Goal: Task Accomplishment & Management: Manage account settings

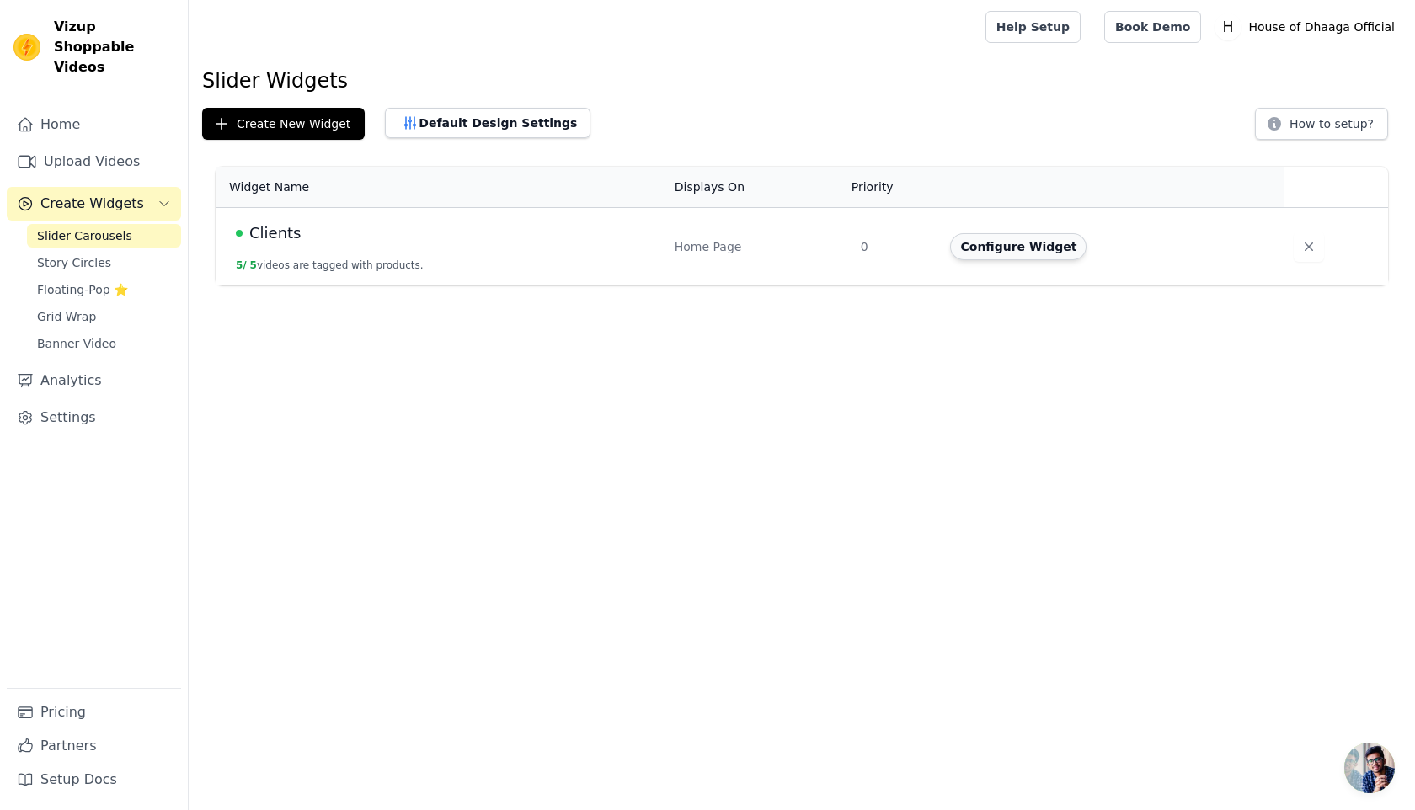
click at [1000, 253] on button "Configure Widget" at bounding box center [1018, 246] width 136 height 27
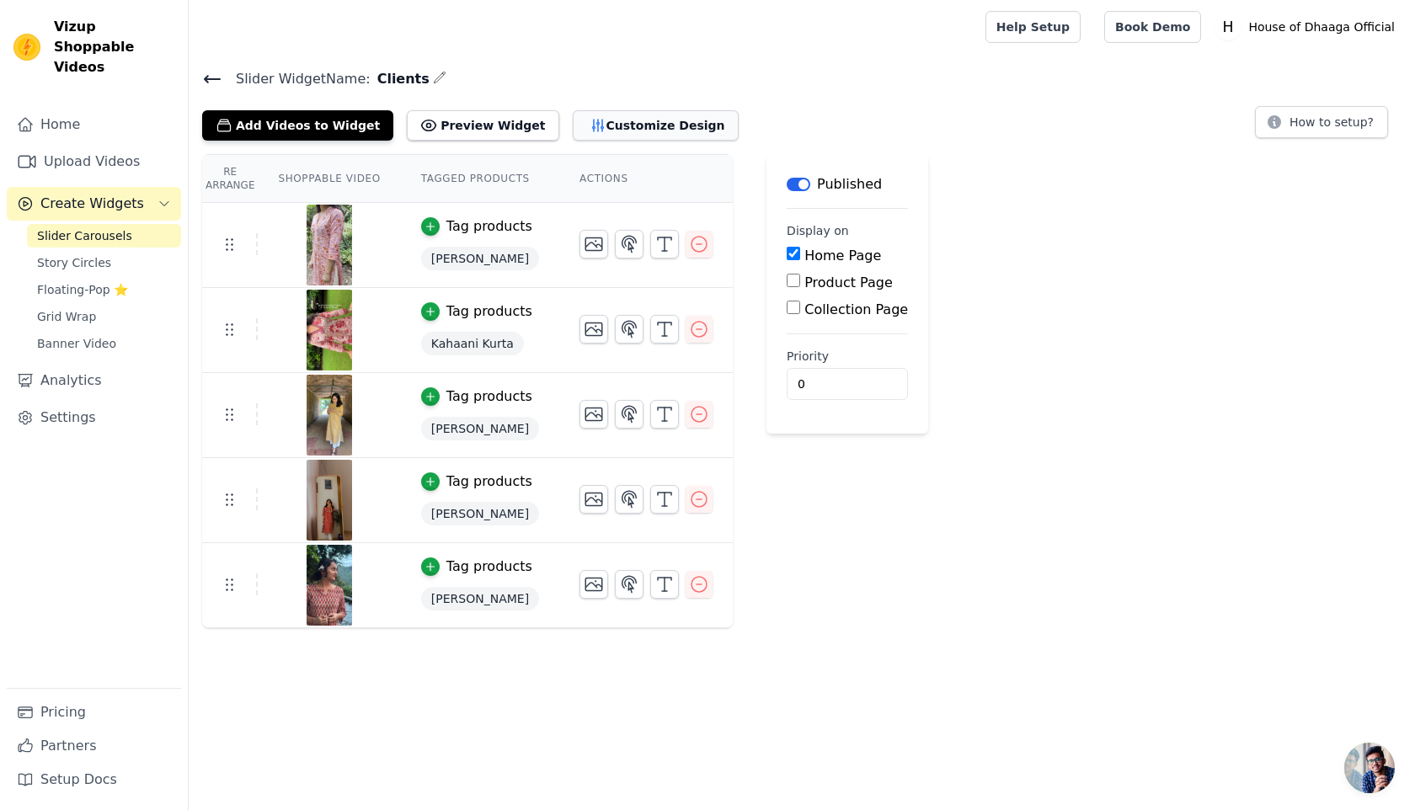
click at [656, 133] on button "Customize Design" at bounding box center [656, 125] width 166 height 30
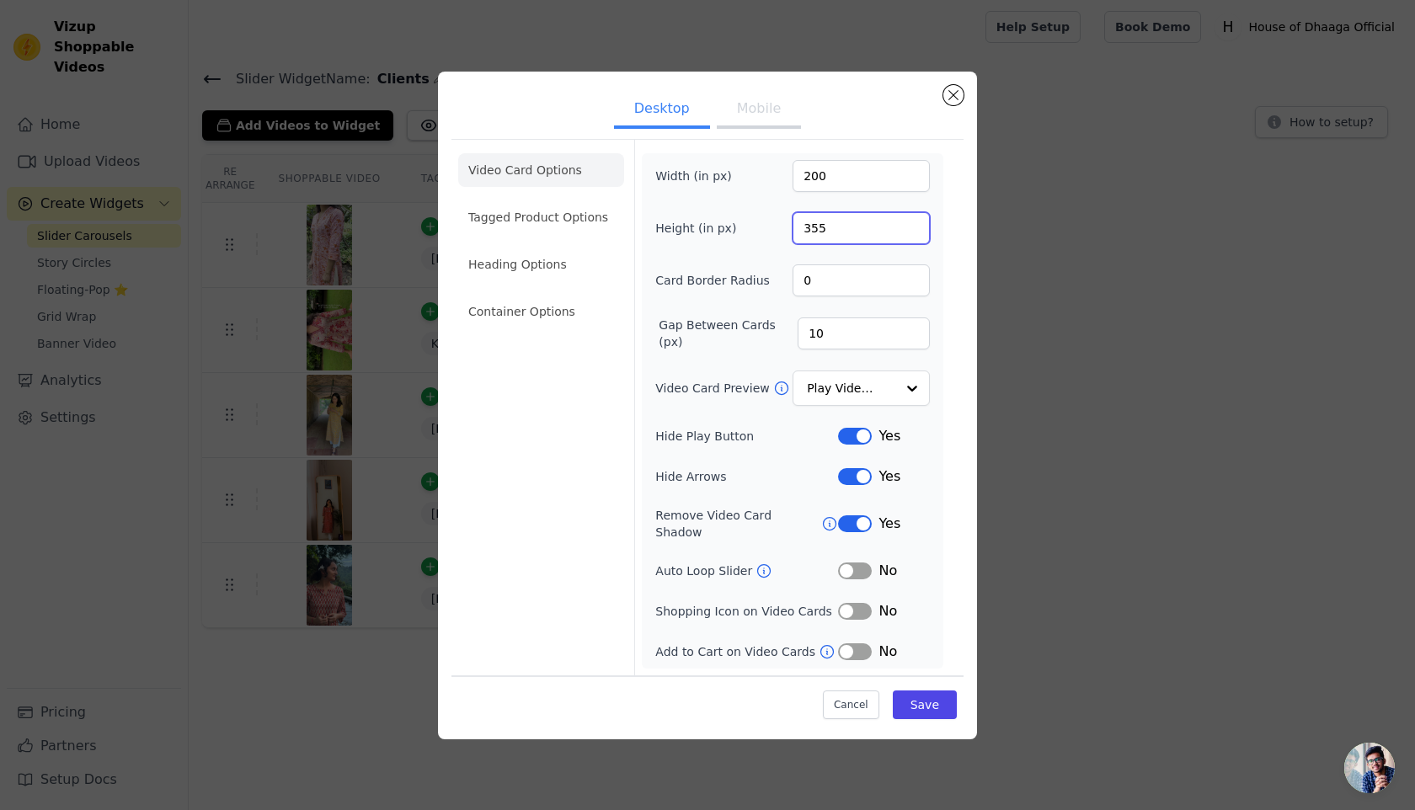
click at [812, 238] on input "355" at bounding box center [861, 228] width 137 height 32
type input "400"
click at [816, 183] on input "200" at bounding box center [861, 176] width 137 height 32
type input "240"
click at [917, 703] on button "Save" at bounding box center [925, 705] width 64 height 29
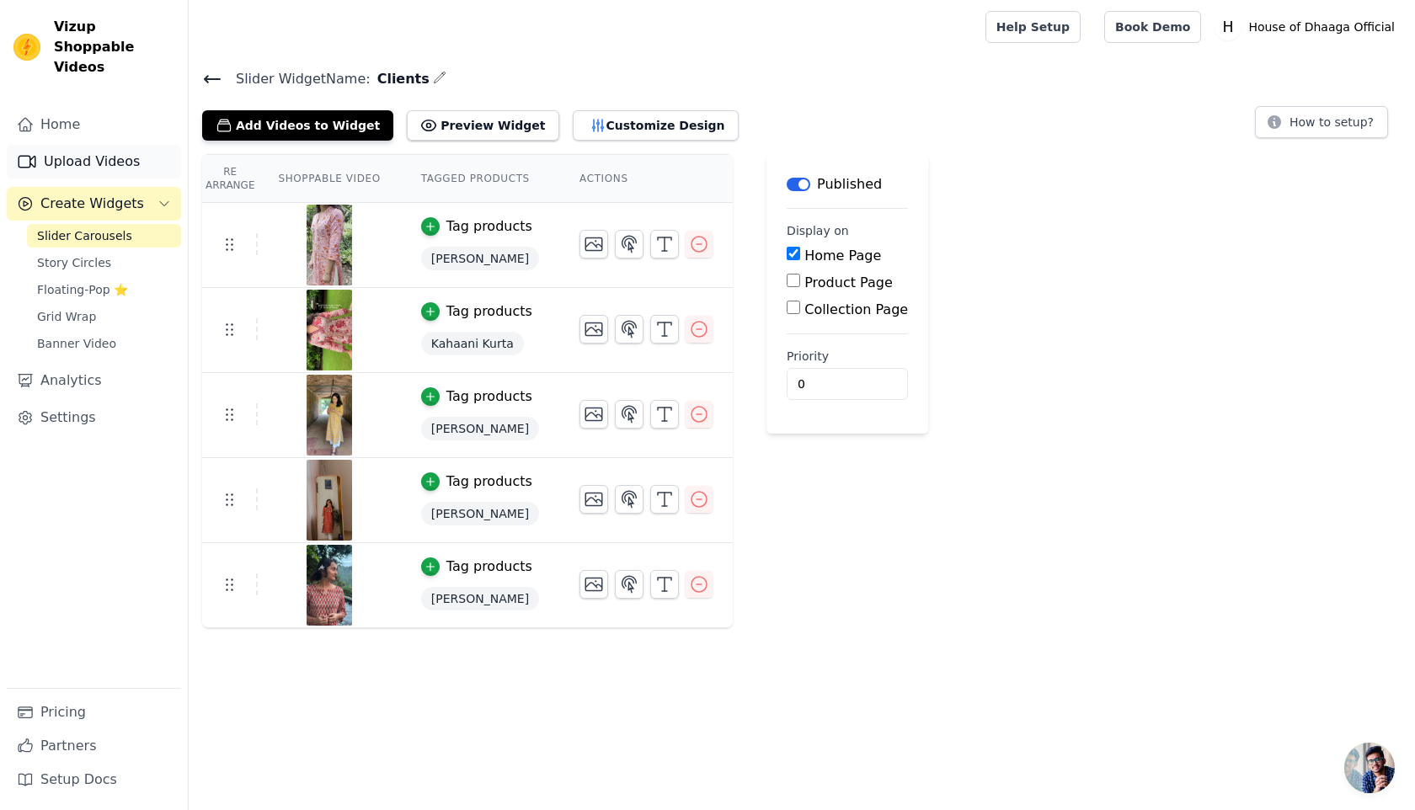
click at [128, 145] on link "Upload Videos" at bounding box center [94, 162] width 174 height 34
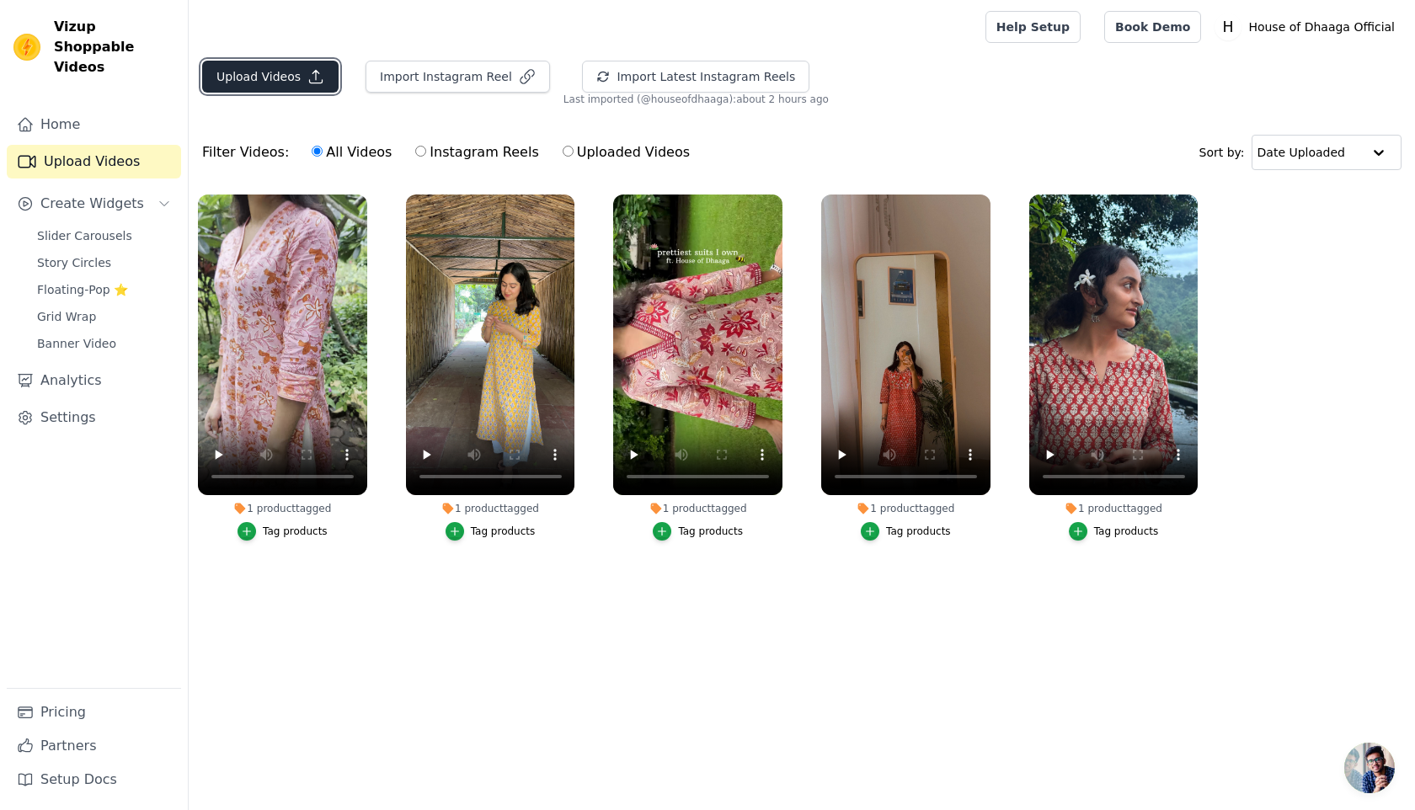
click at [298, 85] on button "Upload Videos" at bounding box center [270, 77] width 136 height 32
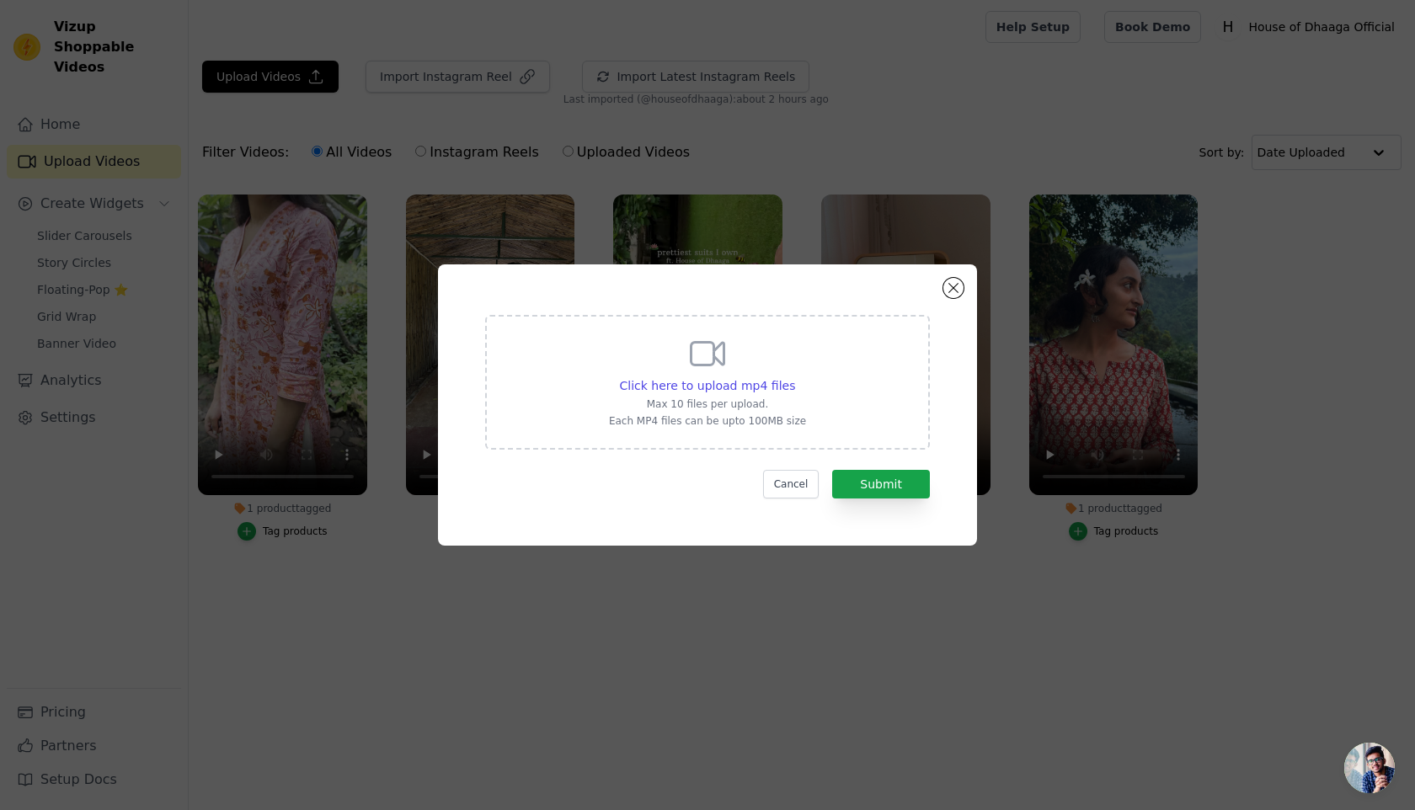
click at [887, 126] on div "Click here to upload mp4 files Max 10 files per upload. Each MP4 files can be u…" at bounding box center [707, 405] width 1415 height 810
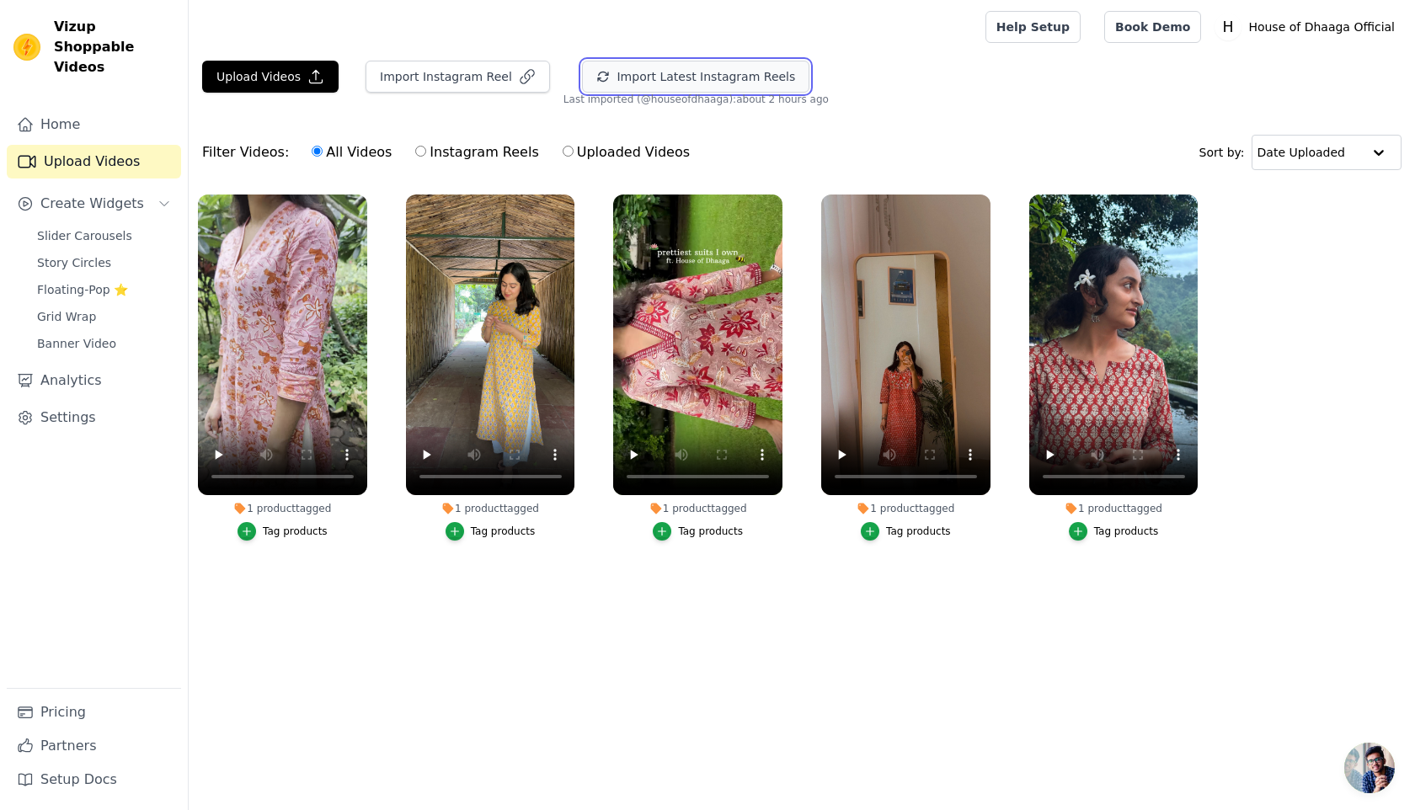
click at [703, 86] on button "Import Latest Instagram Reels" at bounding box center [695, 77] width 227 height 32
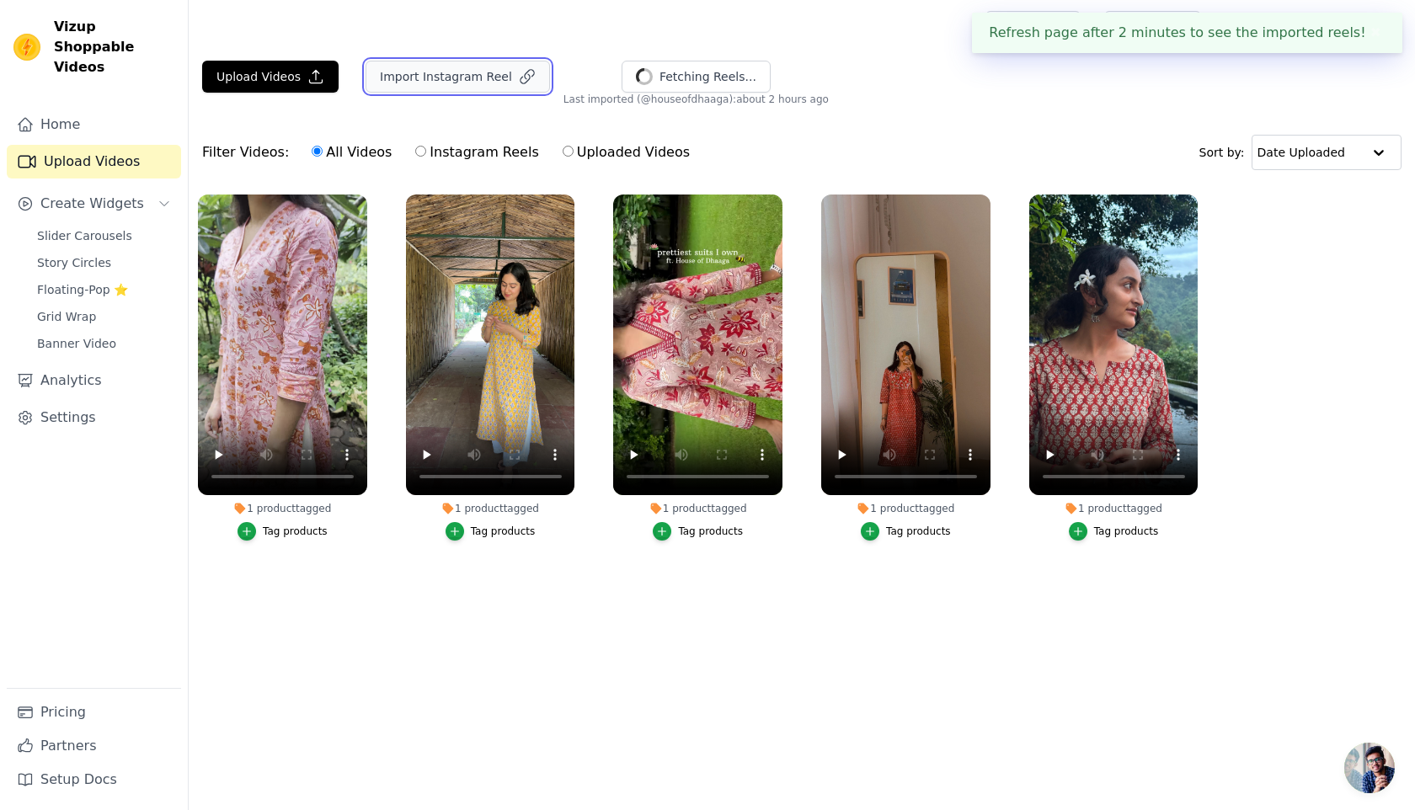
click at [408, 84] on button "Import Instagram Reel" at bounding box center [458, 77] width 185 height 32
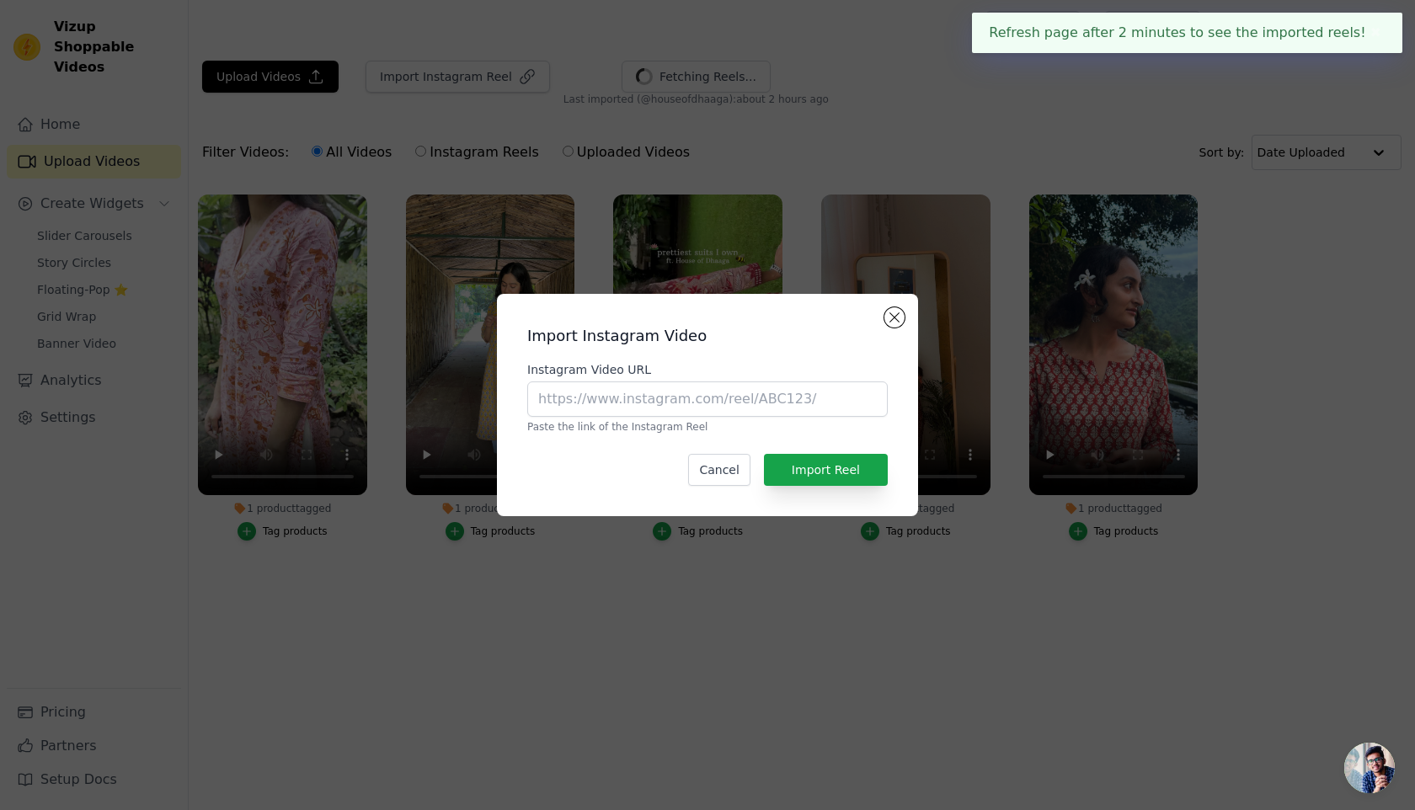
click at [939, 92] on div "Import Instagram Video Instagram Video URL Paste the link of the Instagram Reel…" at bounding box center [707, 405] width 1415 height 810
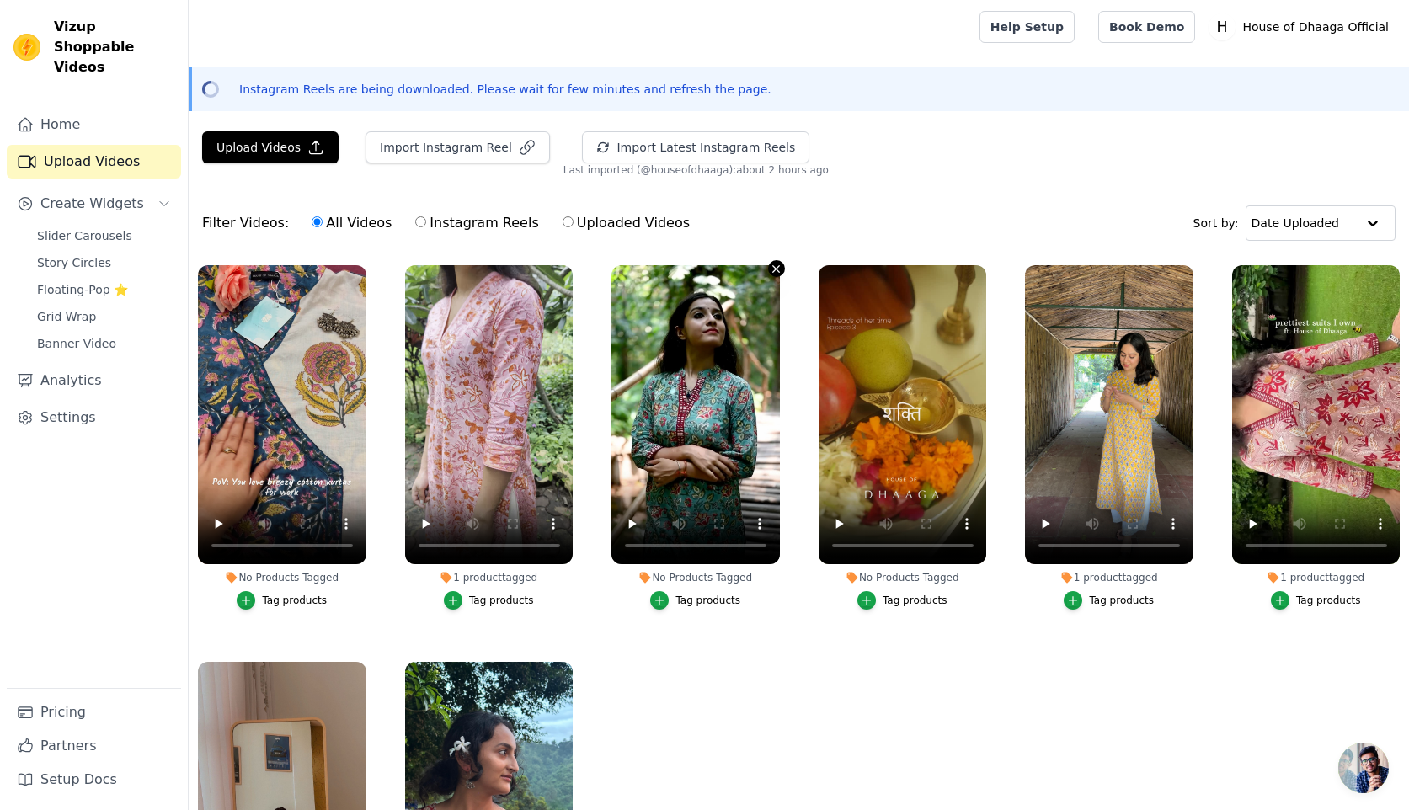
click at [774, 269] on icon "button" at bounding box center [776, 269] width 13 height 13
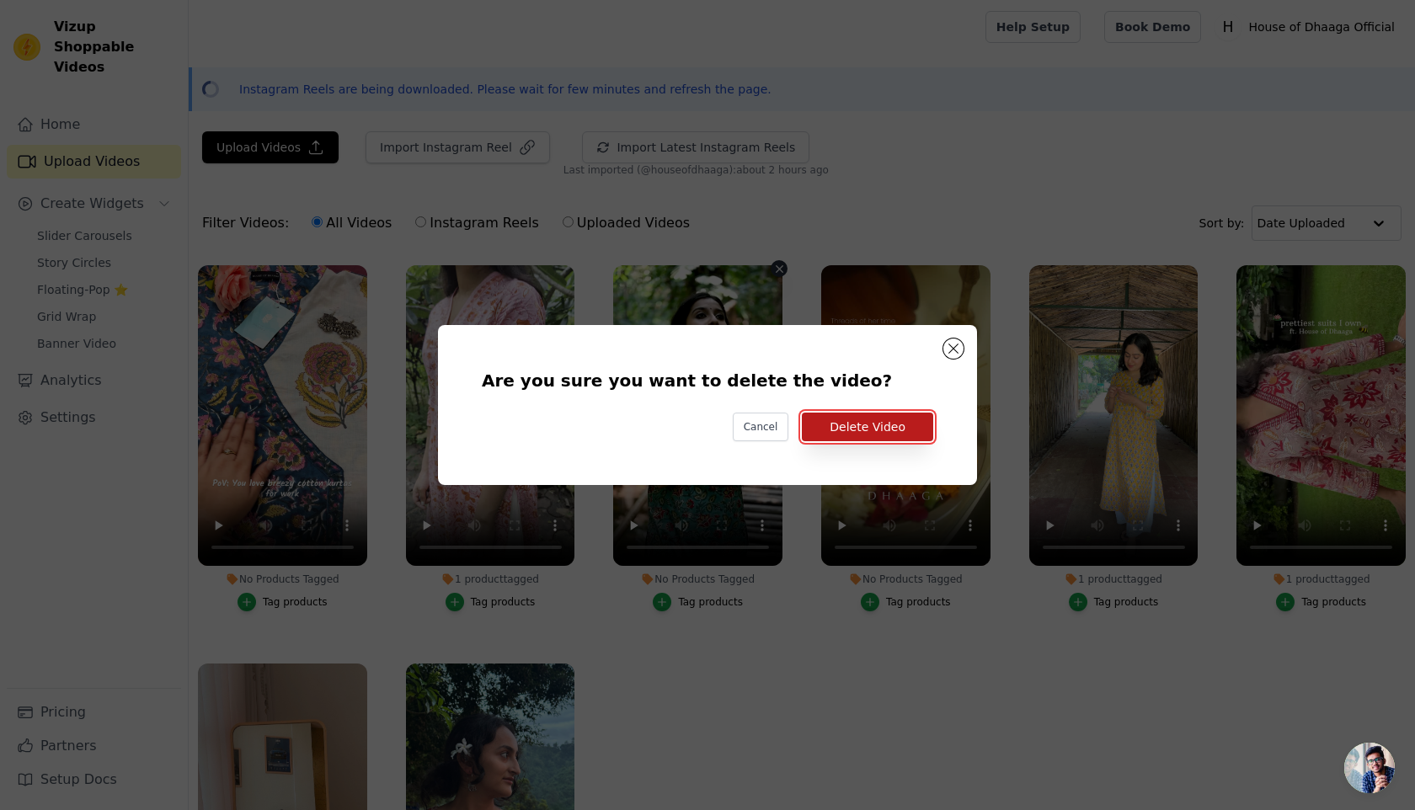
click at [898, 428] on button "Delete Video" at bounding box center [867, 427] width 131 height 29
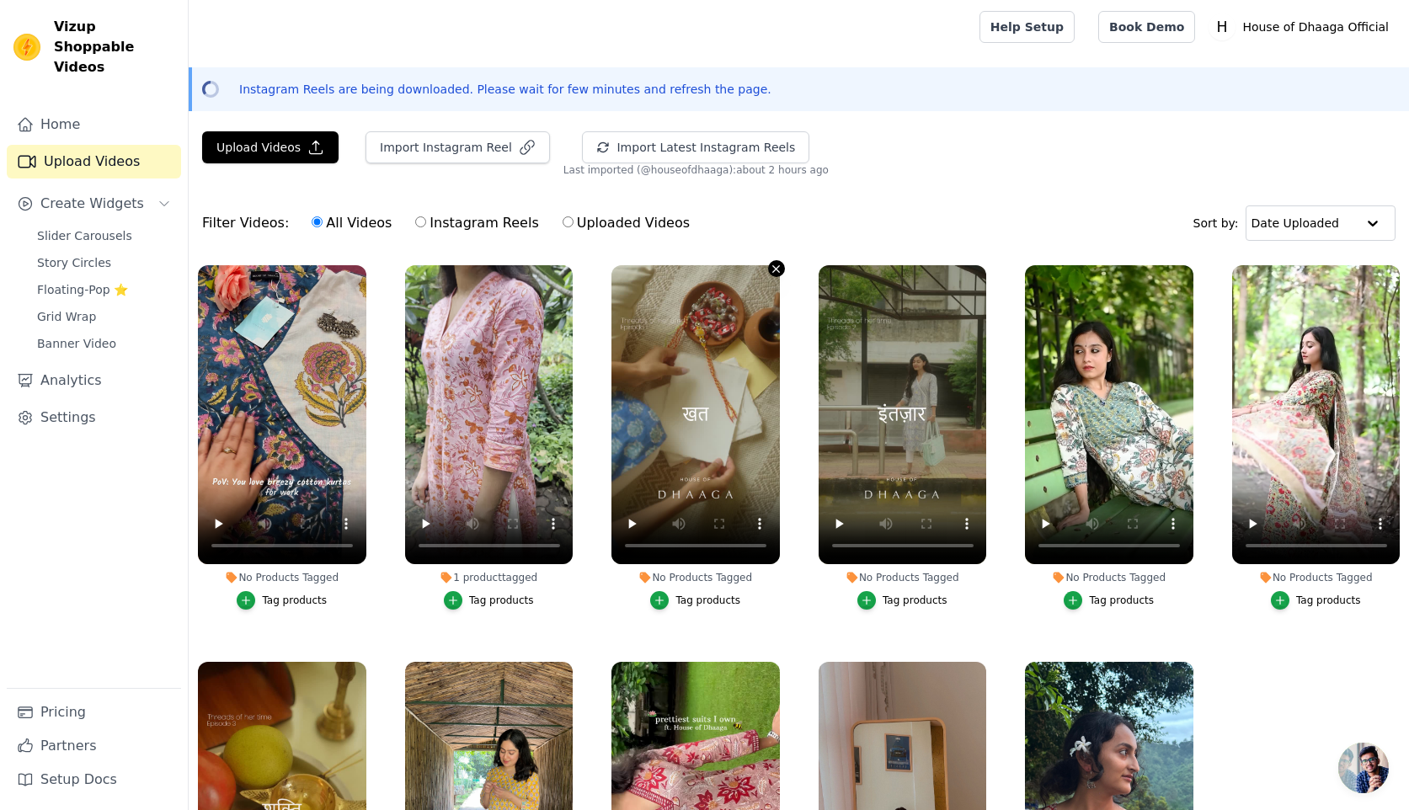
click at [774, 269] on icon "button" at bounding box center [776, 269] width 13 height 13
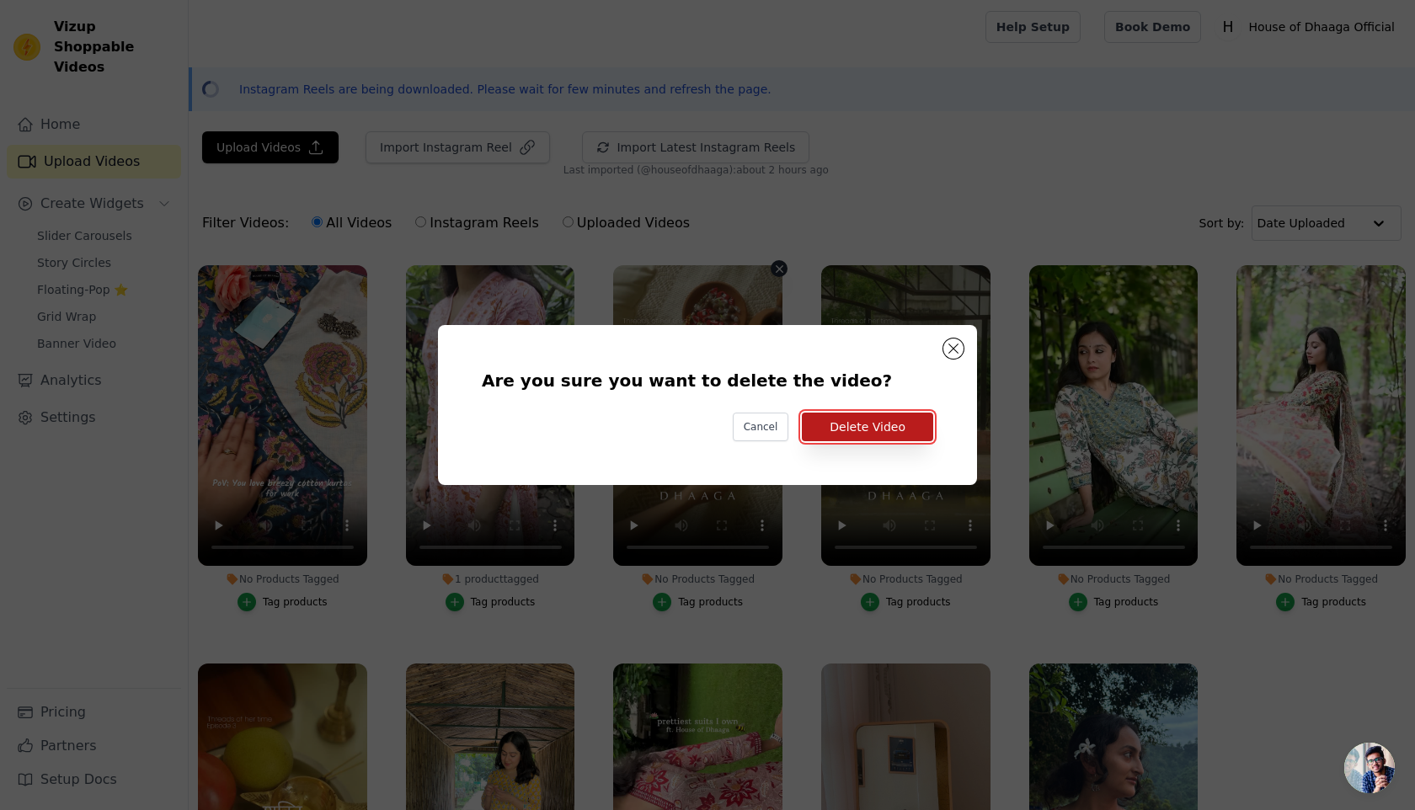
click at [871, 437] on button "Delete Video" at bounding box center [867, 427] width 131 height 29
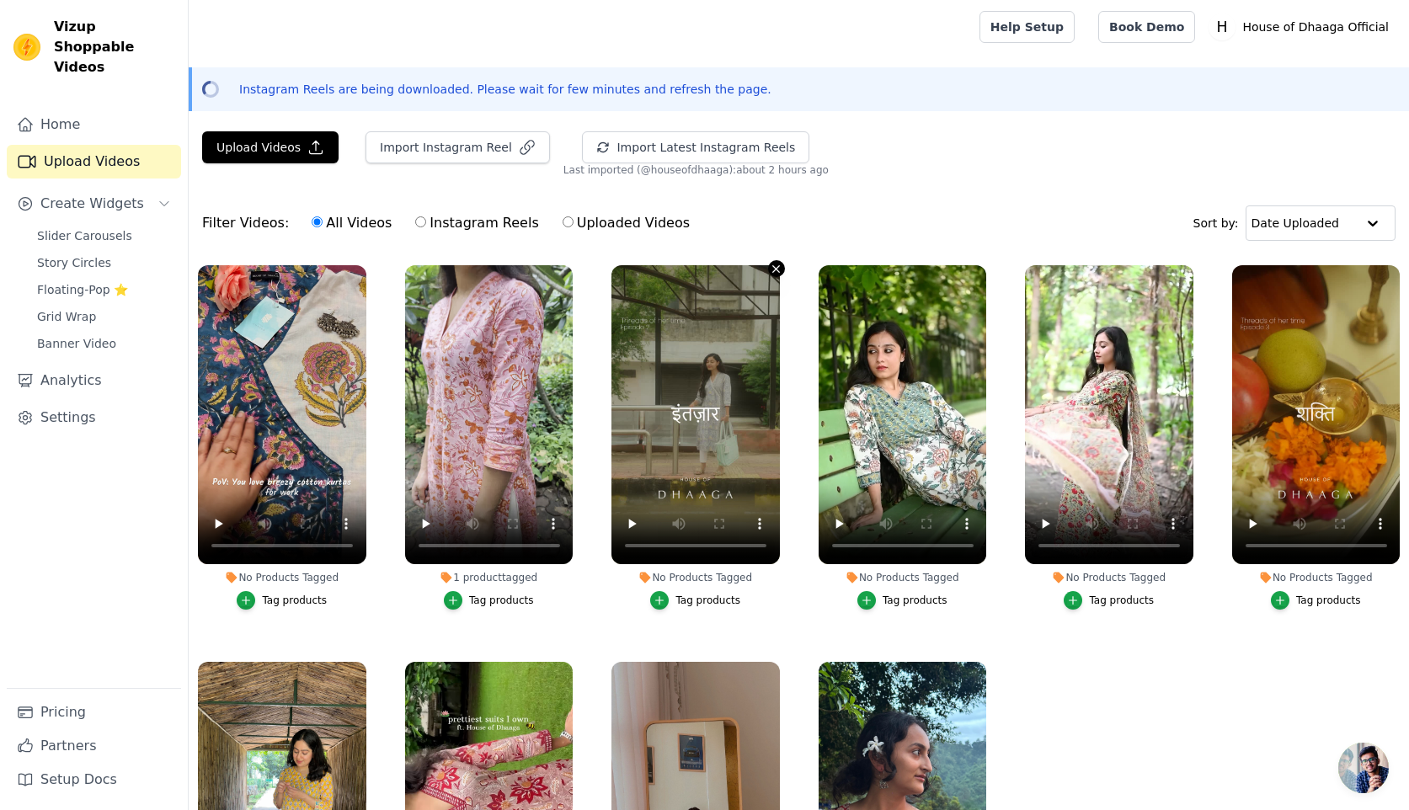
click at [773, 273] on icon "button" at bounding box center [776, 269] width 13 height 13
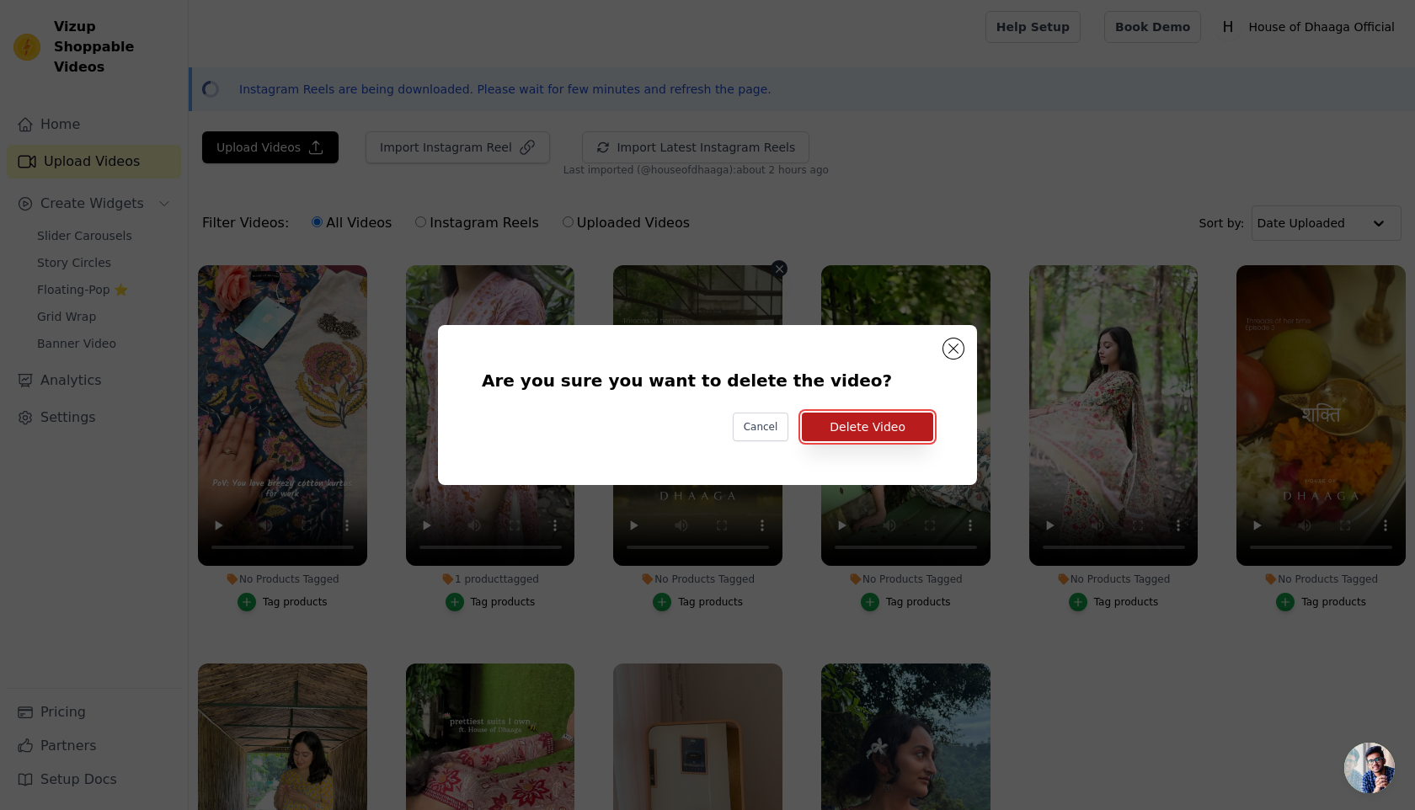
click at [873, 431] on button "Delete Video" at bounding box center [867, 427] width 131 height 29
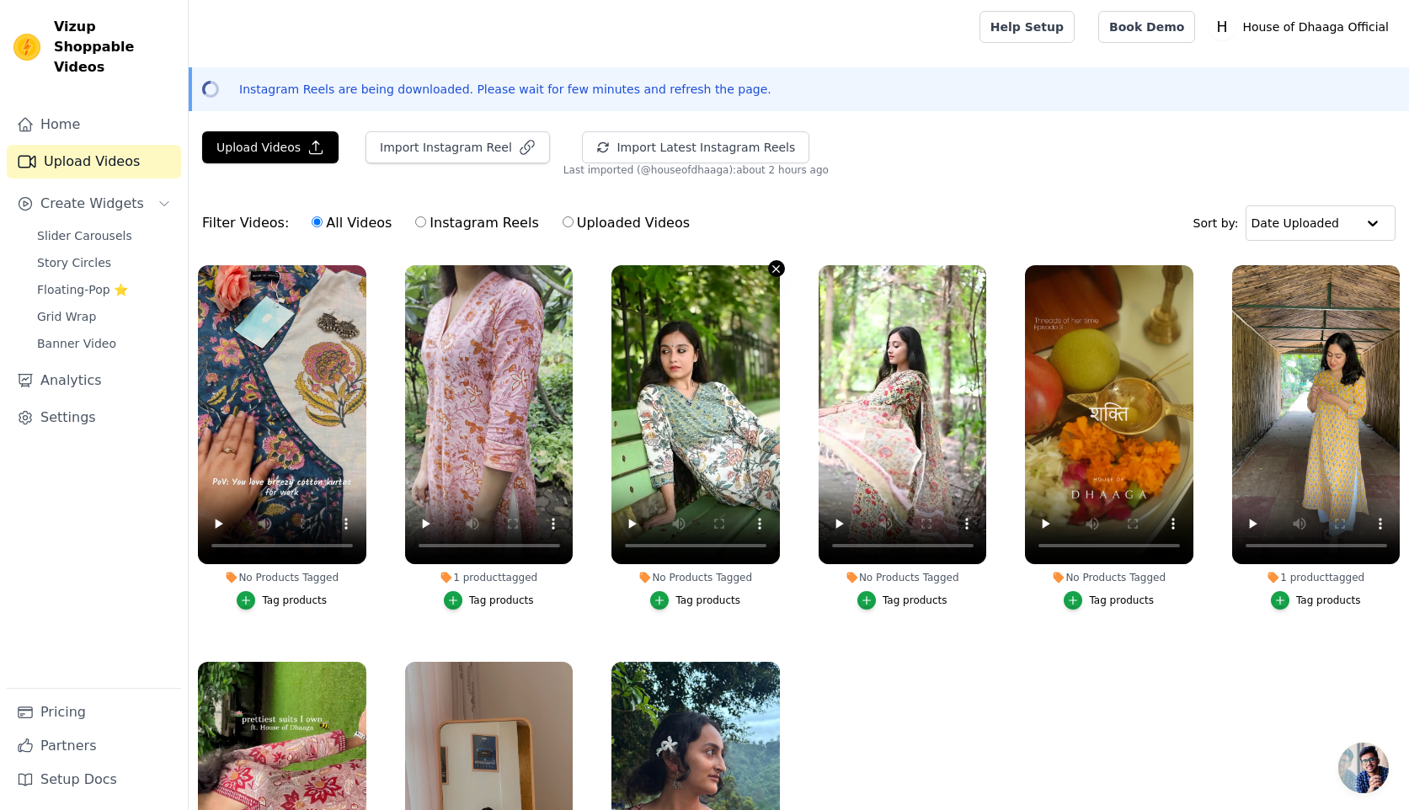
click at [778, 268] on icon "button" at bounding box center [776, 269] width 13 height 13
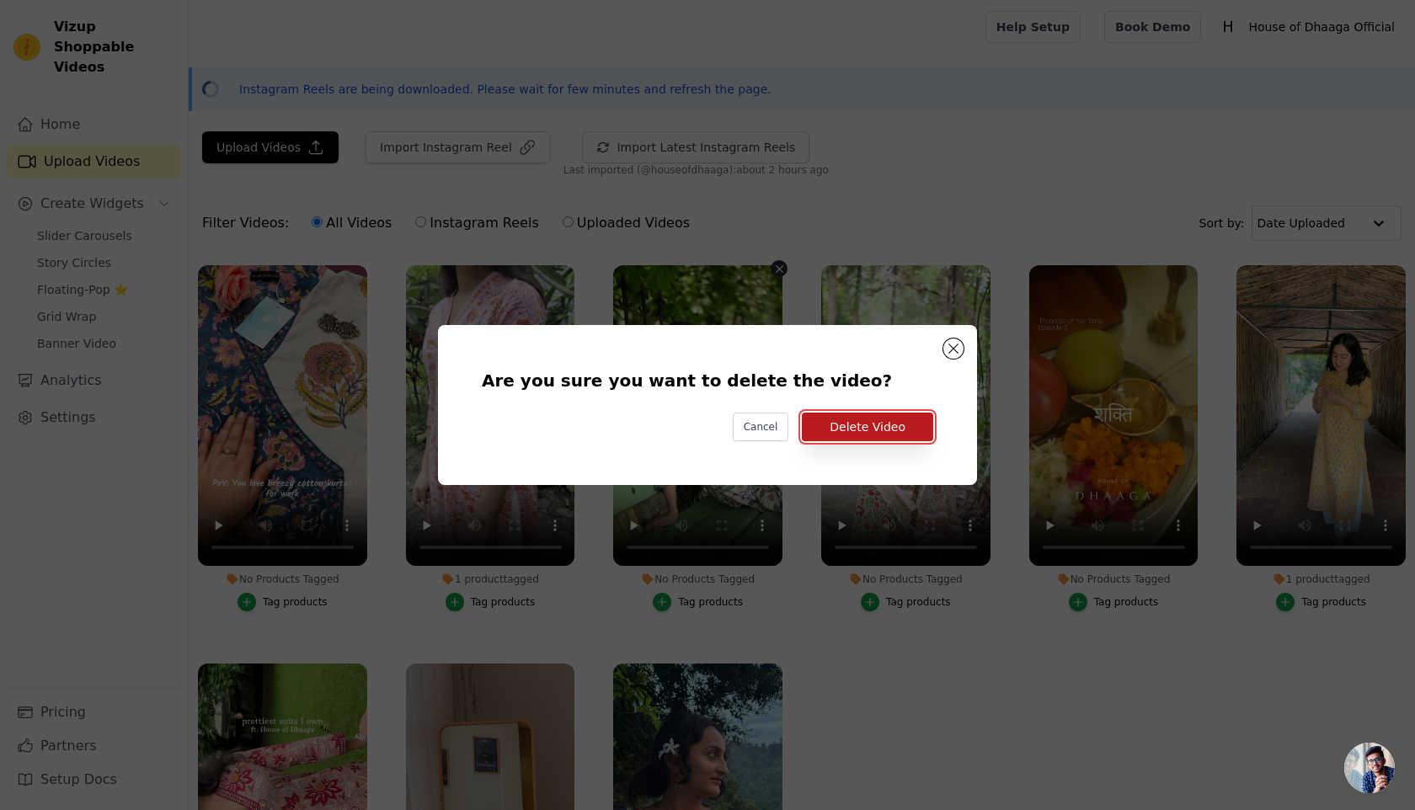
click at [868, 420] on button "Delete Video" at bounding box center [867, 427] width 131 height 29
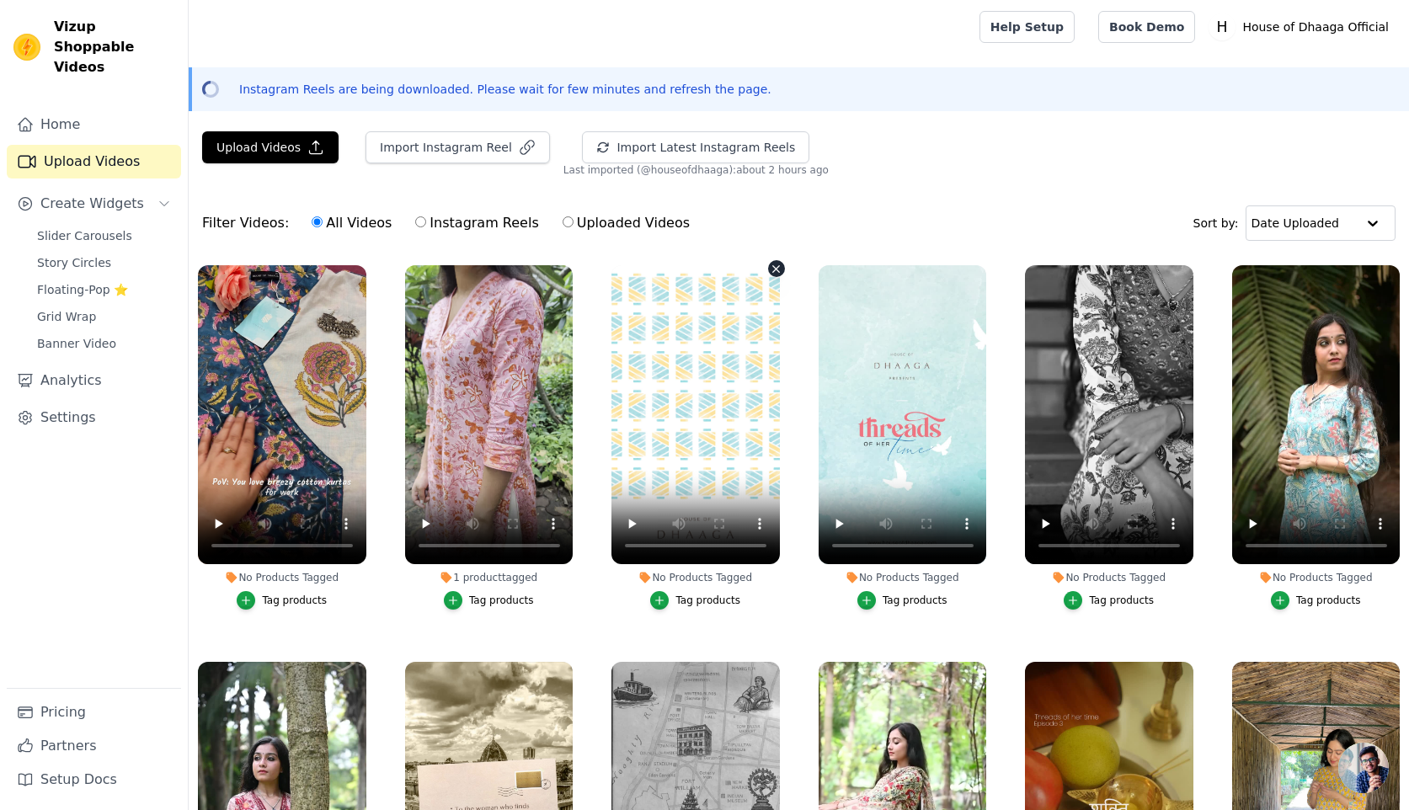
click at [776, 270] on icon "button" at bounding box center [776, 269] width 13 height 13
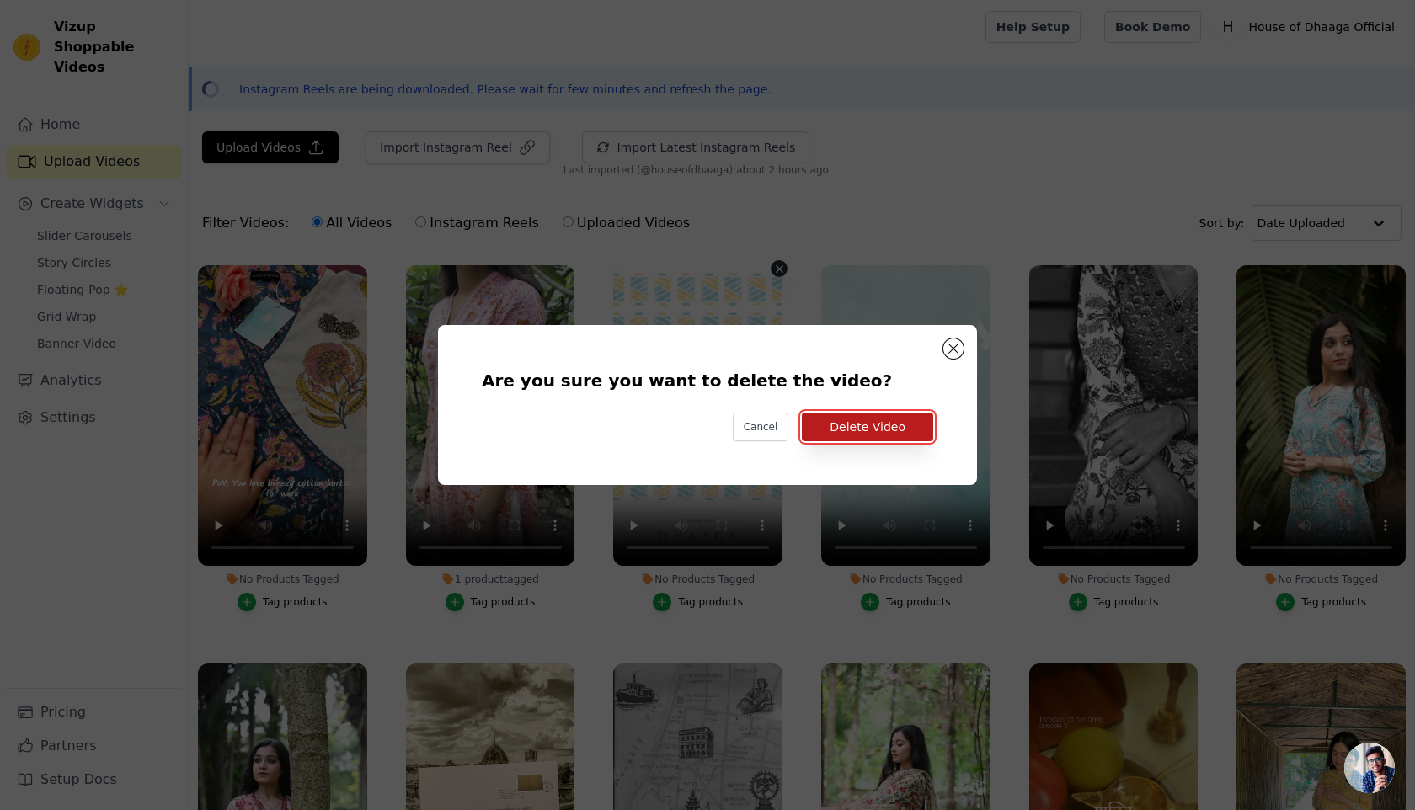
click at [865, 431] on button "Delete Video" at bounding box center [867, 427] width 131 height 29
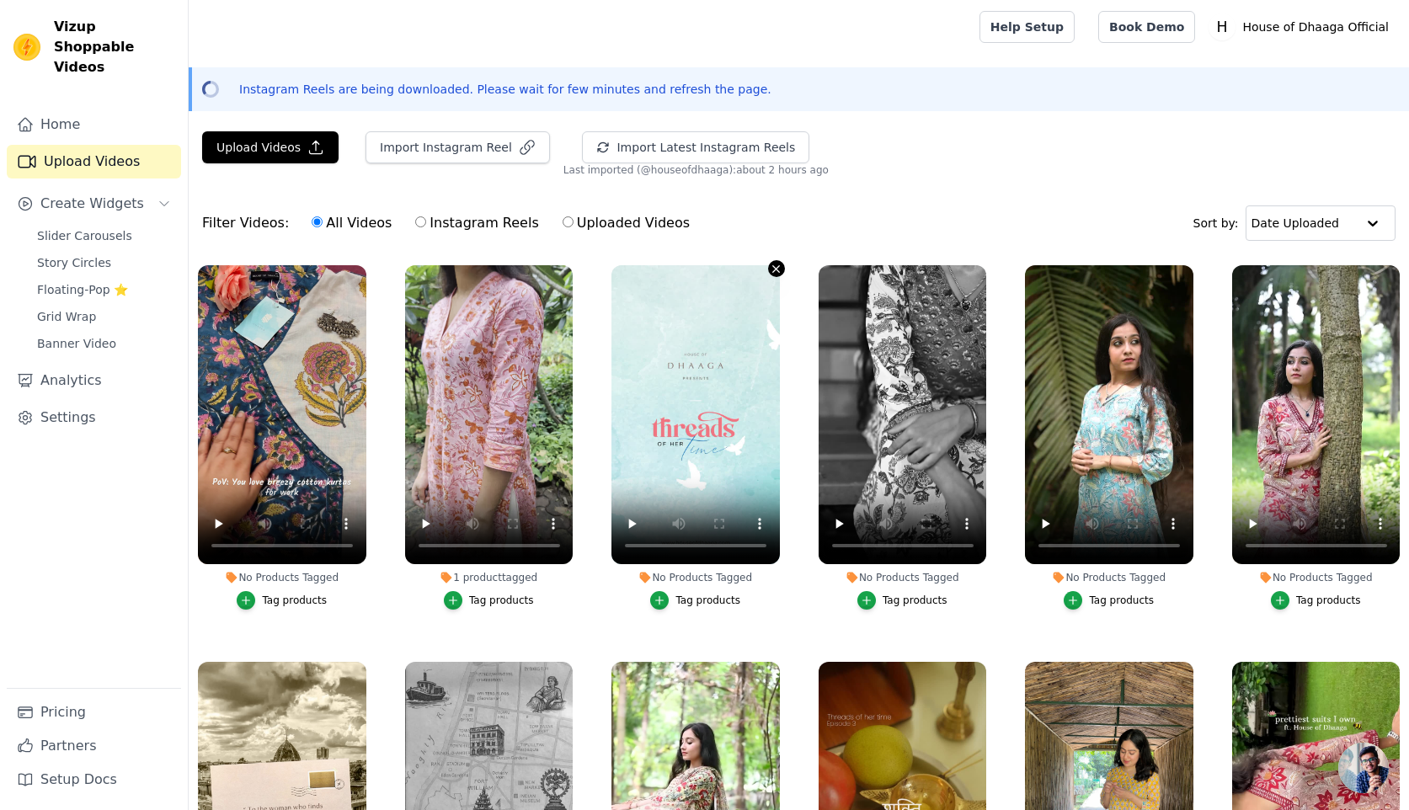
click at [775, 270] on icon "button" at bounding box center [776, 269] width 13 height 13
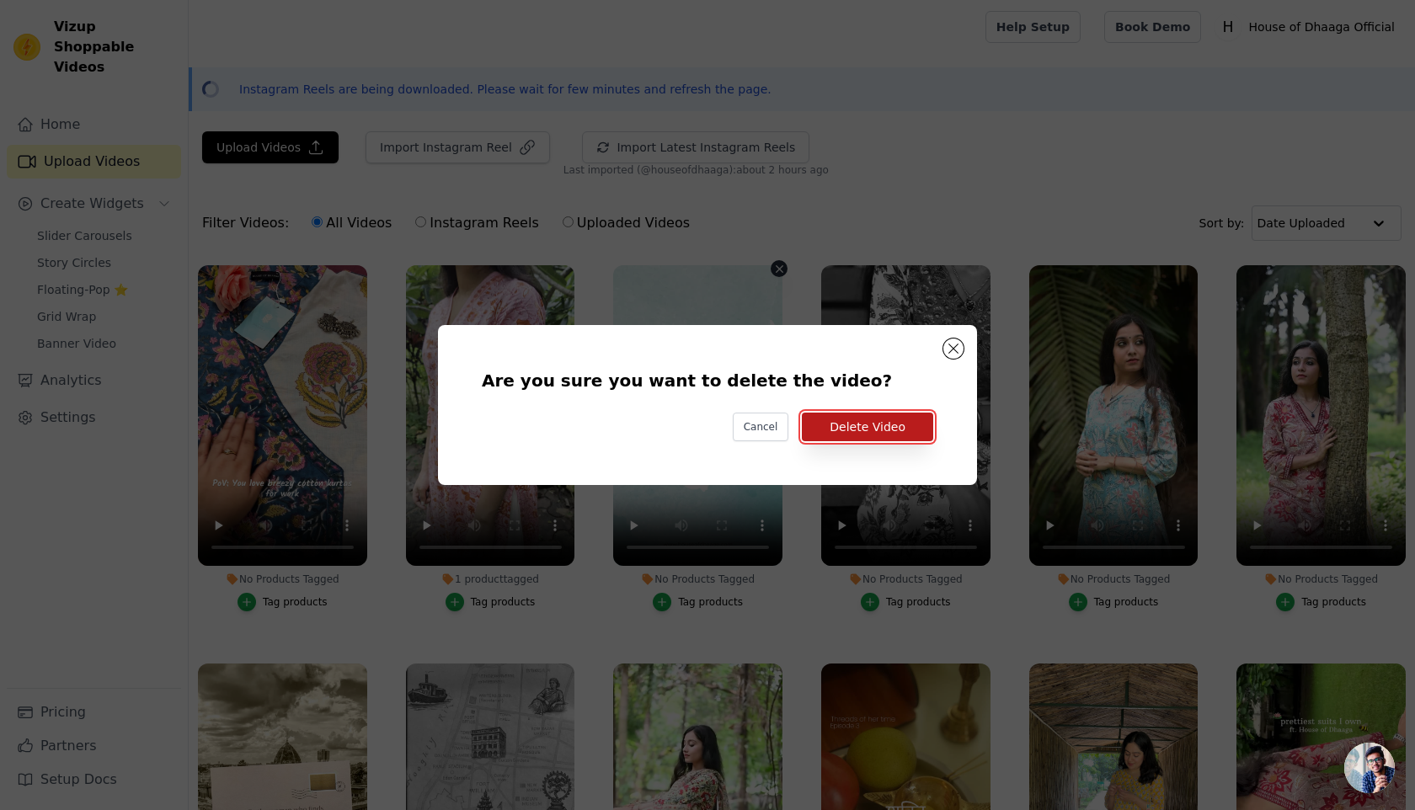
click at [844, 420] on button "Delete Video" at bounding box center [867, 427] width 131 height 29
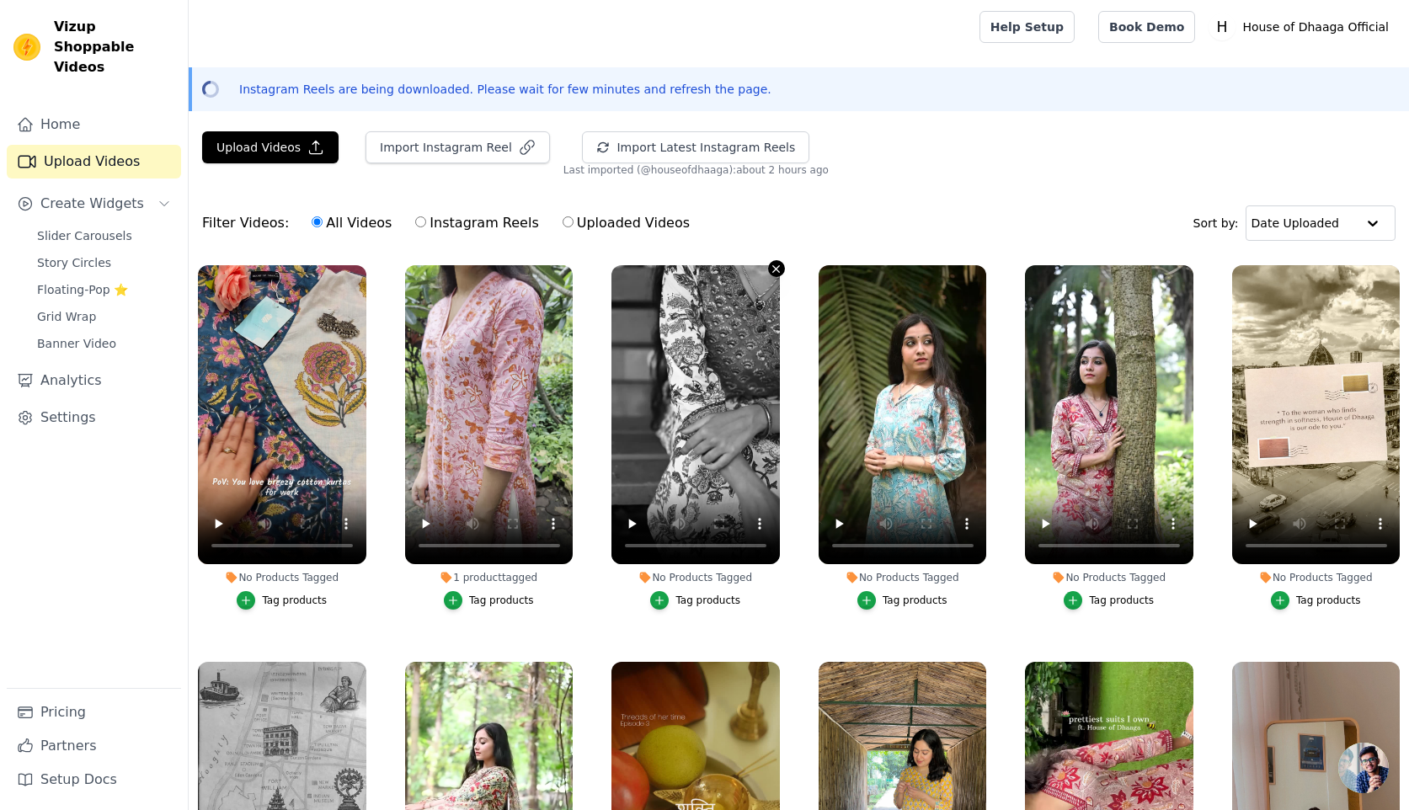
click at [773, 270] on icon "button" at bounding box center [776, 268] width 7 height 7
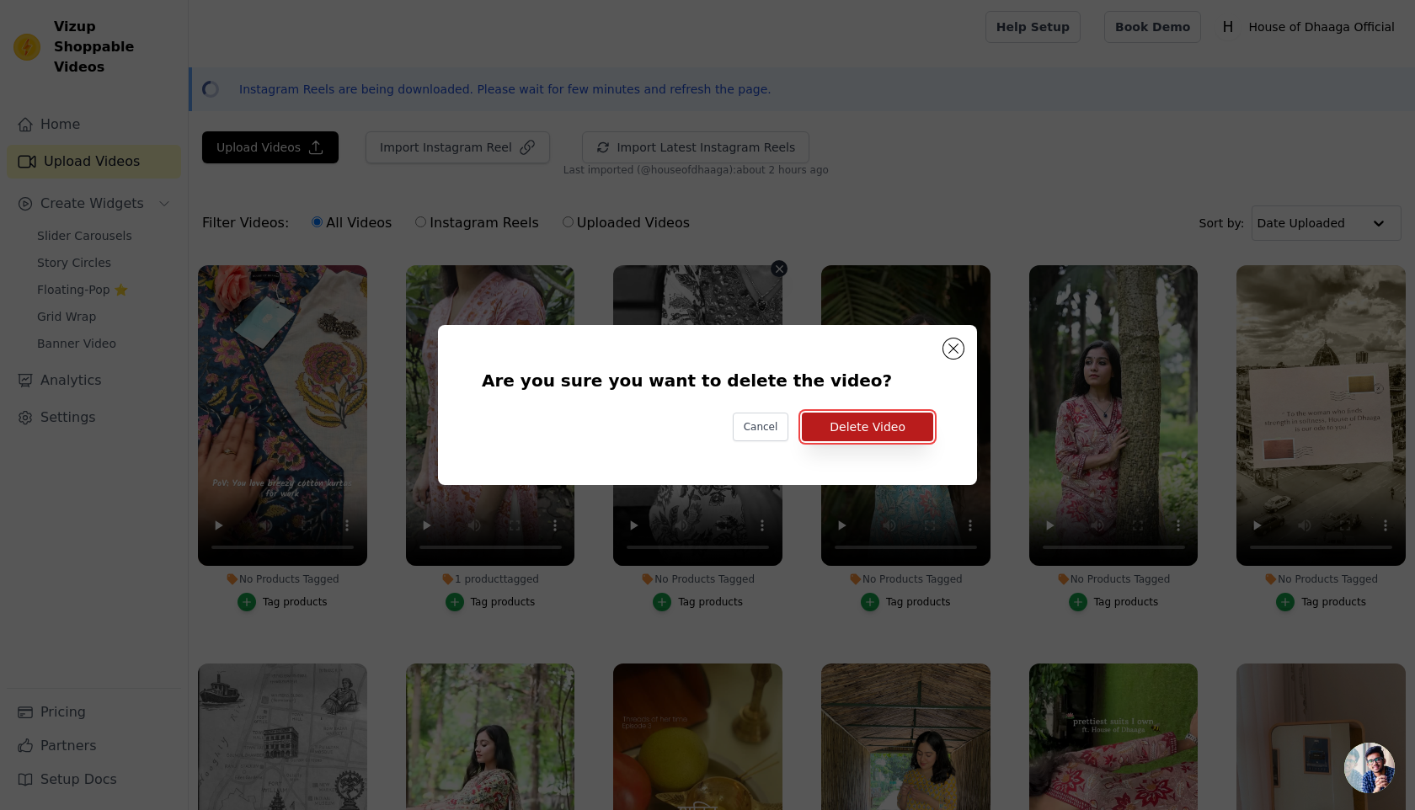
click at [891, 431] on button "Delete Video" at bounding box center [867, 427] width 131 height 29
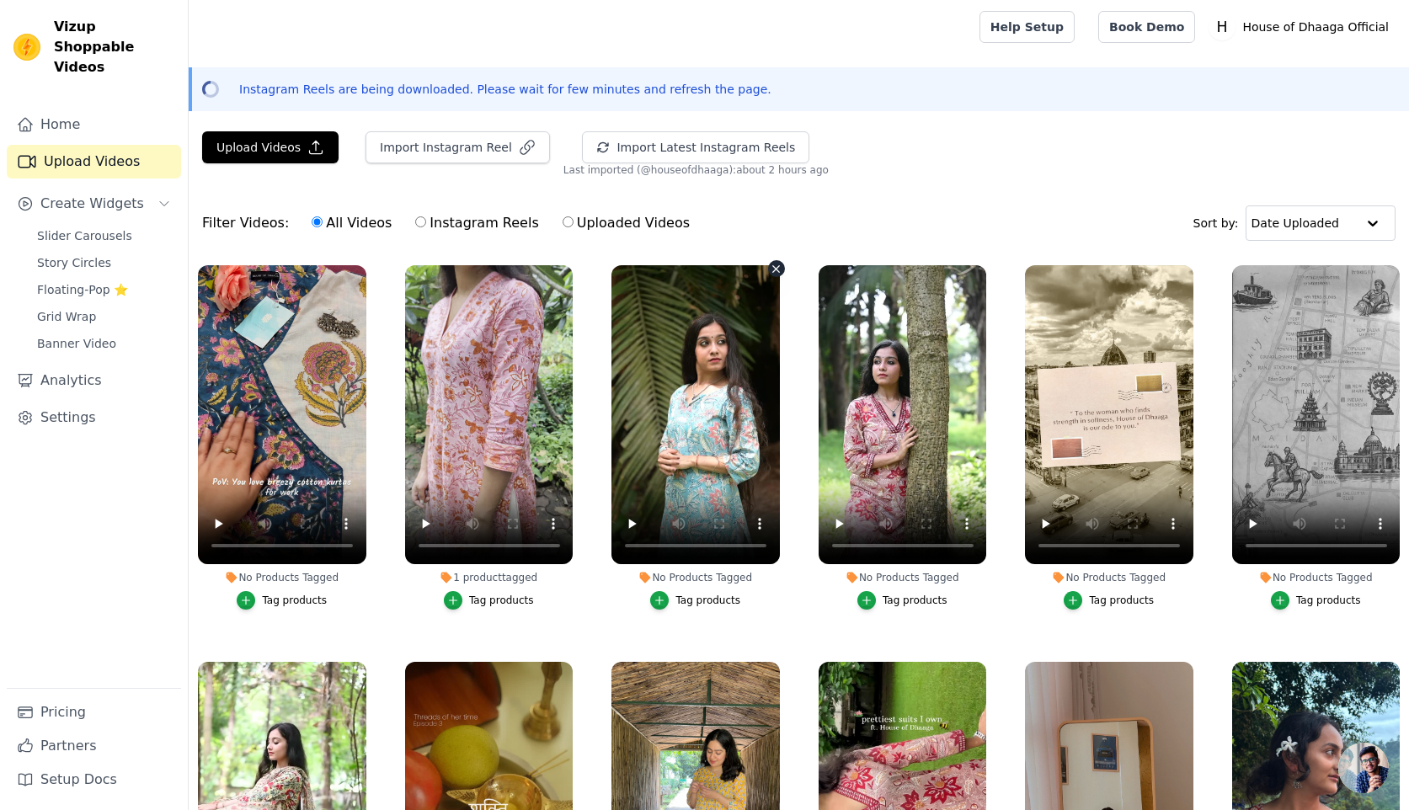
click at [779, 267] on icon "button" at bounding box center [776, 269] width 13 height 13
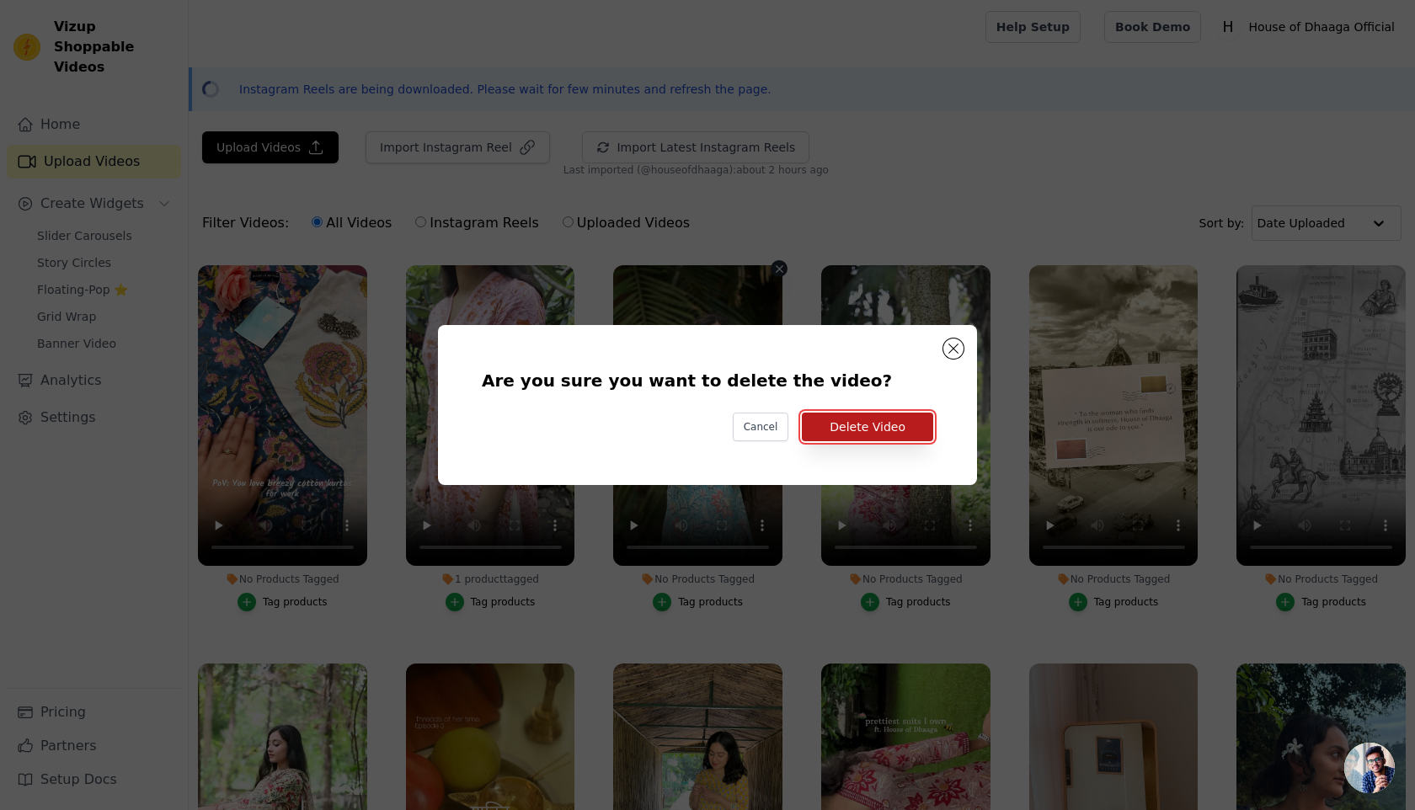
click at [895, 432] on button "Delete Video" at bounding box center [867, 427] width 131 height 29
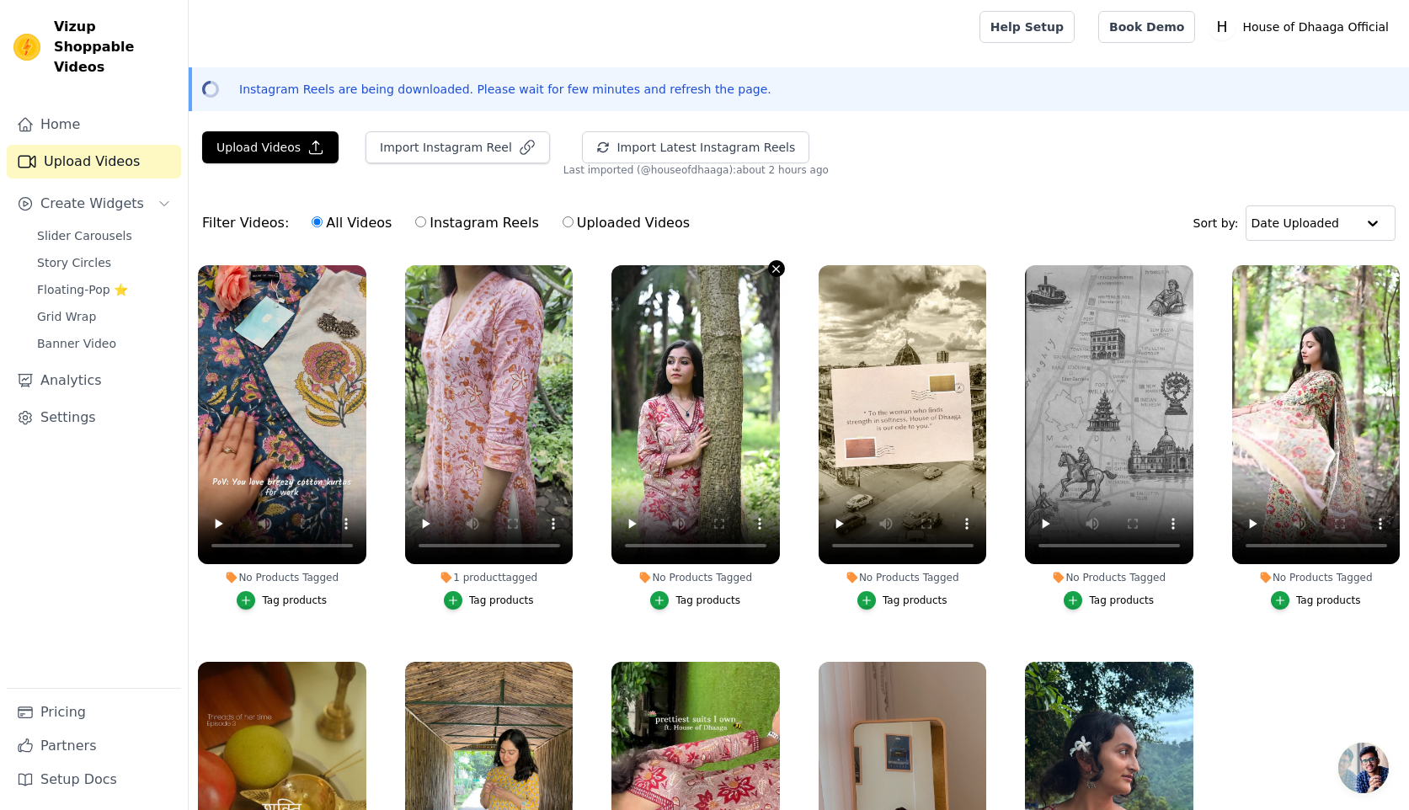
click at [772, 268] on icon "button" at bounding box center [776, 269] width 13 height 13
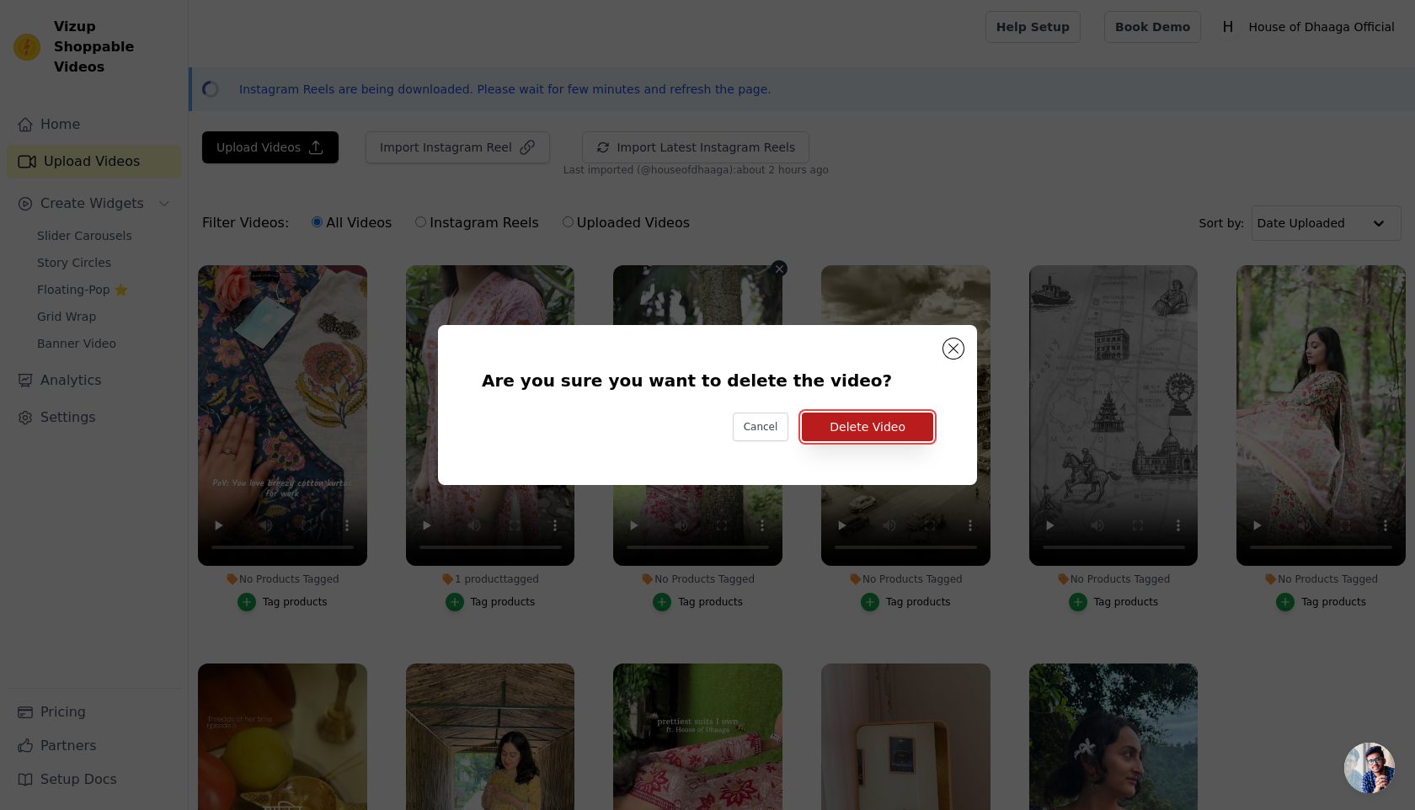
click at [889, 422] on button "Delete Video" at bounding box center [867, 427] width 131 height 29
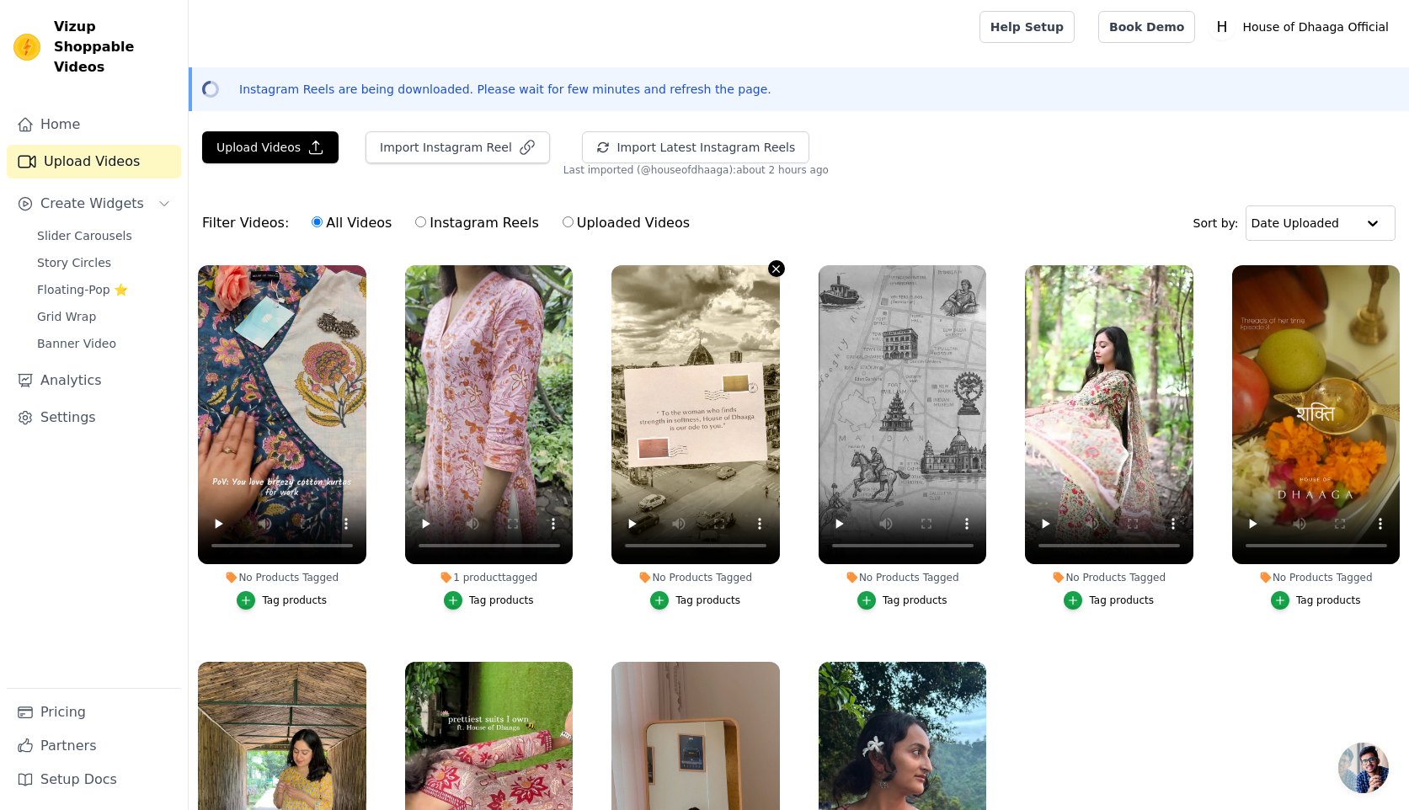
click at [772, 268] on icon "button" at bounding box center [776, 269] width 13 height 13
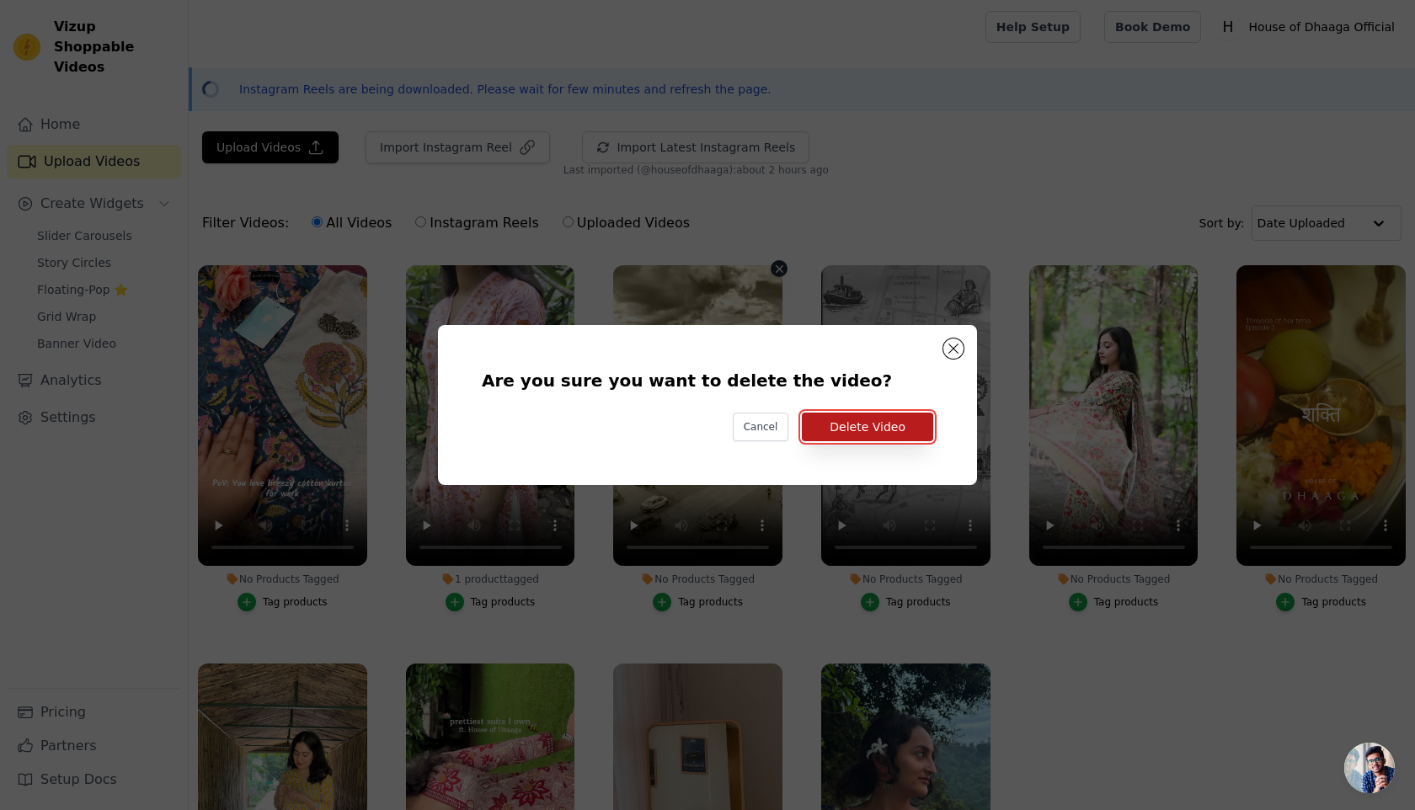
click at [873, 422] on button "Delete Video" at bounding box center [867, 427] width 131 height 29
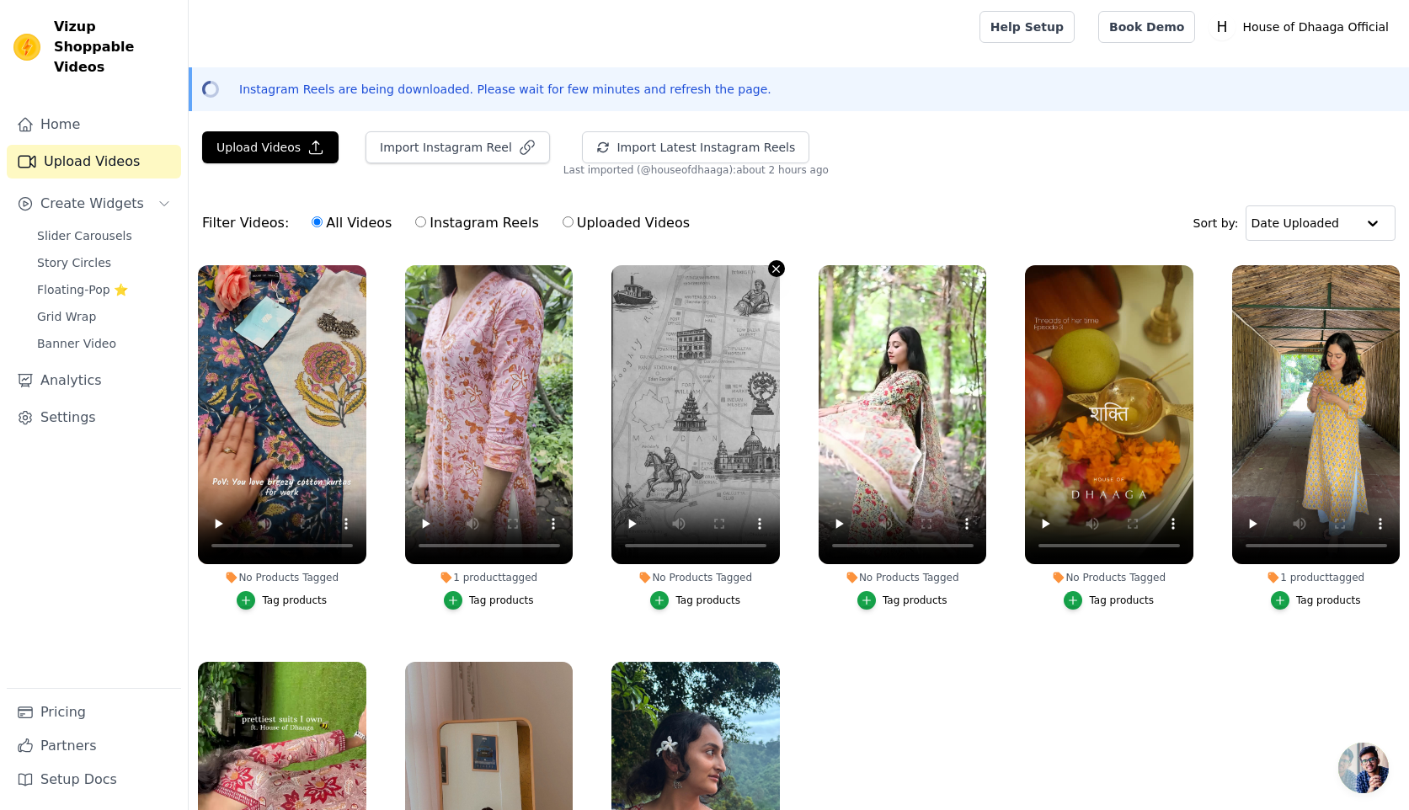
click at [782, 268] on icon "button" at bounding box center [776, 269] width 13 height 13
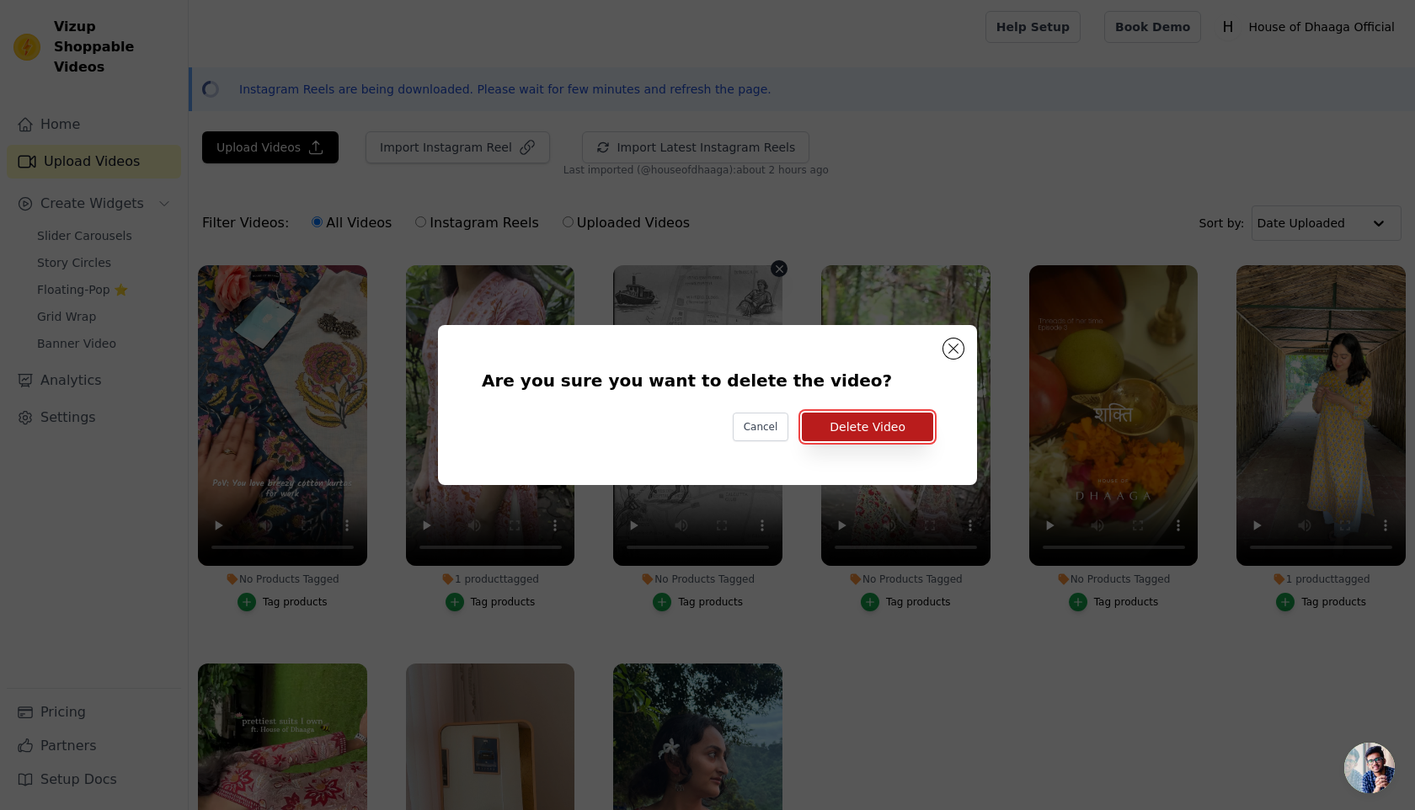
click at [884, 424] on button "Delete Video" at bounding box center [867, 427] width 131 height 29
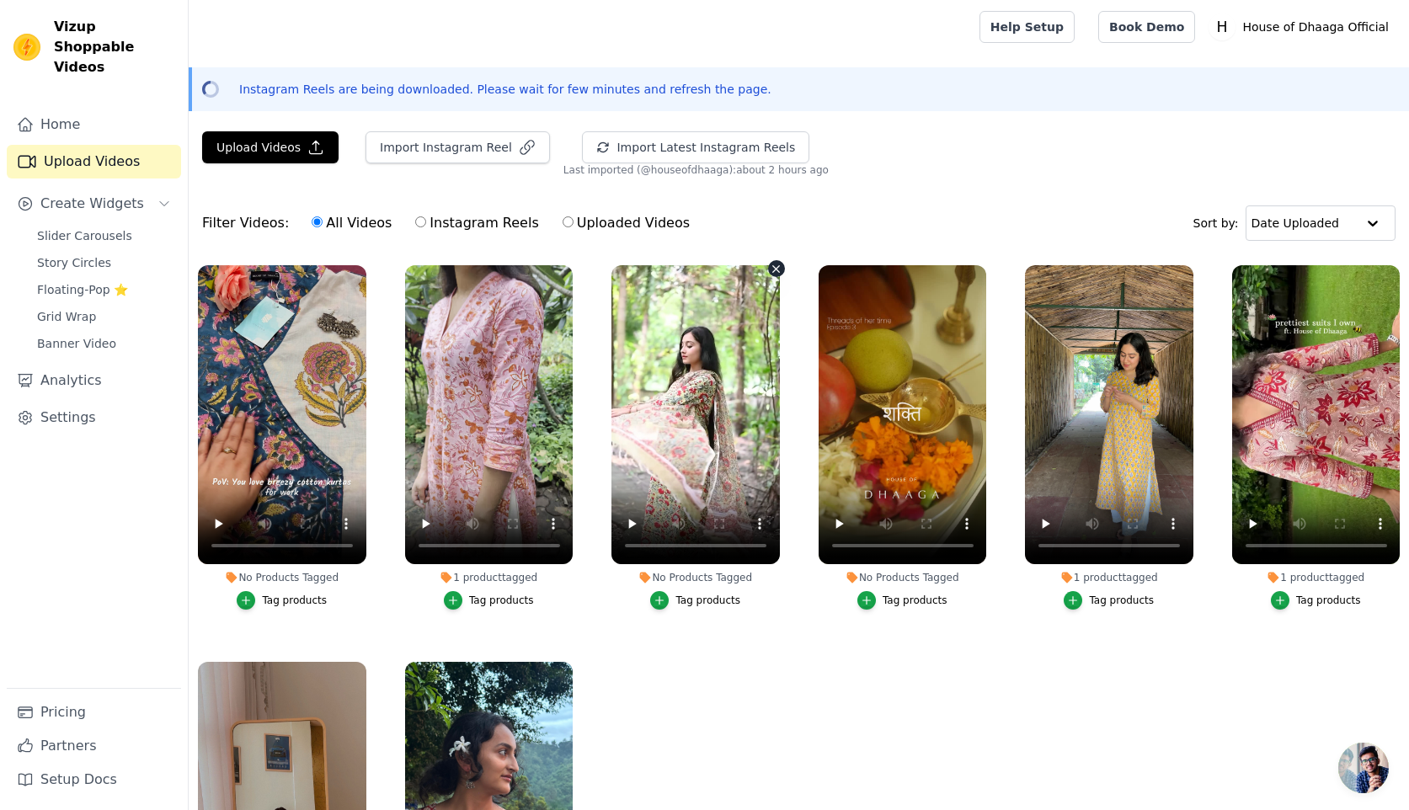
click at [771, 268] on icon "button" at bounding box center [776, 269] width 13 height 13
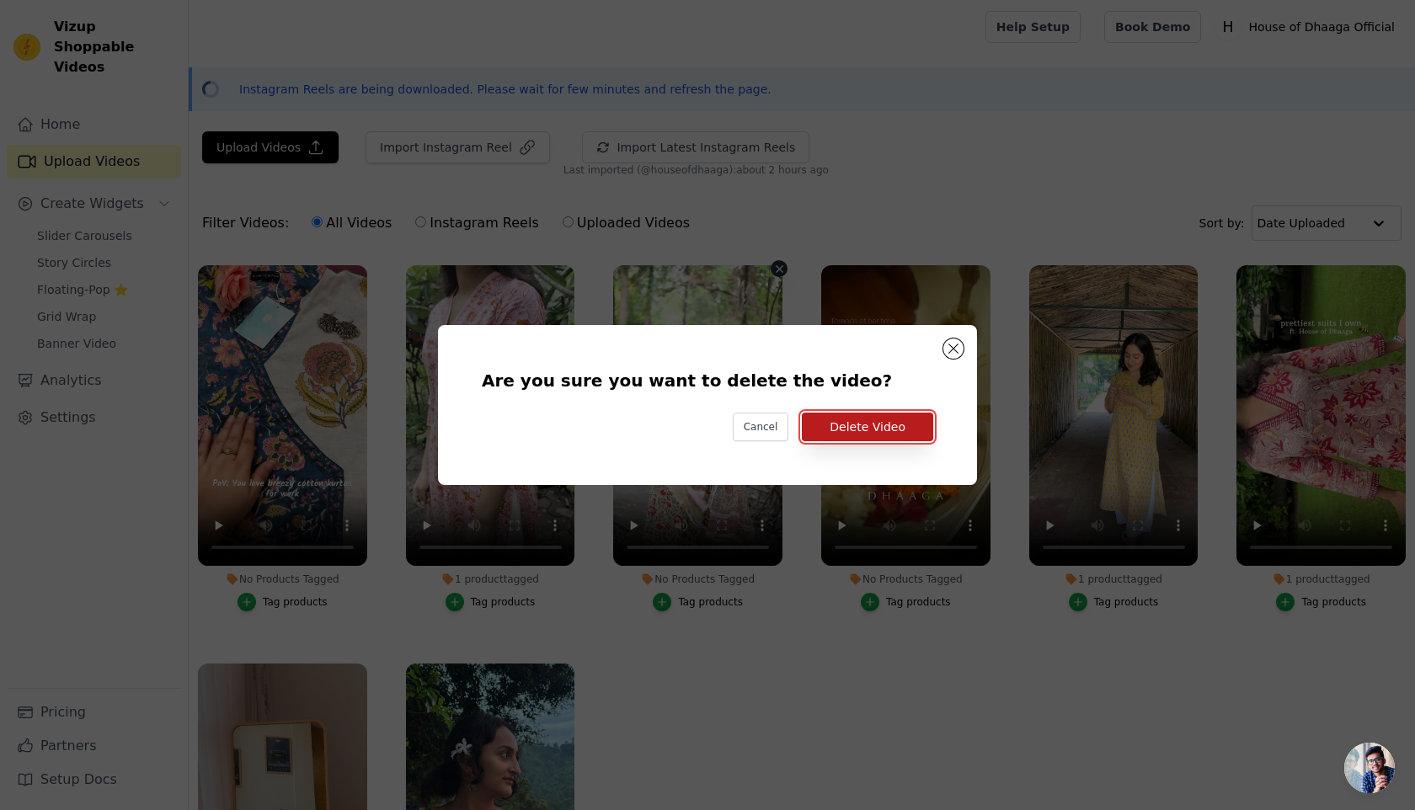
click at [896, 432] on button "Delete Video" at bounding box center [867, 427] width 131 height 29
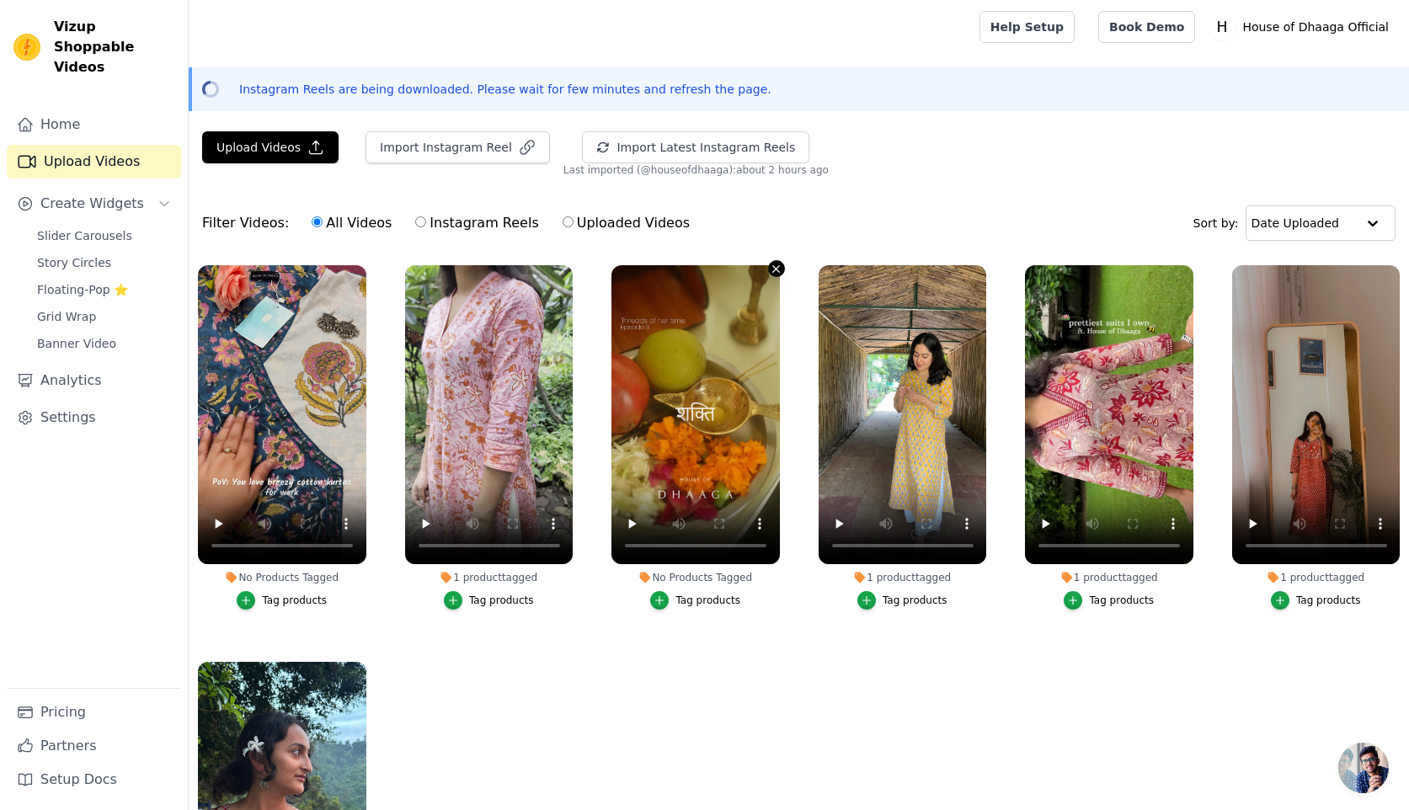
click at [776, 266] on icon "button" at bounding box center [776, 269] width 13 height 13
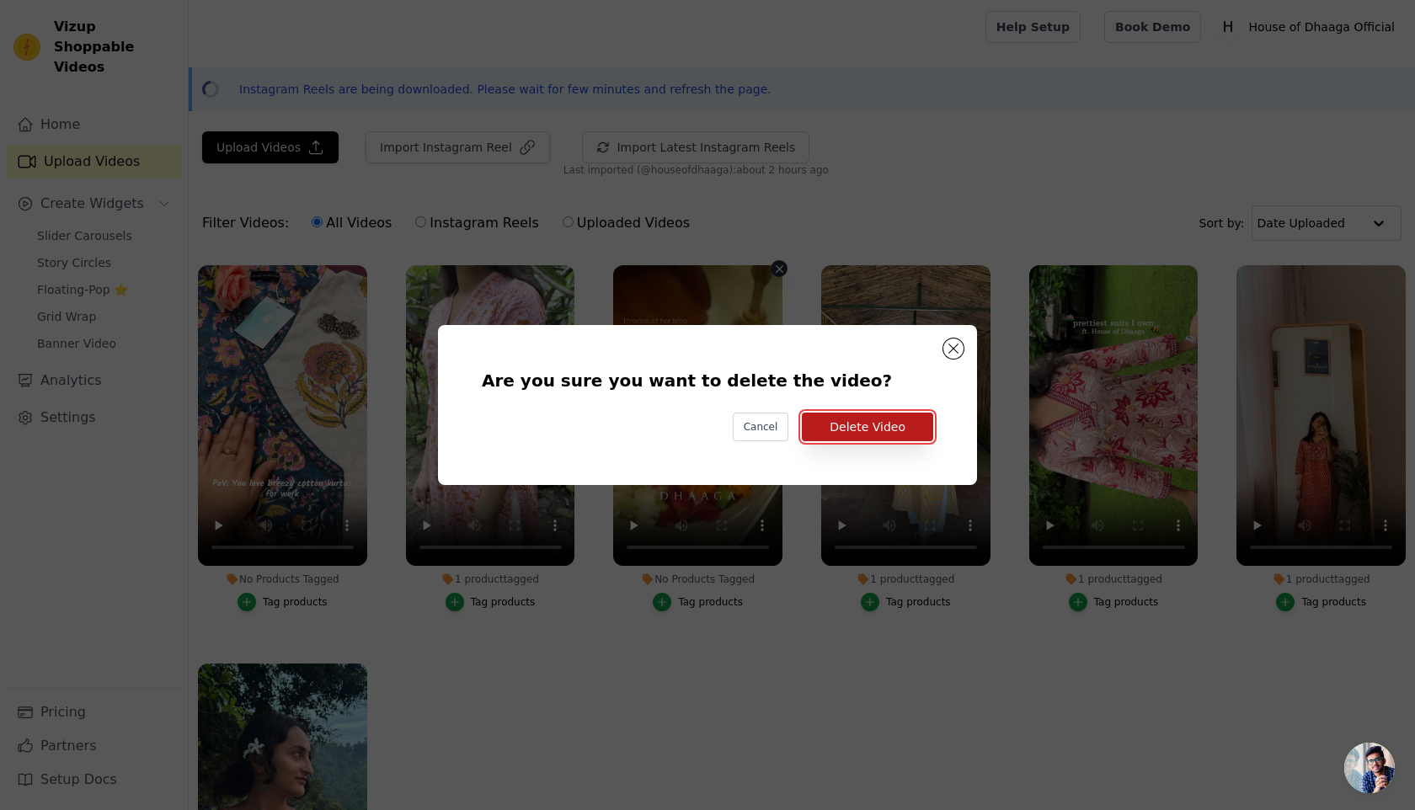
click at [895, 436] on button "Delete Video" at bounding box center [867, 427] width 131 height 29
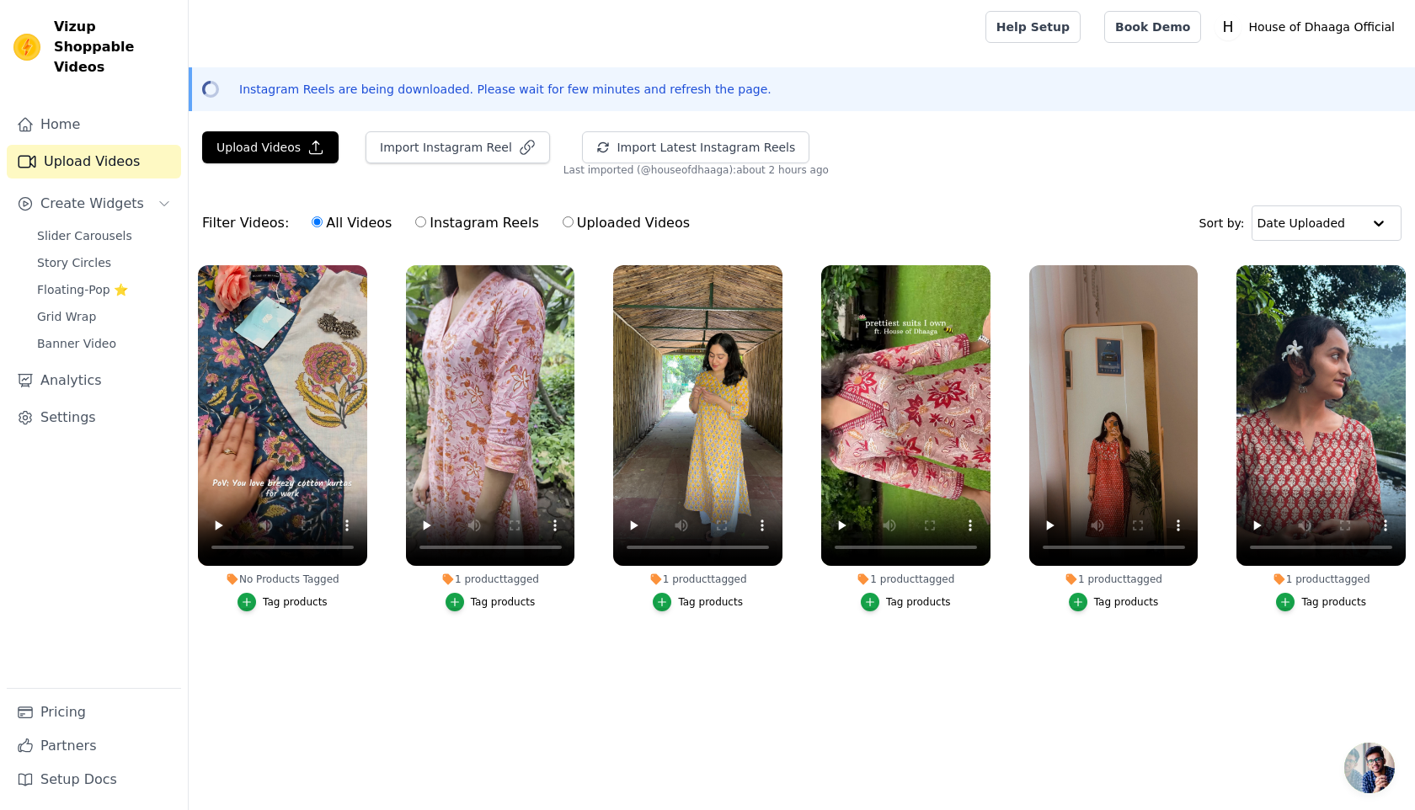
click at [273, 598] on div "Tag products" at bounding box center [295, 602] width 65 height 13
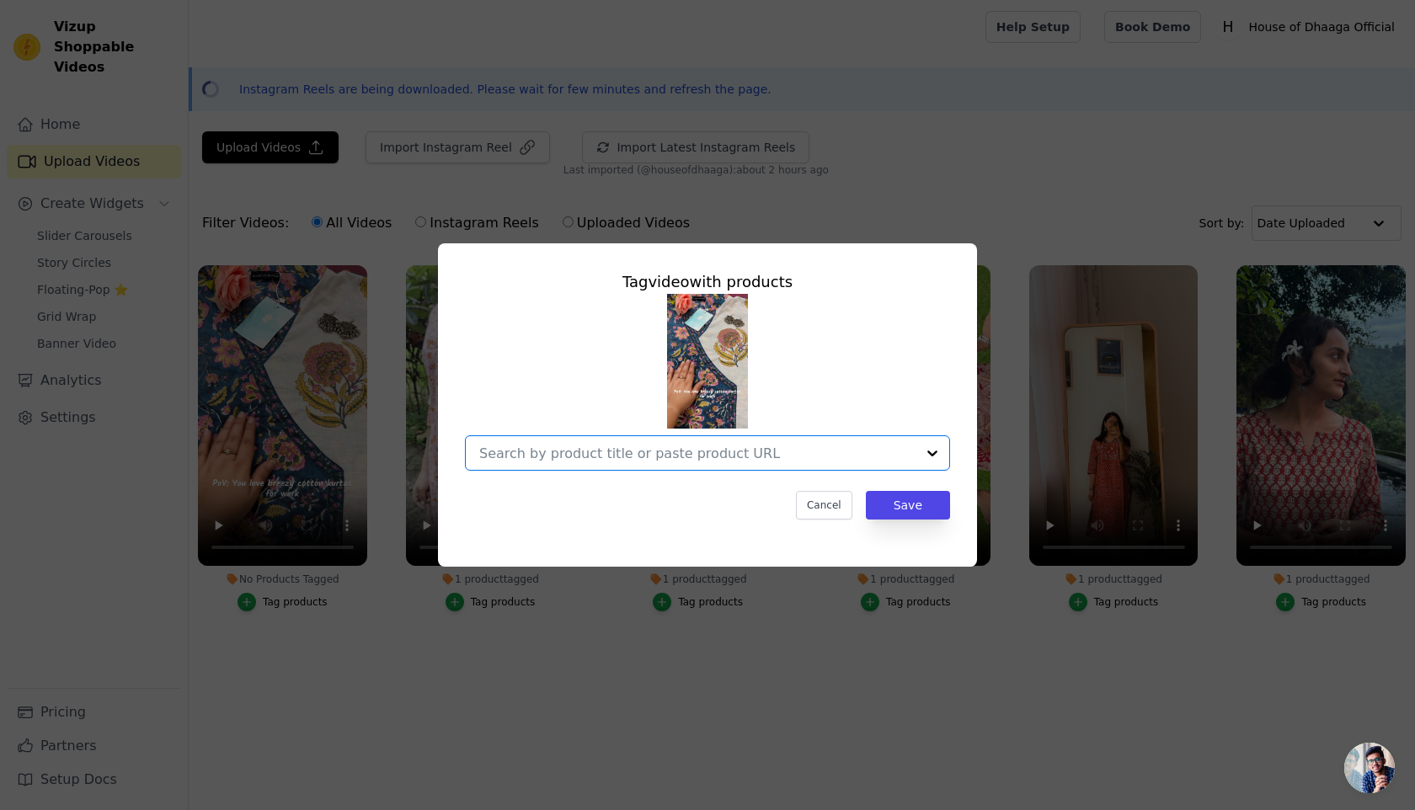
click at [623, 457] on input "No Products Tagged Tag video with products Option undefined, selected. Select i…" at bounding box center [697, 454] width 436 height 16
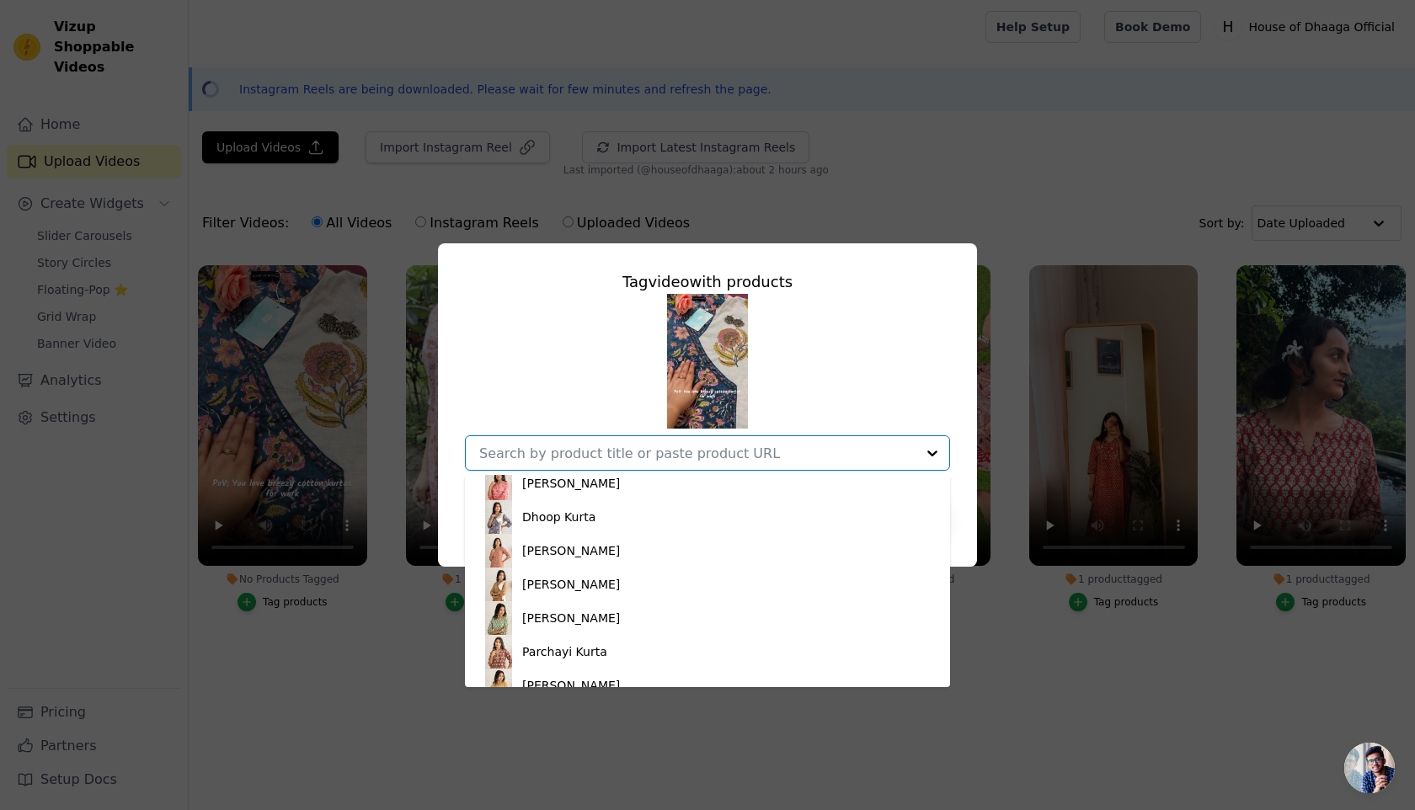
scroll to position [280, 0]
click at [571, 527] on div "Dhoop Kurta" at bounding box center [708, 516] width 452 height 34
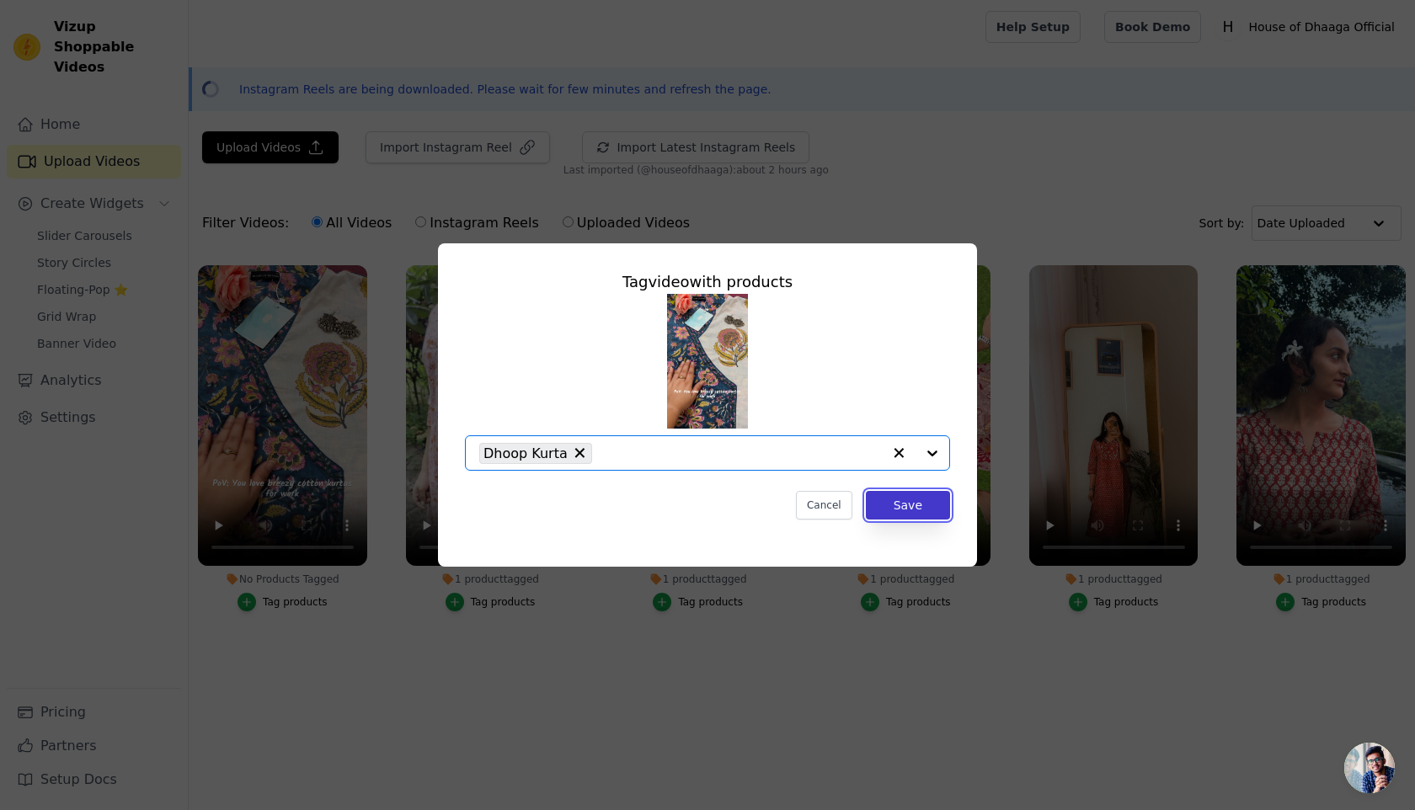
click at [927, 519] on button "Save" at bounding box center [908, 505] width 84 height 29
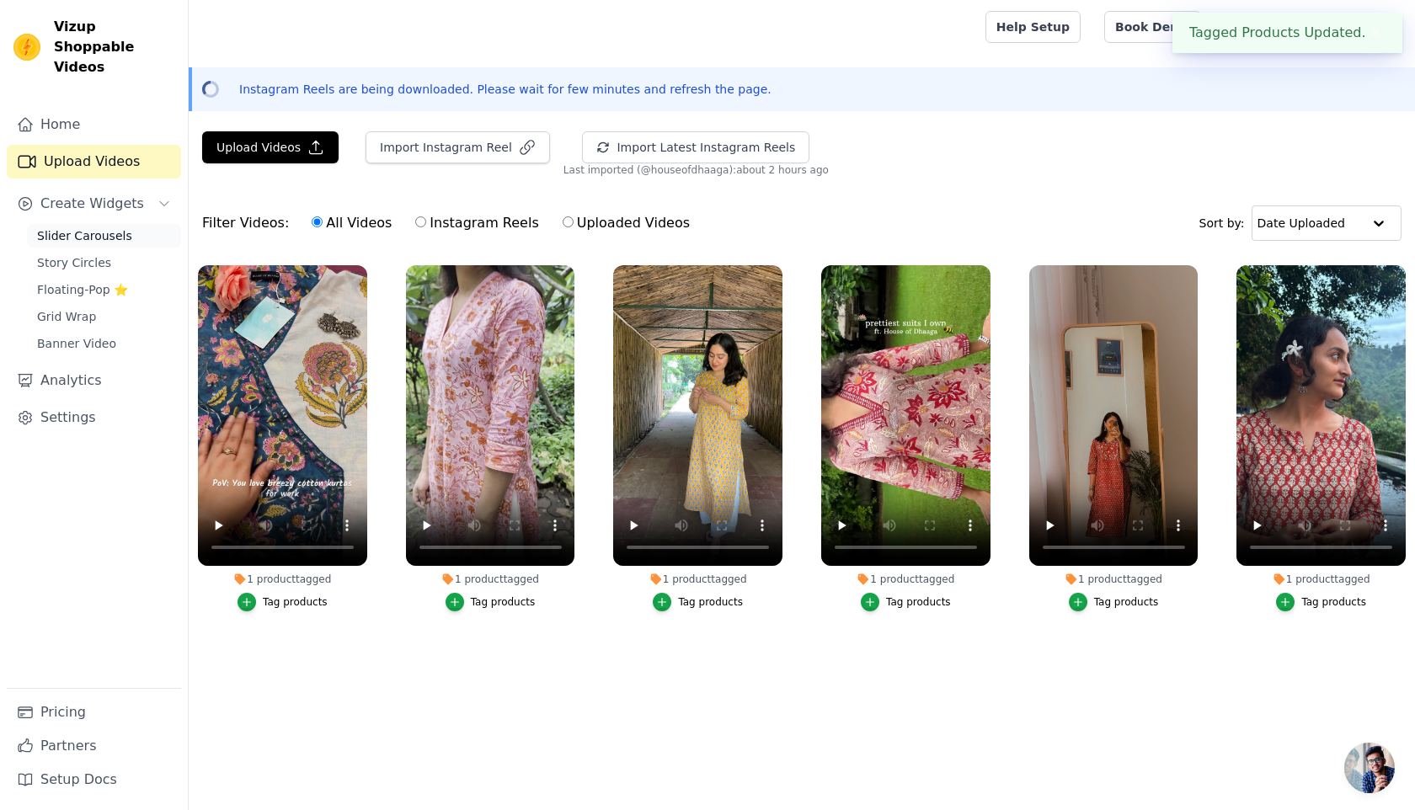
click at [72, 227] on span "Slider Carousels" at bounding box center [84, 235] width 95 height 17
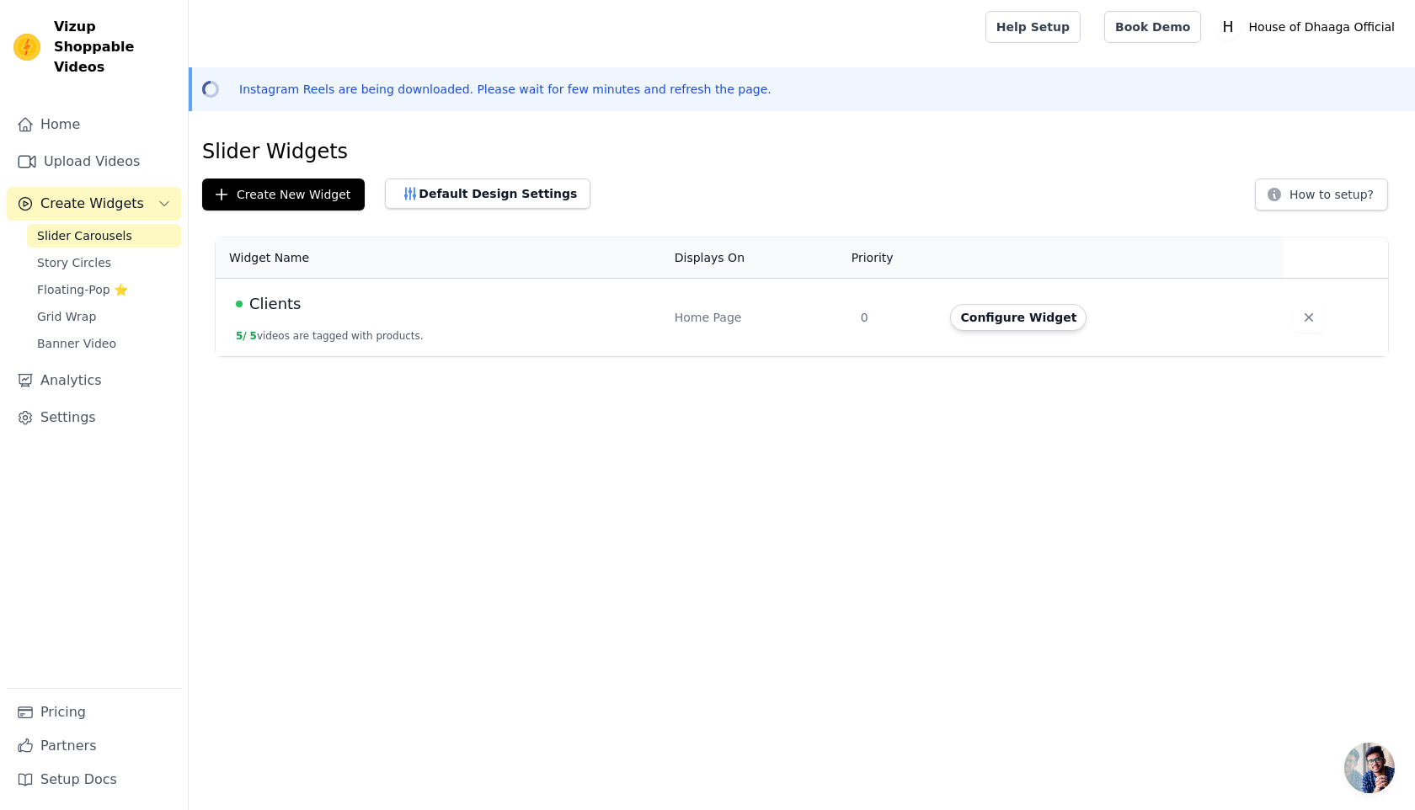
click at [259, 308] on span "Clients" at bounding box center [275, 304] width 52 height 24
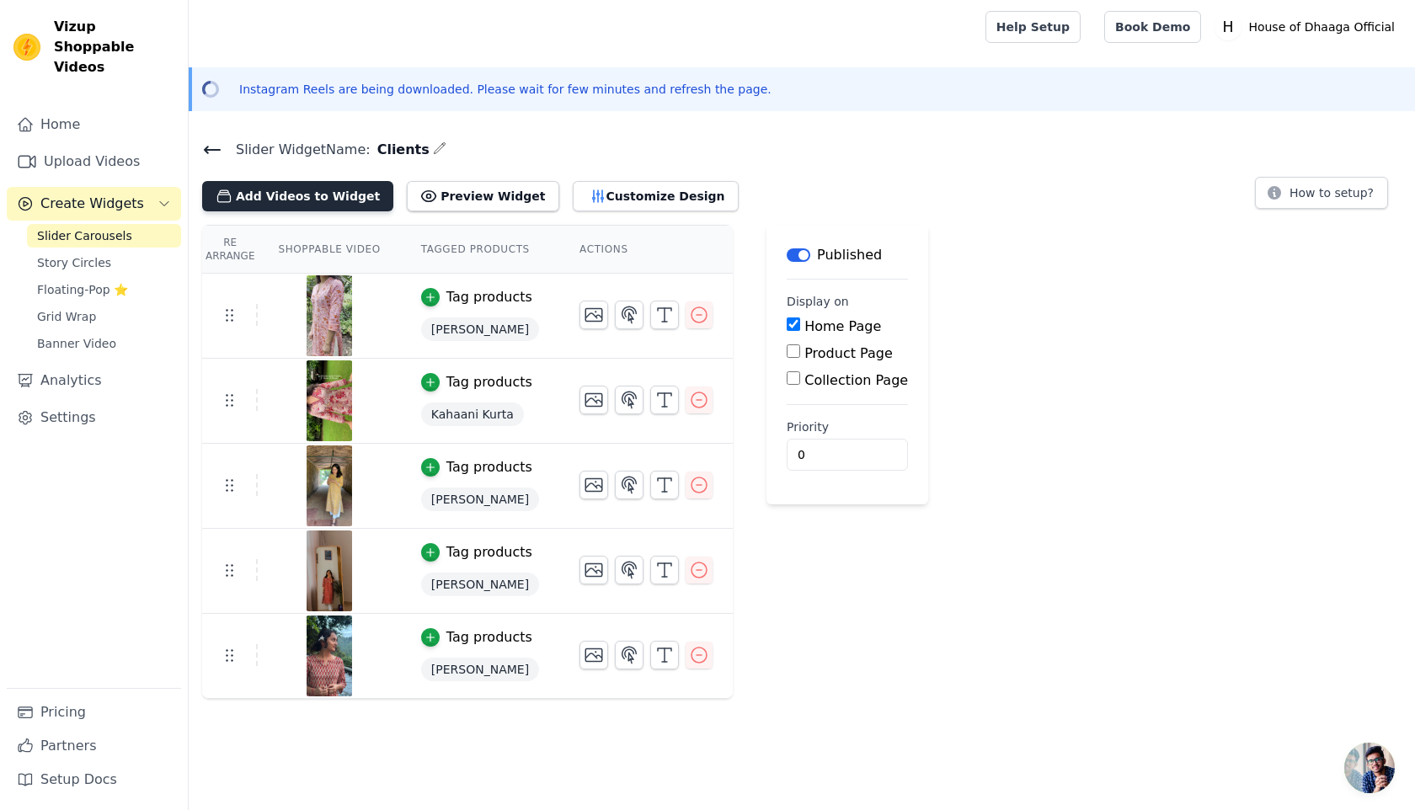
click at [321, 198] on button "Add Videos to Widget" at bounding box center [297, 196] width 191 height 30
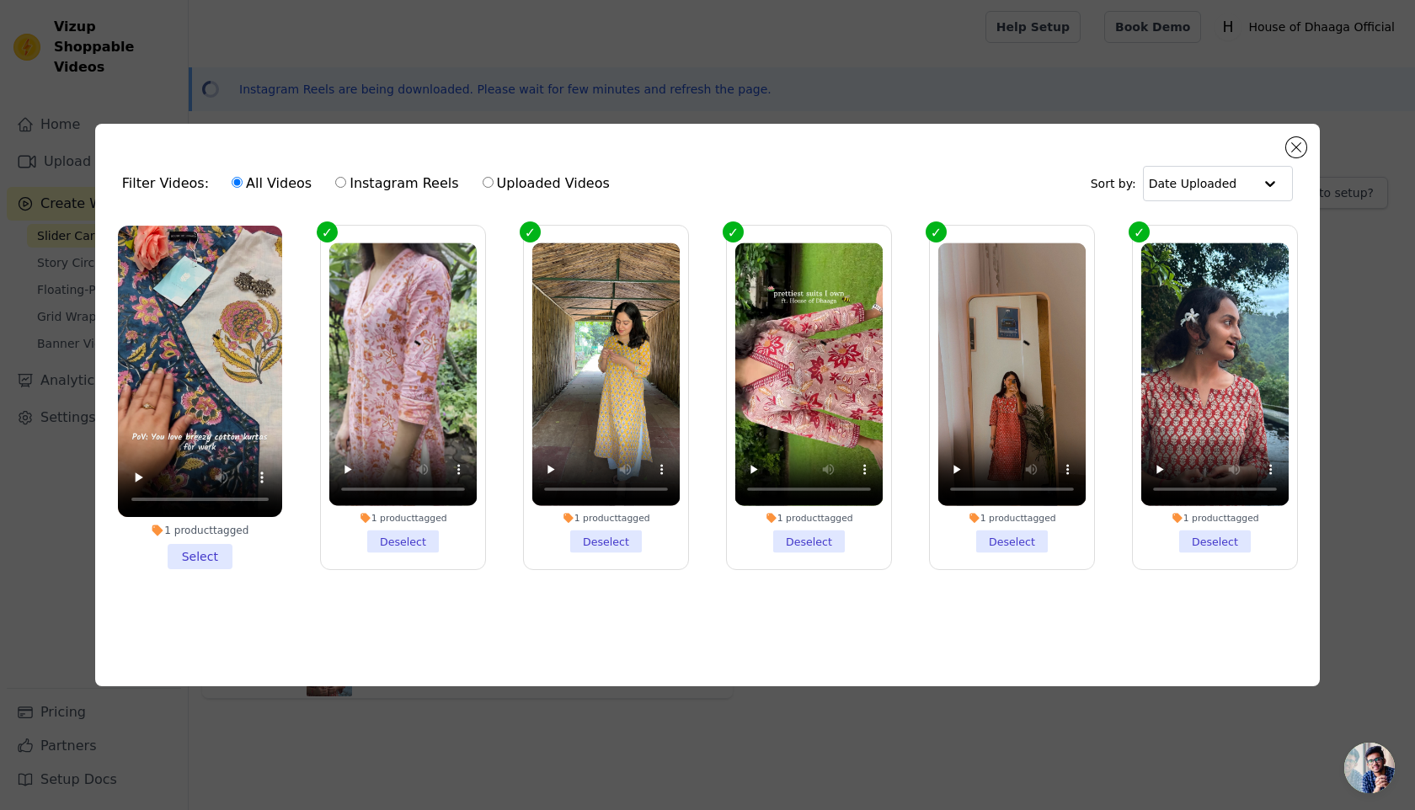
click at [214, 566] on li "1 product tagged Select" at bounding box center [200, 398] width 164 height 345
click at [0, 0] on input "1 product tagged Select" at bounding box center [0, 0] width 0 height 0
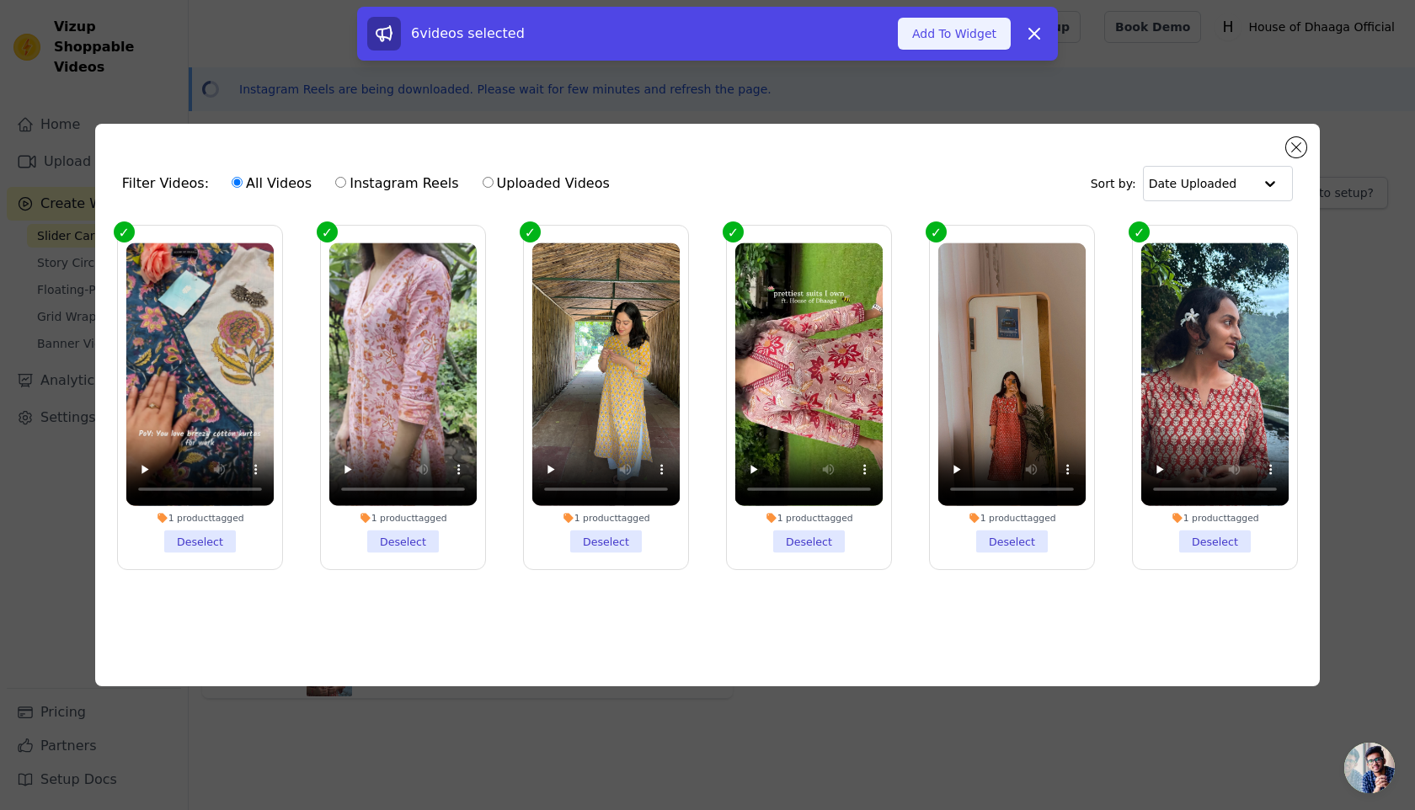
click at [957, 36] on button "Add To Widget" at bounding box center [954, 34] width 113 height 32
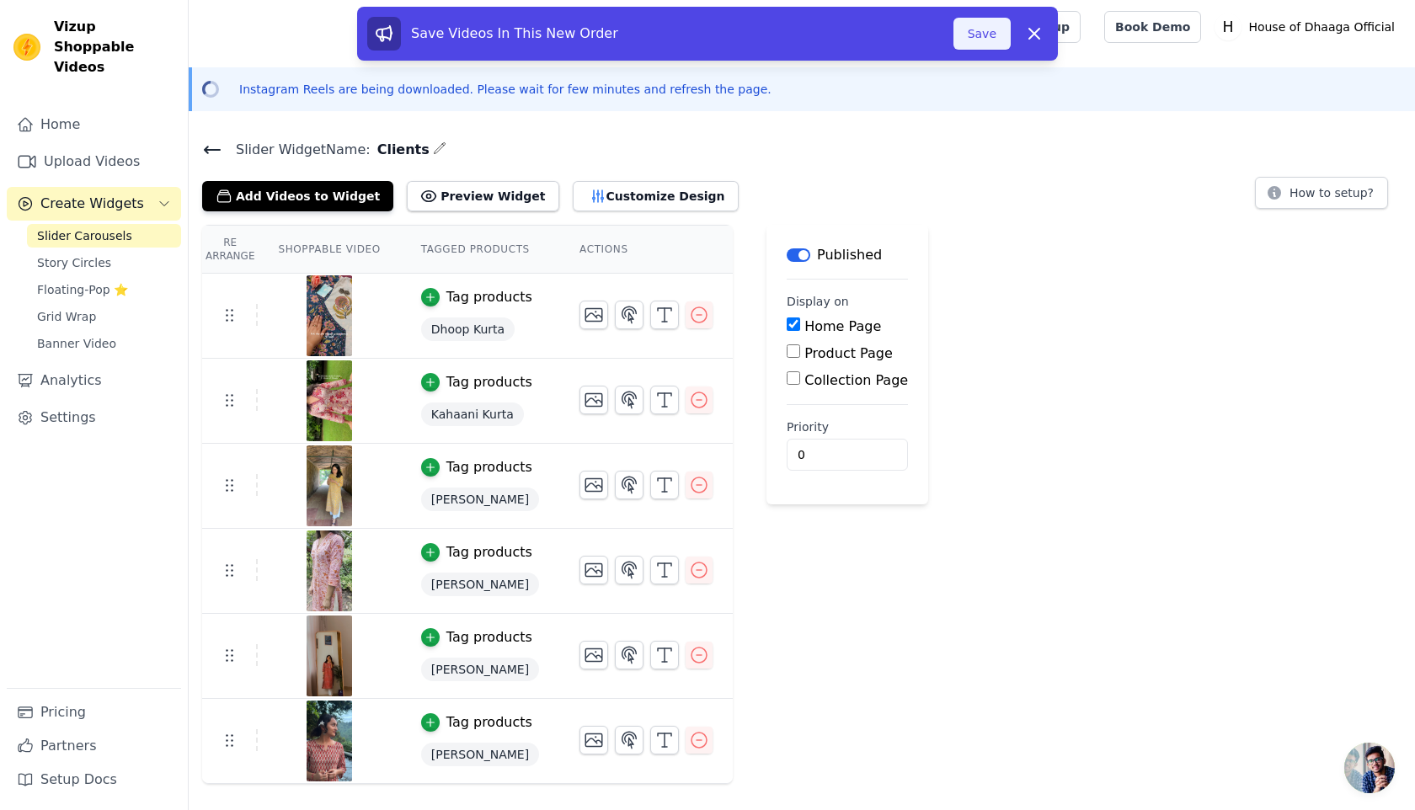
click at [960, 42] on button "Save" at bounding box center [982, 34] width 57 height 32
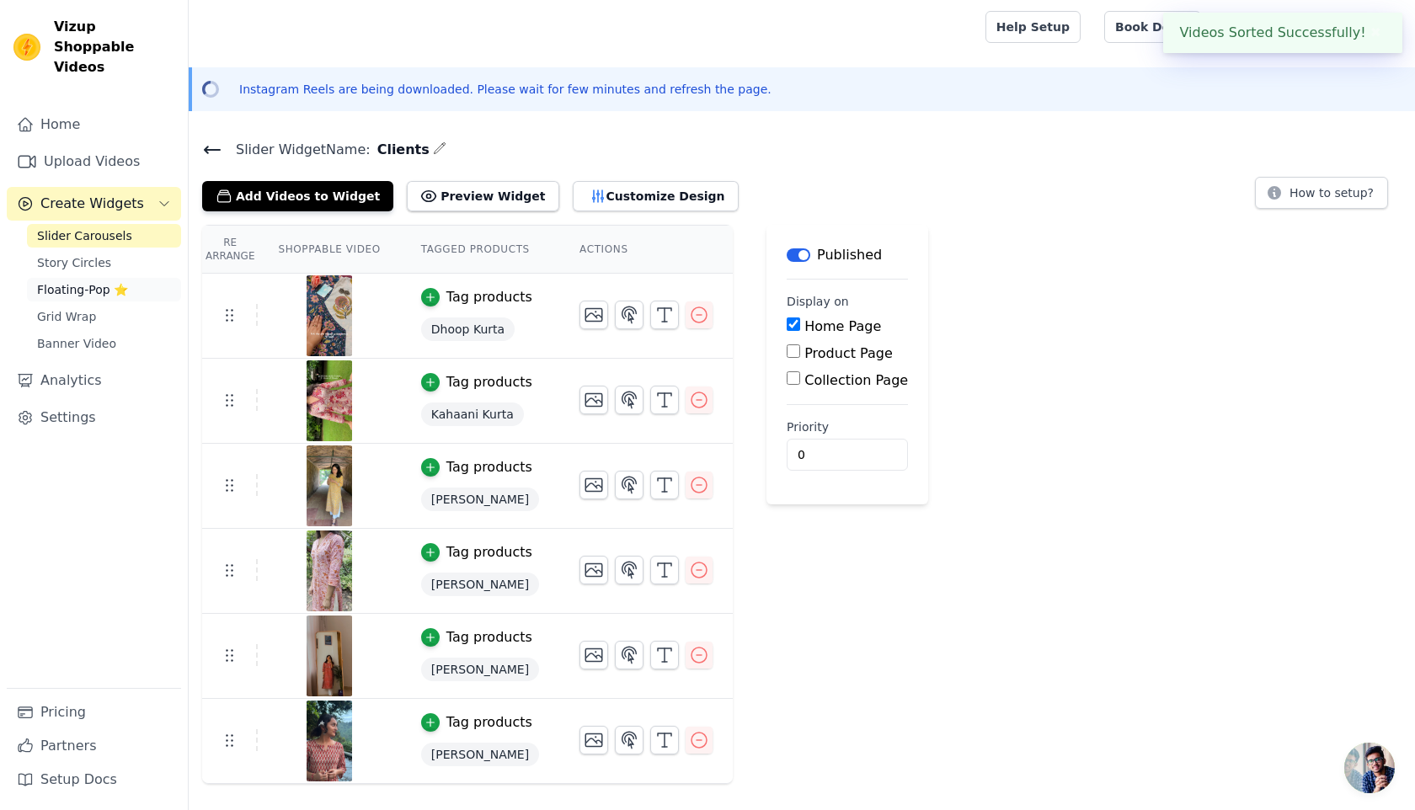
click at [73, 281] on span "Floating-Pop ⭐" at bounding box center [82, 289] width 91 height 17
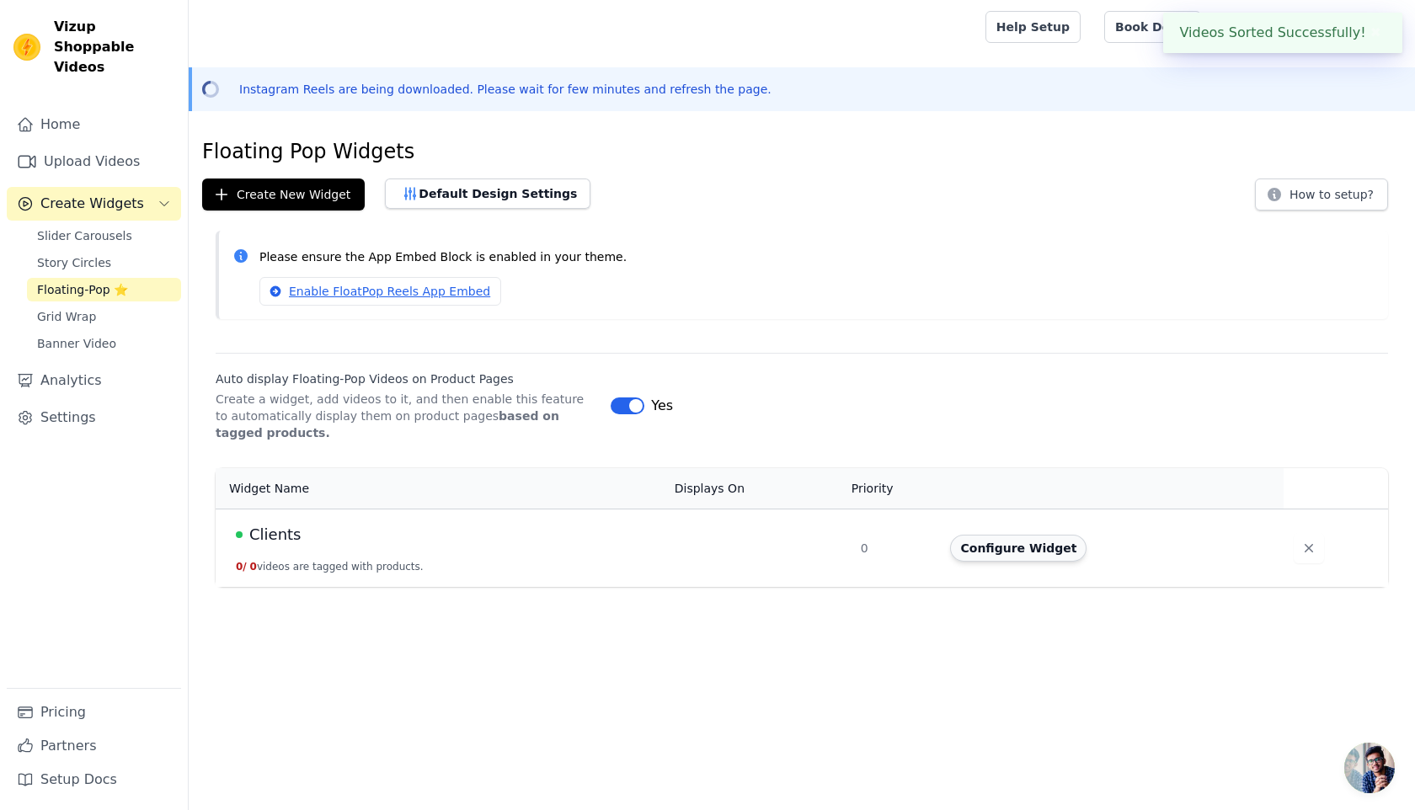
click at [1039, 543] on button "Configure Widget" at bounding box center [1018, 548] width 136 height 27
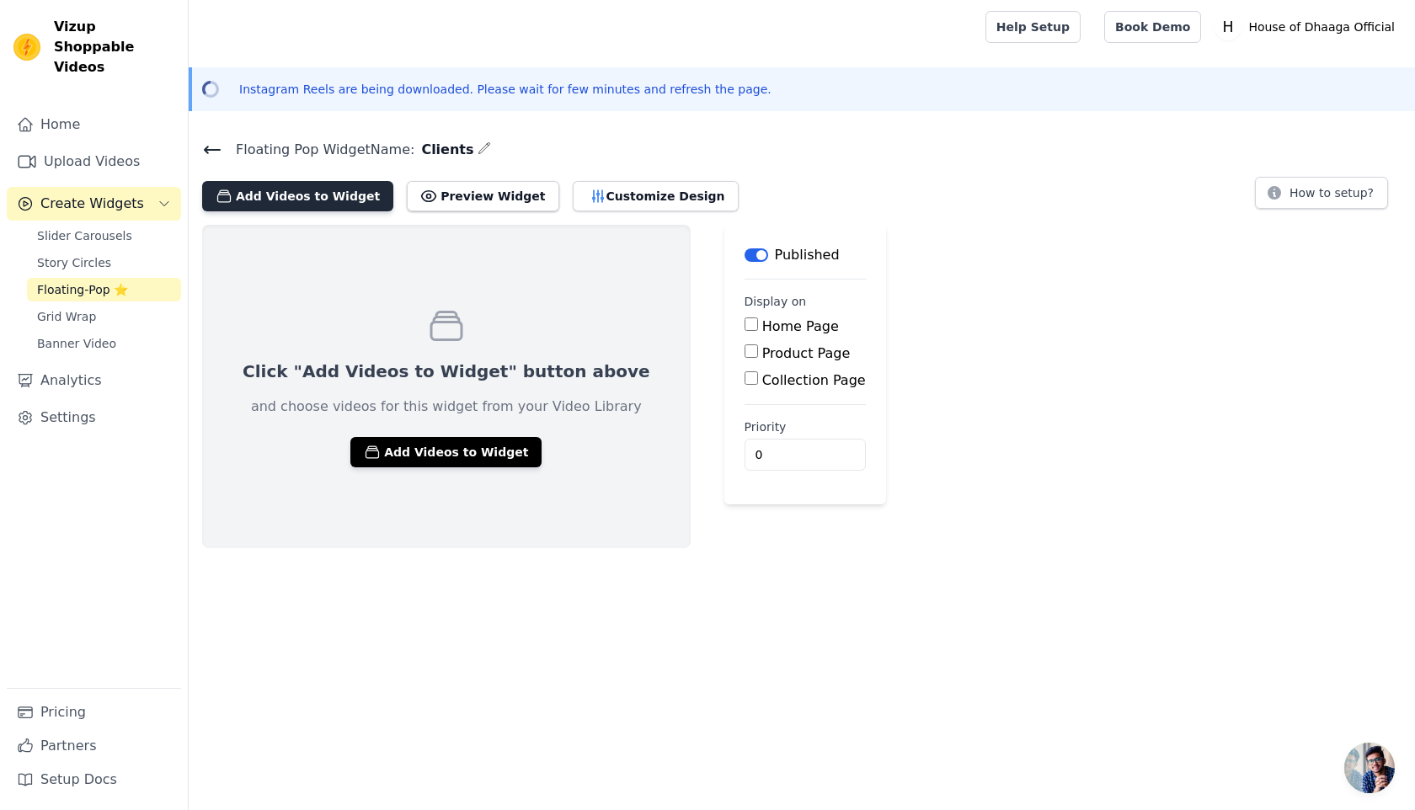
click at [271, 197] on button "Add Videos to Widget" at bounding box center [297, 196] width 191 height 30
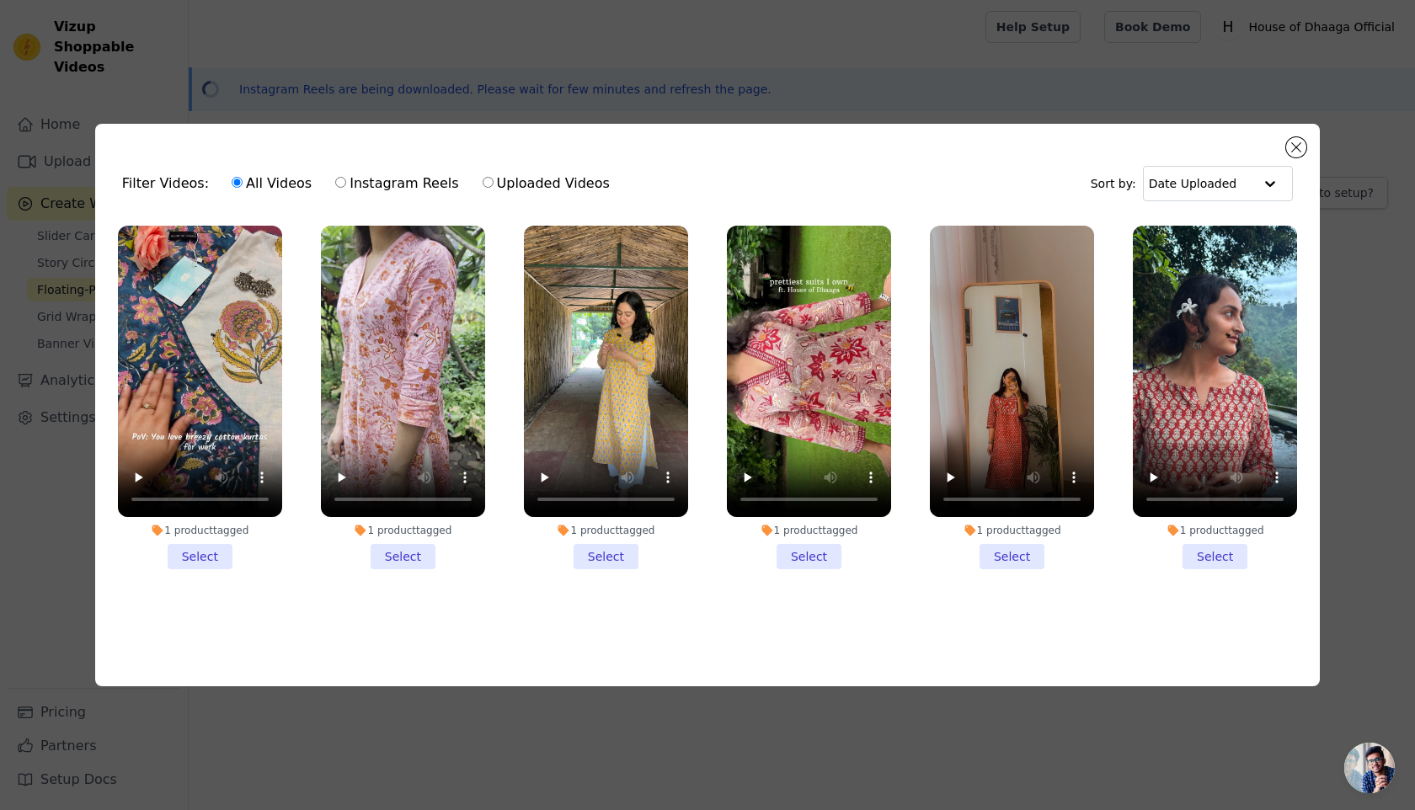
click at [195, 566] on li "1 product tagged Select" at bounding box center [200, 398] width 164 height 345
click at [0, 0] on input "1 product tagged Select" at bounding box center [0, 0] width 0 height 0
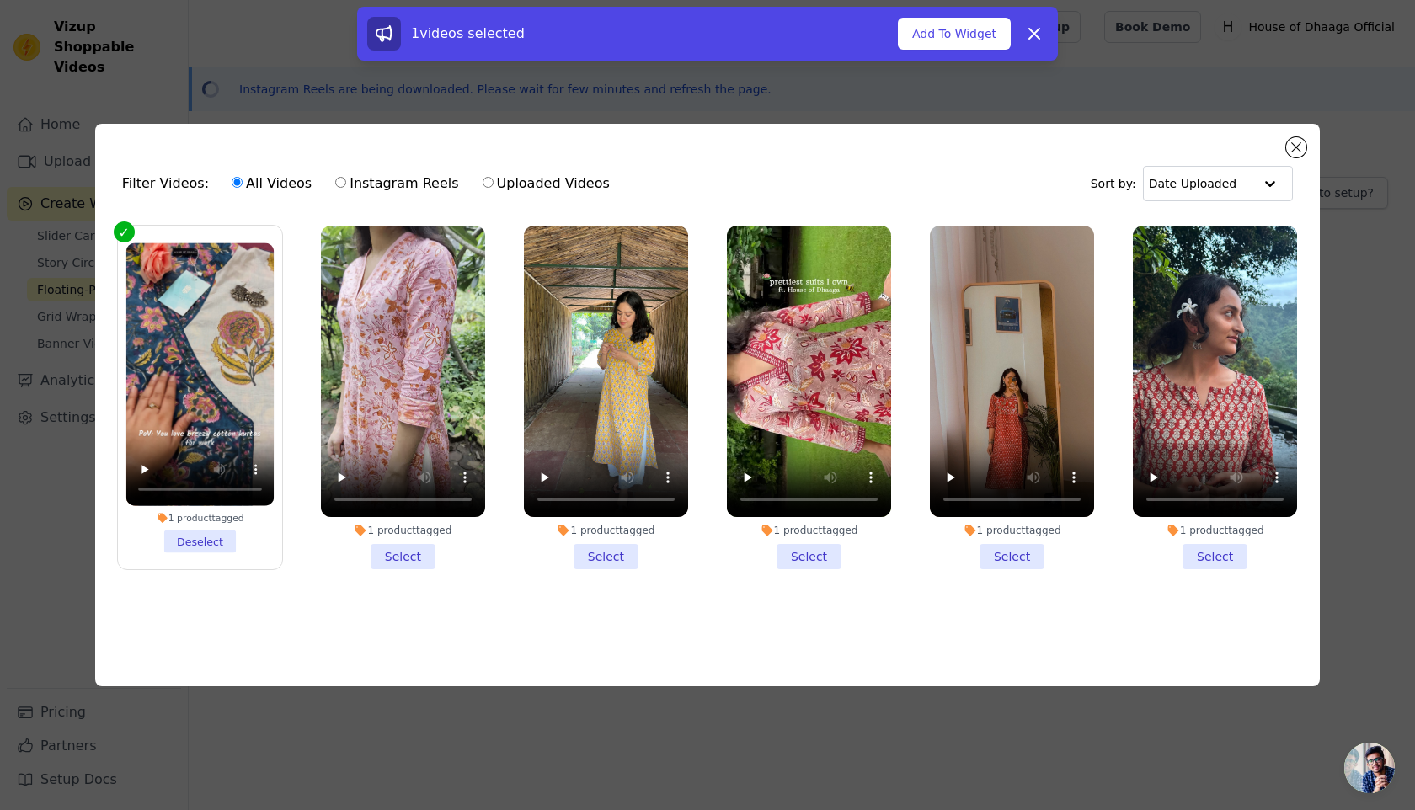
click at [408, 551] on li "1 product tagged Select" at bounding box center [403, 398] width 164 height 345
click at [0, 0] on input "1 product tagged Select" at bounding box center [0, 0] width 0 height 0
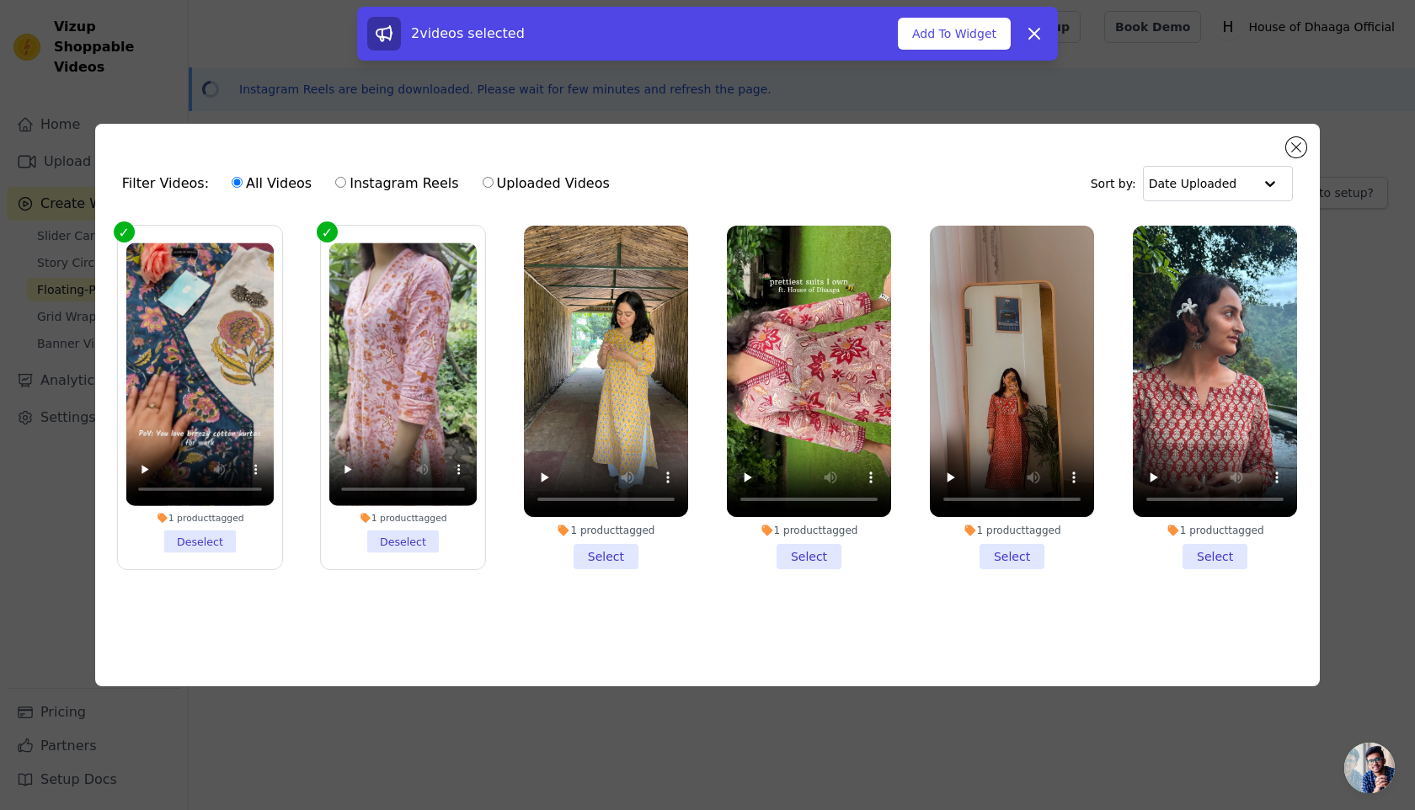
click at [588, 552] on li "1 product tagged Select" at bounding box center [606, 398] width 164 height 345
click at [0, 0] on input "1 product tagged Select" at bounding box center [0, 0] width 0 height 0
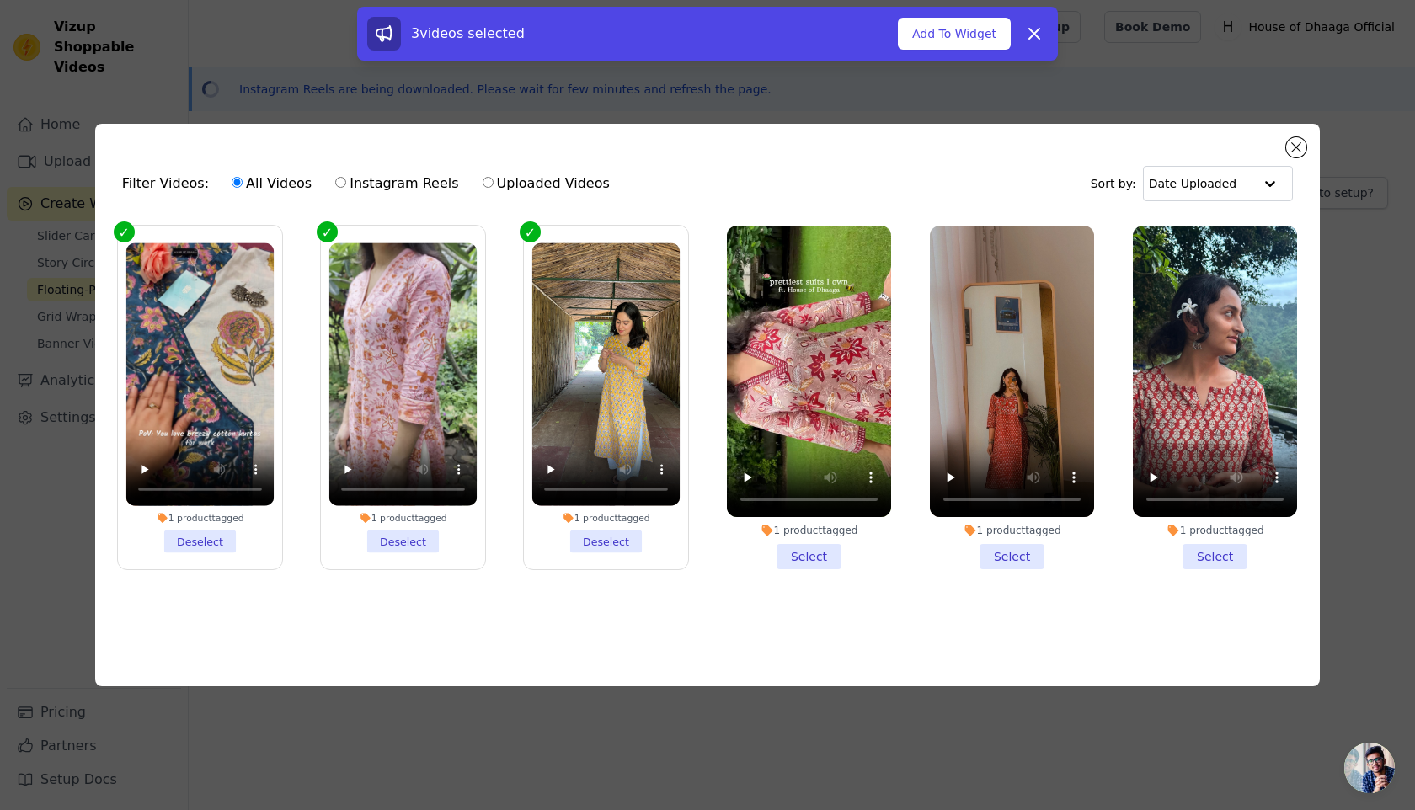
click at [802, 575] on div "1 product tagged Select" at bounding box center [809, 398] width 183 height 363
click at [814, 550] on li "1 product tagged Select" at bounding box center [809, 398] width 164 height 345
click at [0, 0] on input "1 product tagged Select" at bounding box center [0, 0] width 0 height 0
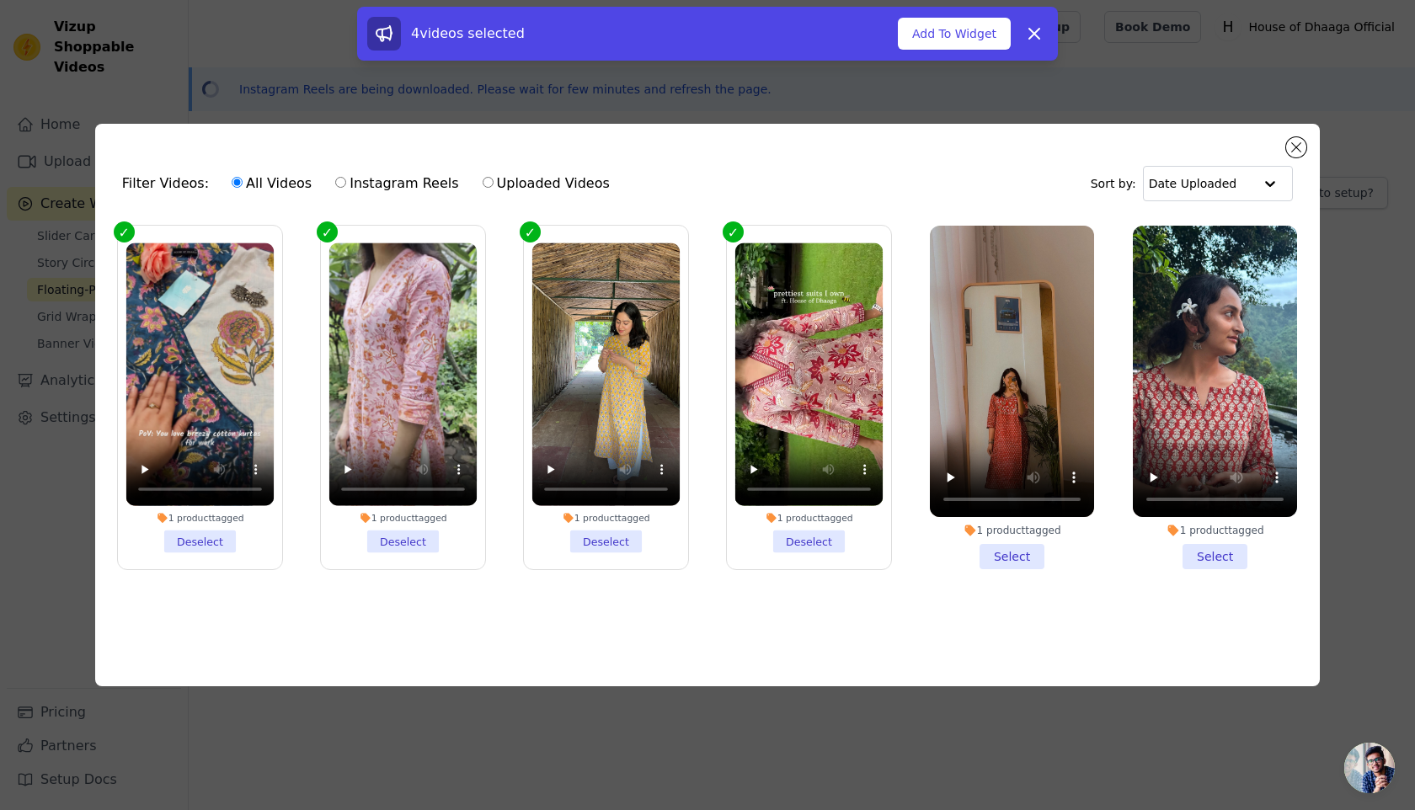
click at [991, 569] on li "1 product tagged Select" at bounding box center [1012, 398] width 164 height 345
click at [0, 0] on input "1 product tagged Select" at bounding box center [0, 0] width 0 height 0
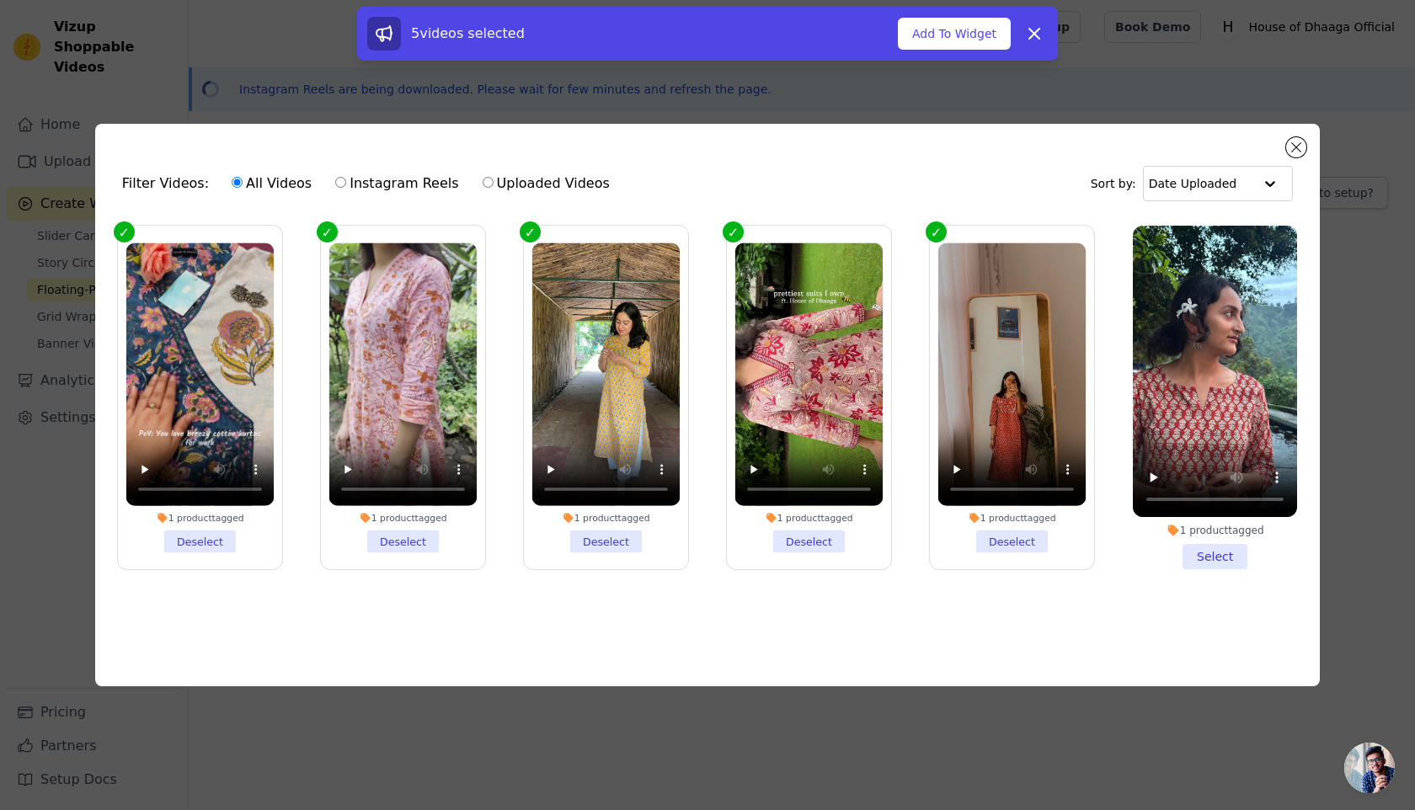
click at [1238, 549] on li "1 product tagged Select" at bounding box center [1215, 398] width 164 height 345
click at [0, 0] on input "1 product tagged Select" at bounding box center [0, 0] width 0 height 0
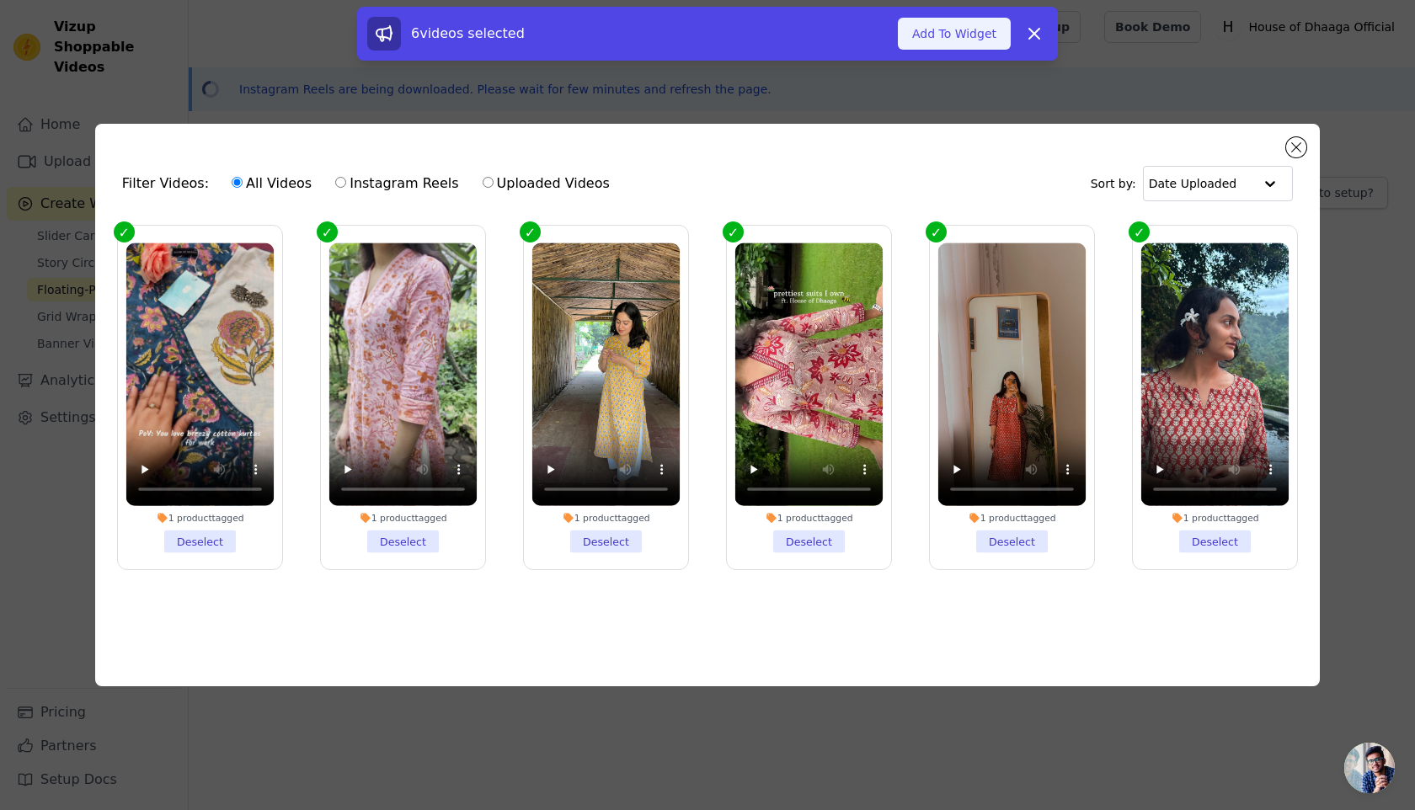
click at [971, 38] on button "Add To Widget" at bounding box center [954, 34] width 113 height 32
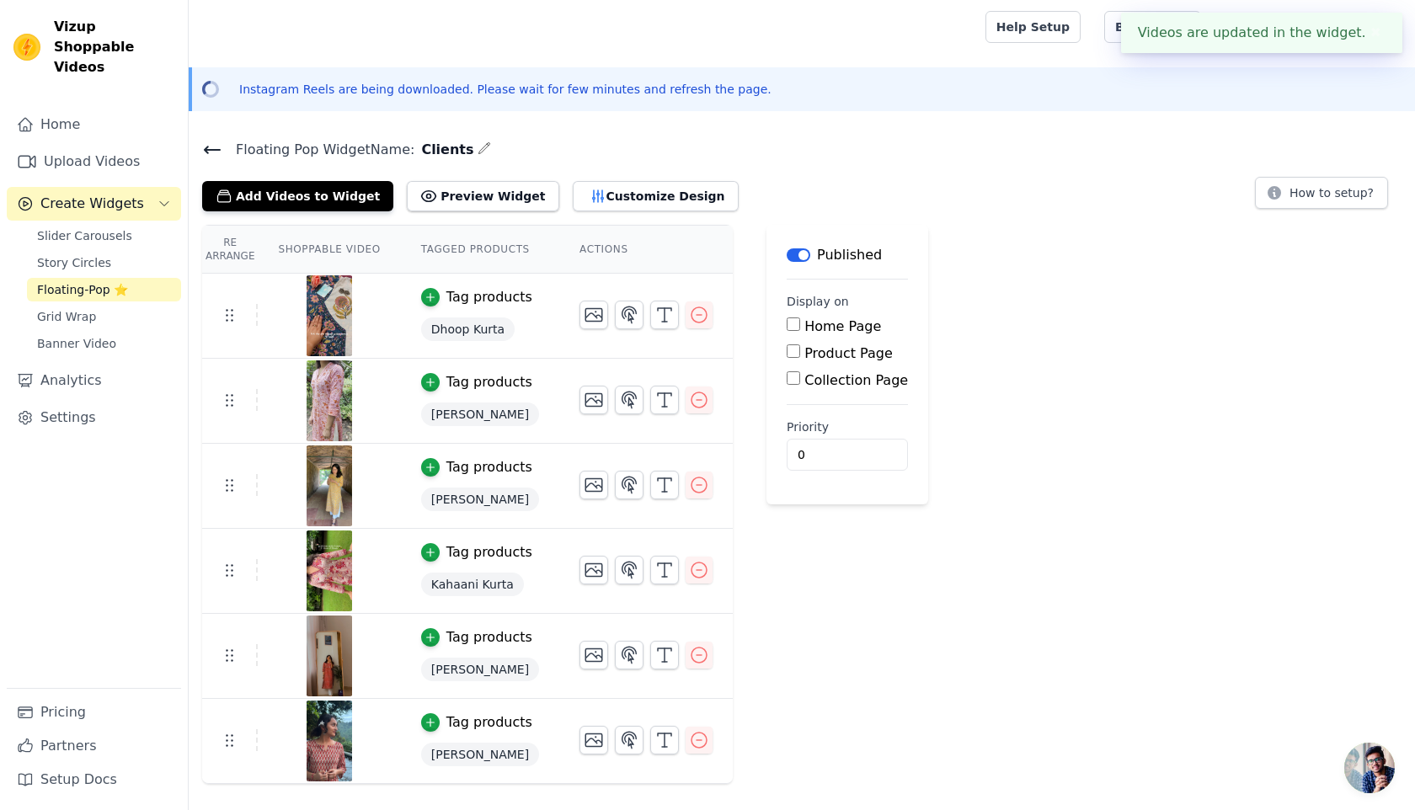
click at [811, 361] on label "Product Page" at bounding box center [849, 353] width 88 height 16
click at [800, 358] on input "Product Page" at bounding box center [793, 351] width 13 height 13
checkbox input "true"
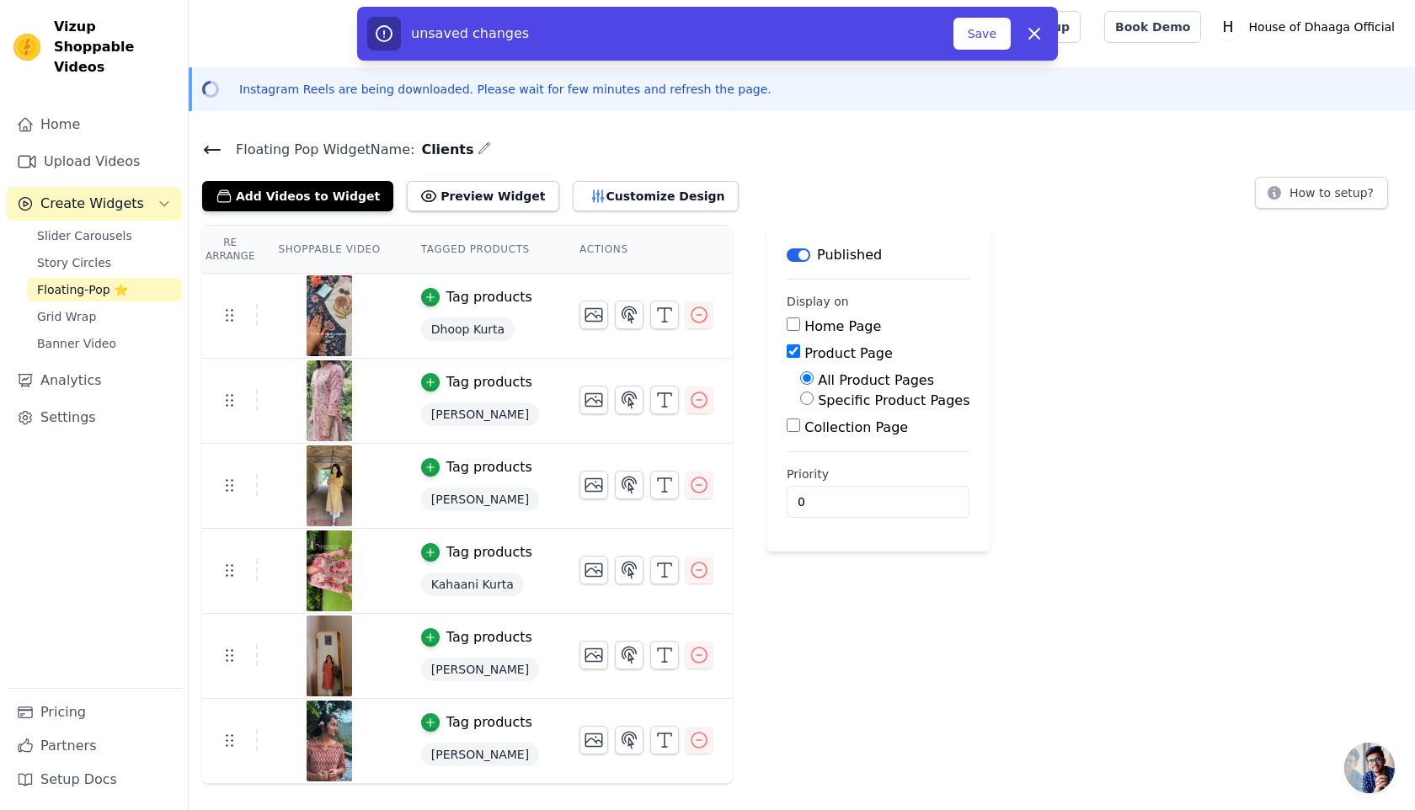
click at [895, 399] on label "Specific Product Pages" at bounding box center [894, 401] width 152 height 16
click at [814, 399] on input "Specific Product Pages" at bounding box center [806, 398] width 13 height 13
radio input "true"
click at [981, 44] on button "Save" at bounding box center [982, 34] width 57 height 32
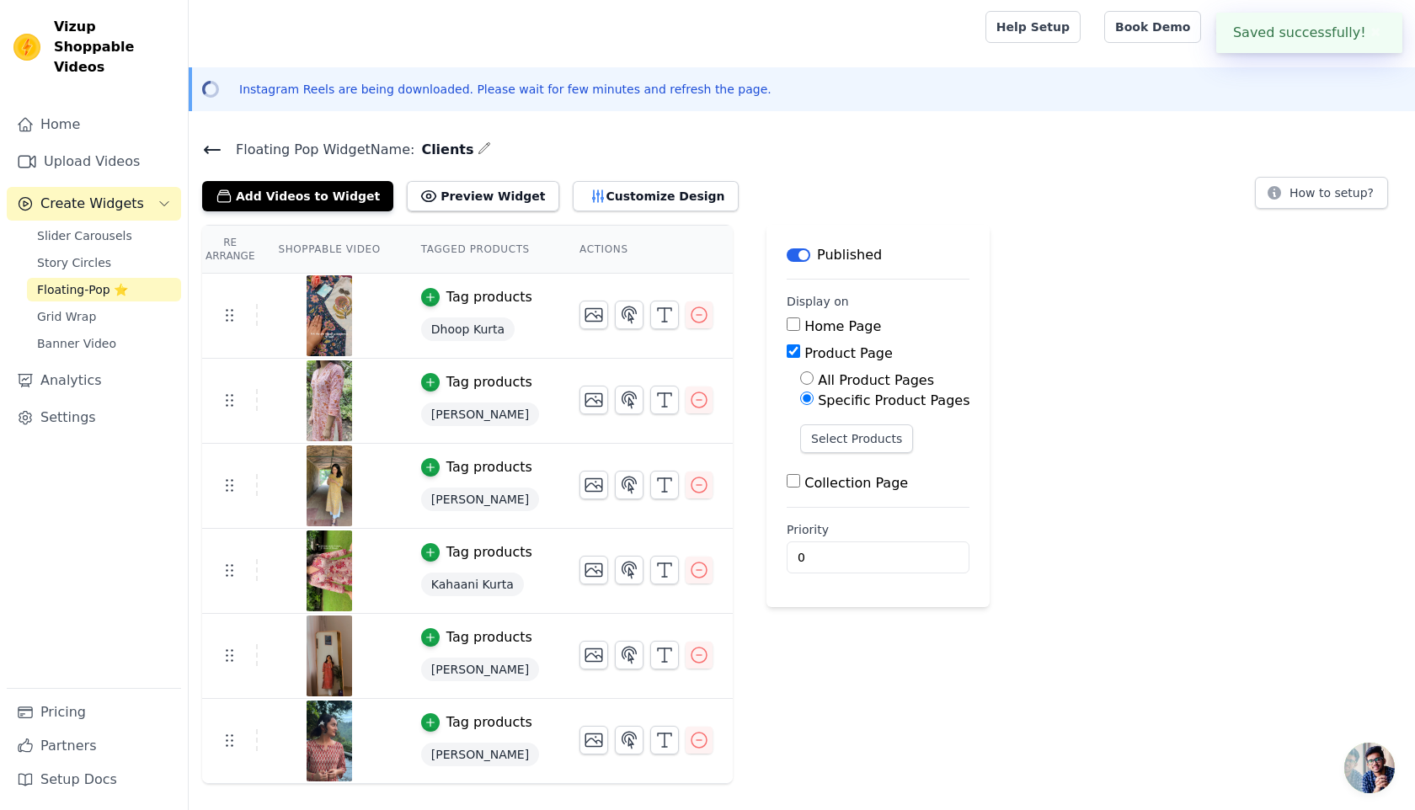
click at [220, 144] on icon at bounding box center [212, 150] width 20 height 20
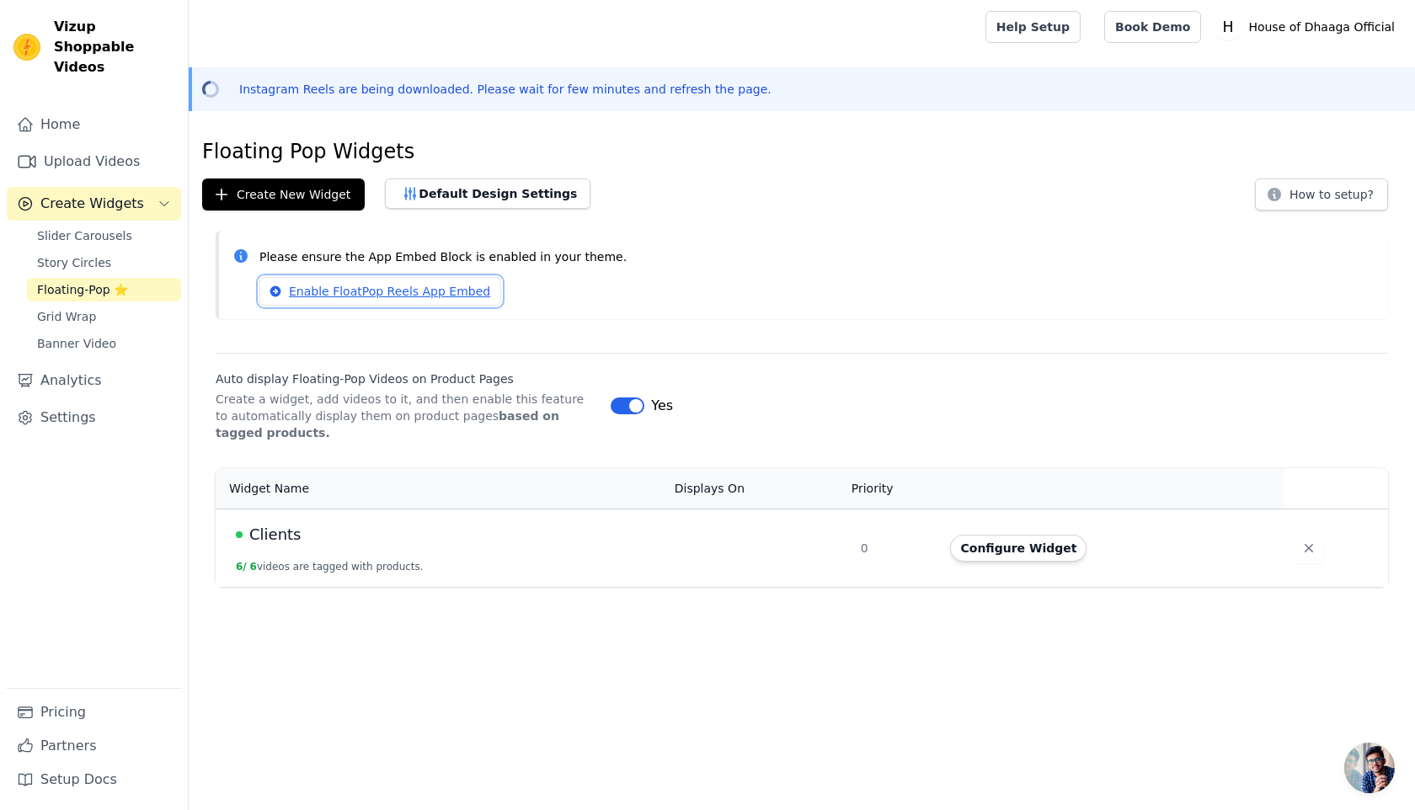
click at [328, 289] on link "Enable FloatPop Reels App Embed" at bounding box center [380, 291] width 242 height 29
click at [104, 227] on span "Slider Carousels" at bounding box center [84, 235] width 95 height 17
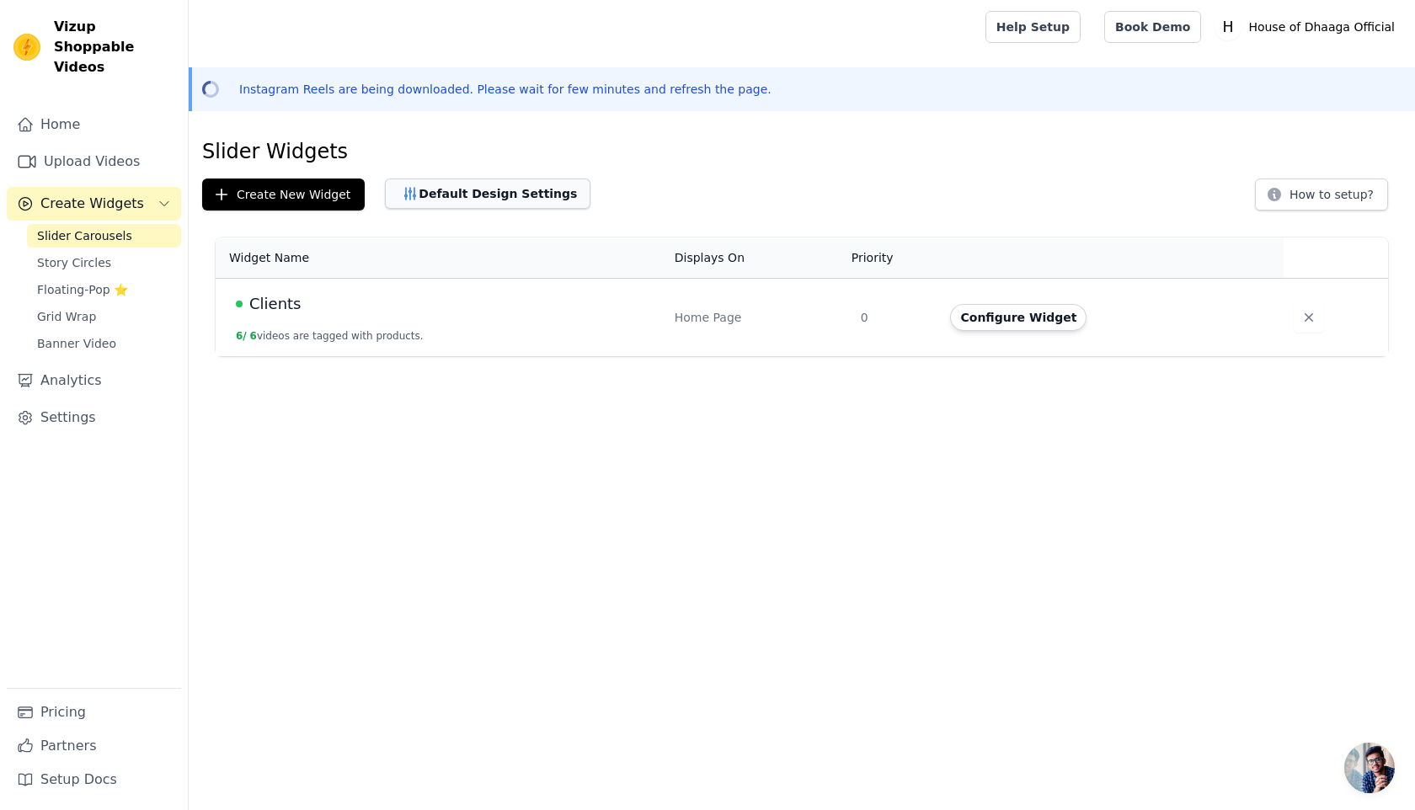
click at [522, 190] on button "Default Design Settings" at bounding box center [488, 194] width 206 height 30
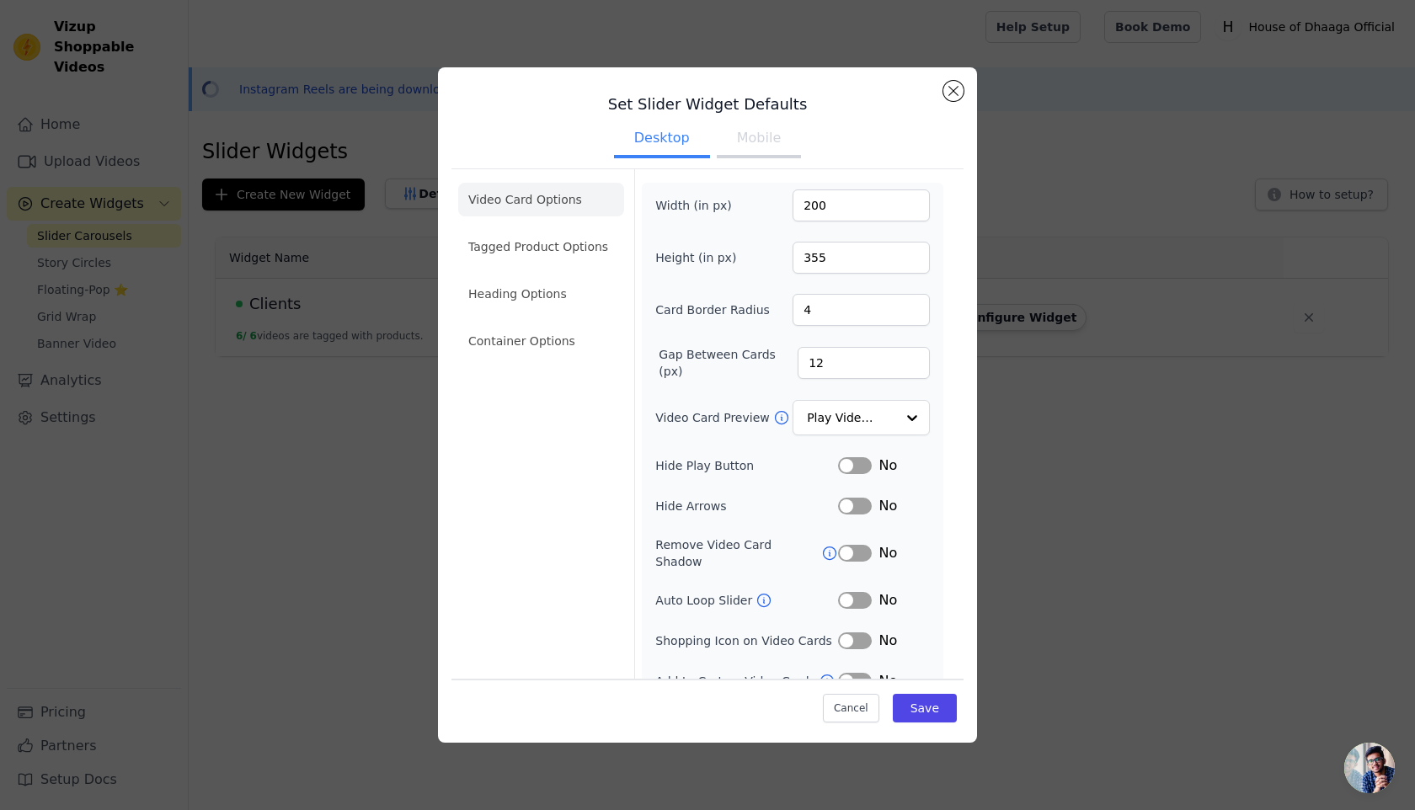
click at [740, 131] on button "Mobile" at bounding box center [759, 139] width 84 height 37
click at [849, 470] on button "Label" at bounding box center [855, 465] width 34 height 17
click at [849, 499] on button "Label" at bounding box center [855, 506] width 34 height 17
click at [849, 545] on button "Label" at bounding box center [855, 553] width 34 height 17
click at [638, 143] on button "Desktop" at bounding box center [662, 139] width 96 height 37
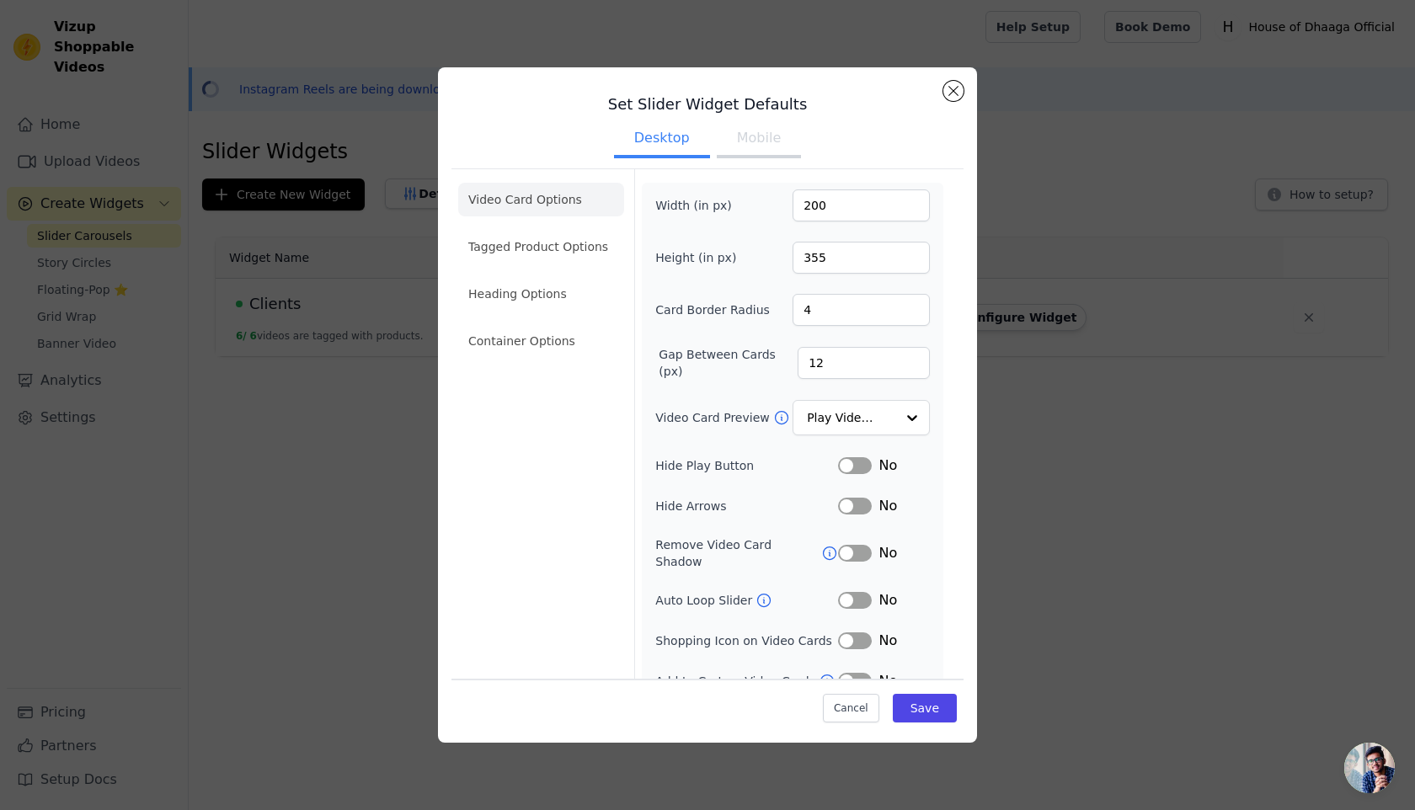
click at [854, 467] on button "Label" at bounding box center [855, 465] width 34 height 17
click at [851, 510] on button "Label" at bounding box center [855, 506] width 34 height 17
click at [851, 553] on button "Label" at bounding box center [855, 553] width 34 height 17
click at [764, 121] on button "Mobile" at bounding box center [759, 139] width 84 height 37
click at [809, 206] on input "200" at bounding box center [861, 206] width 137 height 32
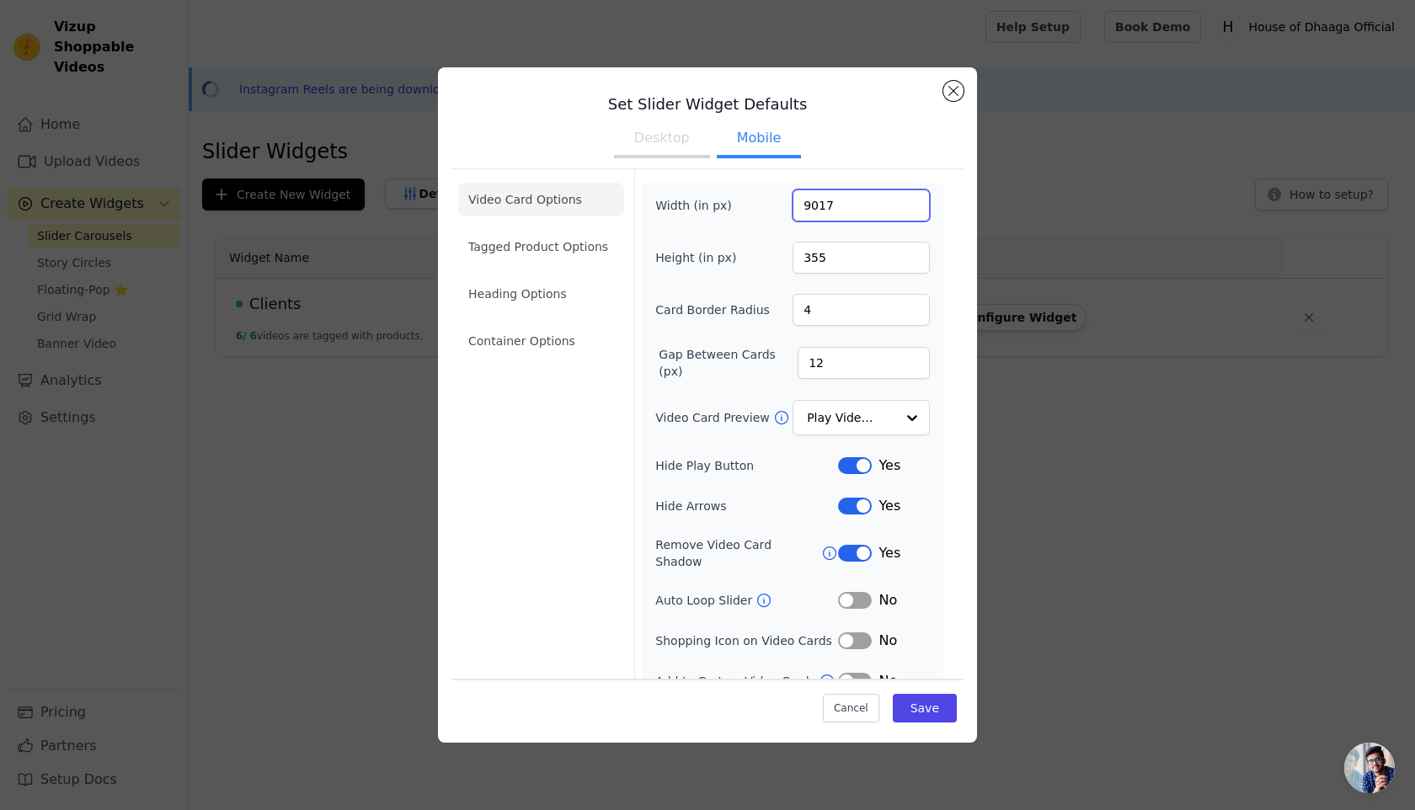
drag, startPoint x: 832, startPoint y: 206, endPoint x: 786, endPoint y: 206, distance: 46.3
click at [786, 206] on div "Width (in px) 9017" at bounding box center [792, 206] width 275 height 32
type input "170"
click at [815, 262] on input "355" at bounding box center [861, 258] width 137 height 32
type input "300"
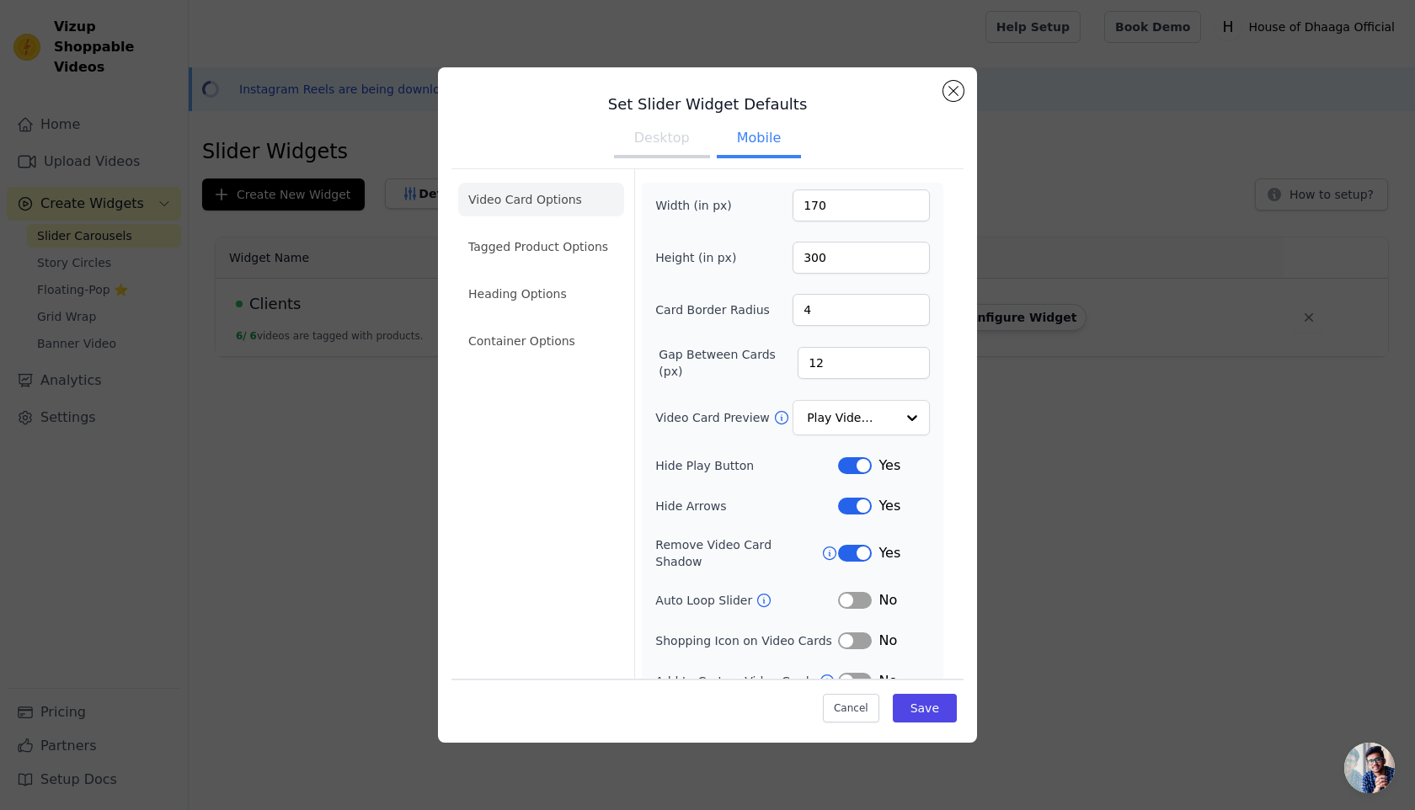
click at [730, 261] on label "Height (in px)" at bounding box center [701, 257] width 92 height 17
click at [793, 261] on input "300" at bounding box center [861, 258] width 137 height 32
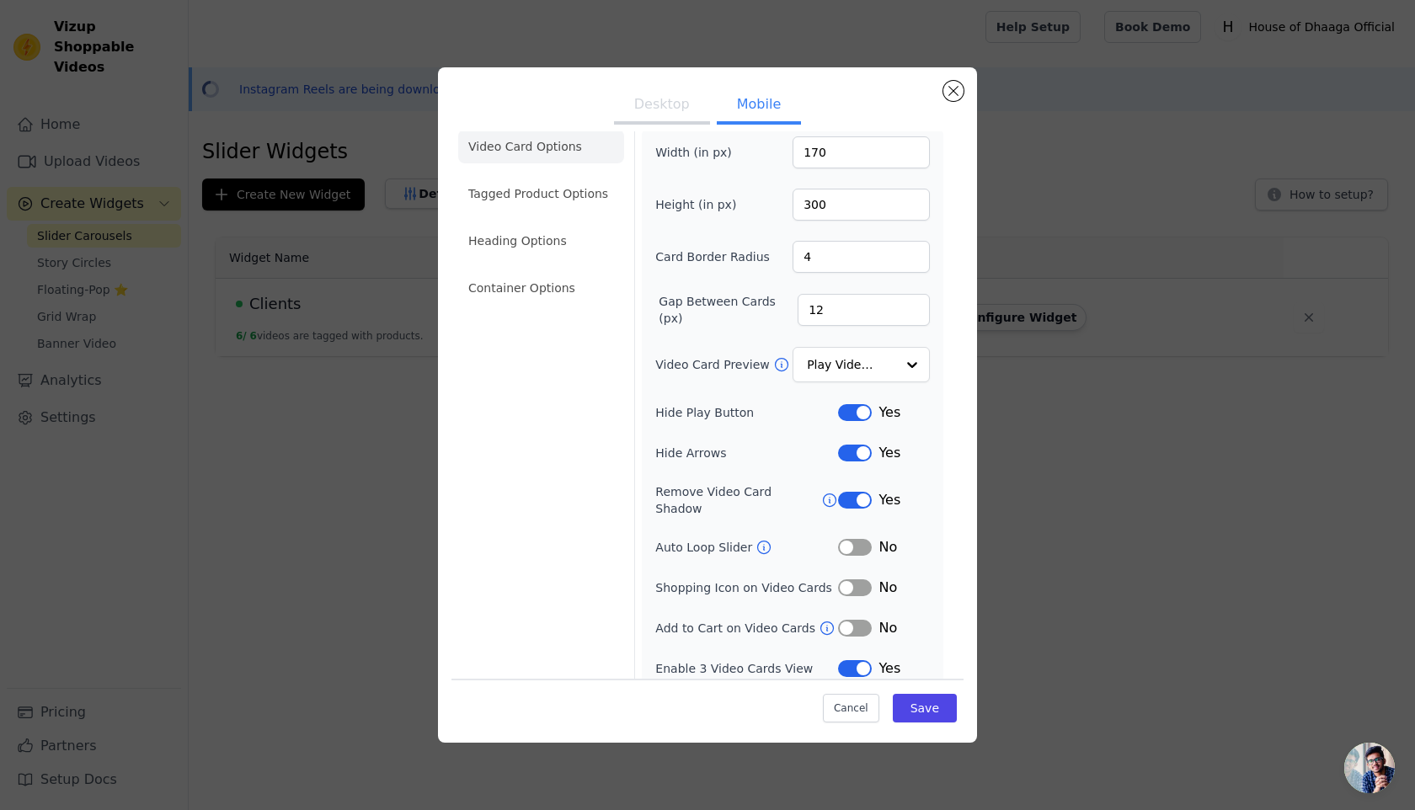
click at [859, 661] on button "Label" at bounding box center [855, 669] width 34 height 17
click at [636, 110] on button "Desktop" at bounding box center [662, 106] width 96 height 37
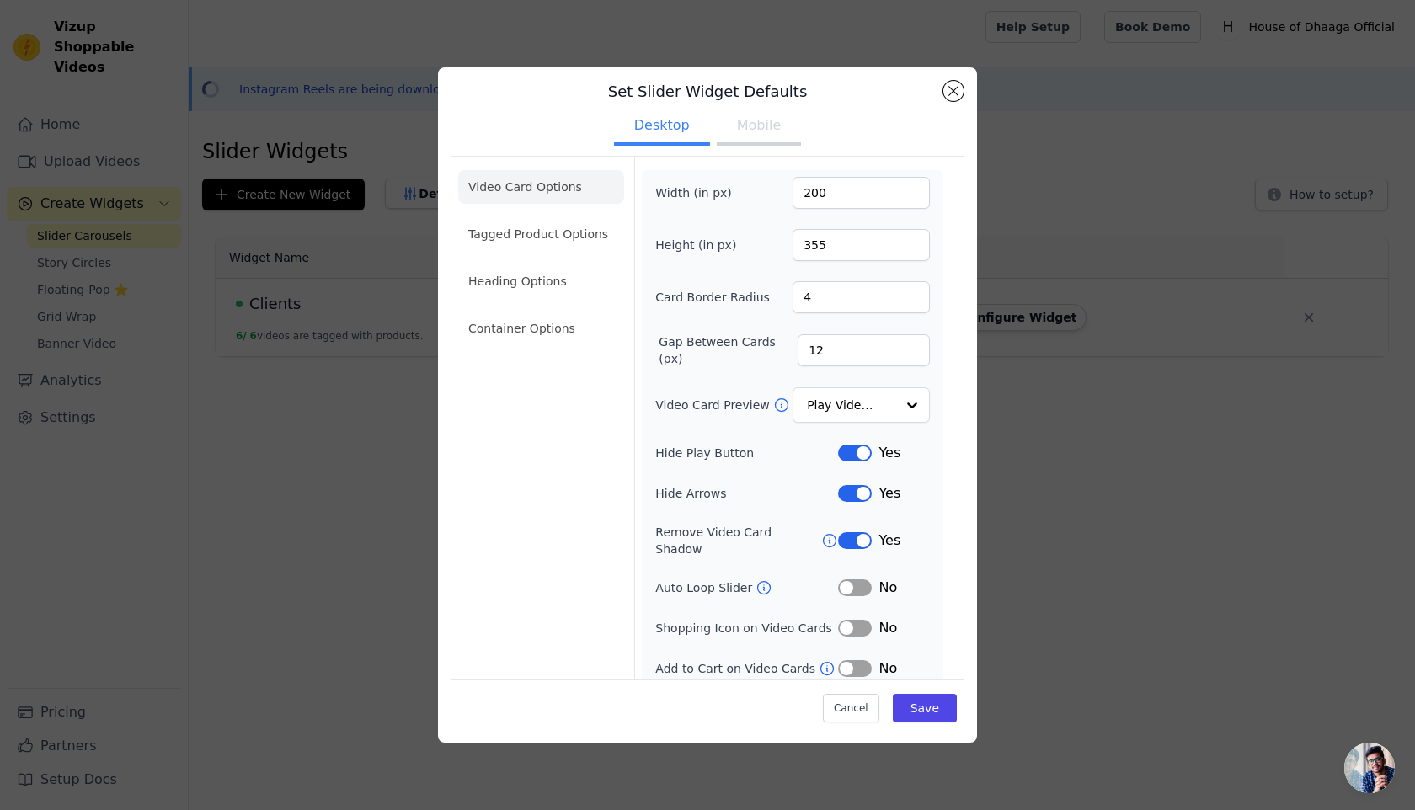
scroll to position [13, 0]
click at [920, 710] on button "Save" at bounding box center [925, 708] width 64 height 29
click at [553, 330] on li "Container Options" at bounding box center [541, 329] width 166 height 34
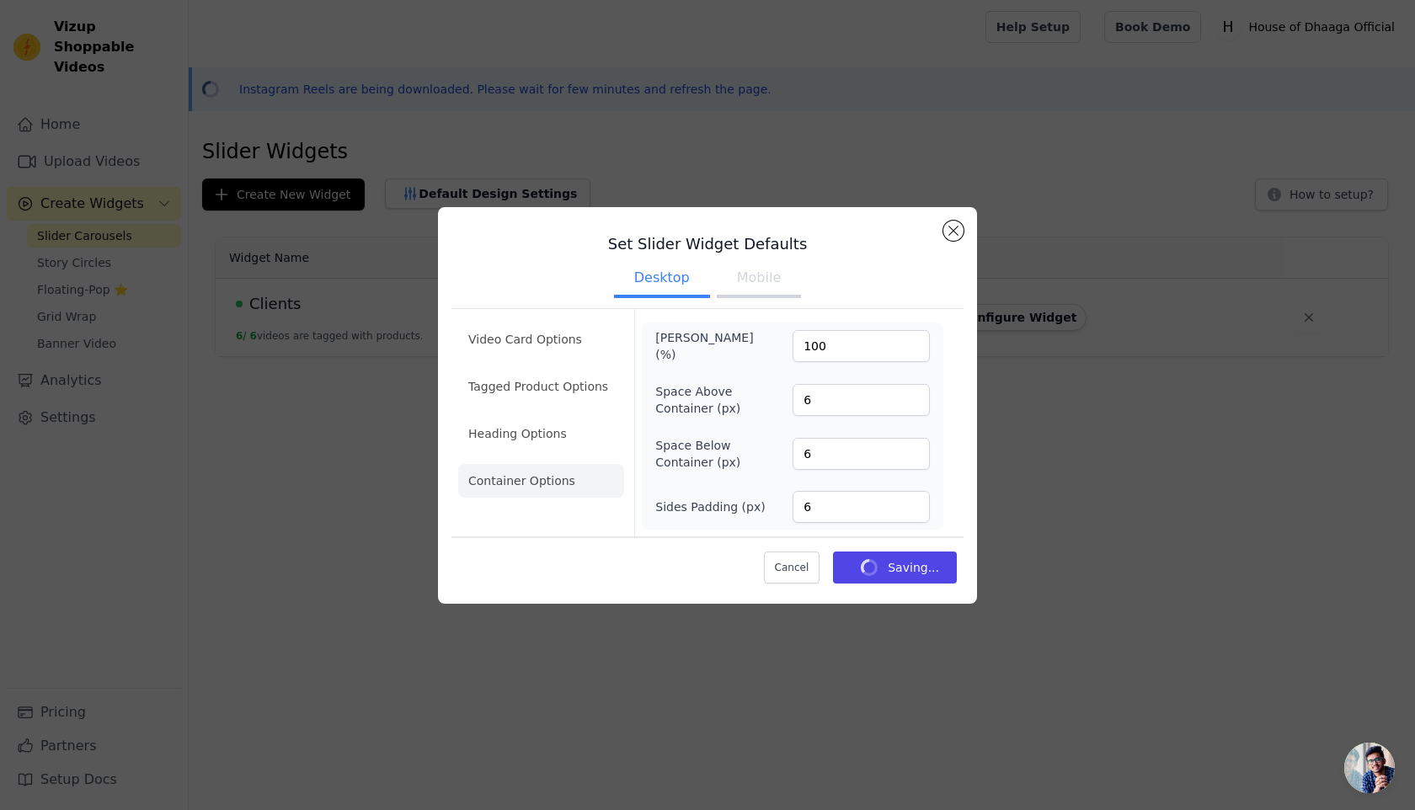
scroll to position [0, 0]
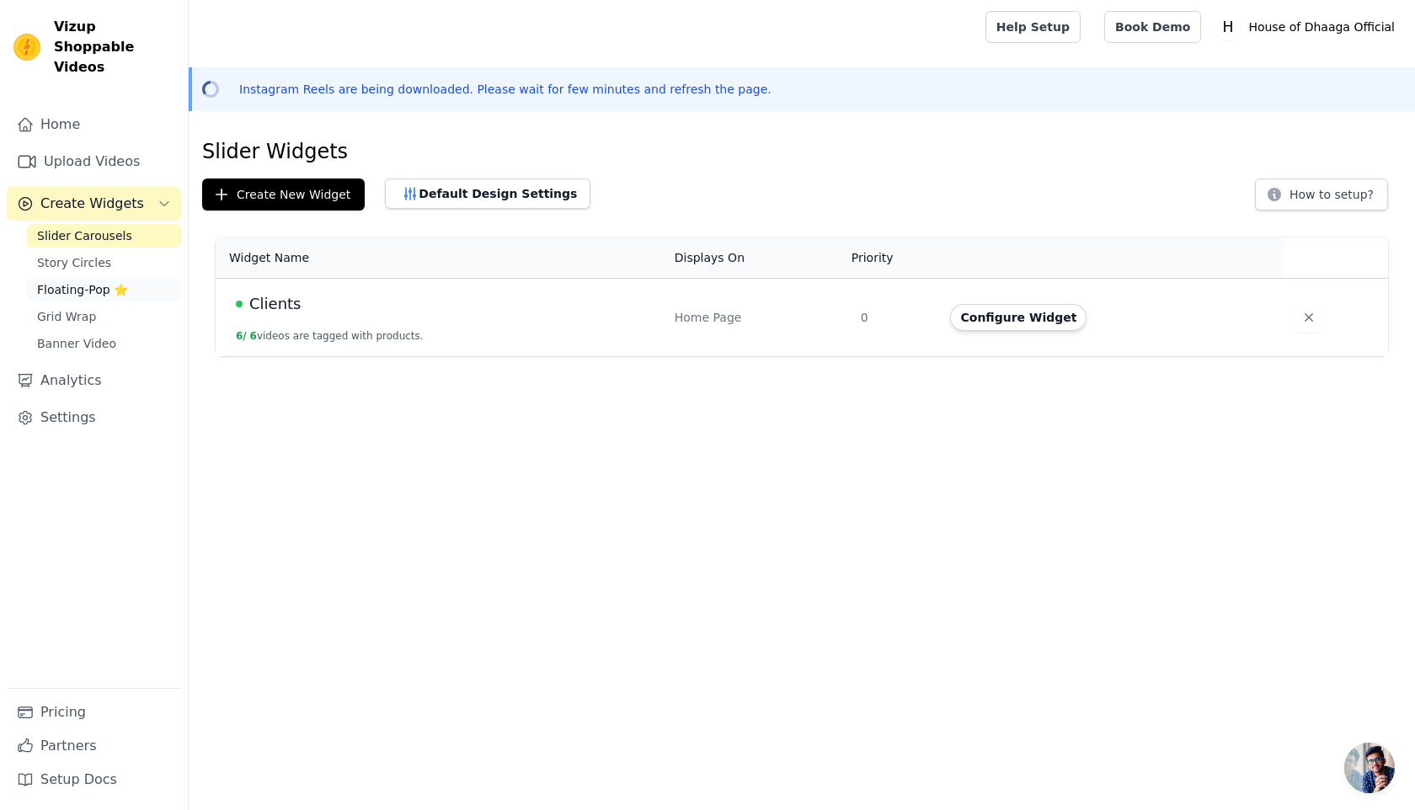
click at [90, 281] on span "Floating-Pop ⭐" at bounding box center [82, 289] width 91 height 17
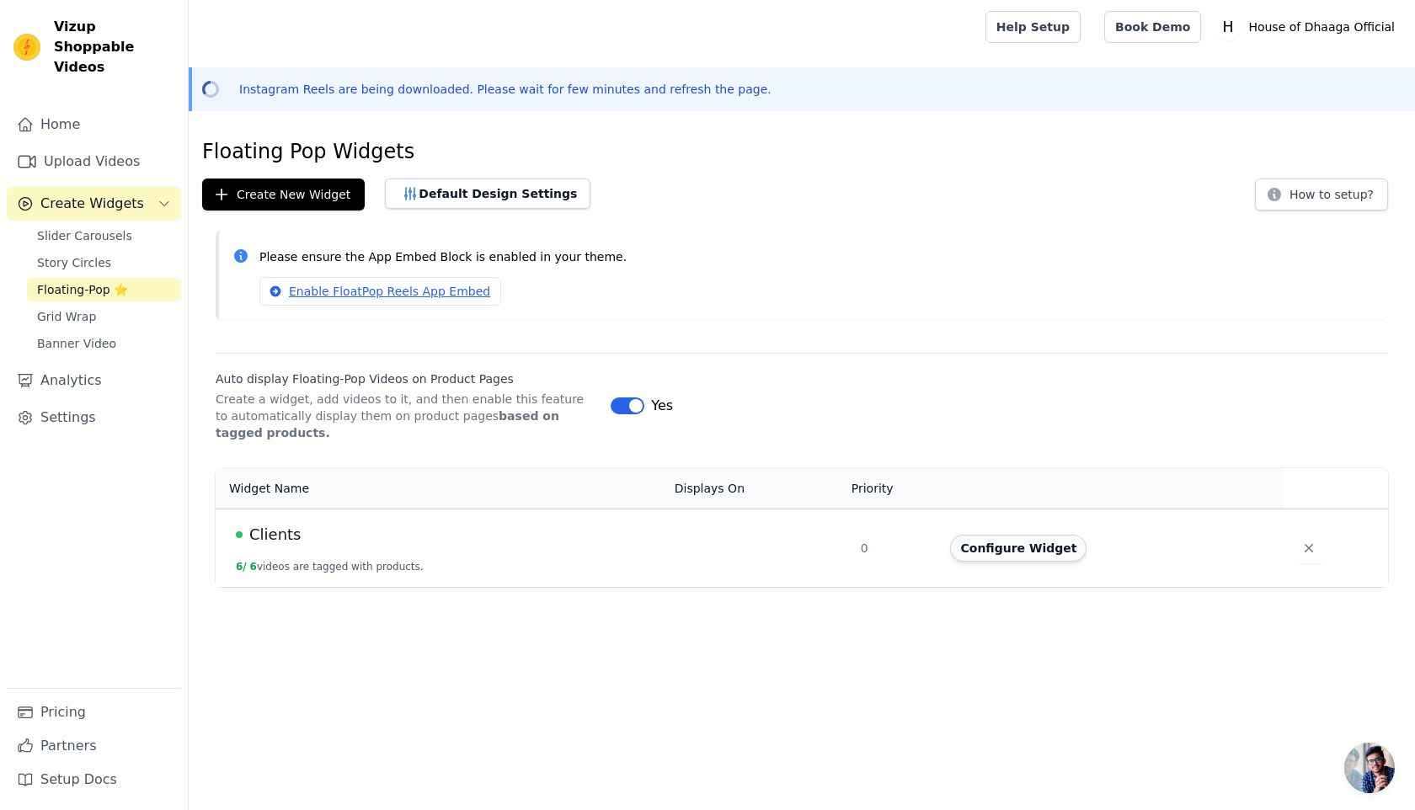
click at [1013, 547] on button "Configure Widget" at bounding box center [1018, 548] width 136 height 27
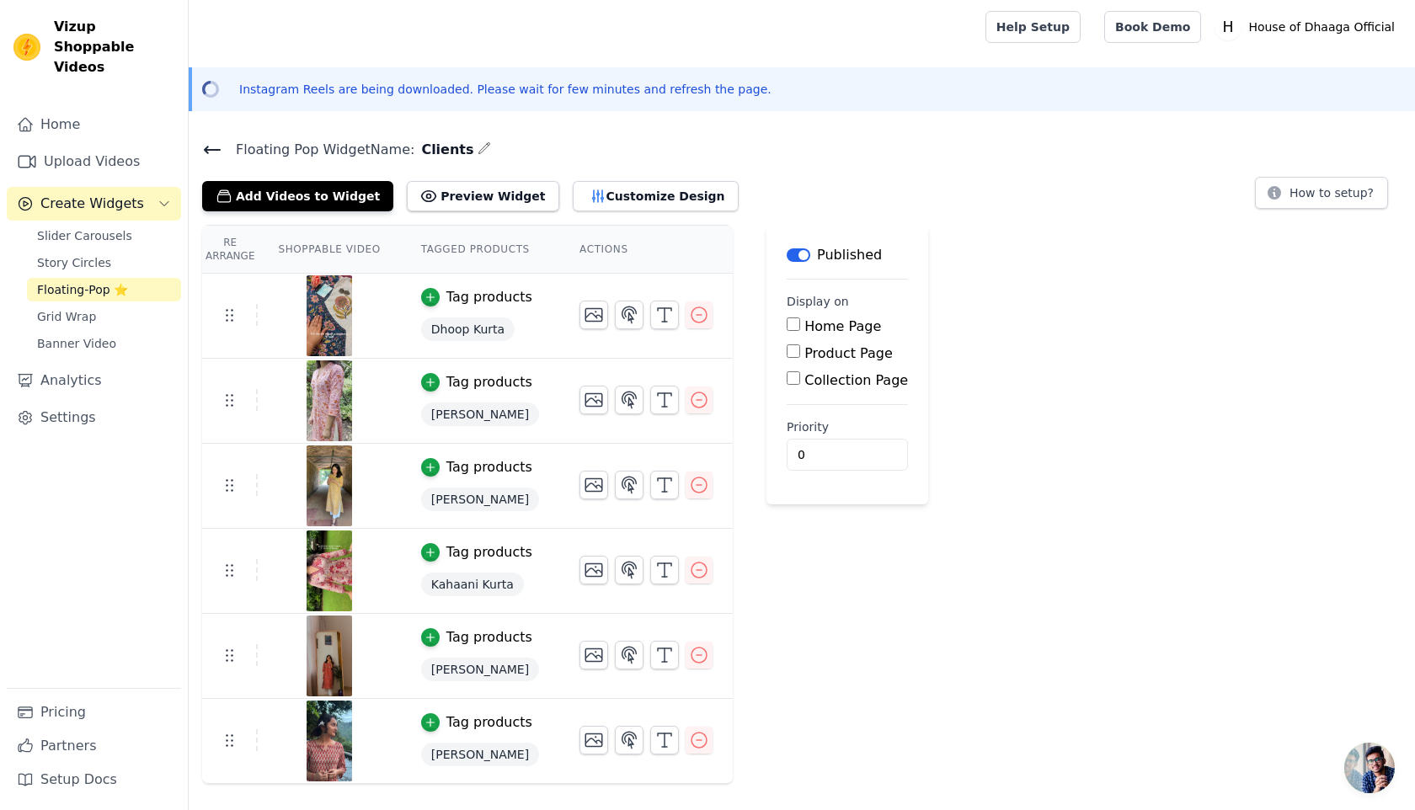
click at [811, 345] on label "Product Page" at bounding box center [849, 353] width 88 height 16
click at [800, 345] on input "Product Page" at bounding box center [793, 351] width 13 height 13
checkbox input "true"
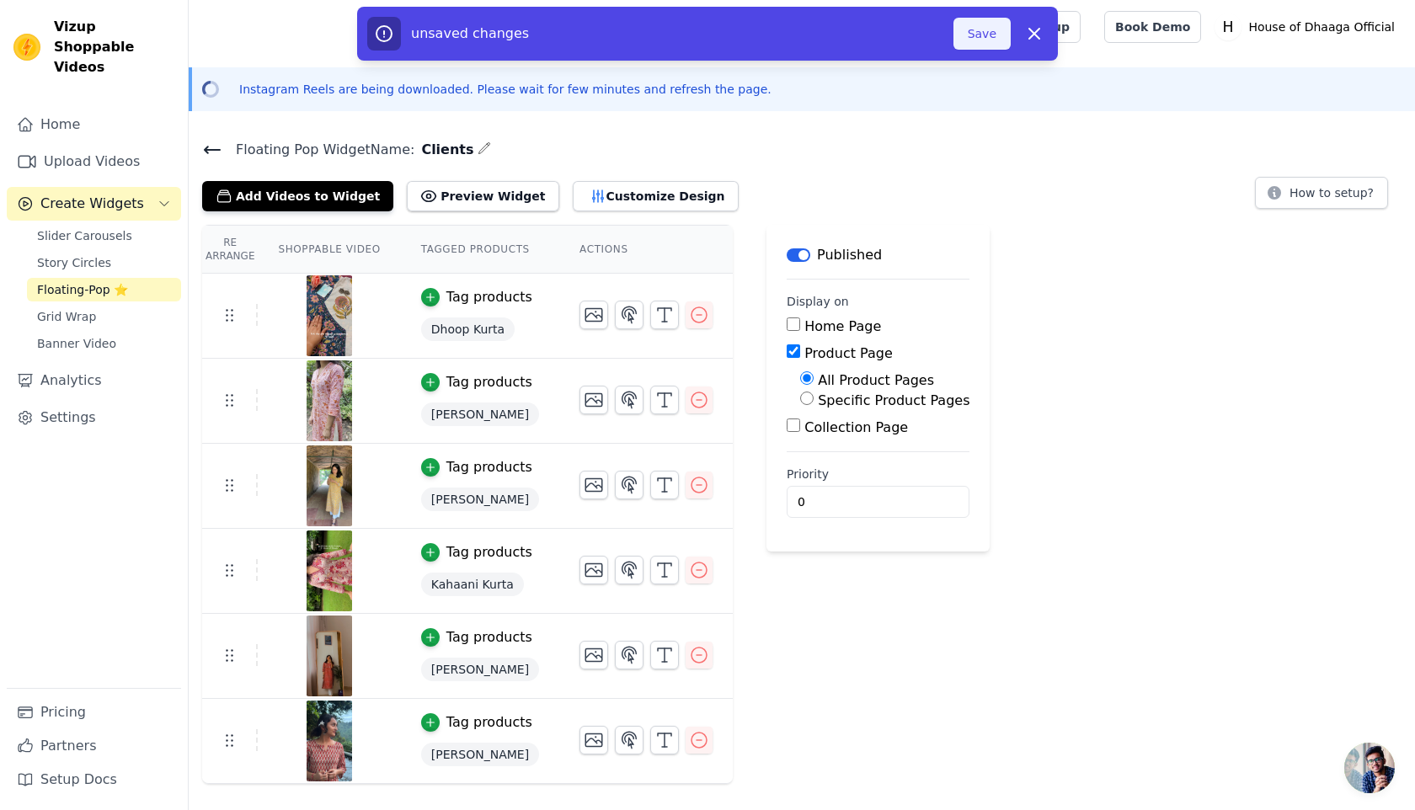
click at [978, 37] on button "Save" at bounding box center [982, 34] width 57 height 32
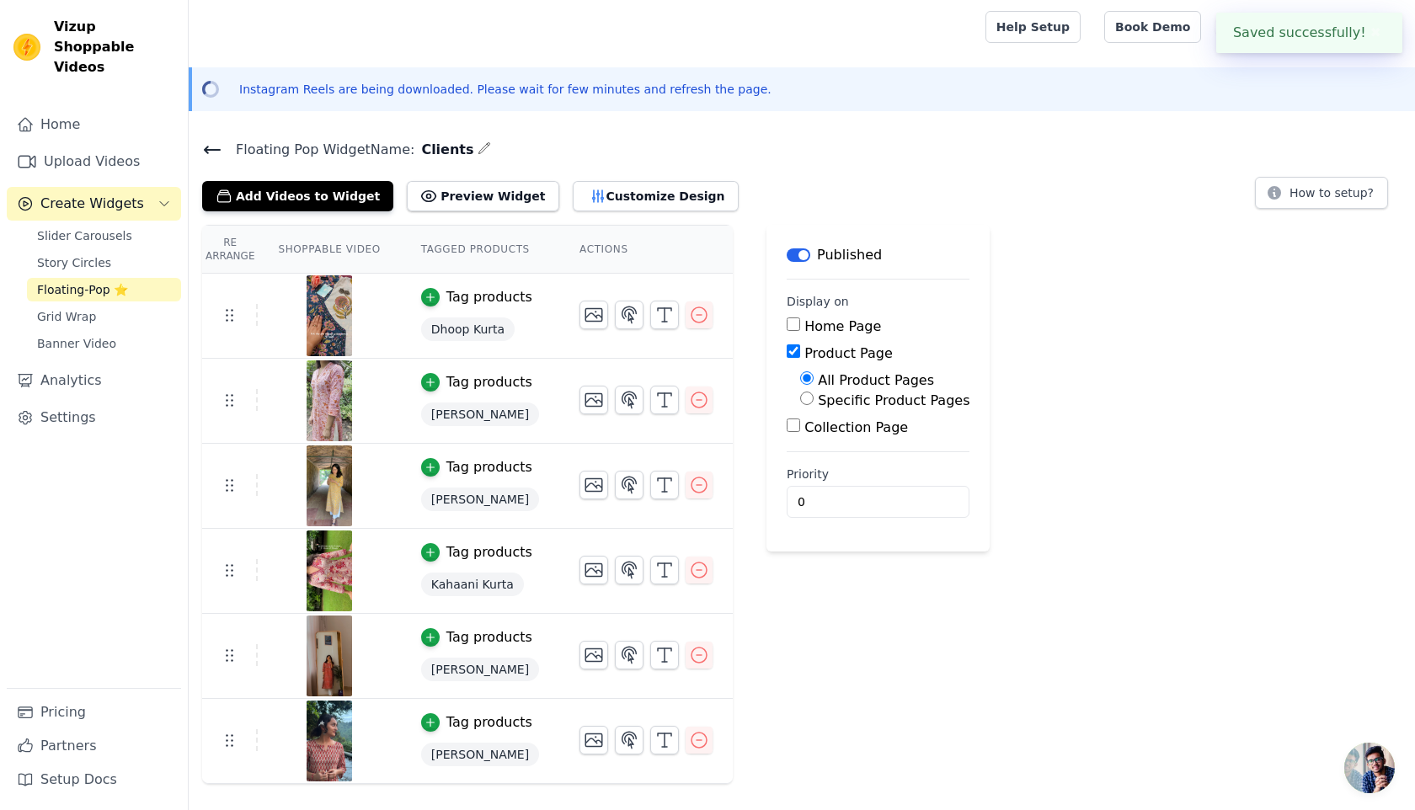
click at [965, 35] on div at bounding box center [583, 27] width 763 height 54
click at [216, 158] on icon at bounding box center [212, 150] width 20 height 20
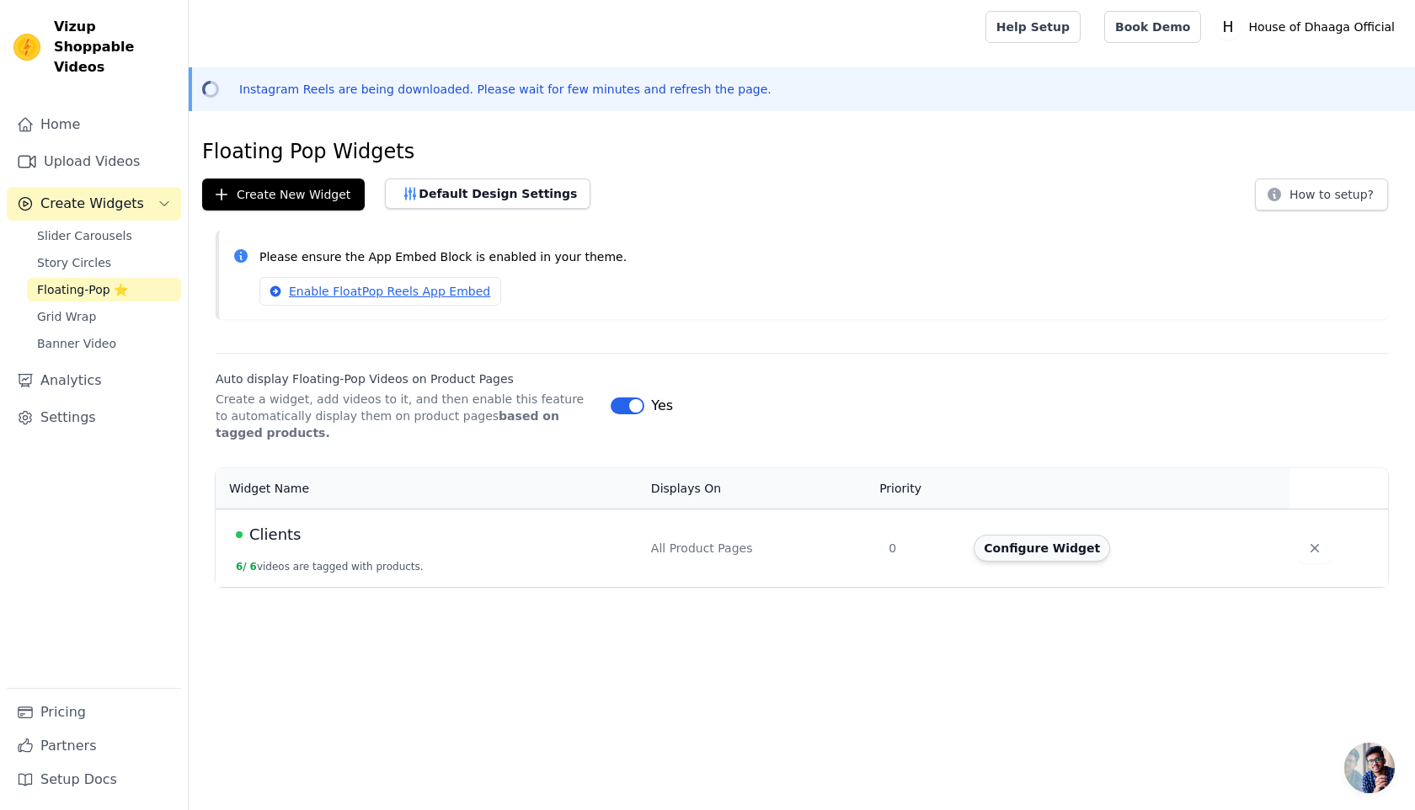
click at [1023, 545] on button "Configure Widget" at bounding box center [1042, 548] width 136 height 27
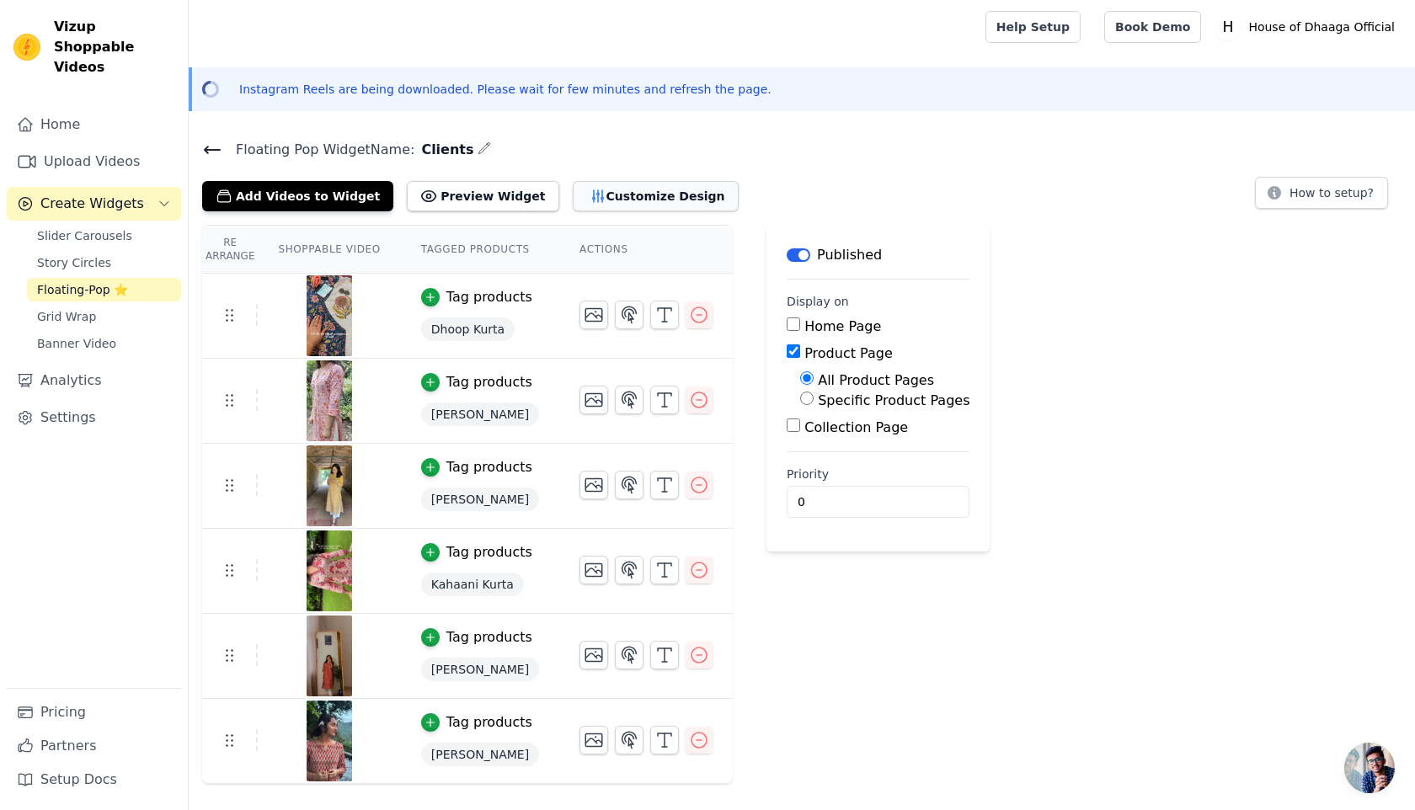
click at [611, 201] on button "Customize Design" at bounding box center [656, 196] width 166 height 30
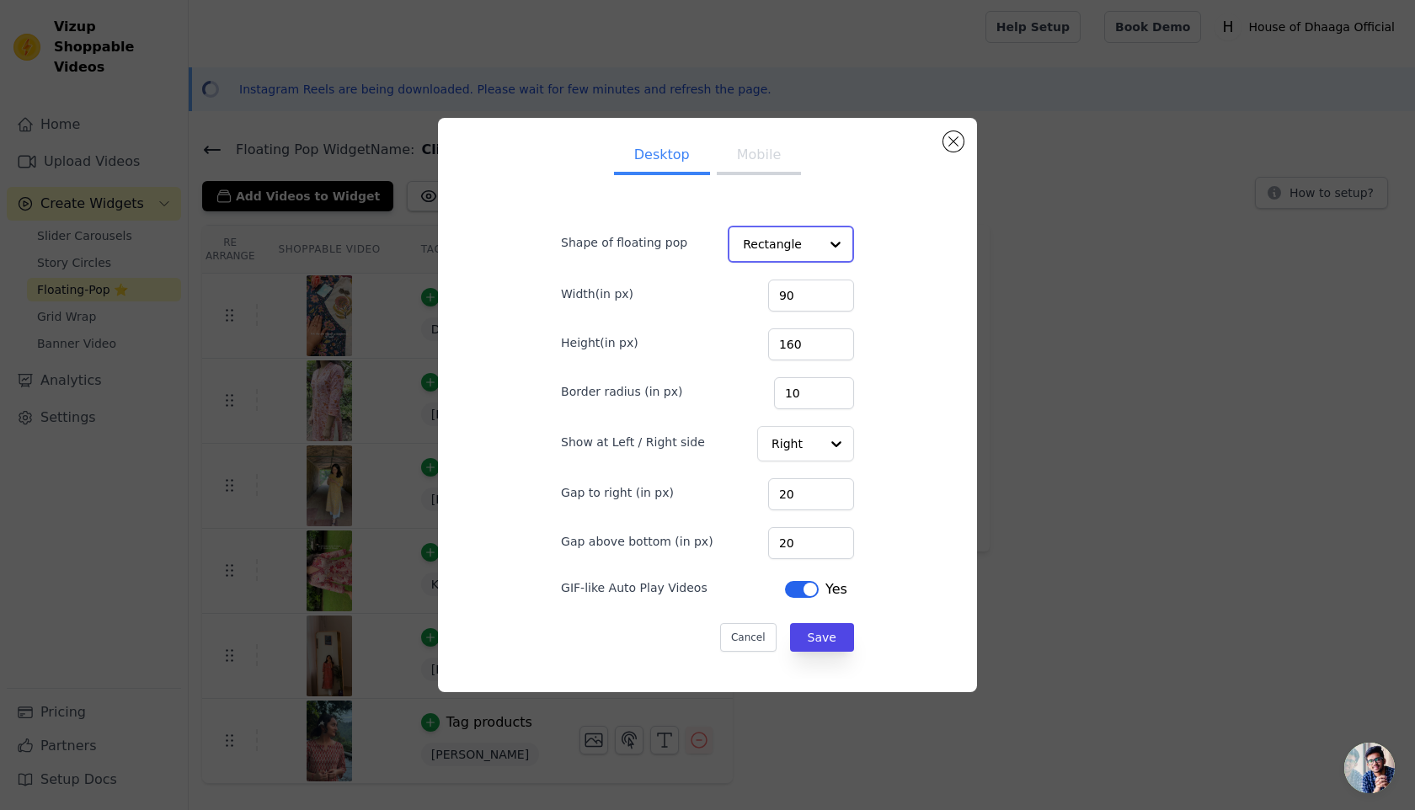
click at [799, 249] on input "Shape of floating pop" at bounding box center [781, 244] width 76 height 34
click at [910, 233] on div "Desktop Mobile Shape of floating pop Rectangle Circle Option Rectangle, selecte…" at bounding box center [708, 405] width 512 height 546
click at [797, 544] on input "20" at bounding box center [811, 543] width 86 height 32
type input "10"
click at [826, 638] on button "Save" at bounding box center [821, 637] width 64 height 29
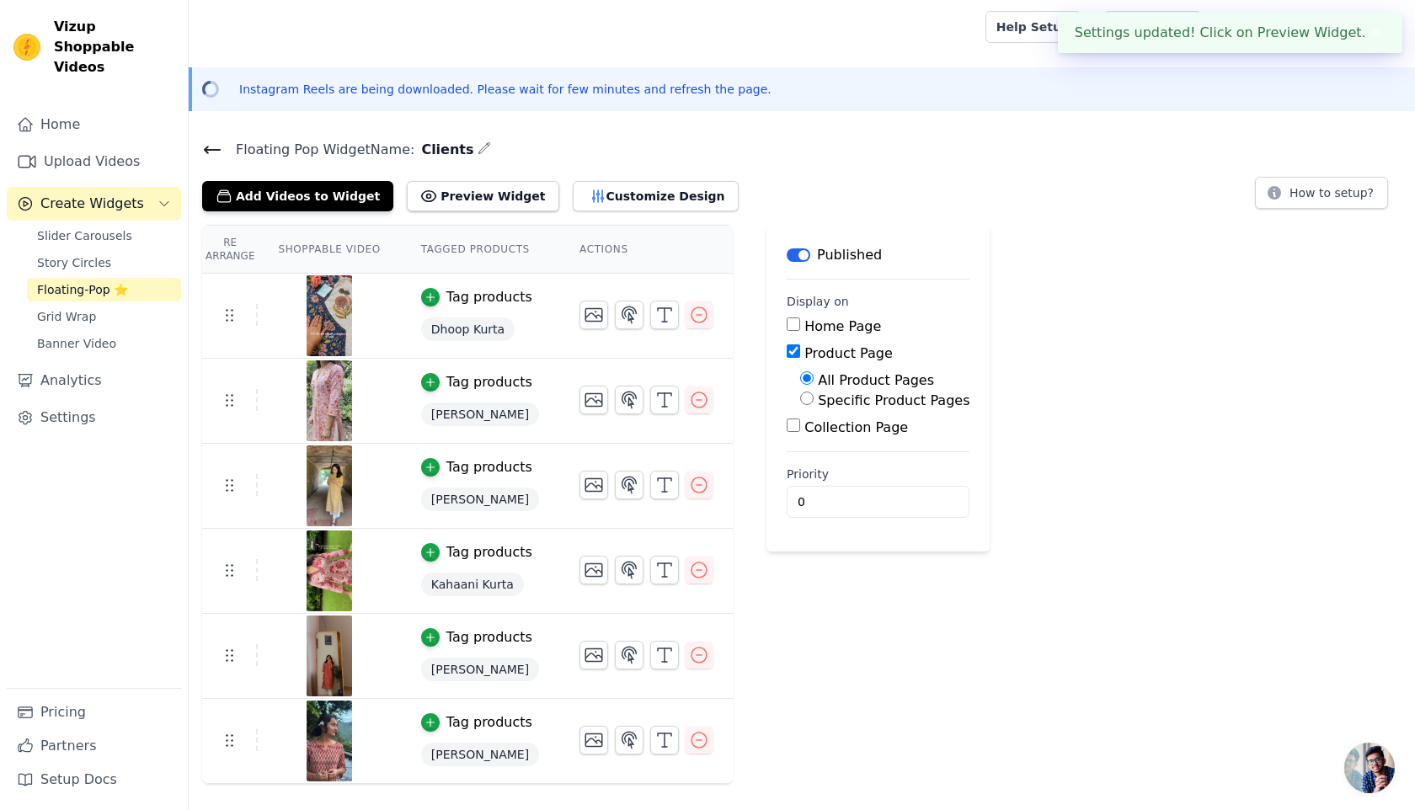
click at [758, 159] on h4 "Floating Pop Widget Name: Clients" at bounding box center [802, 149] width 1200 height 23
click at [591, 204] on button "Customize Design" at bounding box center [656, 196] width 166 height 30
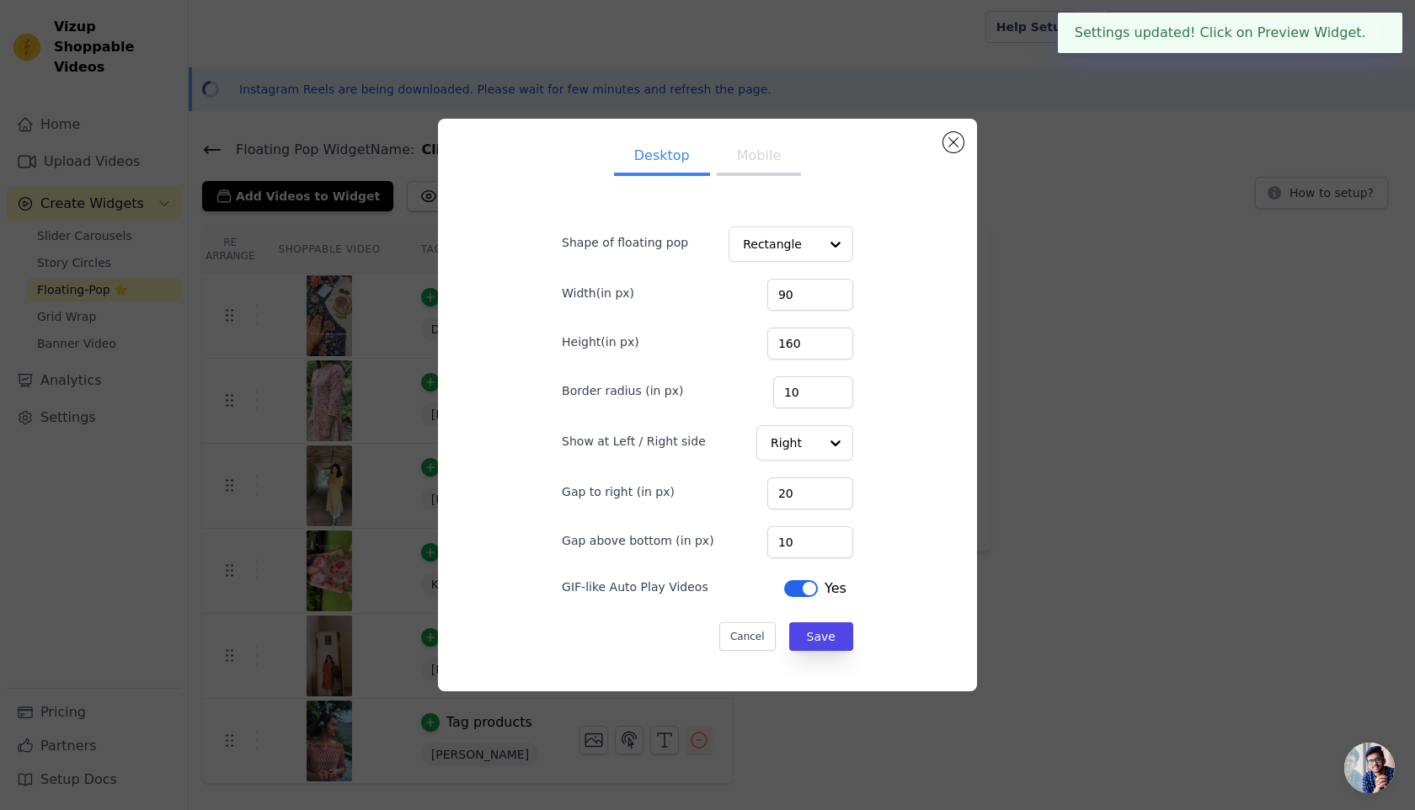
click at [764, 156] on button "Mobile" at bounding box center [759, 157] width 84 height 37
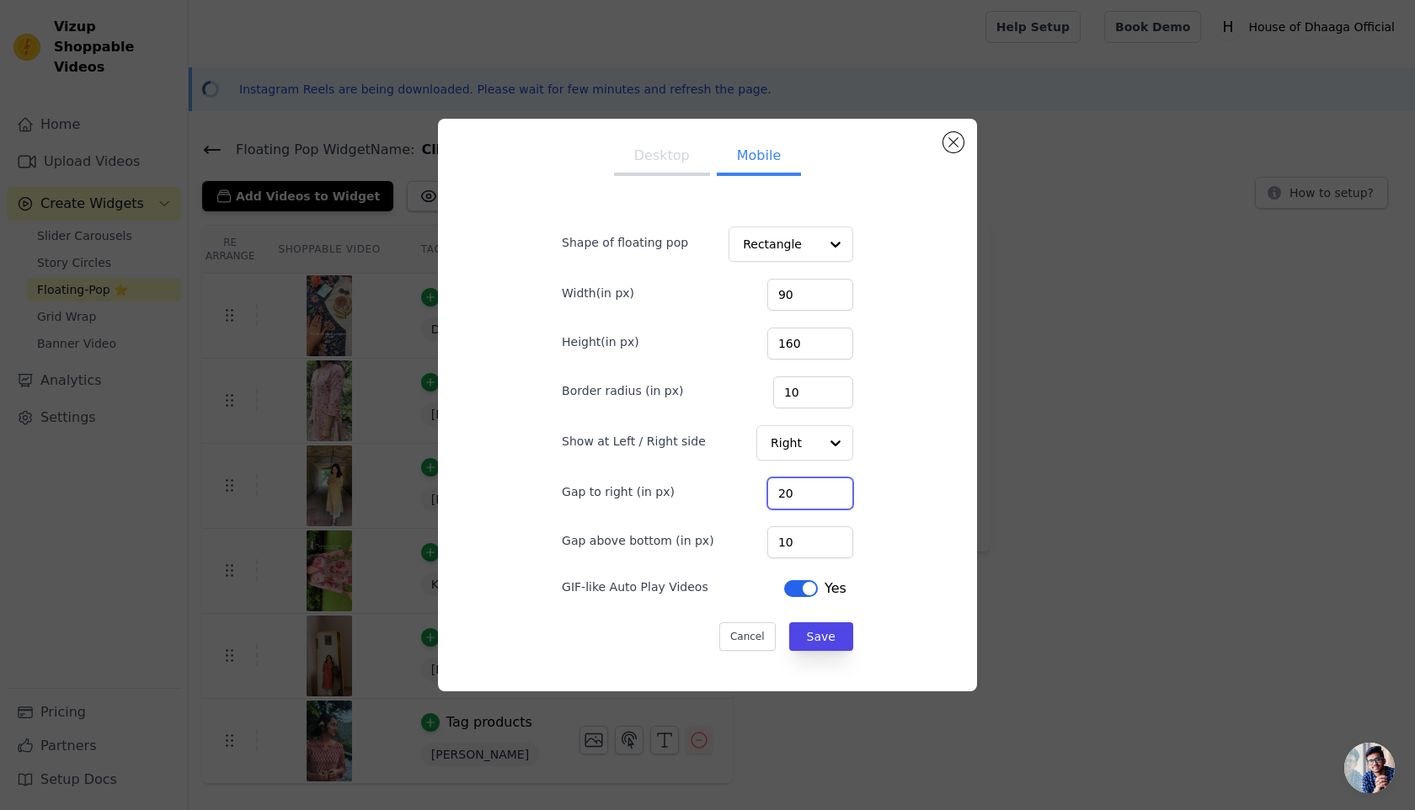
click at [797, 505] on input "20" at bounding box center [811, 494] width 86 height 32
click at [820, 629] on button "Save" at bounding box center [821, 637] width 64 height 29
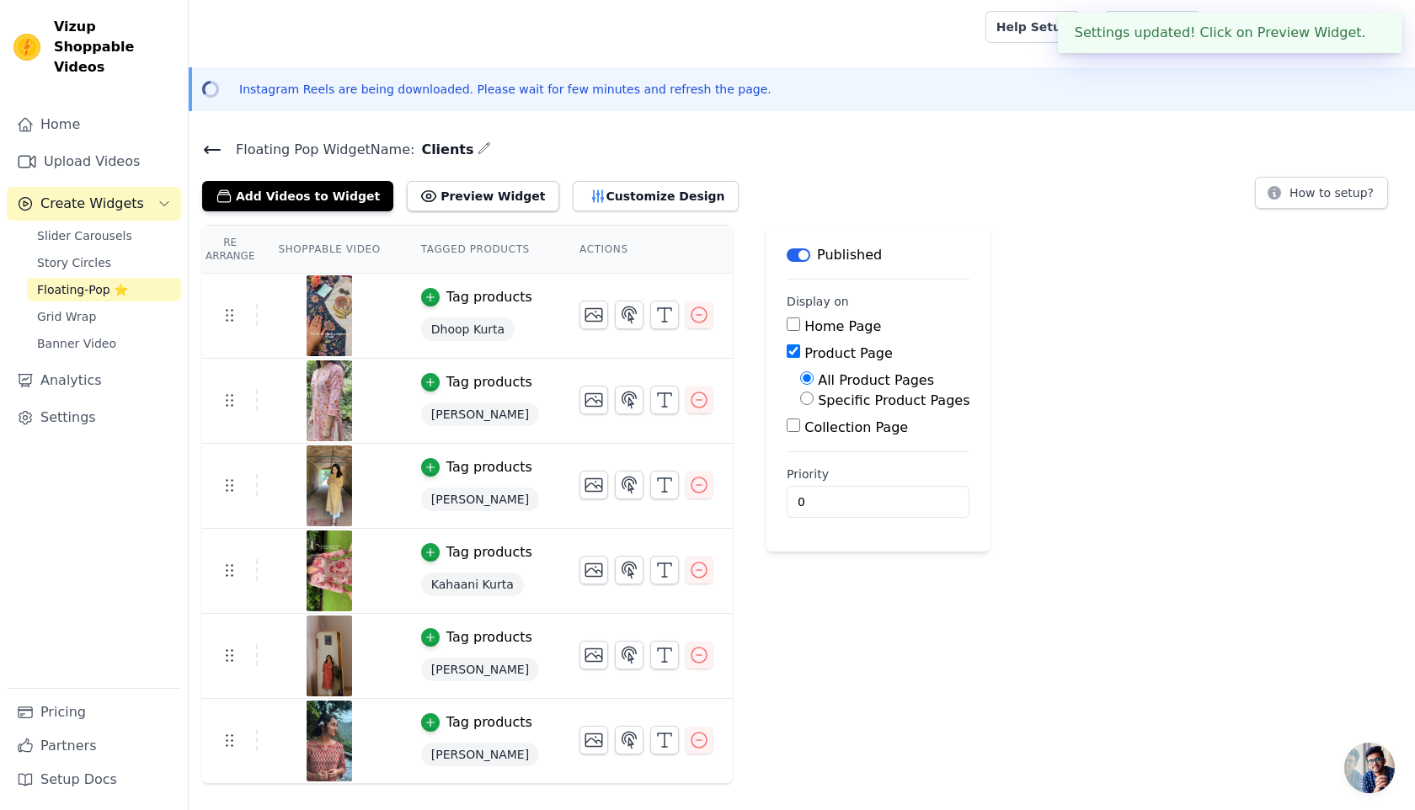
click at [211, 147] on icon at bounding box center [212, 150] width 20 height 20
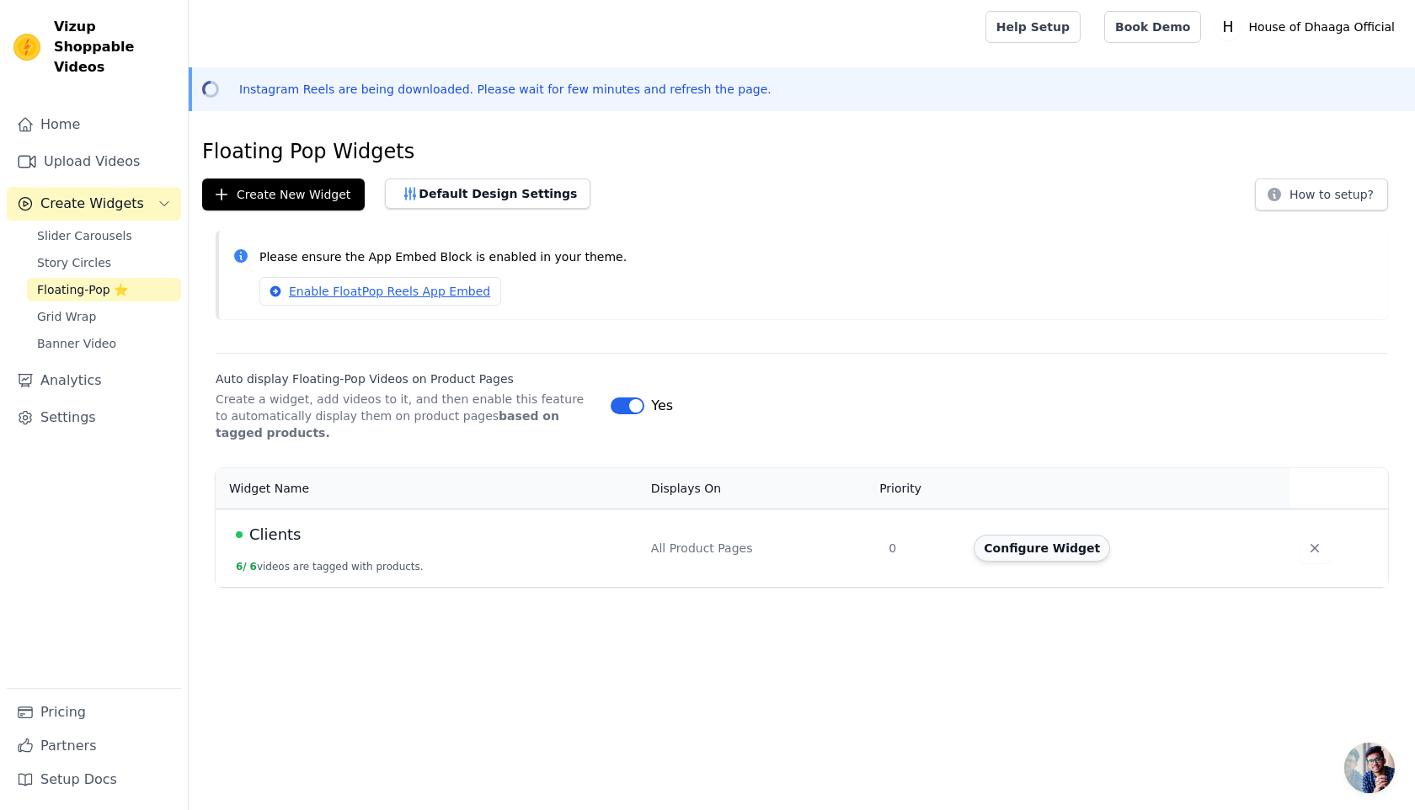
click at [997, 545] on button "Configure Widget" at bounding box center [1042, 548] width 136 height 27
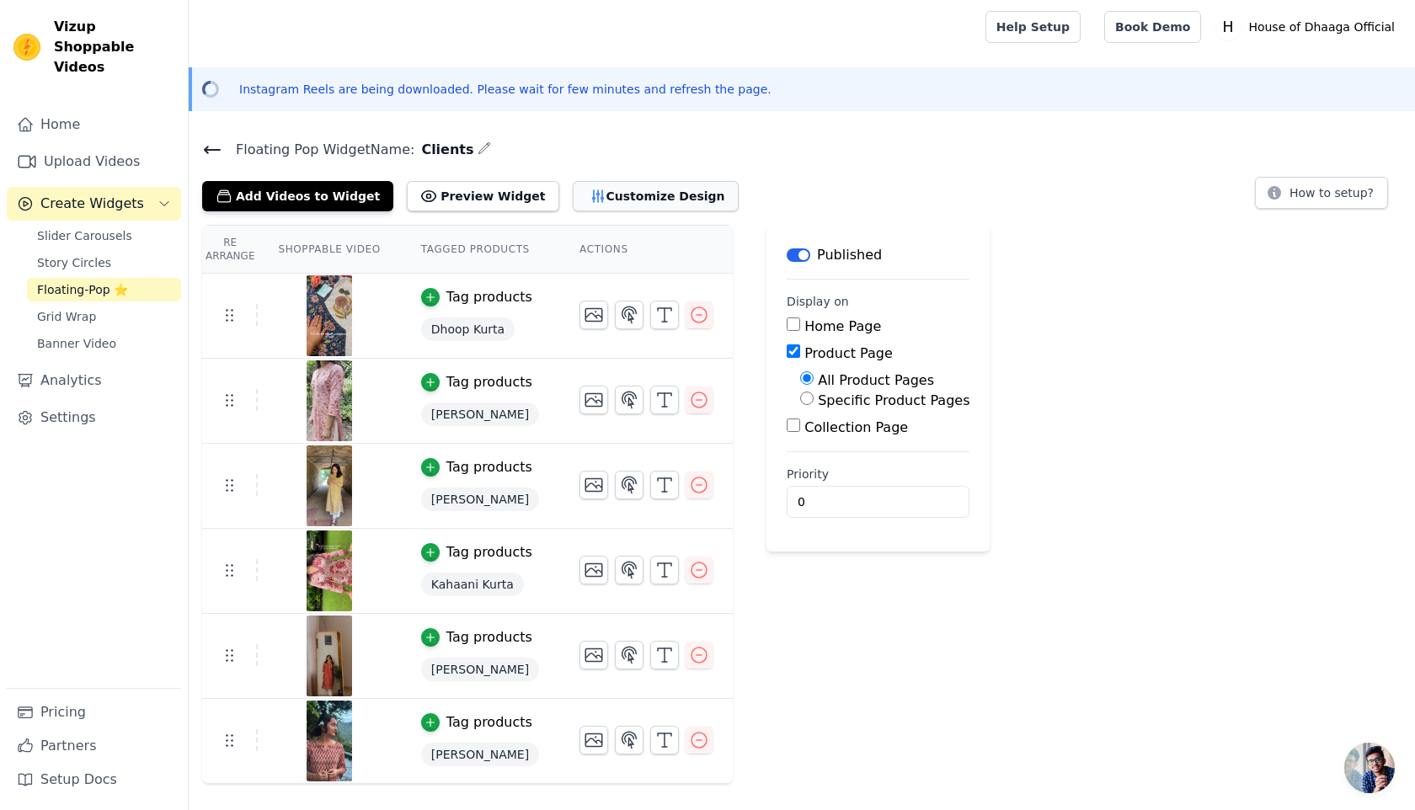
click at [632, 200] on button "Customize Design" at bounding box center [656, 196] width 166 height 30
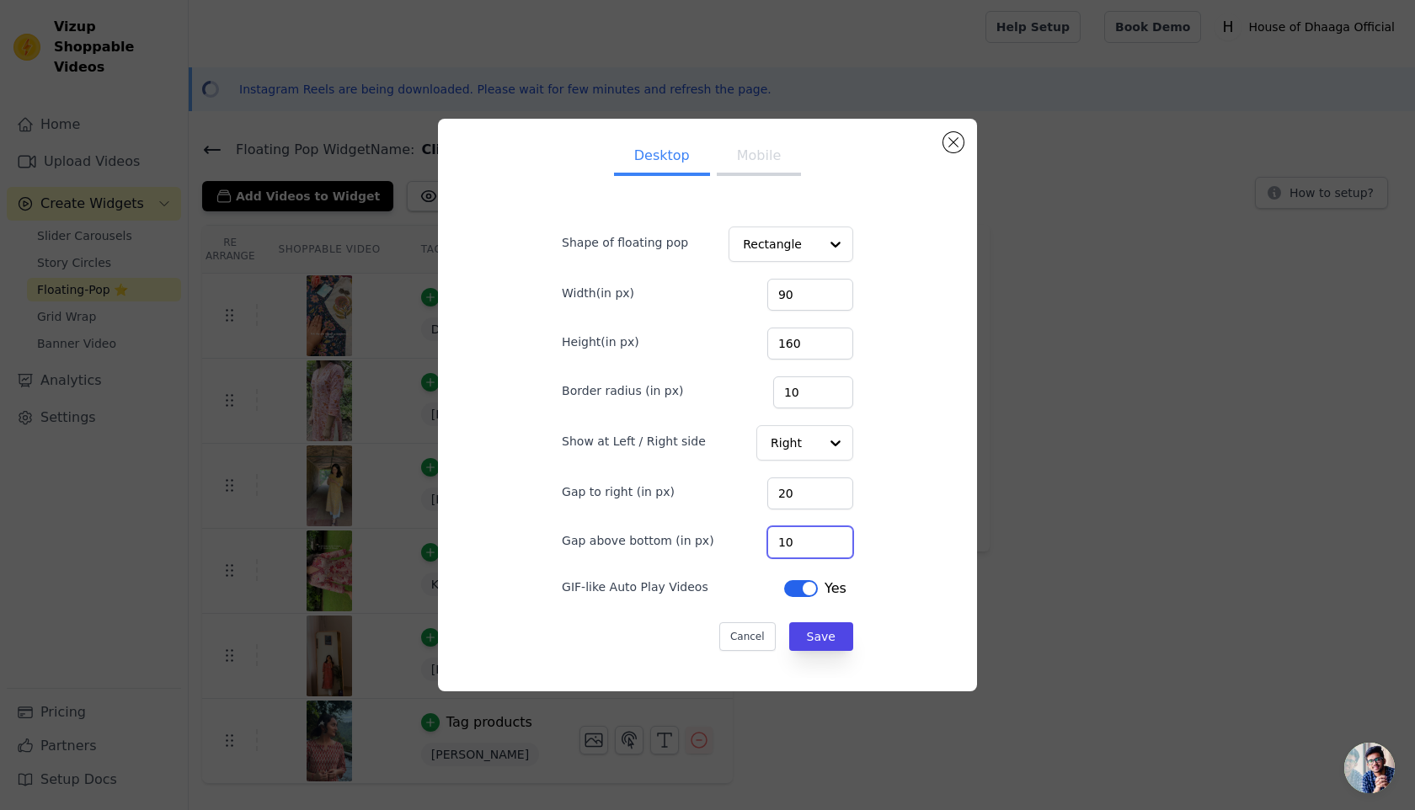
click at [805, 546] on input "10" at bounding box center [811, 543] width 86 height 32
type input "15"
click at [811, 623] on button "Save" at bounding box center [821, 637] width 64 height 29
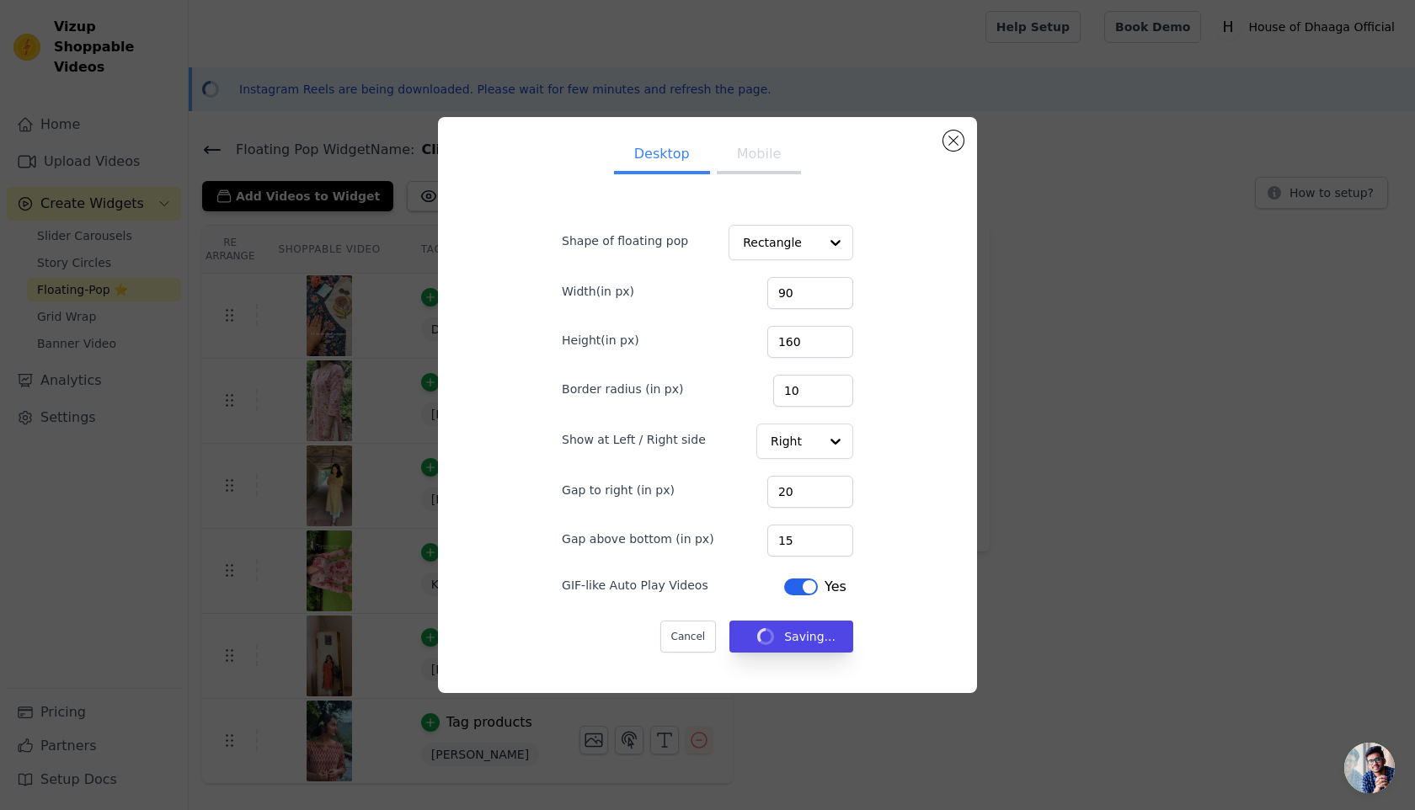
click at [759, 160] on button "Mobile" at bounding box center [759, 155] width 84 height 37
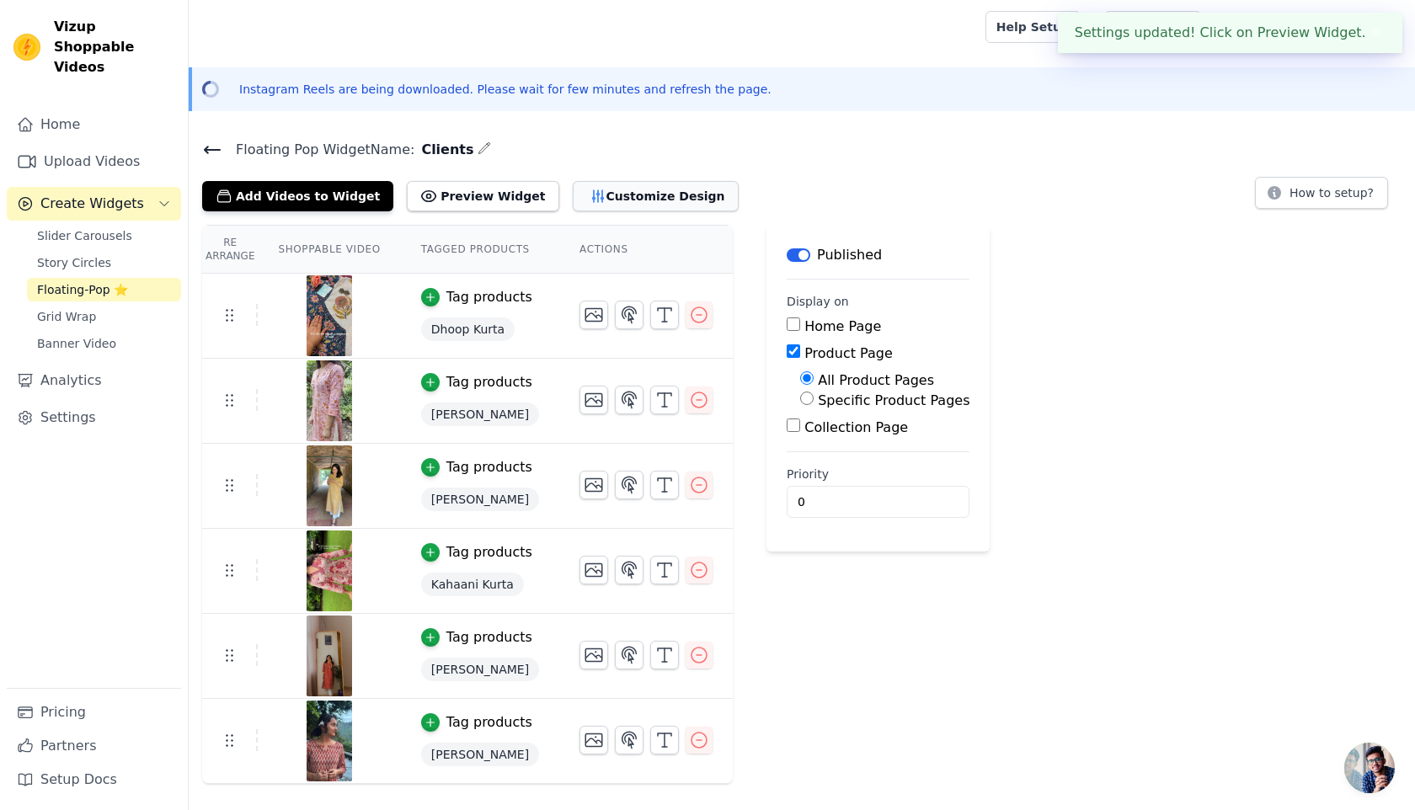
click at [642, 190] on button "Customize Design" at bounding box center [656, 196] width 166 height 30
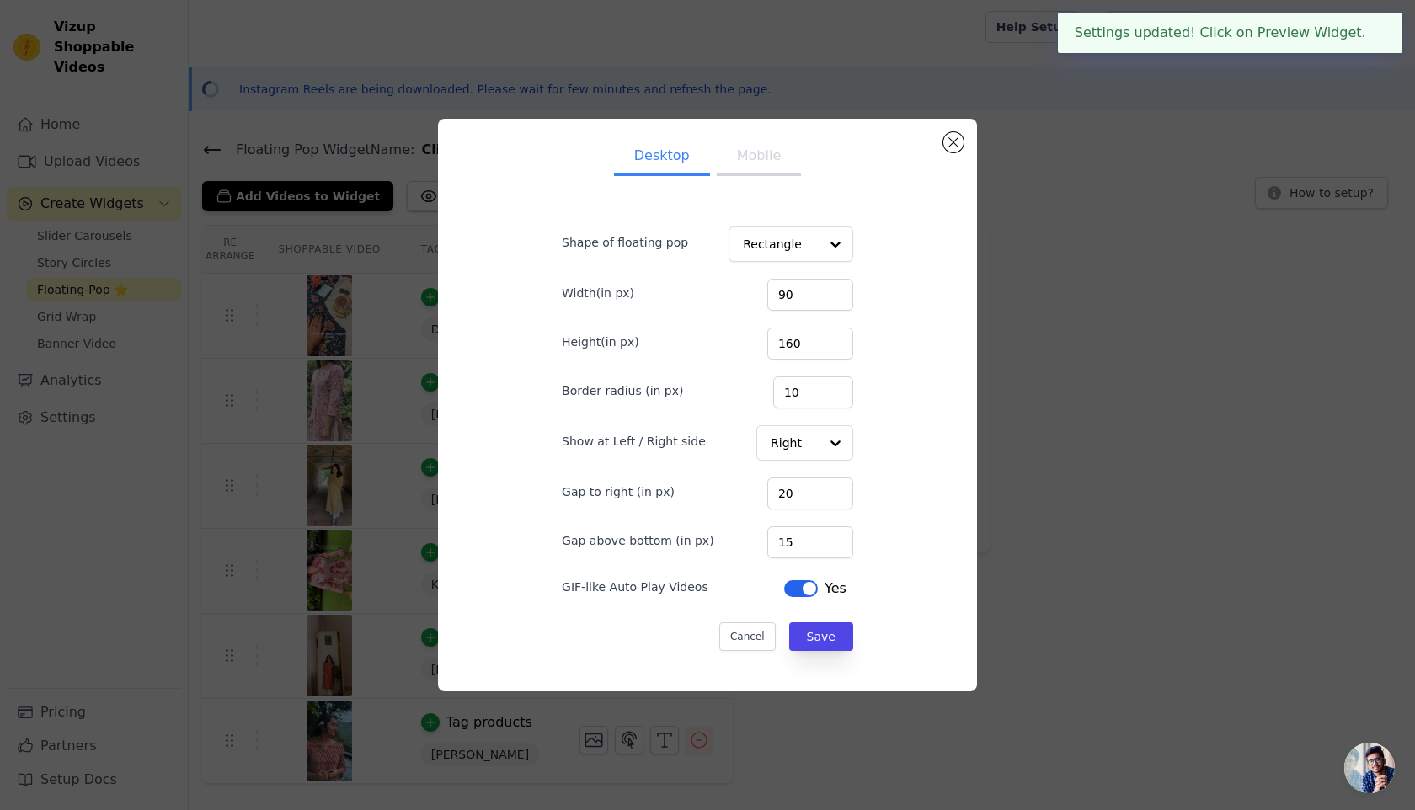
click at [770, 163] on button "Mobile" at bounding box center [759, 157] width 84 height 37
click at [815, 543] on input "10" at bounding box center [811, 543] width 86 height 32
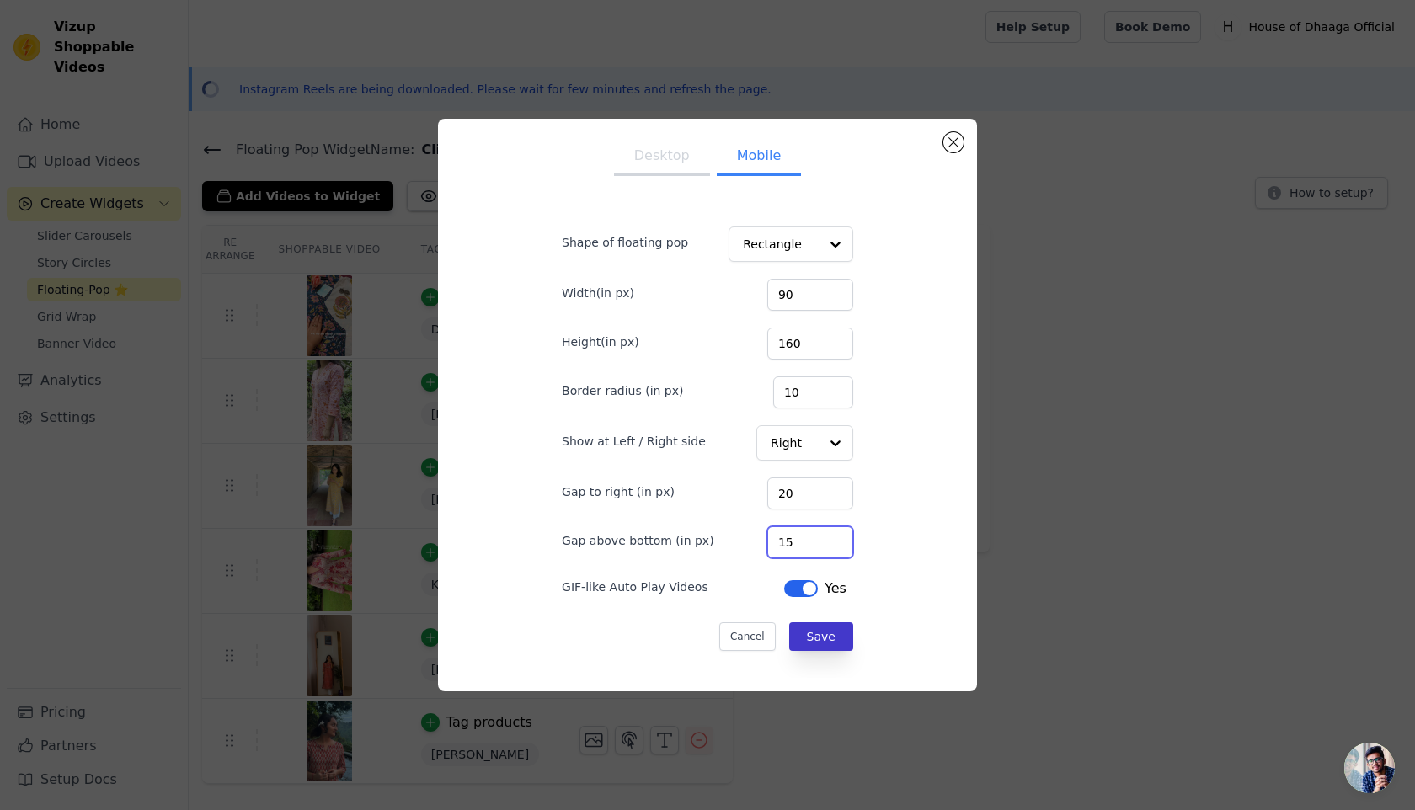
type input "15"
click at [805, 631] on button "Save" at bounding box center [821, 637] width 64 height 29
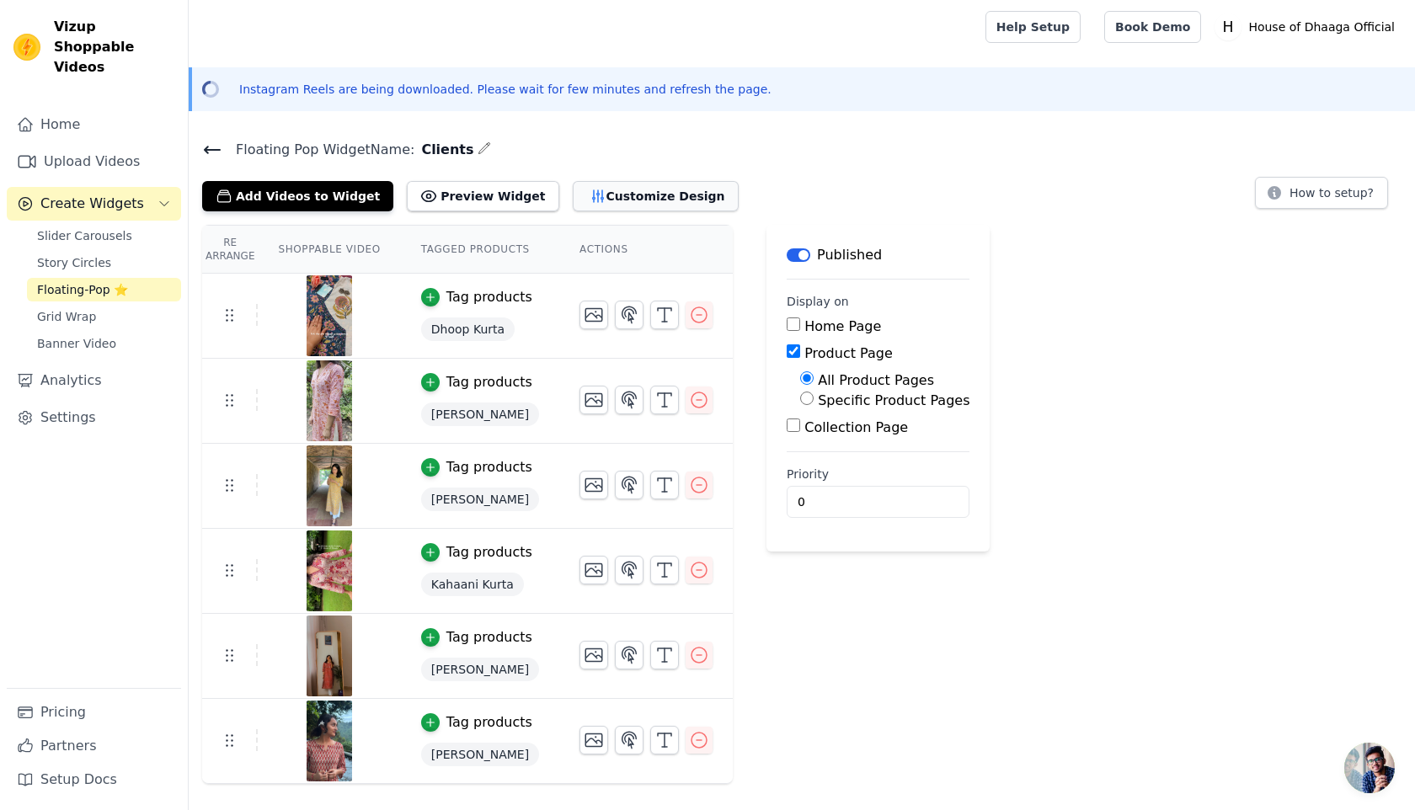
click at [634, 194] on button "Customize Design" at bounding box center [656, 196] width 166 height 30
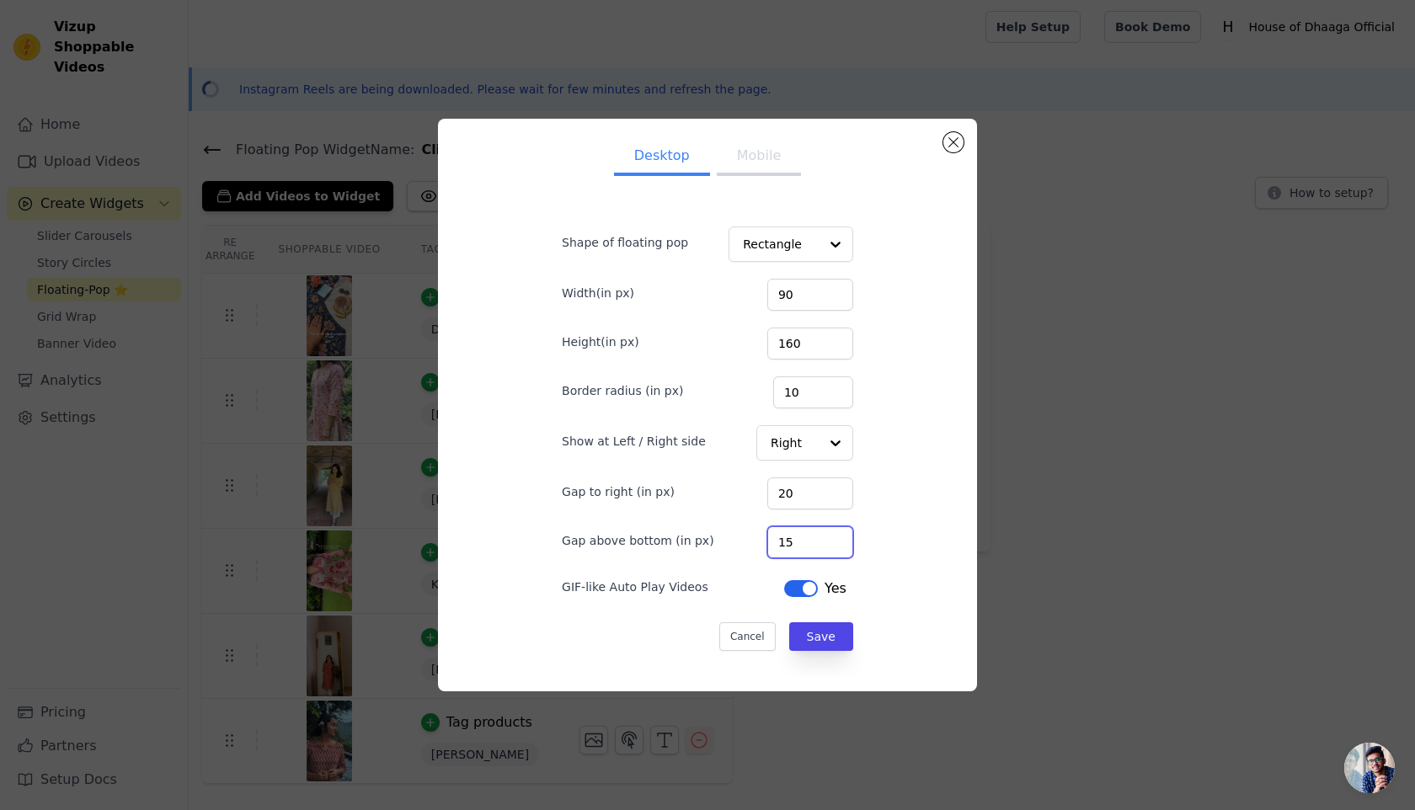
click at [795, 532] on input "15" at bounding box center [811, 543] width 86 height 32
type input "20"
click at [752, 168] on button "Mobile" at bounding box center [759, 157] width 84 height 37
click at [811, 532] on input "15" at bounding box center [811, 543] width 86 height 32
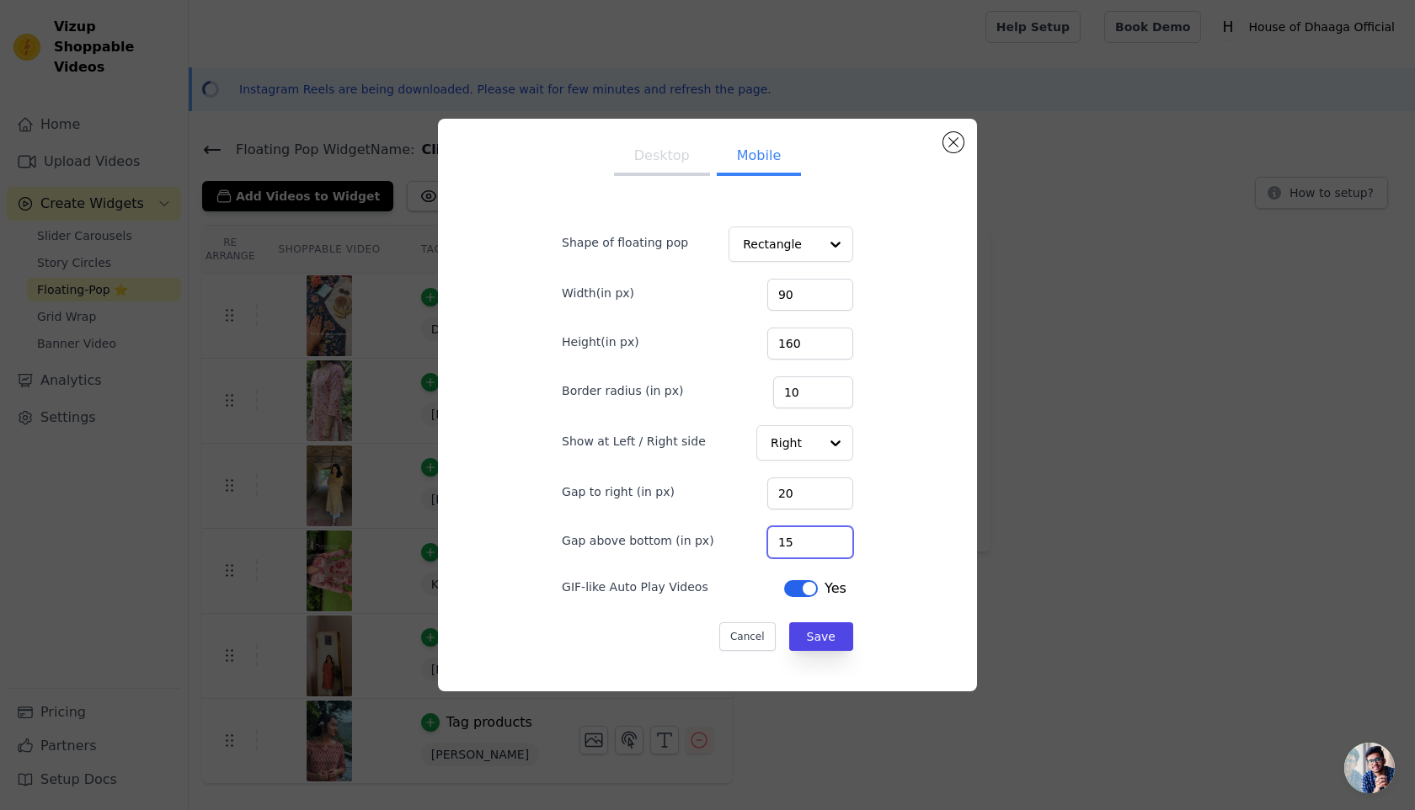
click at [811, 532] on input "15" at bounding box center [811, 543] width 86 height 32
type input "20"
click at [819, 623] on button "Save" at bounding box center [821, 637] width 64 height 29
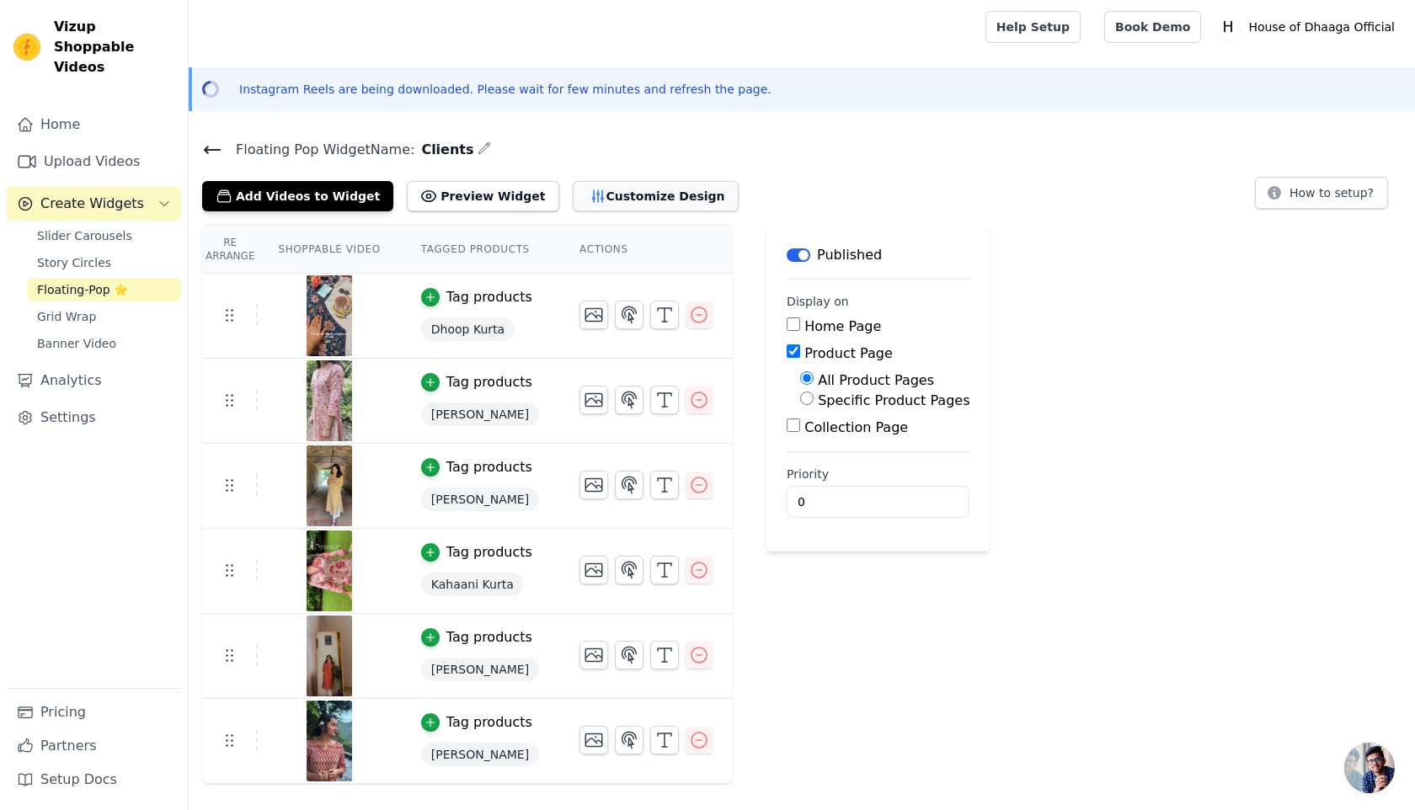
click at [580, 203] on button "Customize Design" at bounding box center [656, 196] width 166 height 30
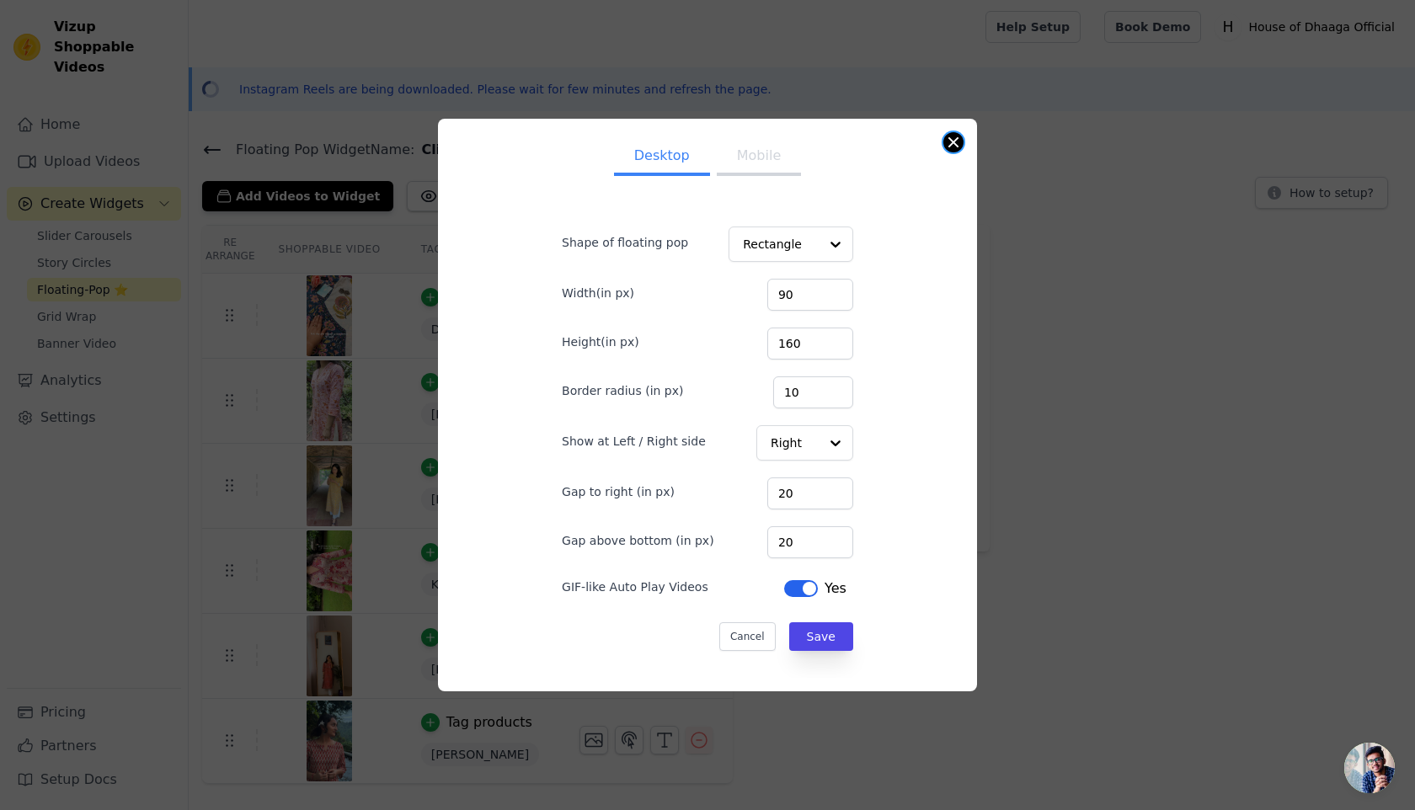
click at [956, 145] on button "Close modal" at bounding box center [954, 142] width 20 height 20
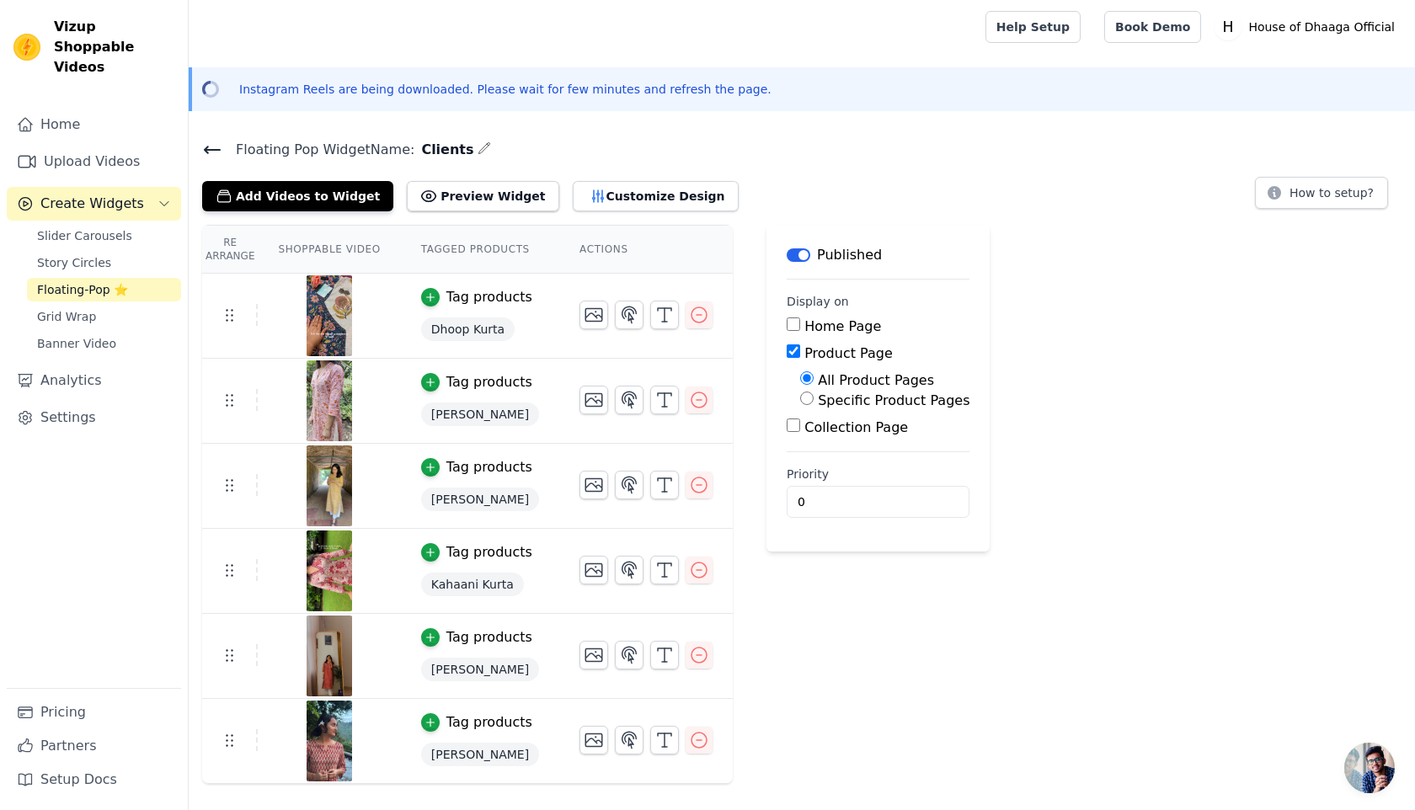
click at [217, 147] on icon at bounding box center [212, 150] width 20 height 20
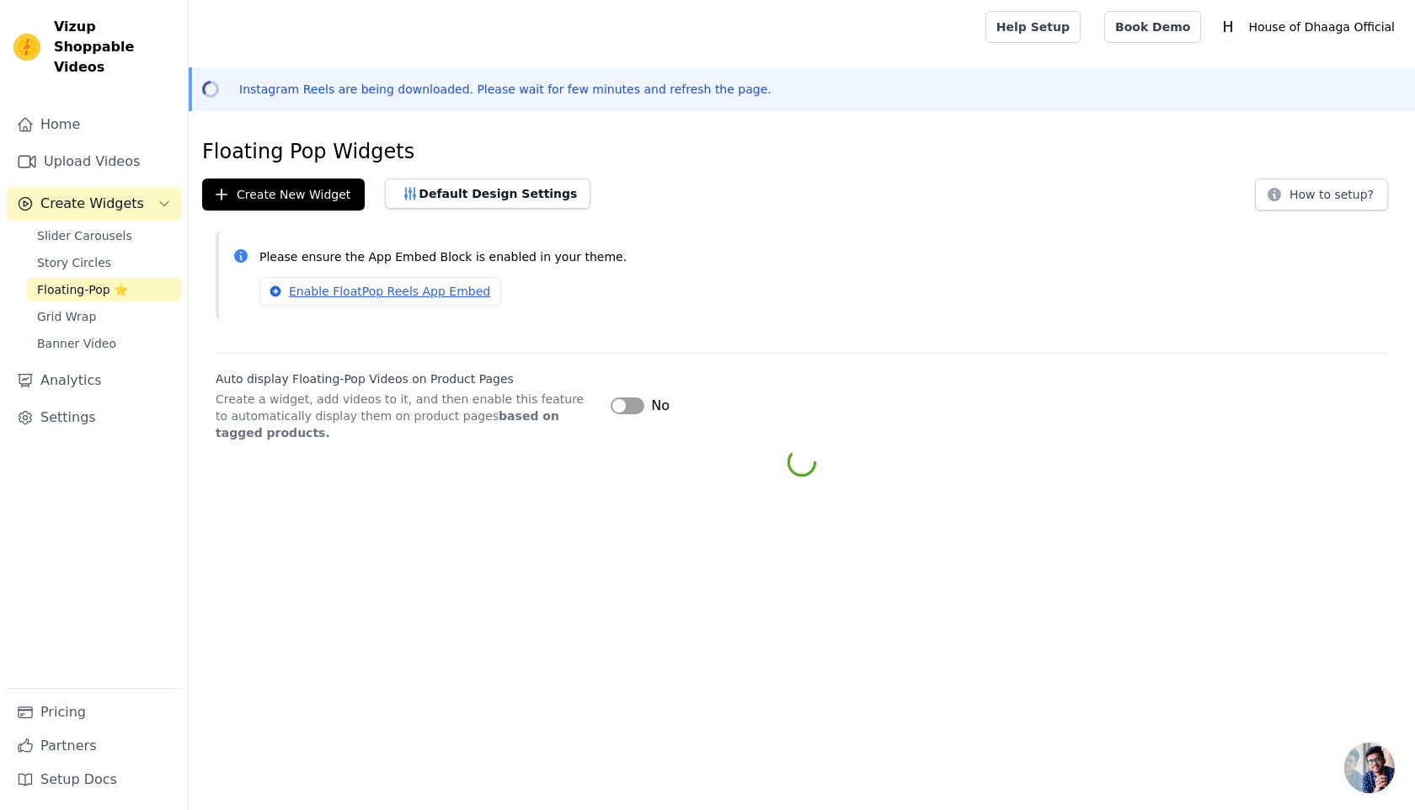
click at [634, 401] on button "Label" at bounding box center [628, 406] width 34 height 17
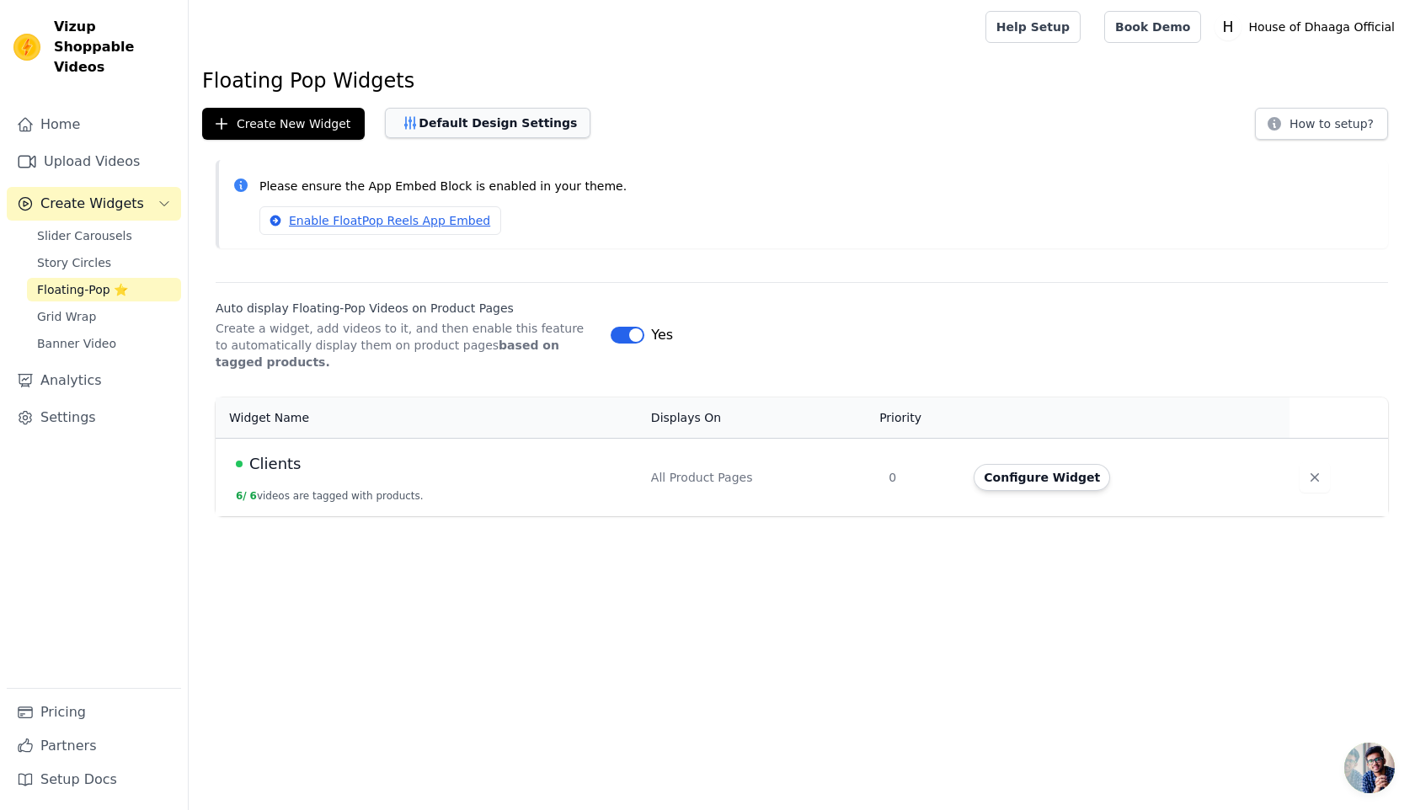
click at [516, 131] on button "Default Design Settings" at bounding box center [488, 123] width 206 height 30
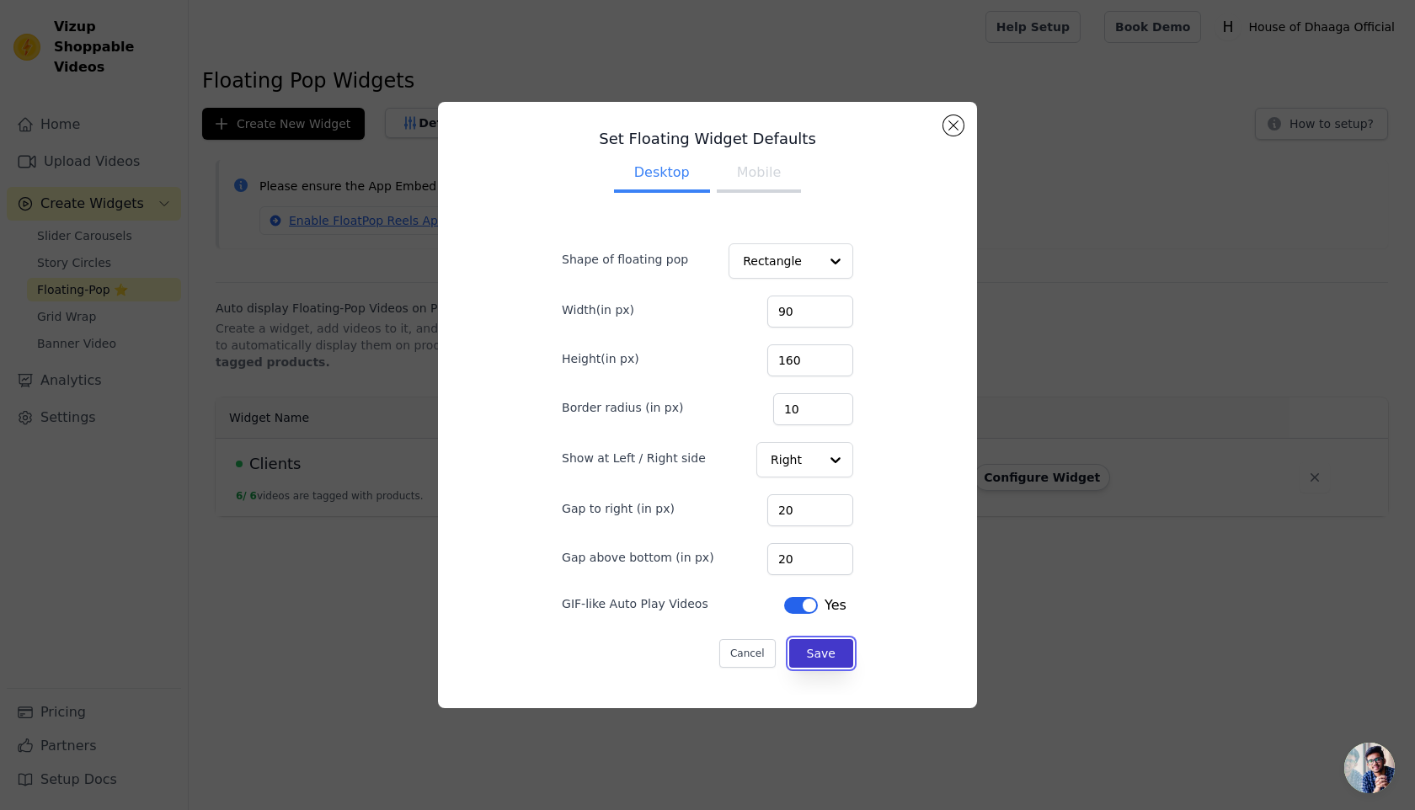
click at [812, 657] on button "Save" at bounding box center [821, 653] width 64 height 29
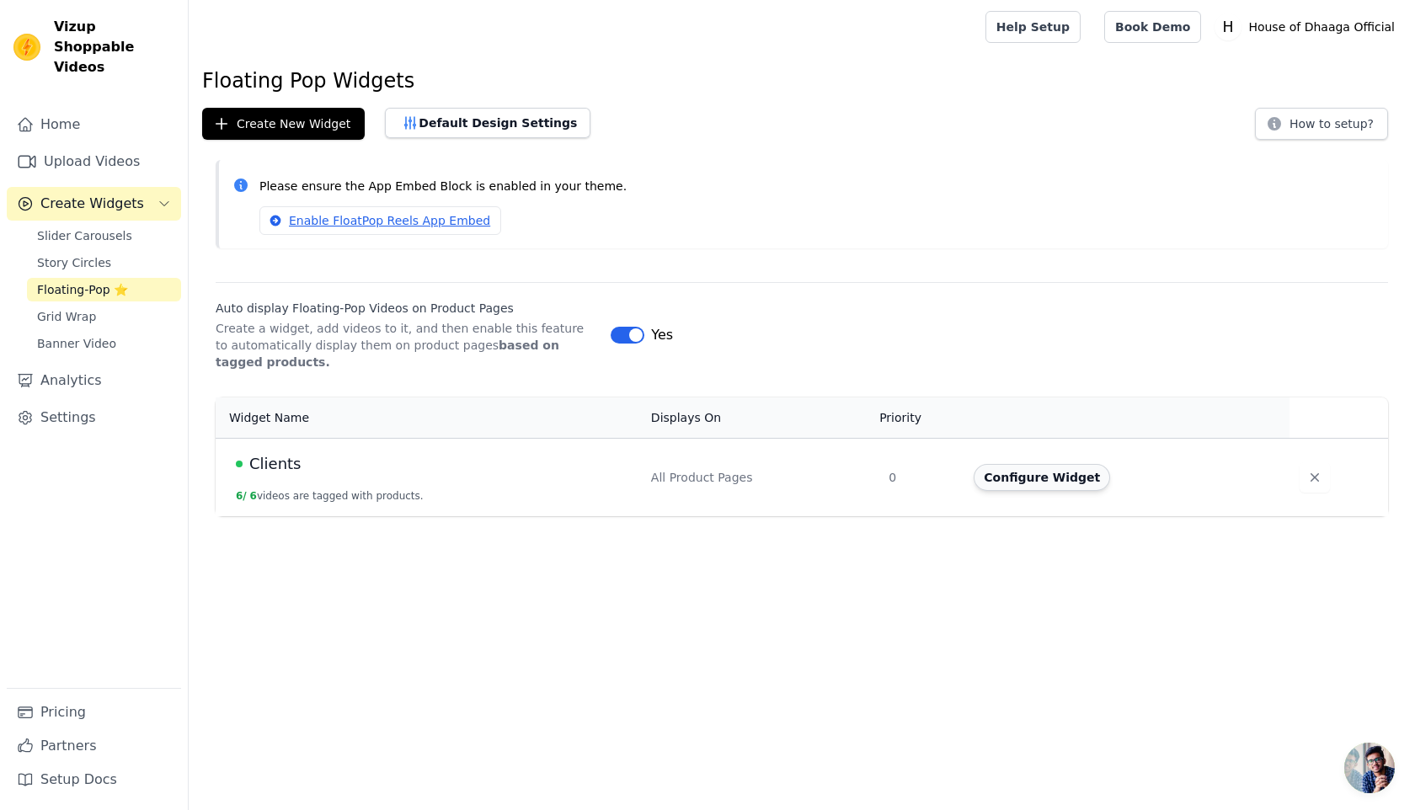
click at [1071, 483] on button "Configure Widget" at bounding box center [1042, 477] width 136 height 27
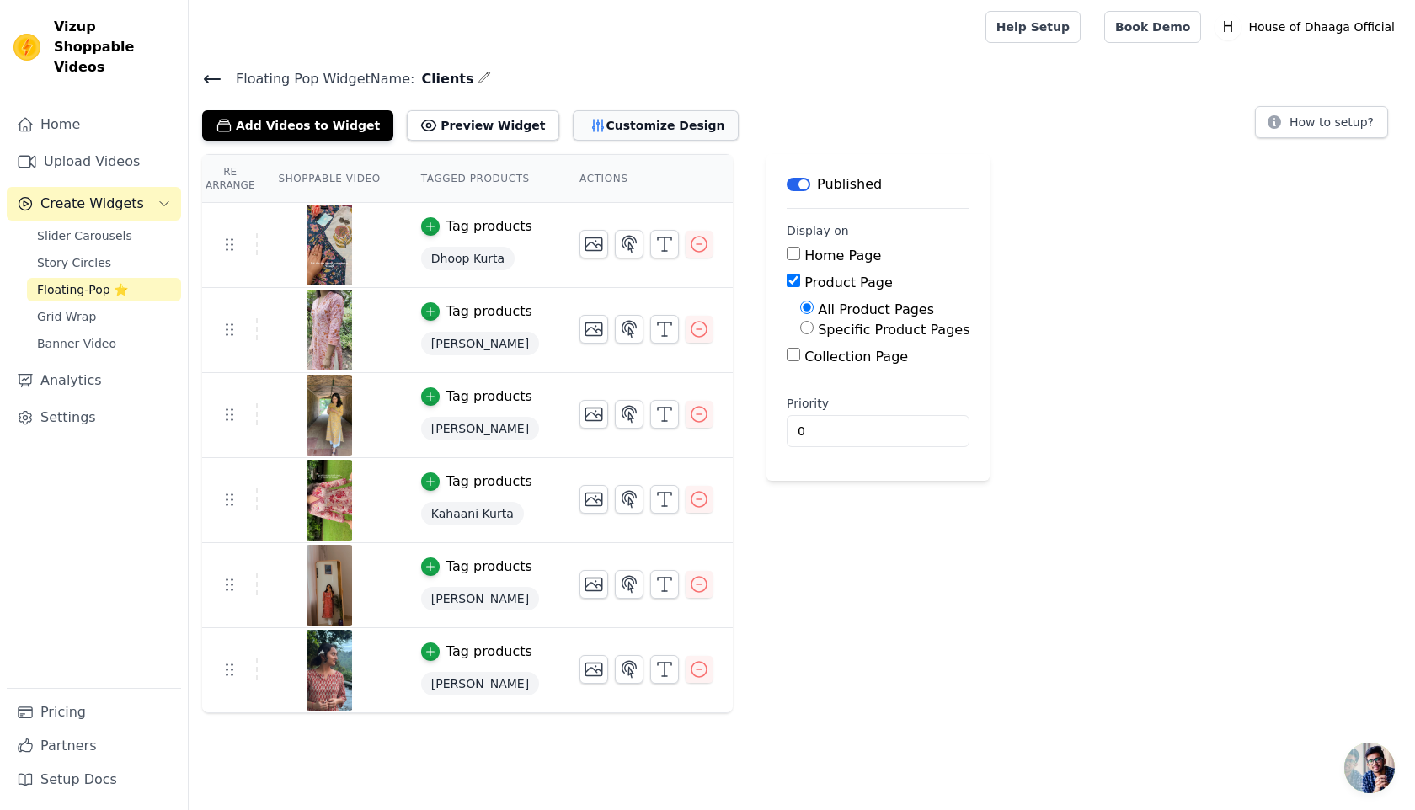
click at [659, 124] on button "Customize Design" at bounding box center [656, 125] width 166 height 30
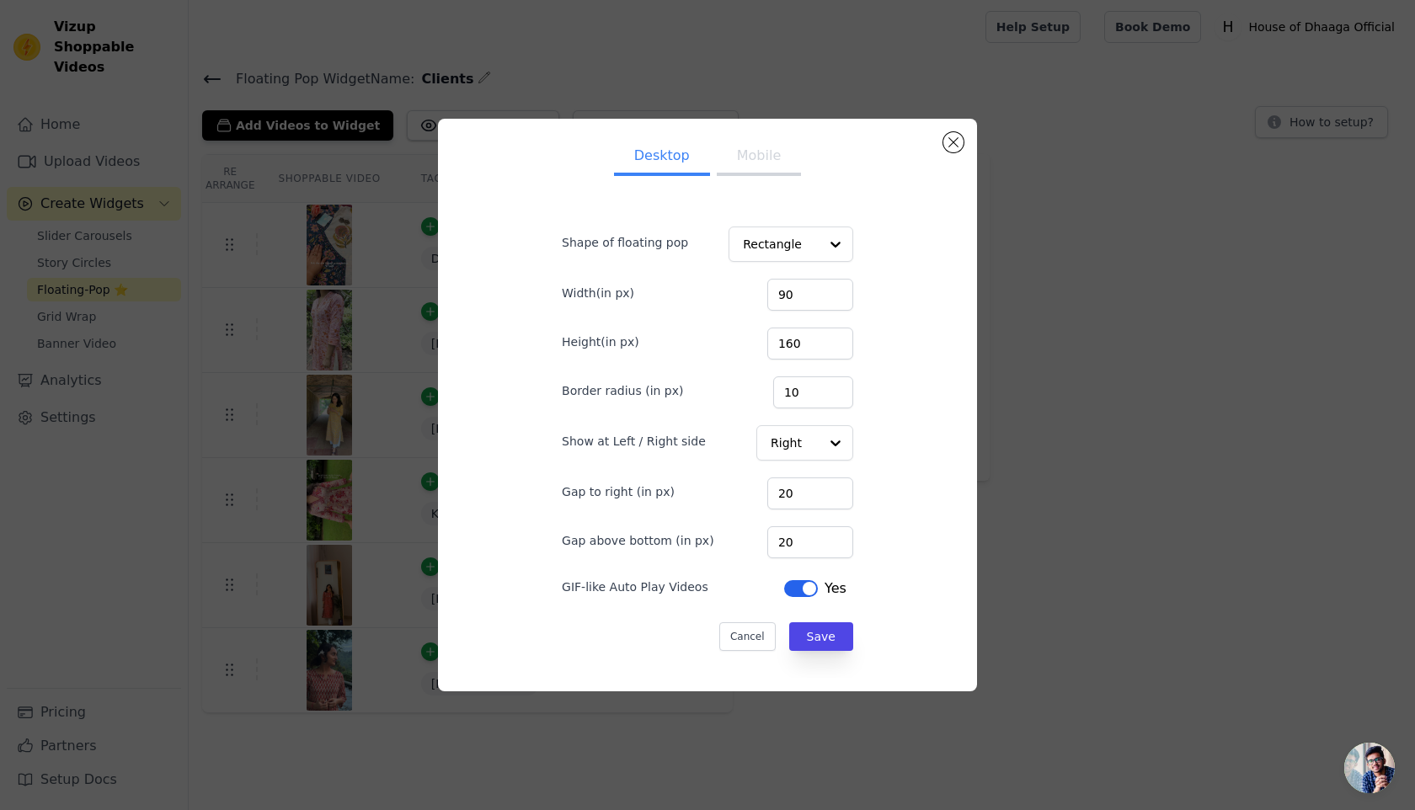
click at [762, 158] on button "Mobile" at bounding box center [759, 157] width 84 height 37
click at [799, 549] on input "20" at bounding box center [811, 543] width 86 height 32
type input "50"
click at [842, 641] on button "Save" at bounding box center [821, 637] width 64 height 29
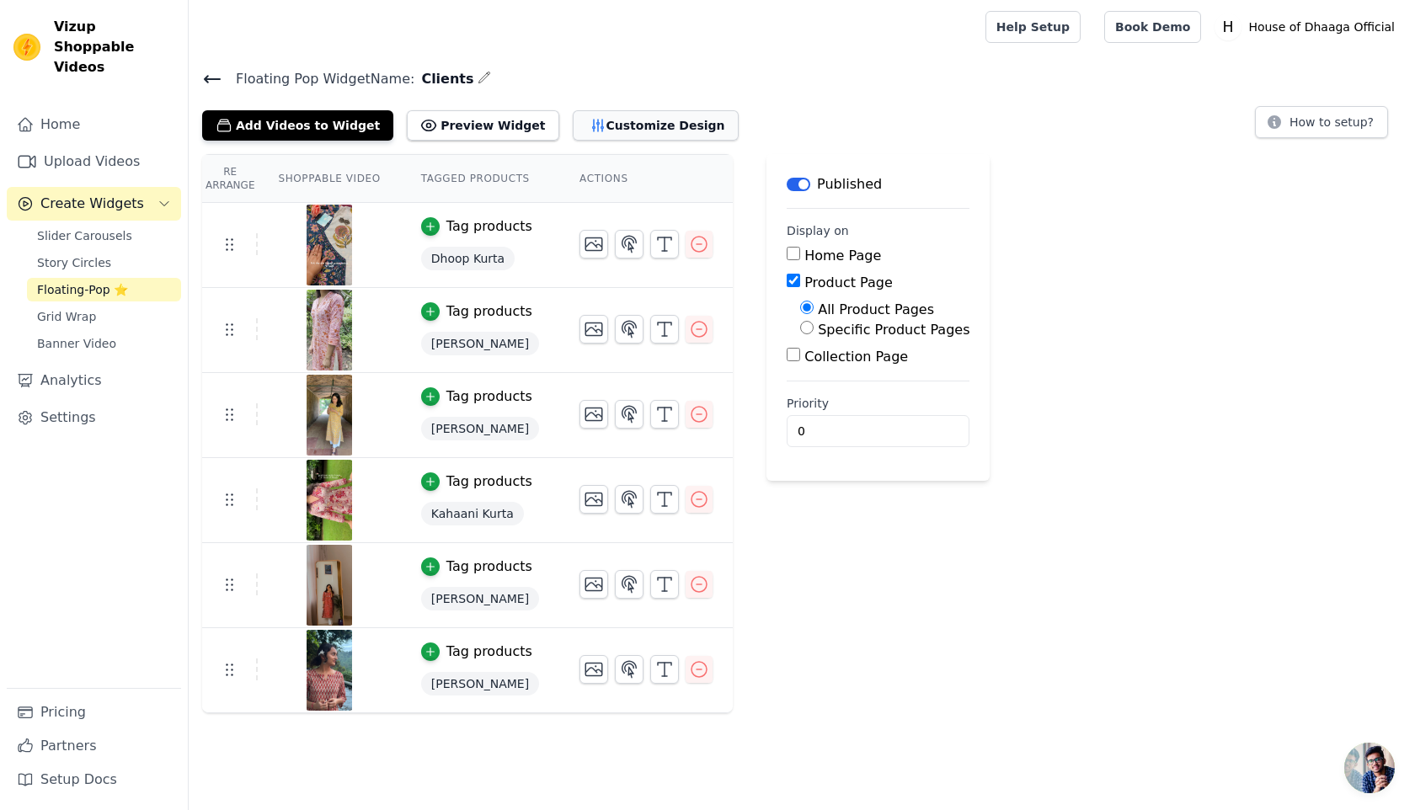
click at [632, 111] on button "Customize Design" at bounding box center [656, 125] width 166 height 30
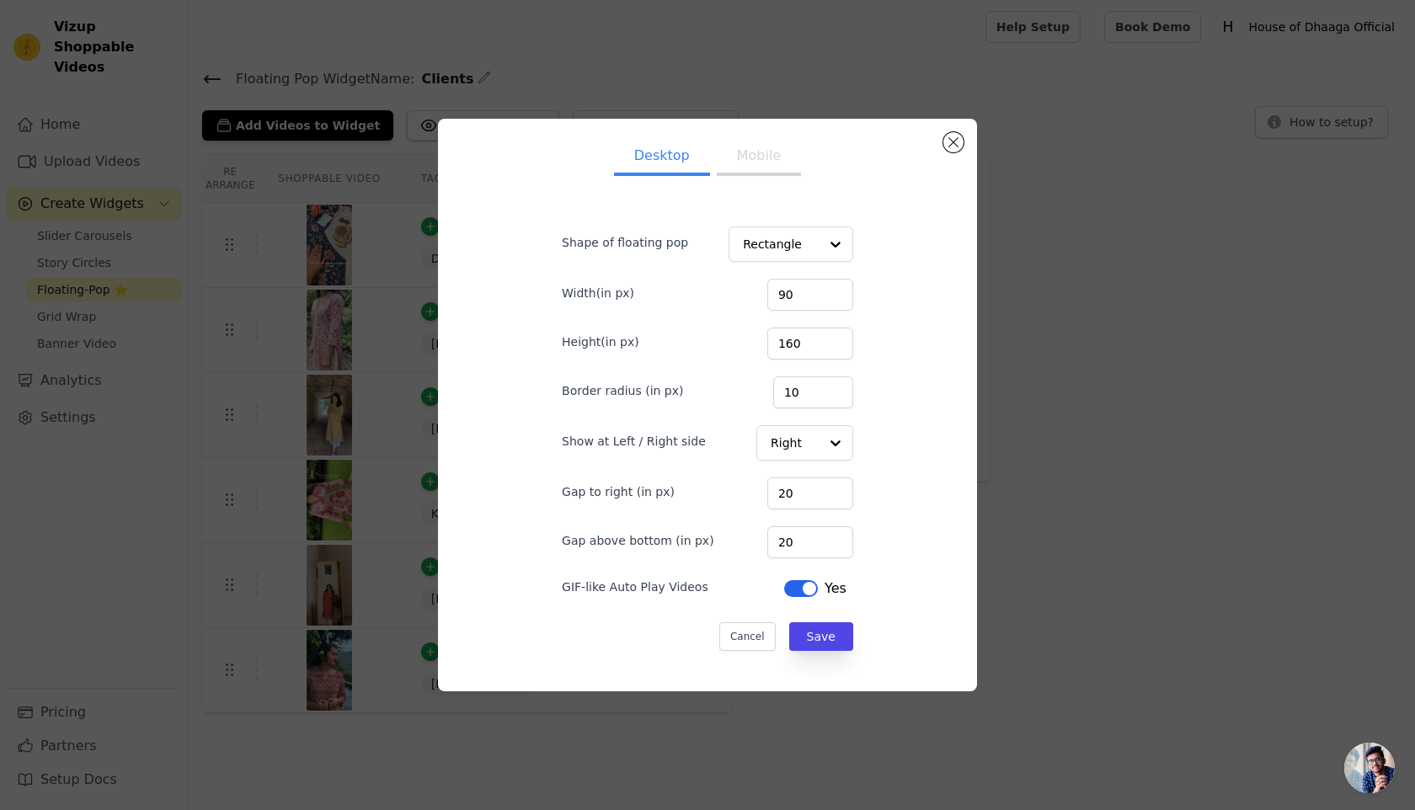
click at [764, 169] on button "Mobile" at bounding box center [759, 157] width 84 height 37
click at [800, 544] on input "50" at bounding box center [811, 543] width 86 height 32
type input "60"
click at [677, 167] on button "Desktop" at bounding box center [662, 157] width 96 height 37
click at [803, 543] on input "20" at bounding box center [811, 543] width 86 height 32
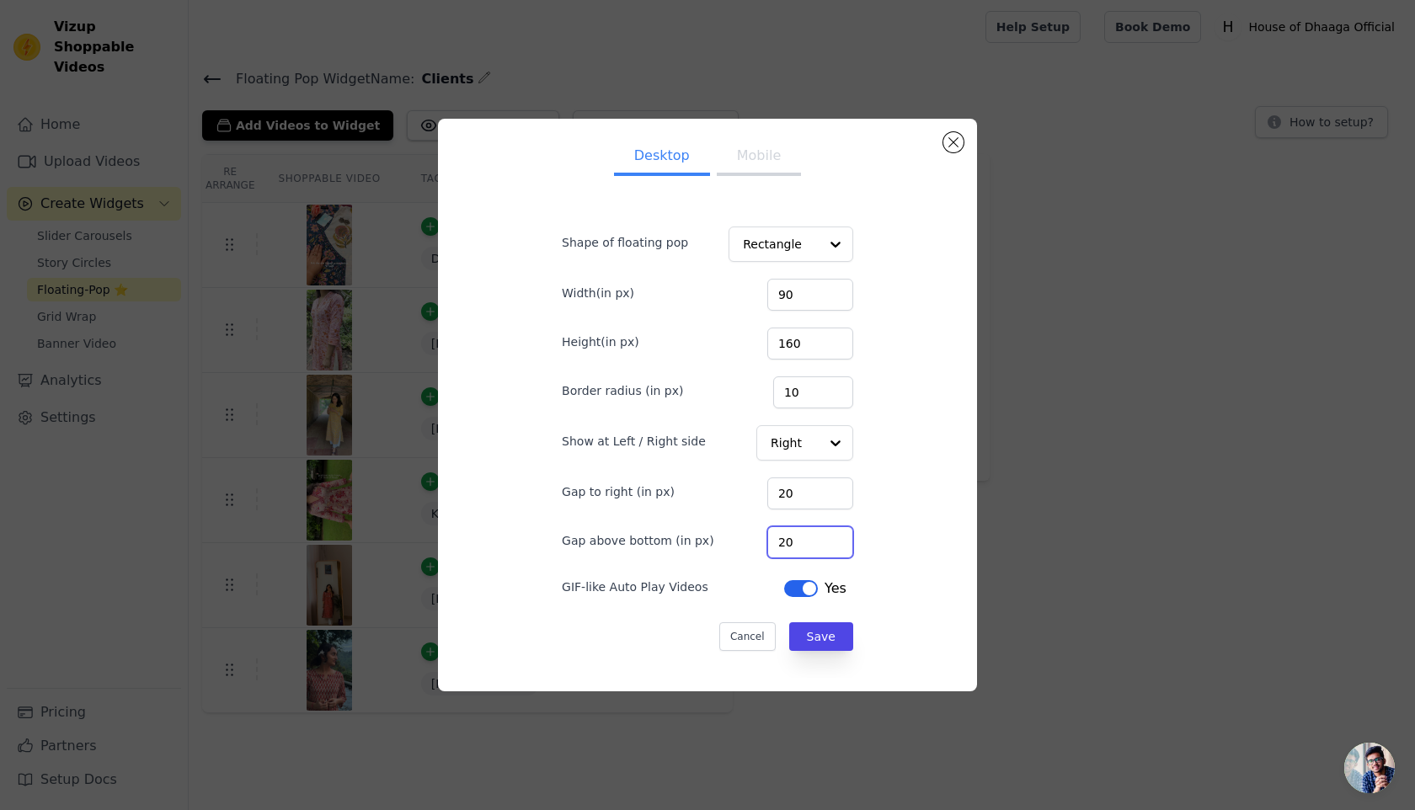
click at [803, 543] on input "20" at bounding box center [811, 543] width 86 height 32
click at [807, 631] on button "Save" at bounding box center [821, 637] width 64 height 29
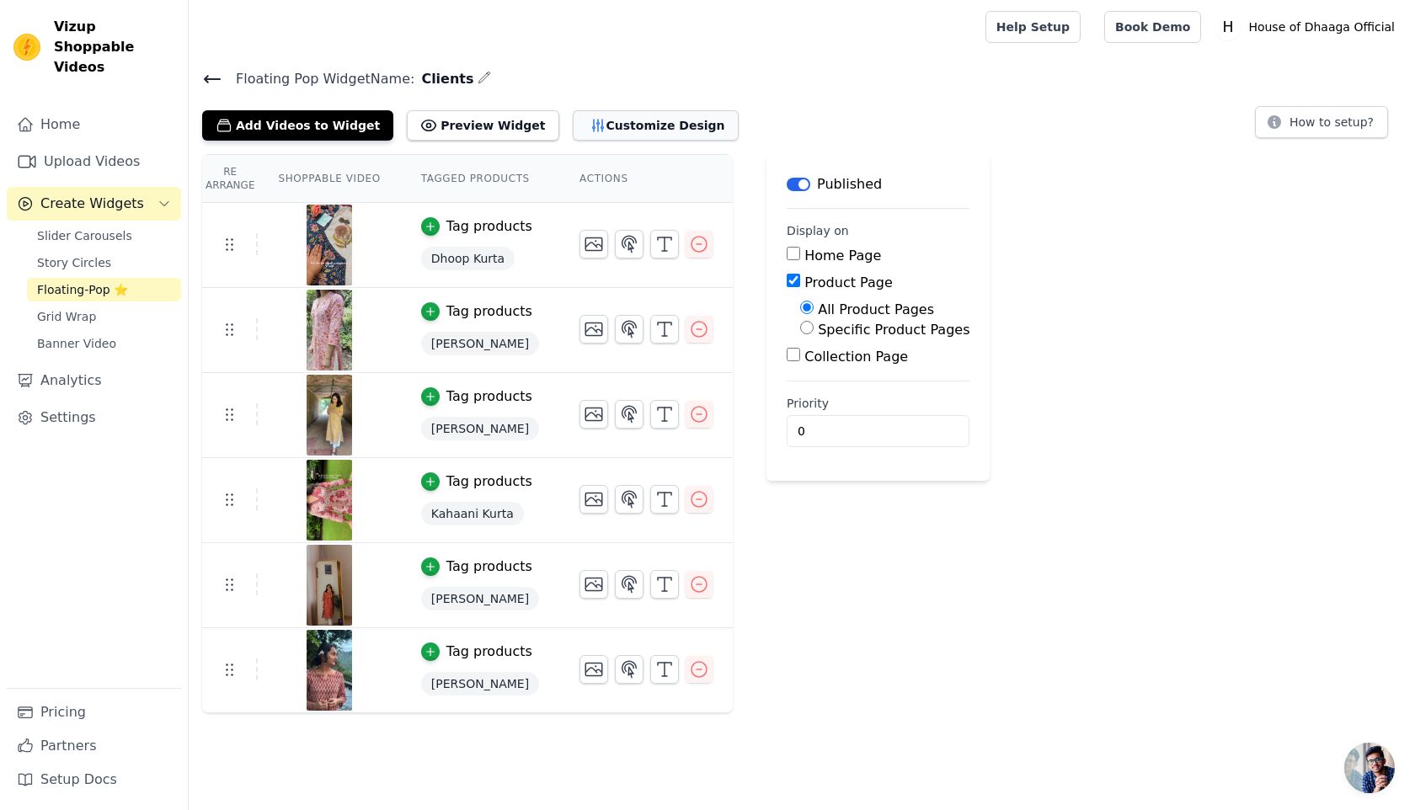
click at [634, 128] on button "Customize Design" at bounding box center [656, 125] width 166 height 30
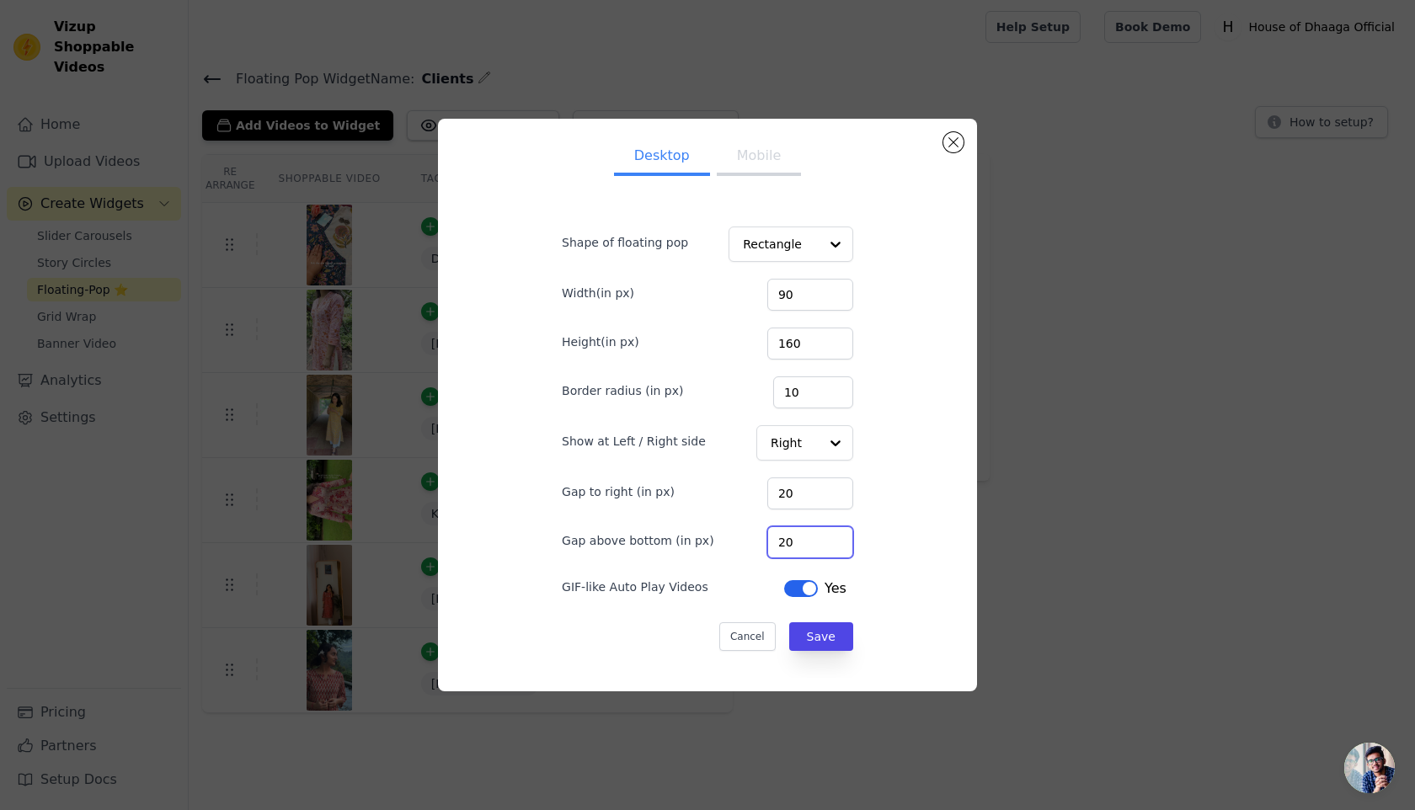
click at [810, 538] on input "20" at bounding box center [811, 543] width 86 height 32
type input "2"
type input "60"
click at [802, 634] on button "Save" at bounding box center [821, 637] width 64 height 29
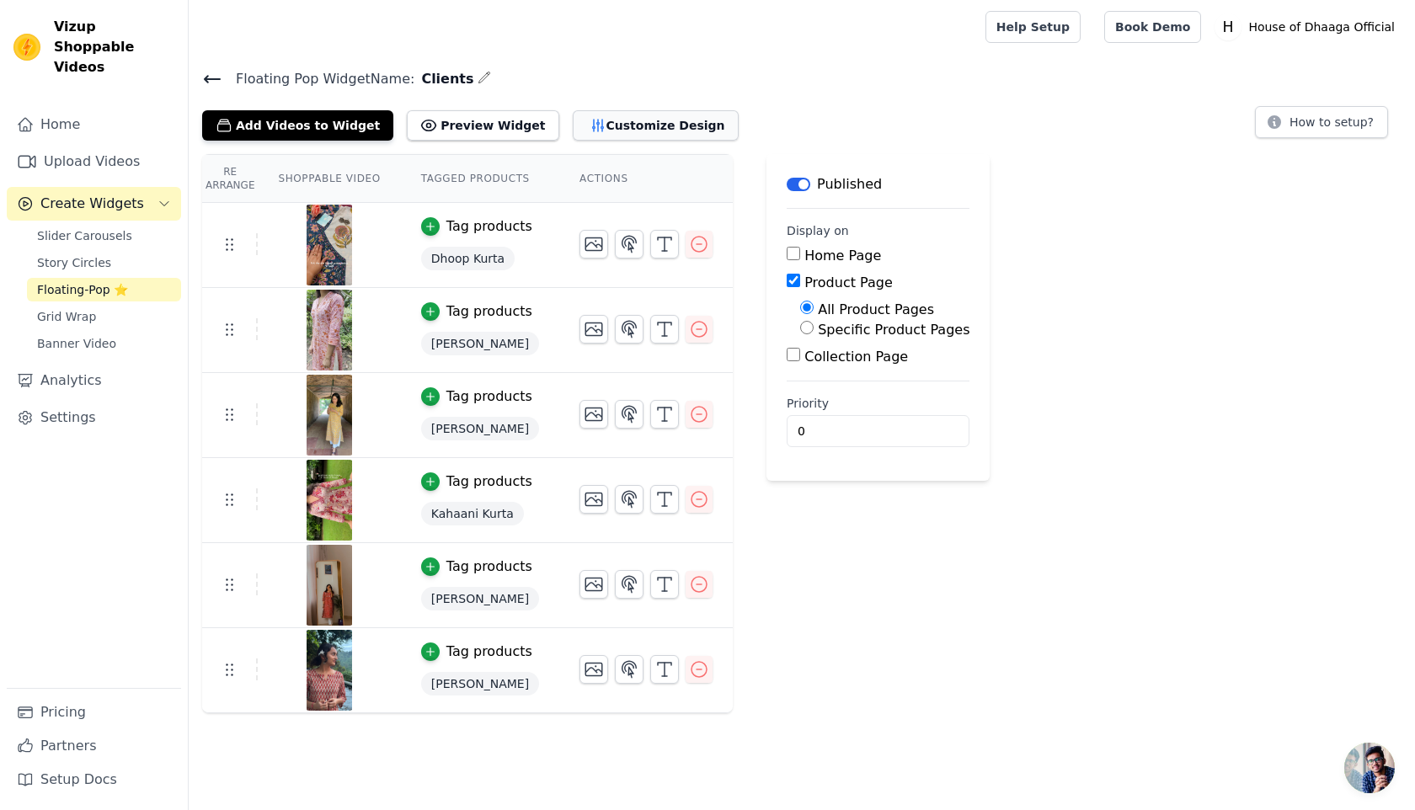
click at [629, 126] on button "Customize Design" at bounding box center [656, 125] width 166 height 30
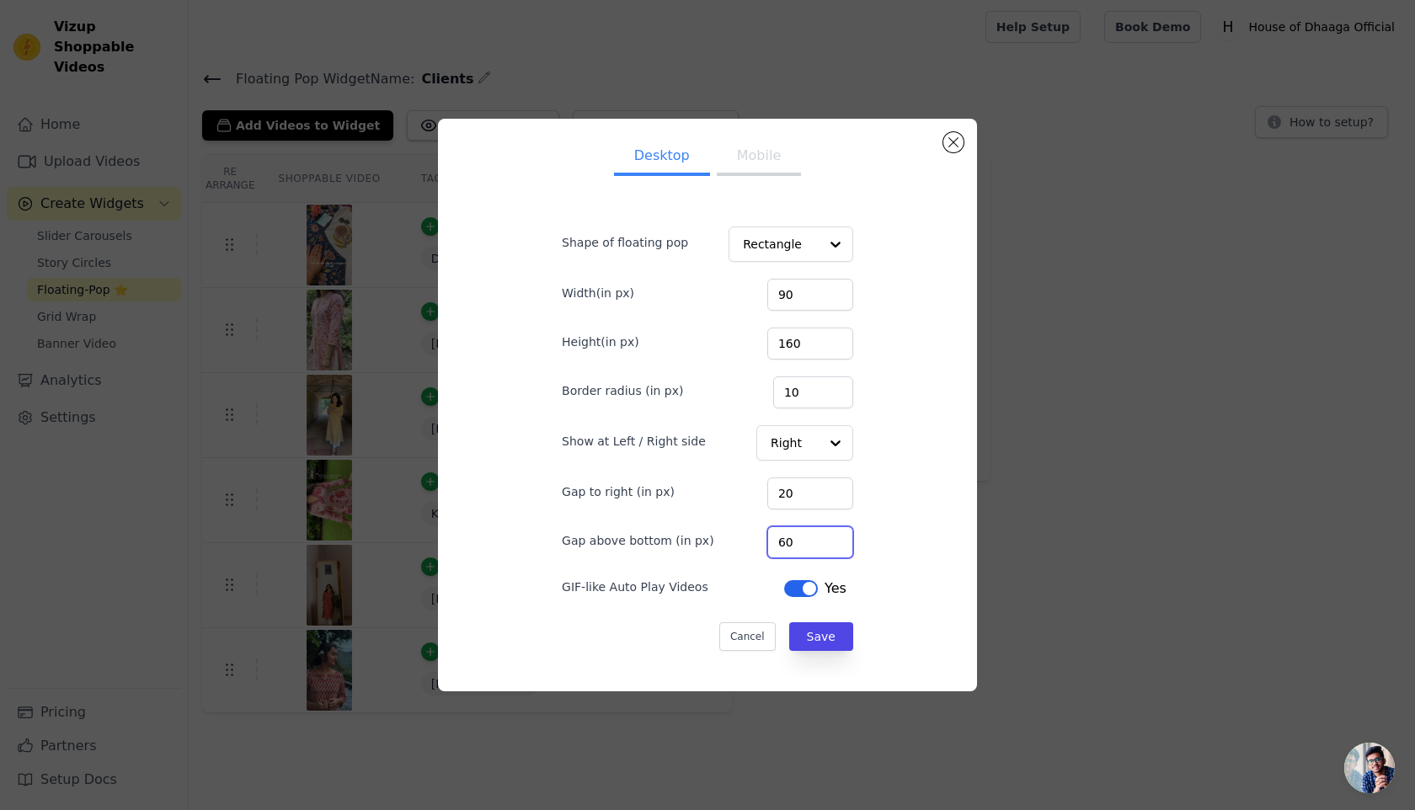
click at [816, 547] on input "60" at bounding box center [811, 543] width 86 height 32
type input "65"
click at [752, 152] on button "Mobile" at bounding box center [759, 157] width 84 height 37
click at [815, 549] on input "60" at bounding box center [811, 543] width 86 height 32
type input "68"
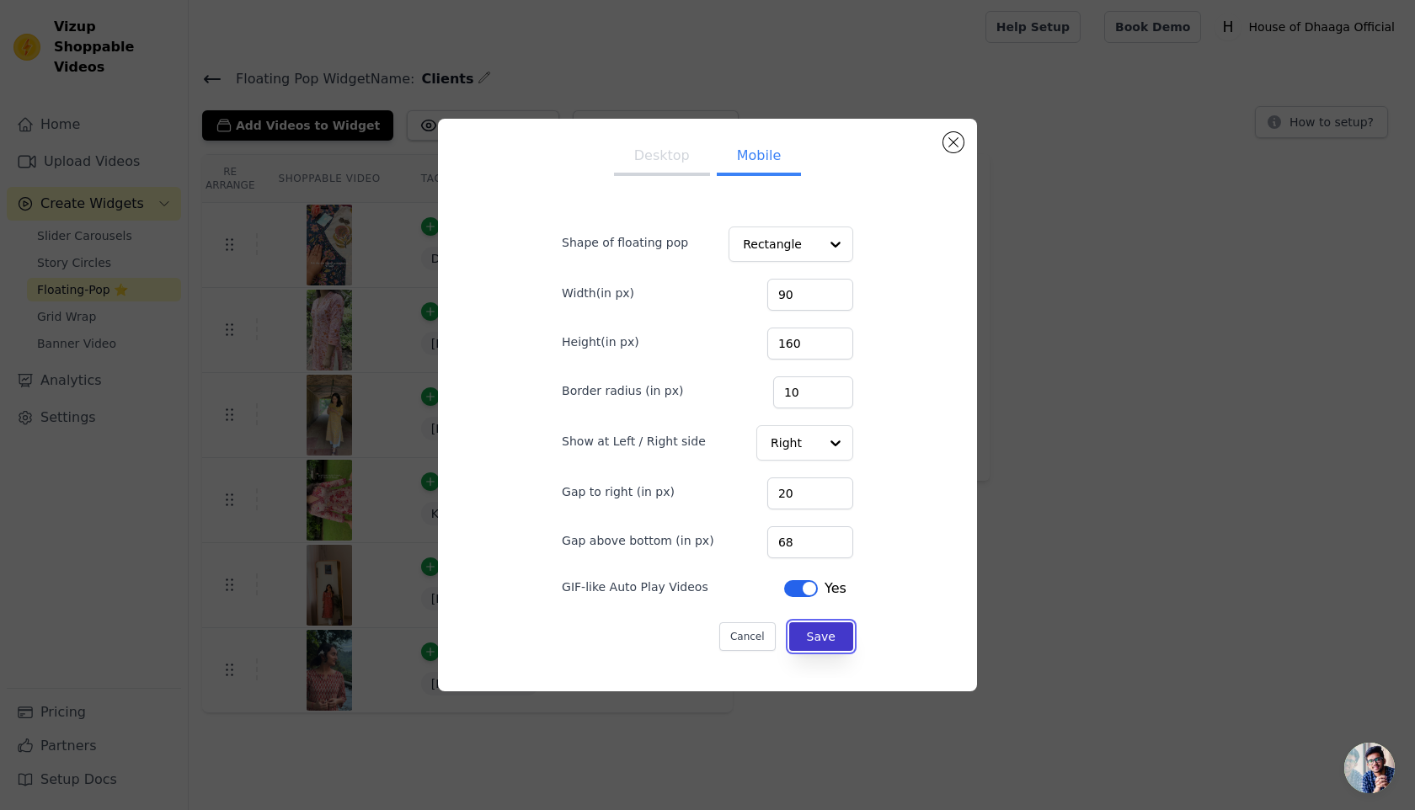
click at [814, 647] on button "Save" at bounding box center [821, 637] width 64 height 29
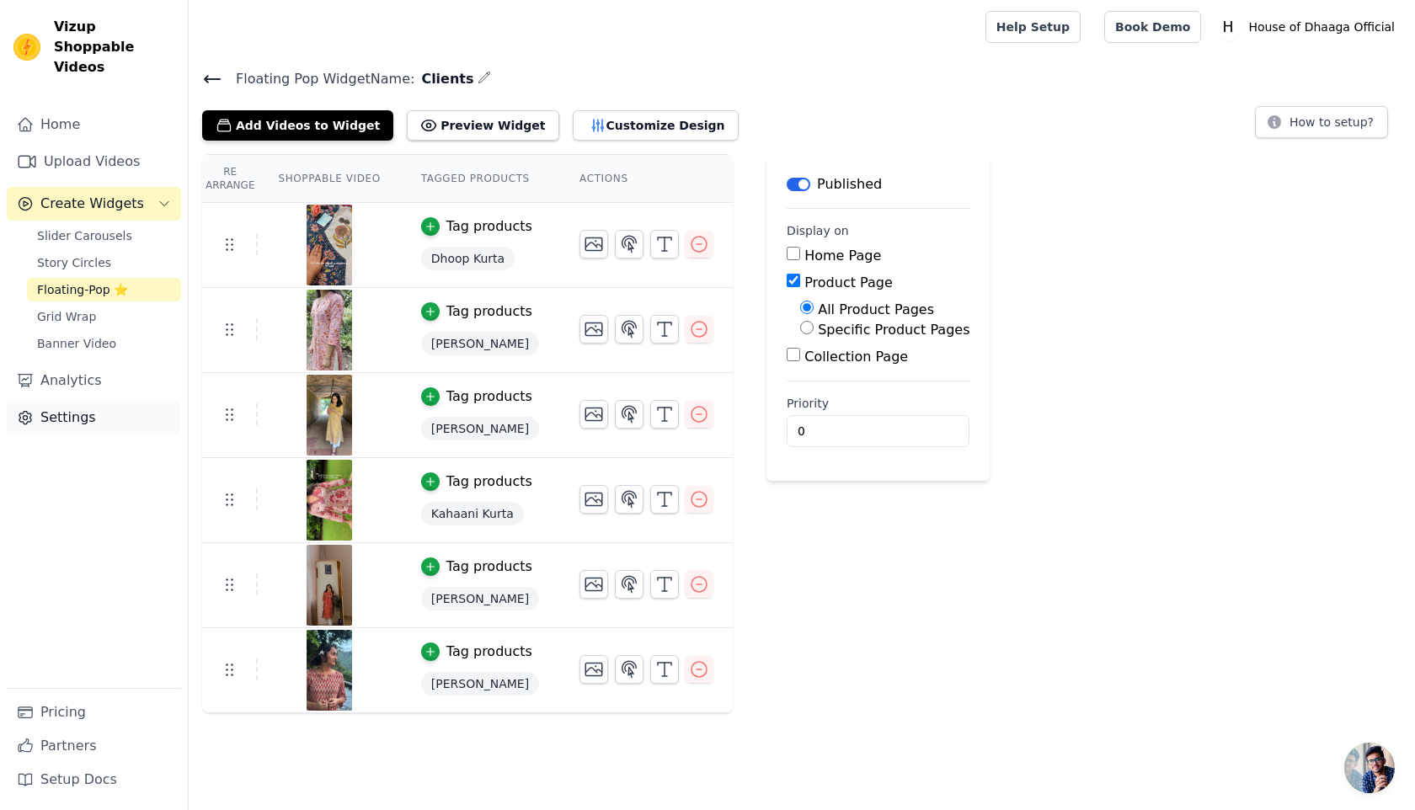
click at [63, 401] on link "Settings" at bounding box center [94, 418] width 174 height 34
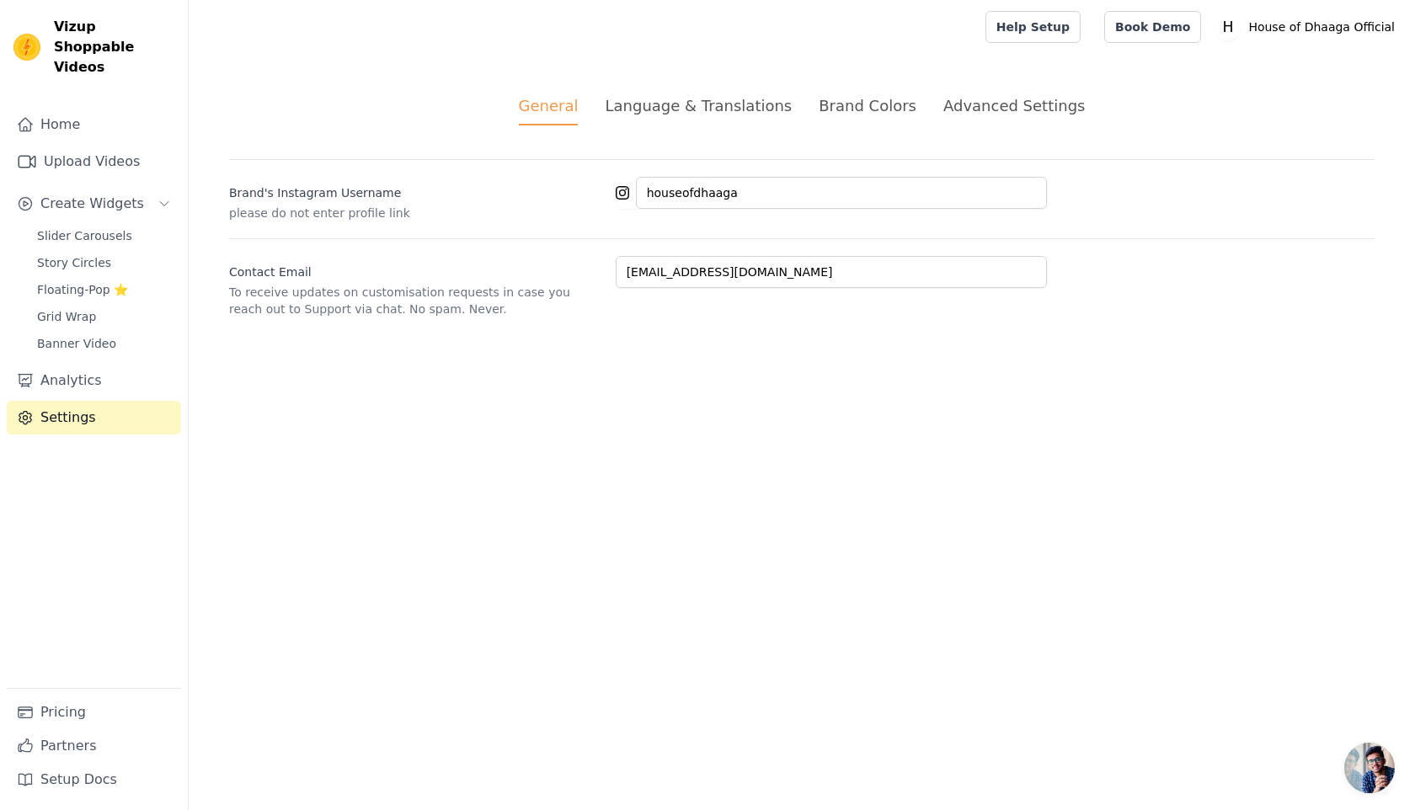
click at [869, 110] on div "Brand Colors" at bounding box center [868, 105] width 98 height 23
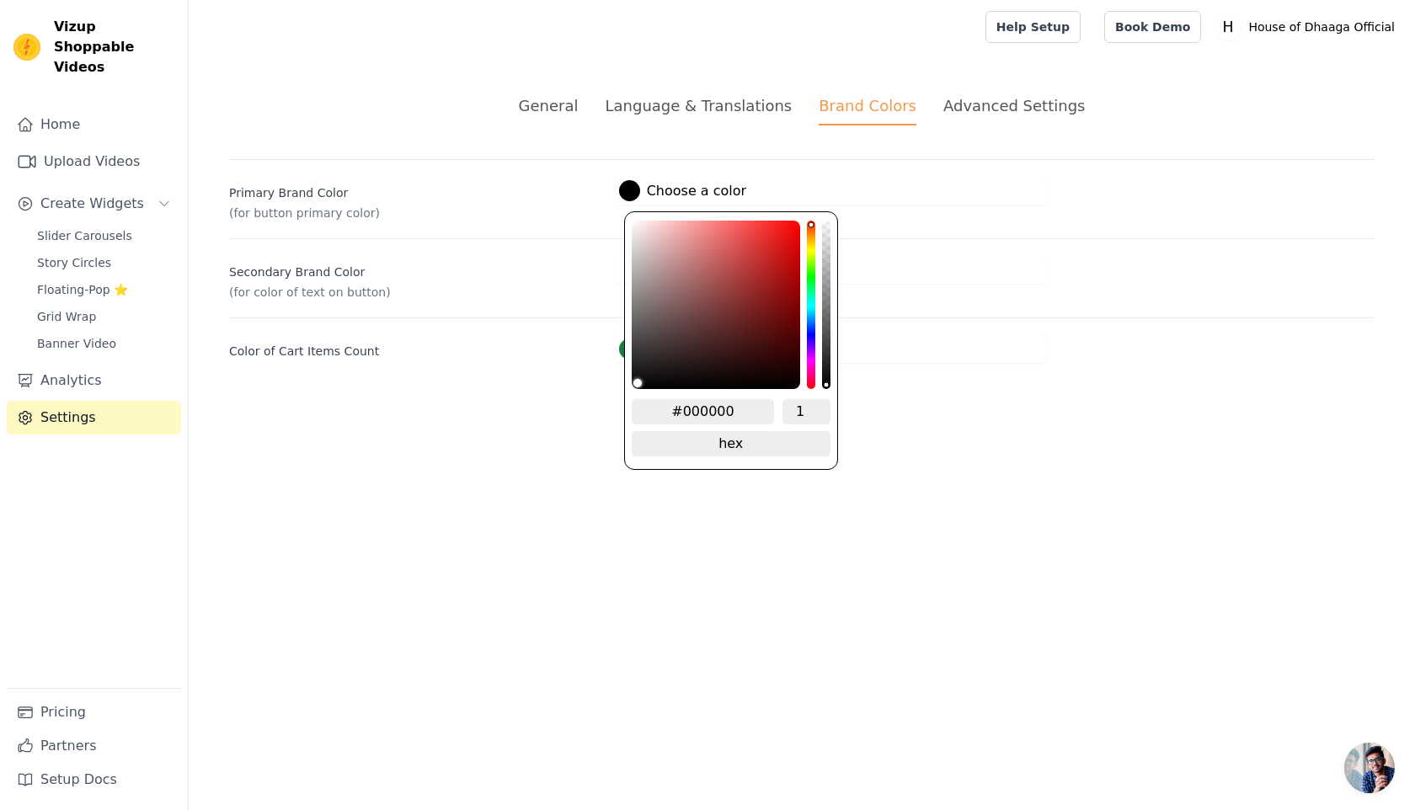
click at [629, 182] on div at bounding box center [629, 190] width 21 height 21
click at [717, 415] on input "#000000" at bounding box center [703, 411] width 143 height 25
paste input "E54158"
type input "#e54158"
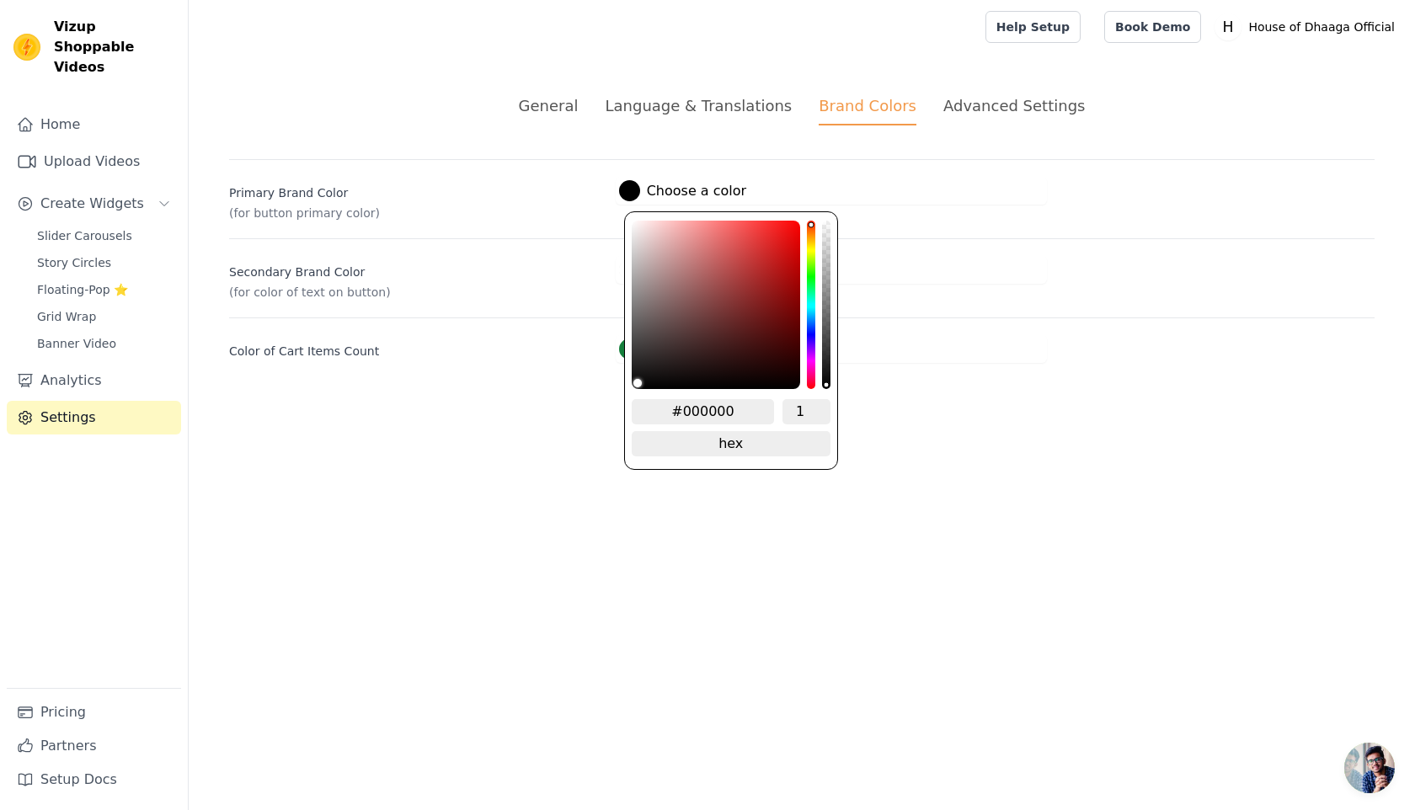
type input "#E54158"
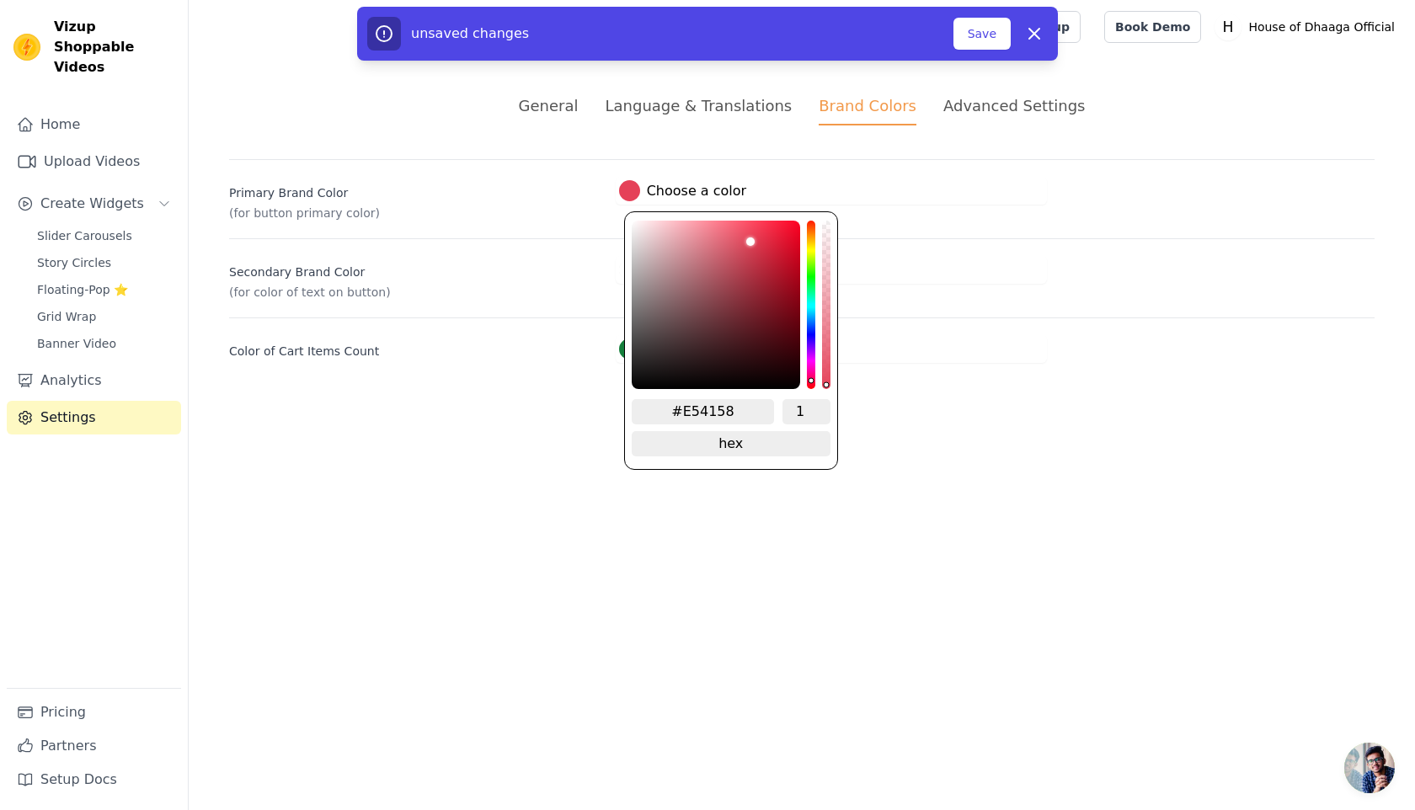
click at [626, 404] on html "Vizup Shoppable Videos Home Upload Videos Create Widgets Slider Carousels Story…" at bounding box center [707, 202] width 1415 height 404
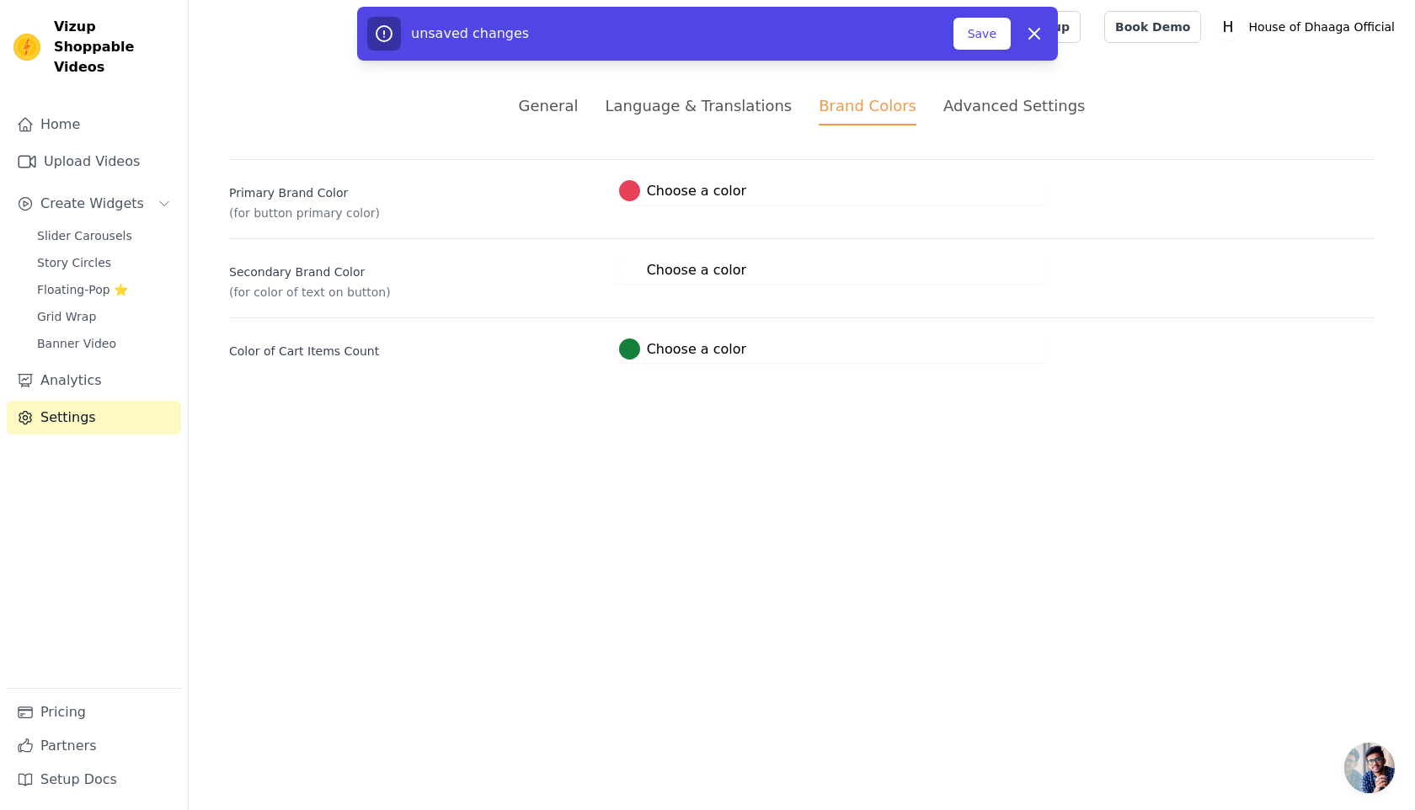
click at [633, 350] on div at bounding box center [629, 349] width 21 height 21
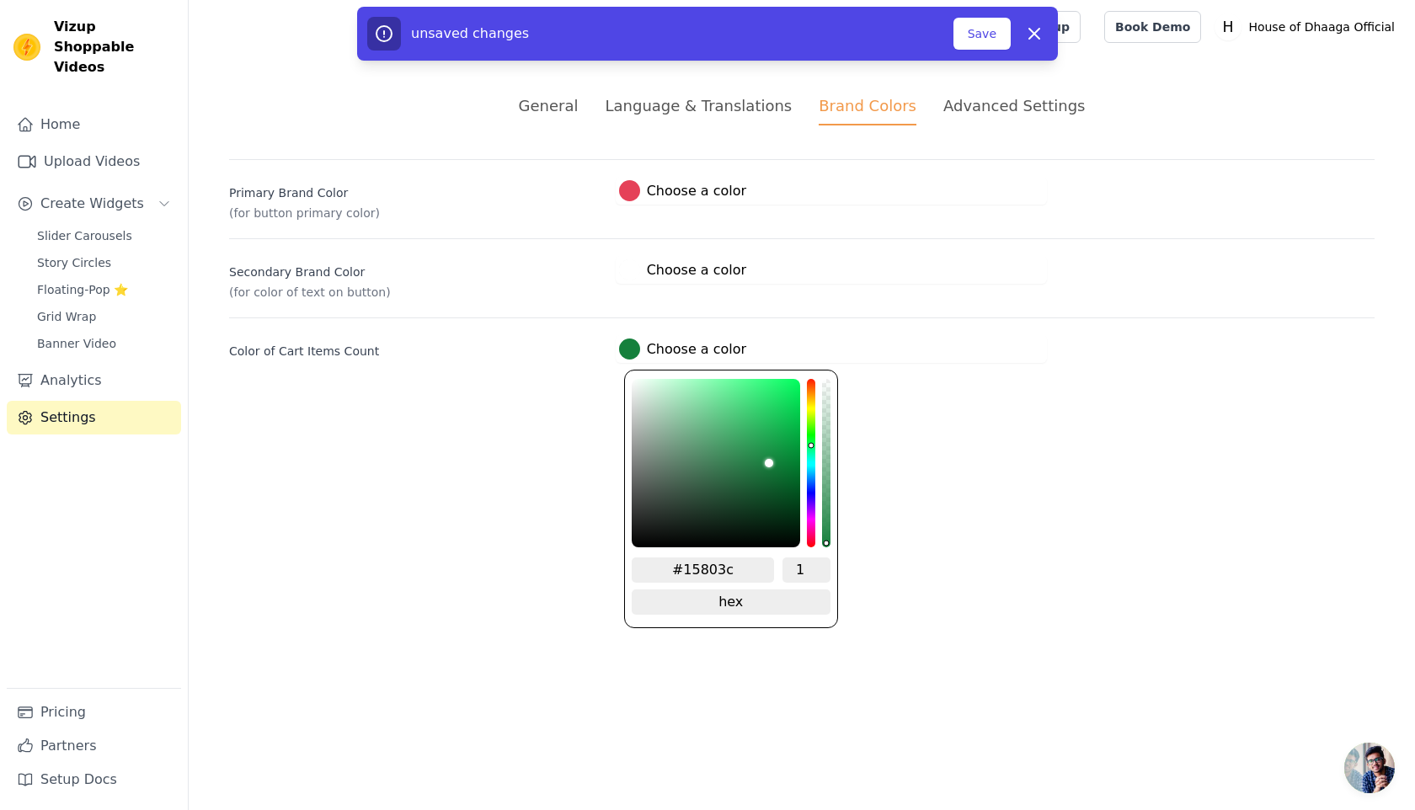
click at [715, 569] on input "#15803c" at bounding box center [703, 570] width 143 height 25
paste input "E54158"
type input "#e54158"
type input "#E54158"
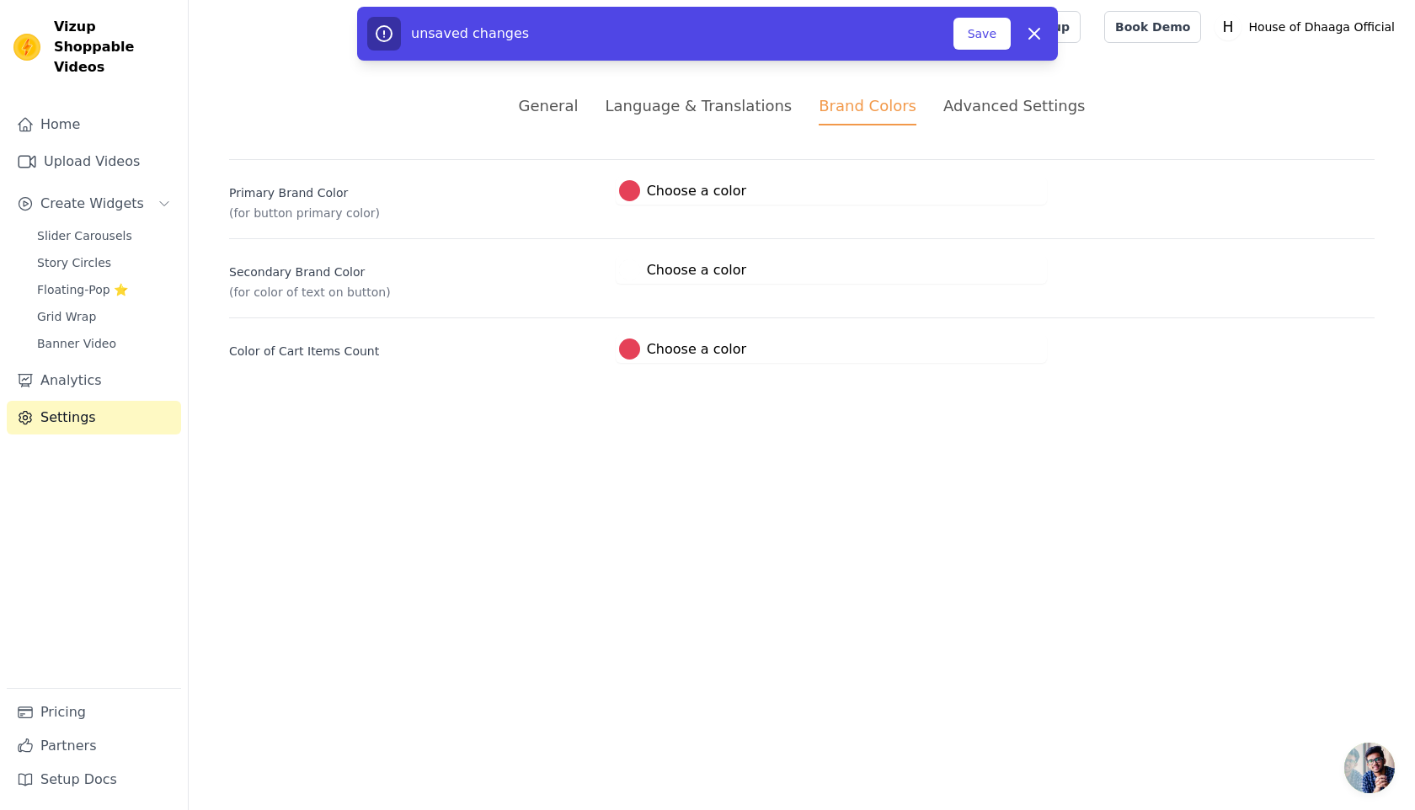
click at [554, 404] on html "Vizup Shoppable Videos Home Upload Videos Create Widgets Slider Carousels Story…" at bounding box center [707, 202] width 1415 height 404
click at [983, 44] on button "Save" at bounding box center [982, 34] width 57 height 32
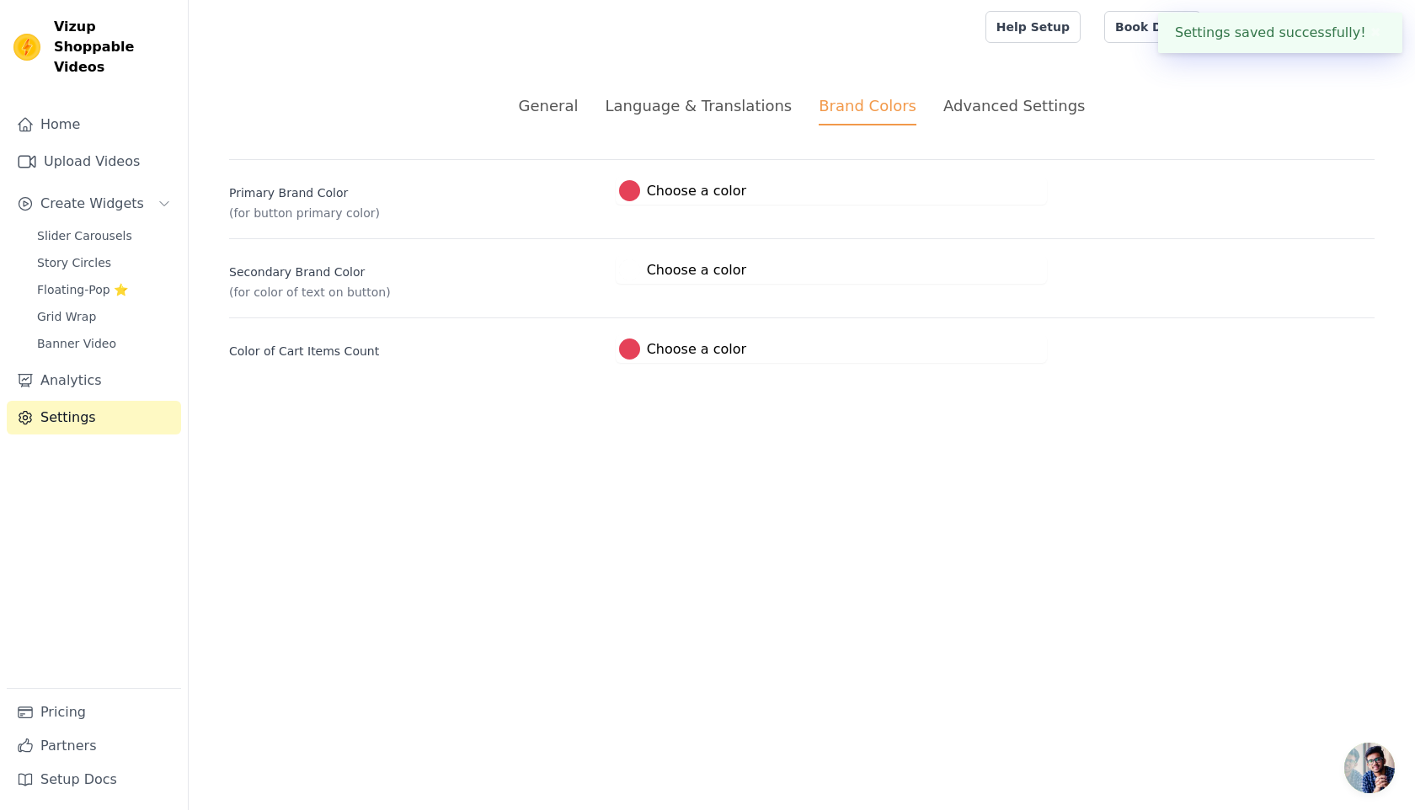
click at [992, 119] on li "Advanced Settings" at bounding box center [1015, 109] width 142 height 31
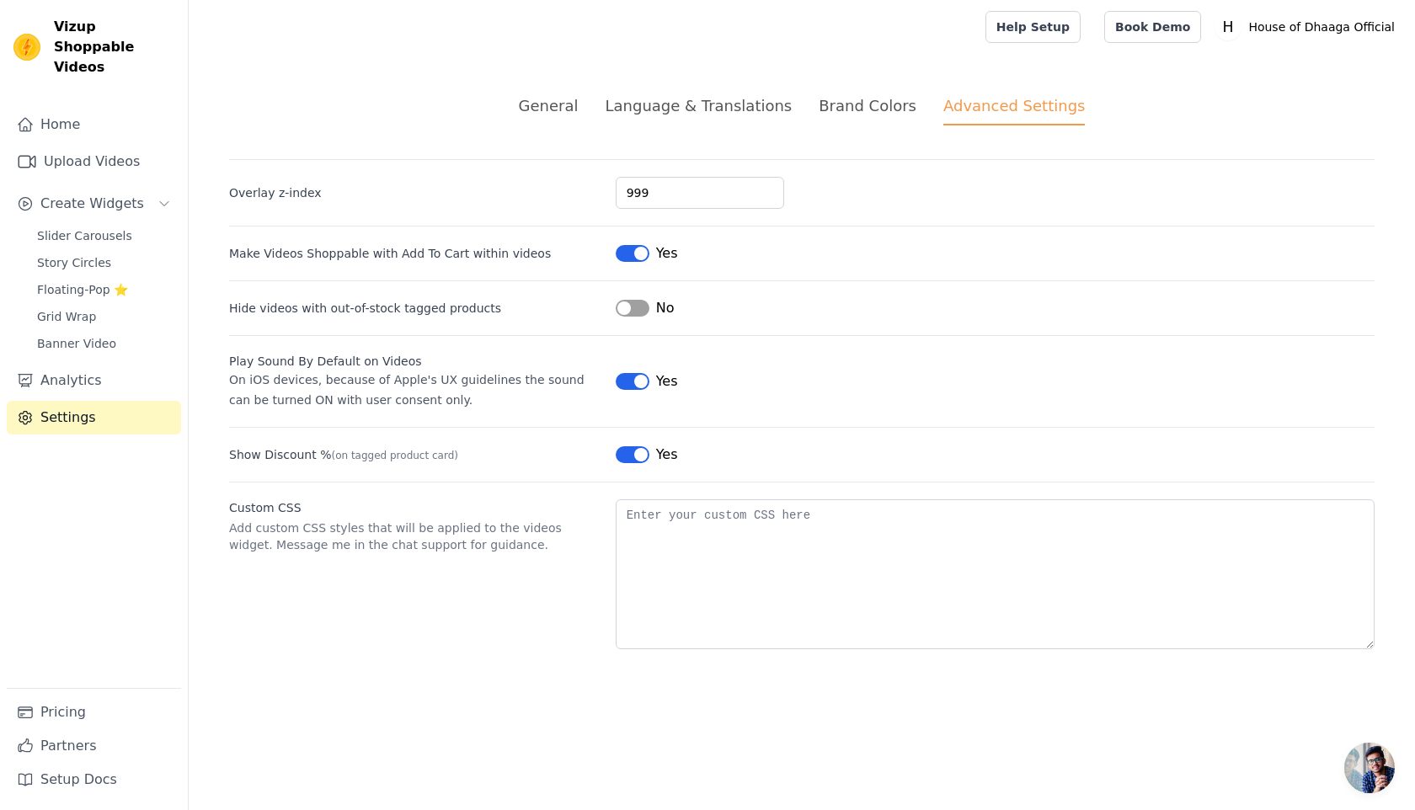
click at [634, 377] on button "Label" at bounding box center [633, 381] width 34 height 17
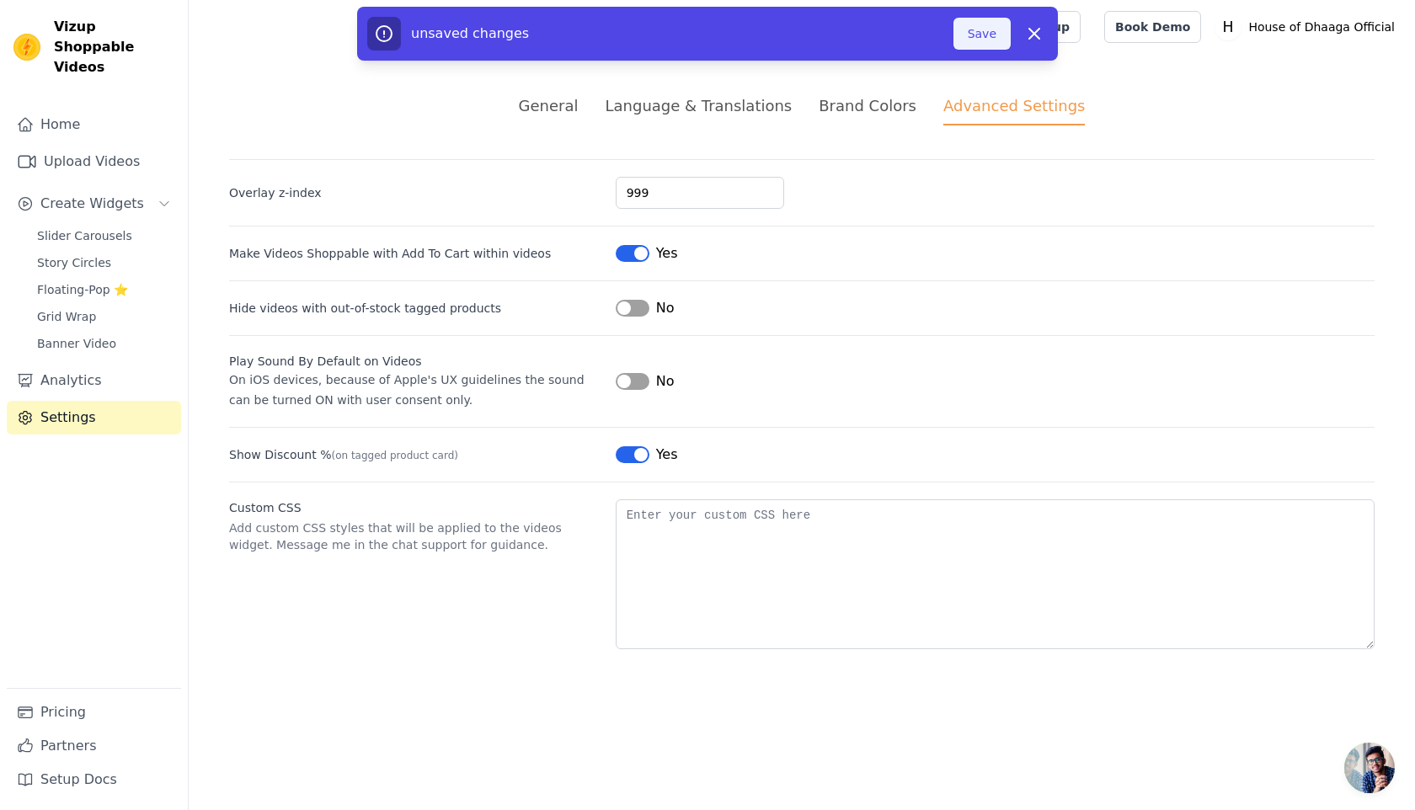
click at [993, 42] on button "Save" at bounding box center [982, 34] width 57 height 32
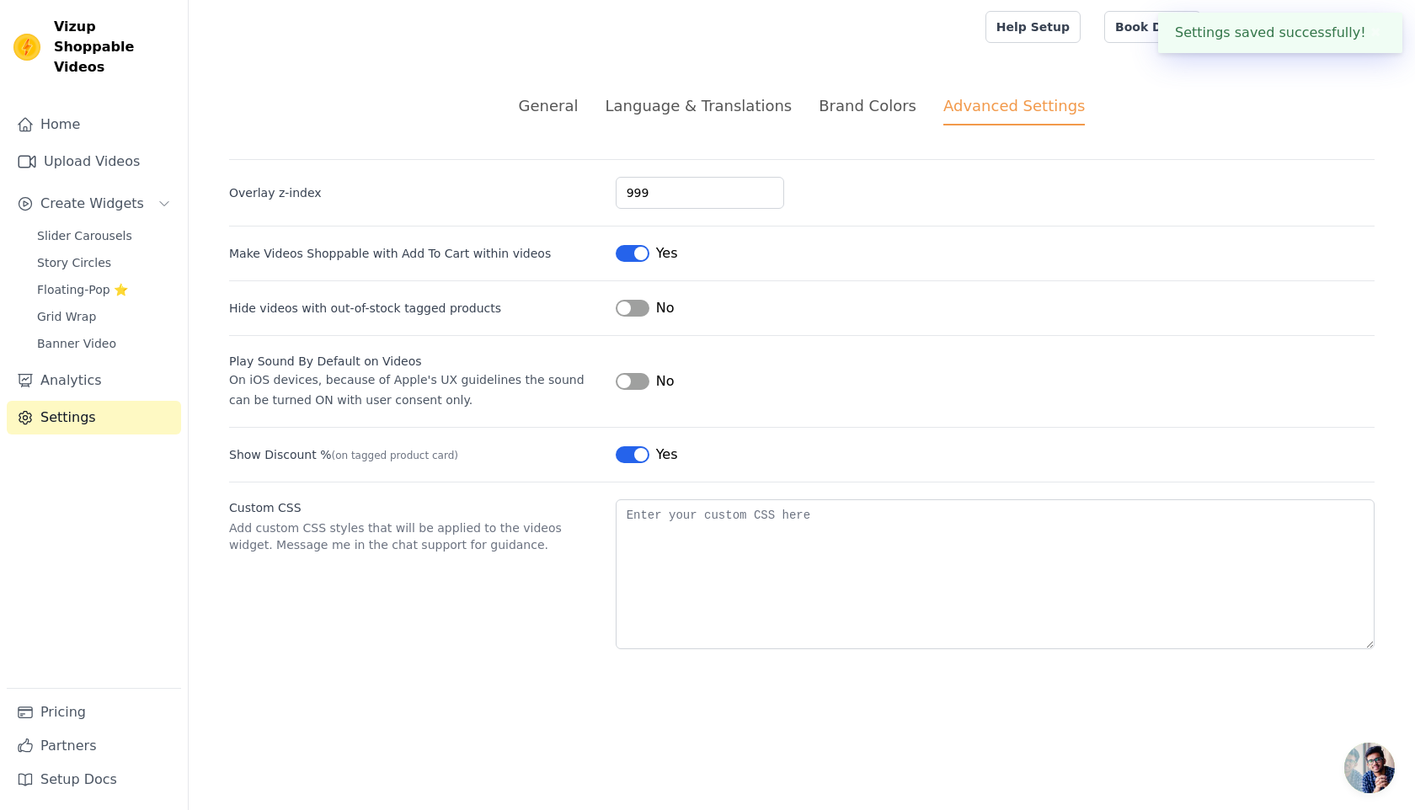
click at [568, 113] on div "General" at bounding box center [549, 105] width 60 height 23
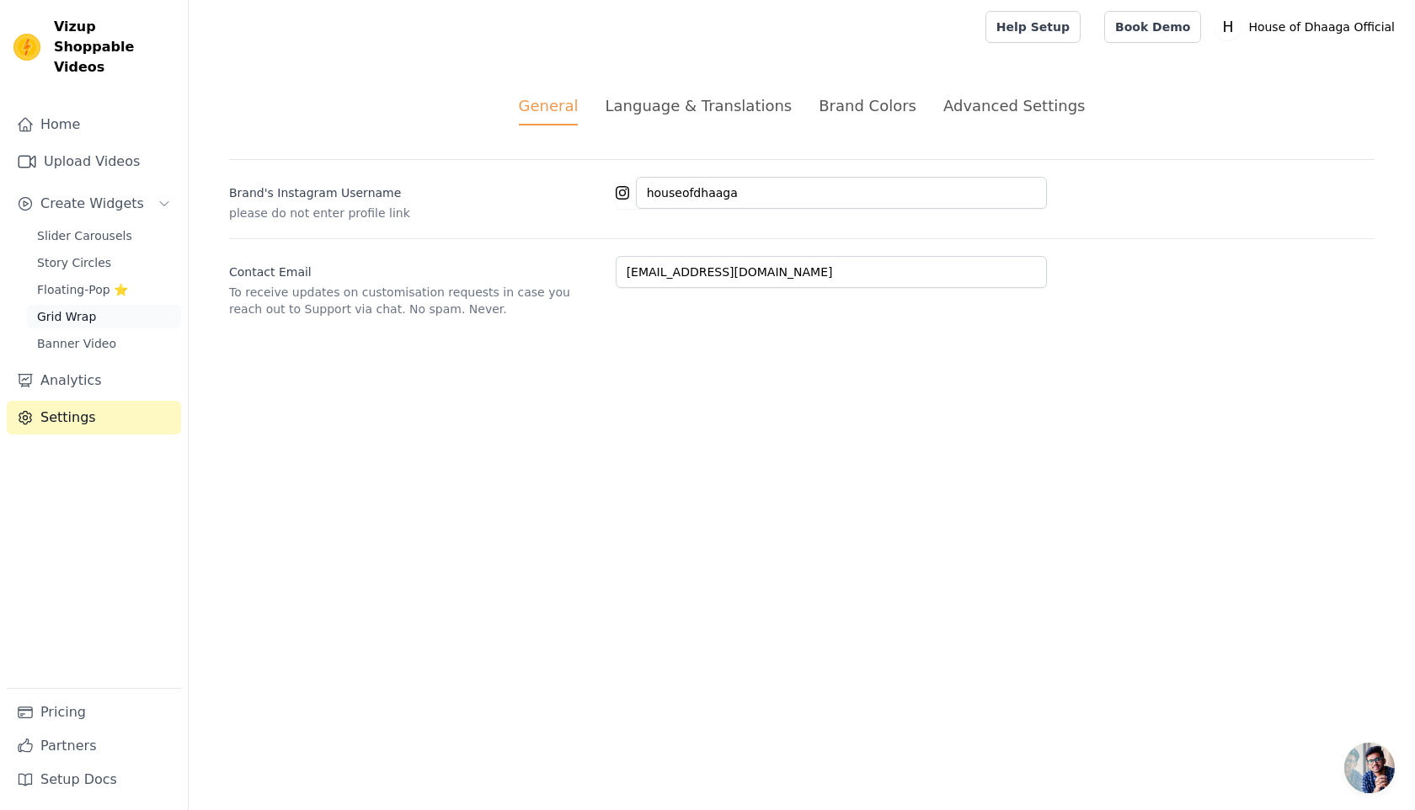
click at [83, 308] on span "Grid Wrap" at bounding box center [66, 316] width 59 height 17
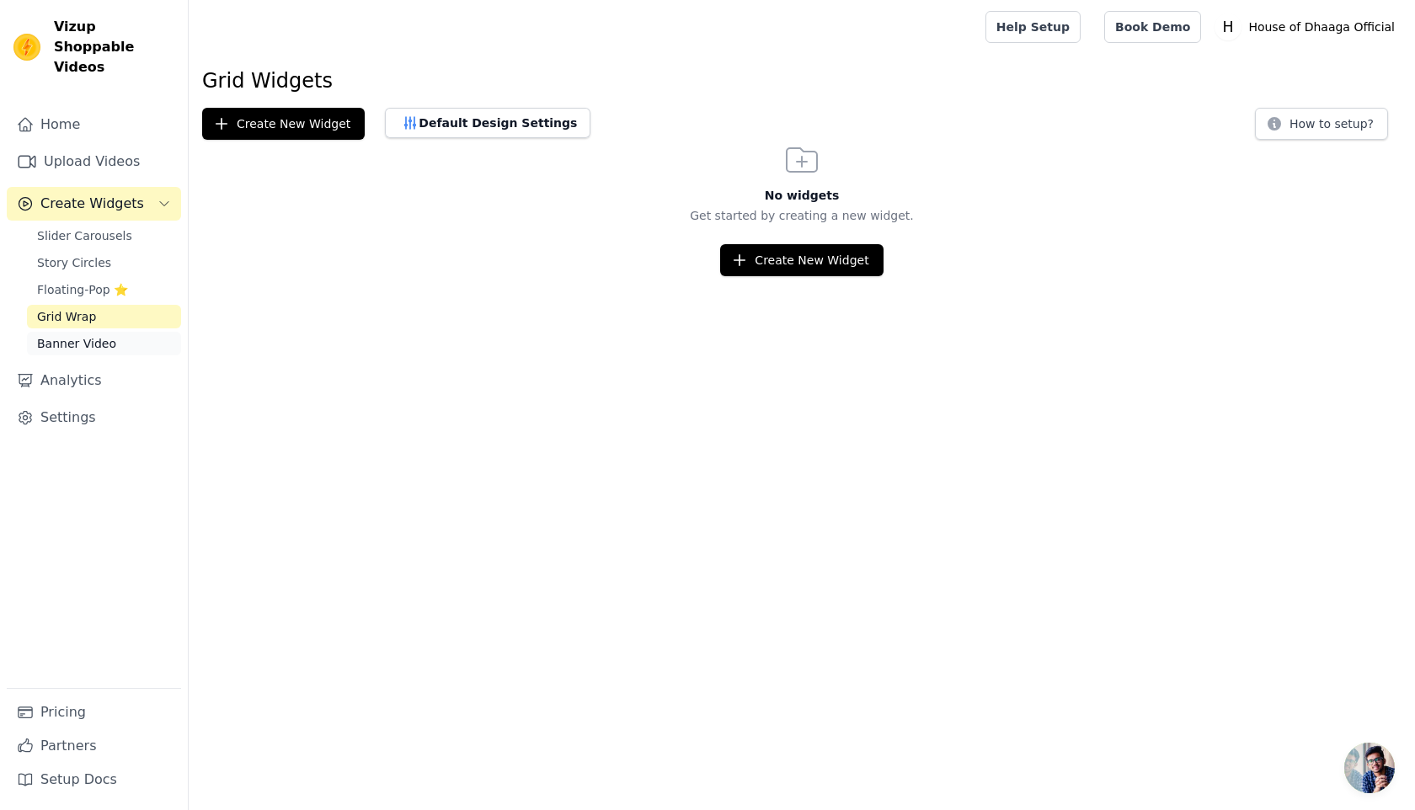
click at [84, 335] on span "Banner Video" at bounding box center [76, 343] width 79 height 17
click at [102, 227] on span "Slider Carousels" at bounding box center [84, 235] width 95 height 17
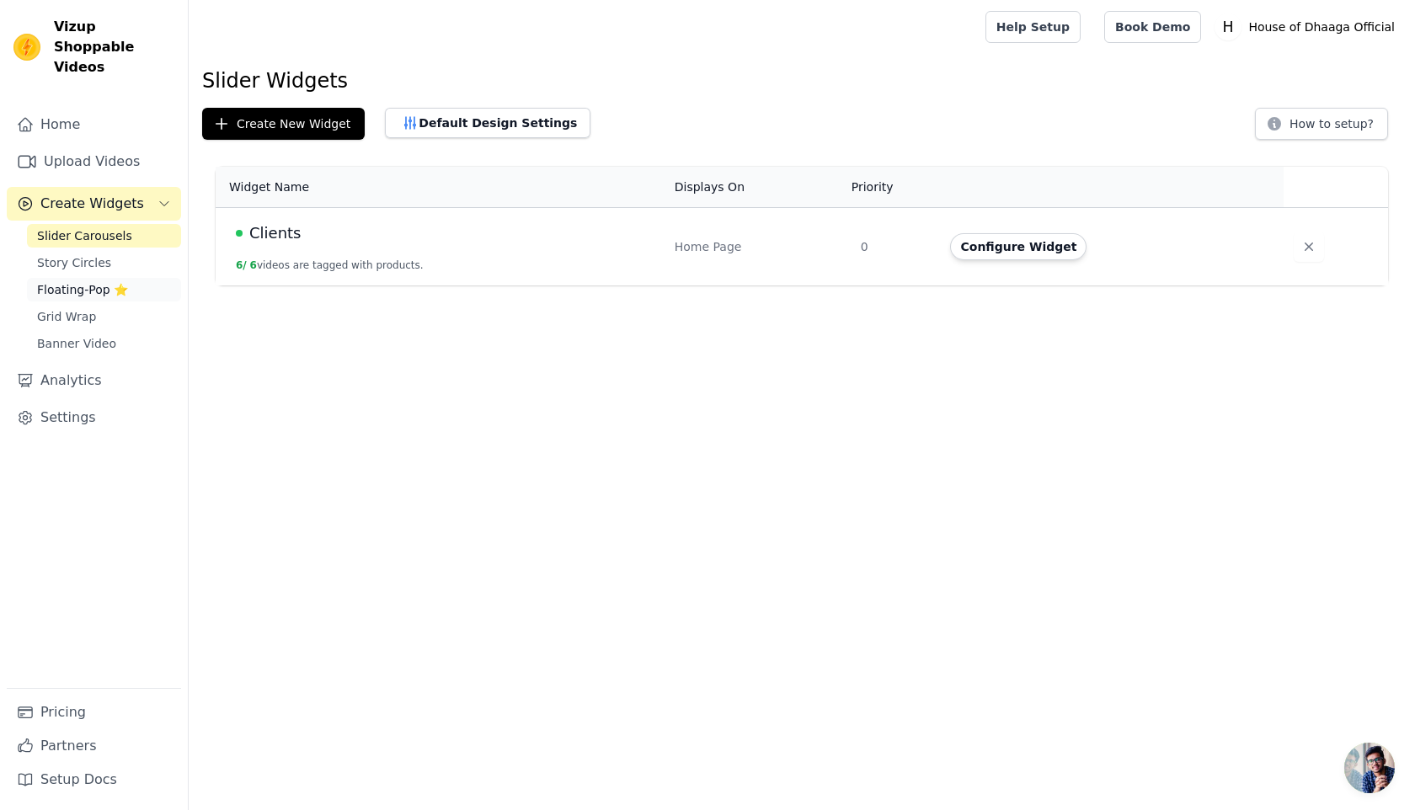
click at [102, 278] on link "Floating-Pop ⭐" at bounding box center [104, 290] width 154 height 24
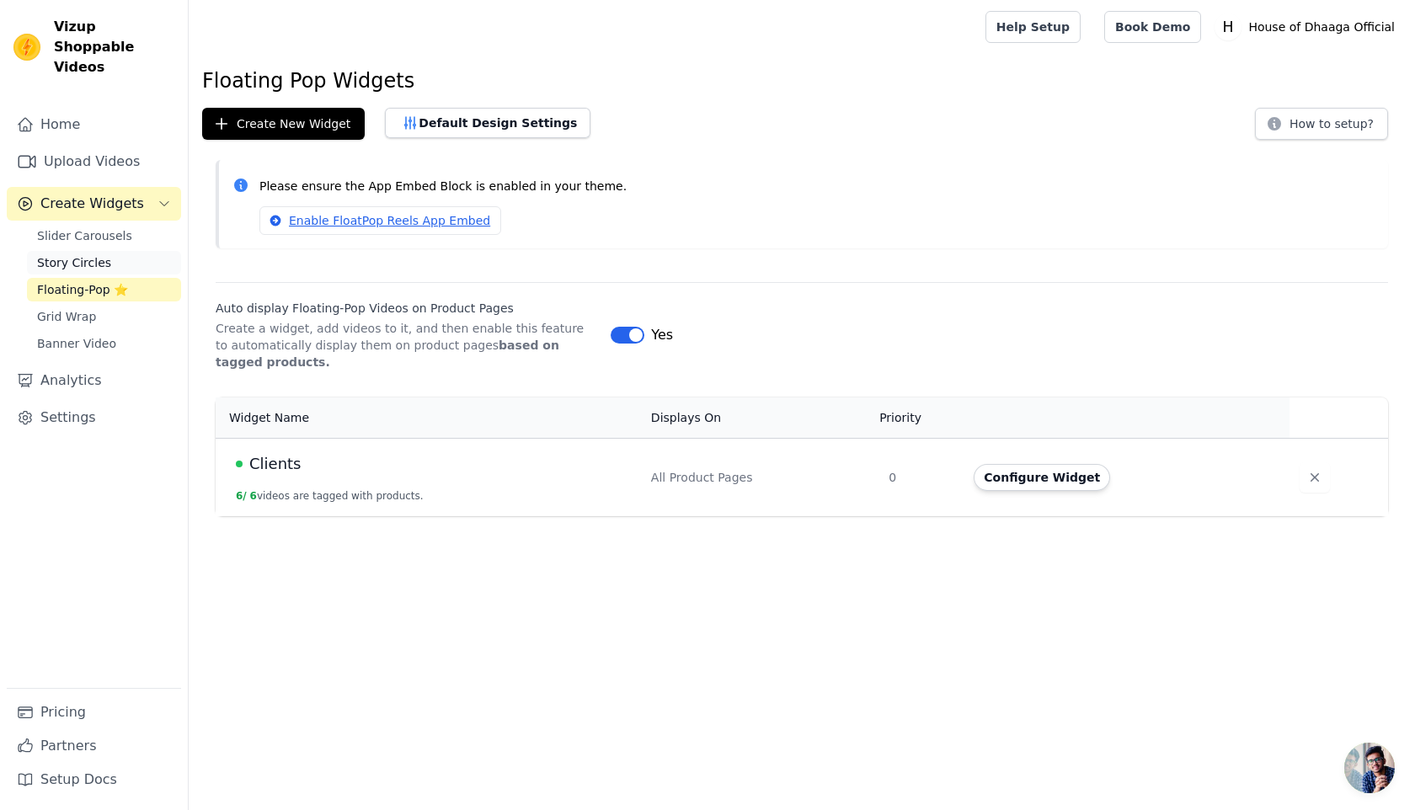
click at [98, 254] on span "Story Circles" at bounding box center [74, 262] width 74 height 17
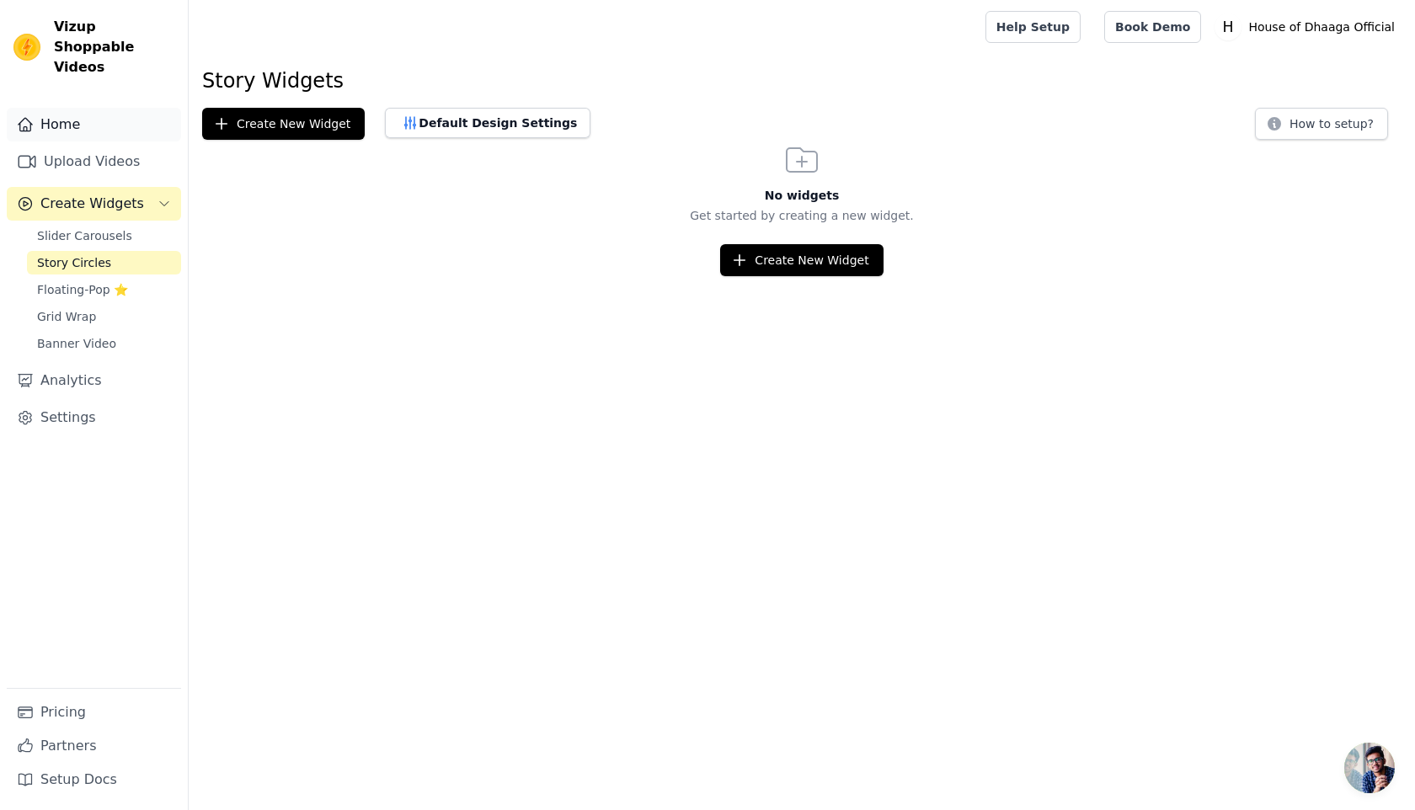
click at [44, 108] on link "Home" at bounding box center [94, 125] width 174 height 34
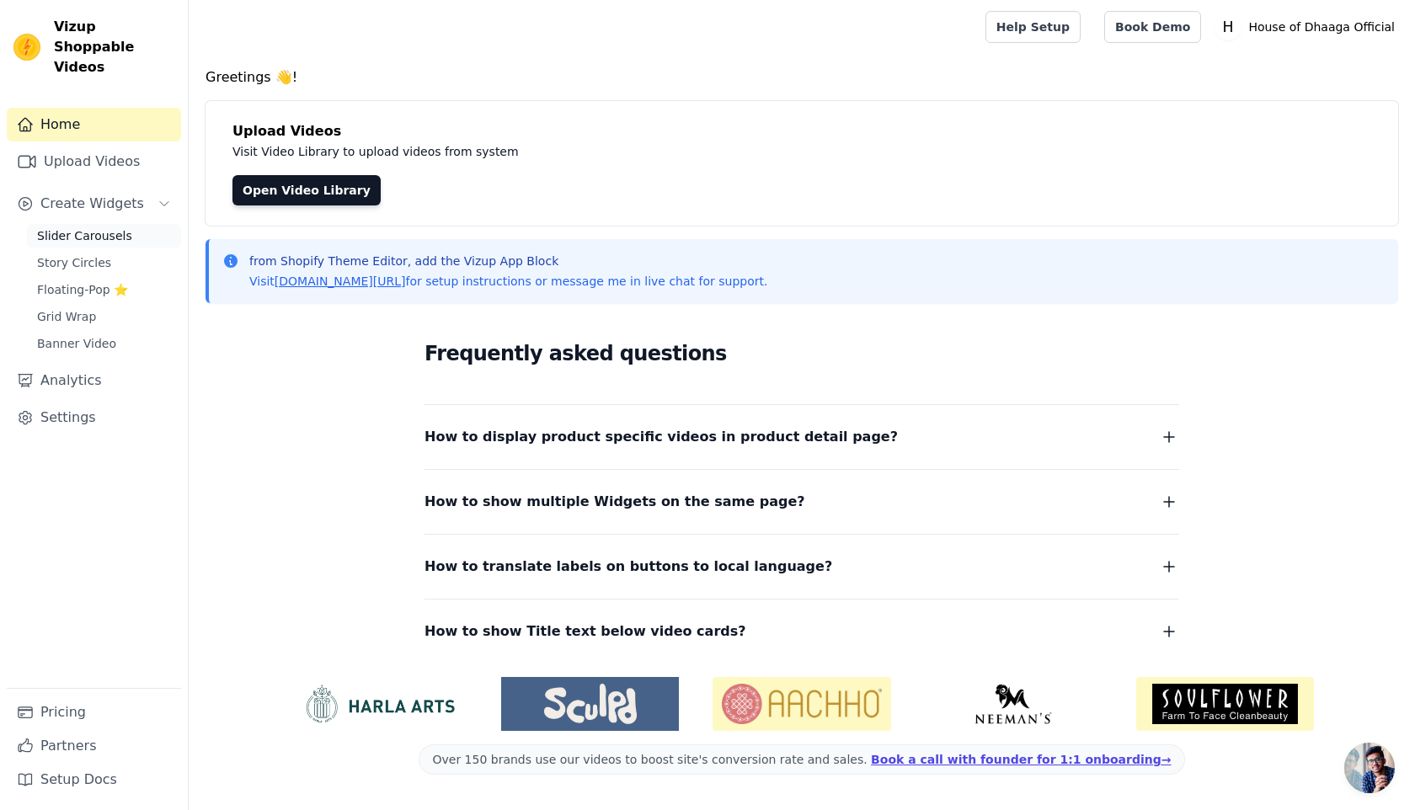
click at [93, 227] on span "Slider Carousels" at bounding box center [84, 235] width 95 height 17
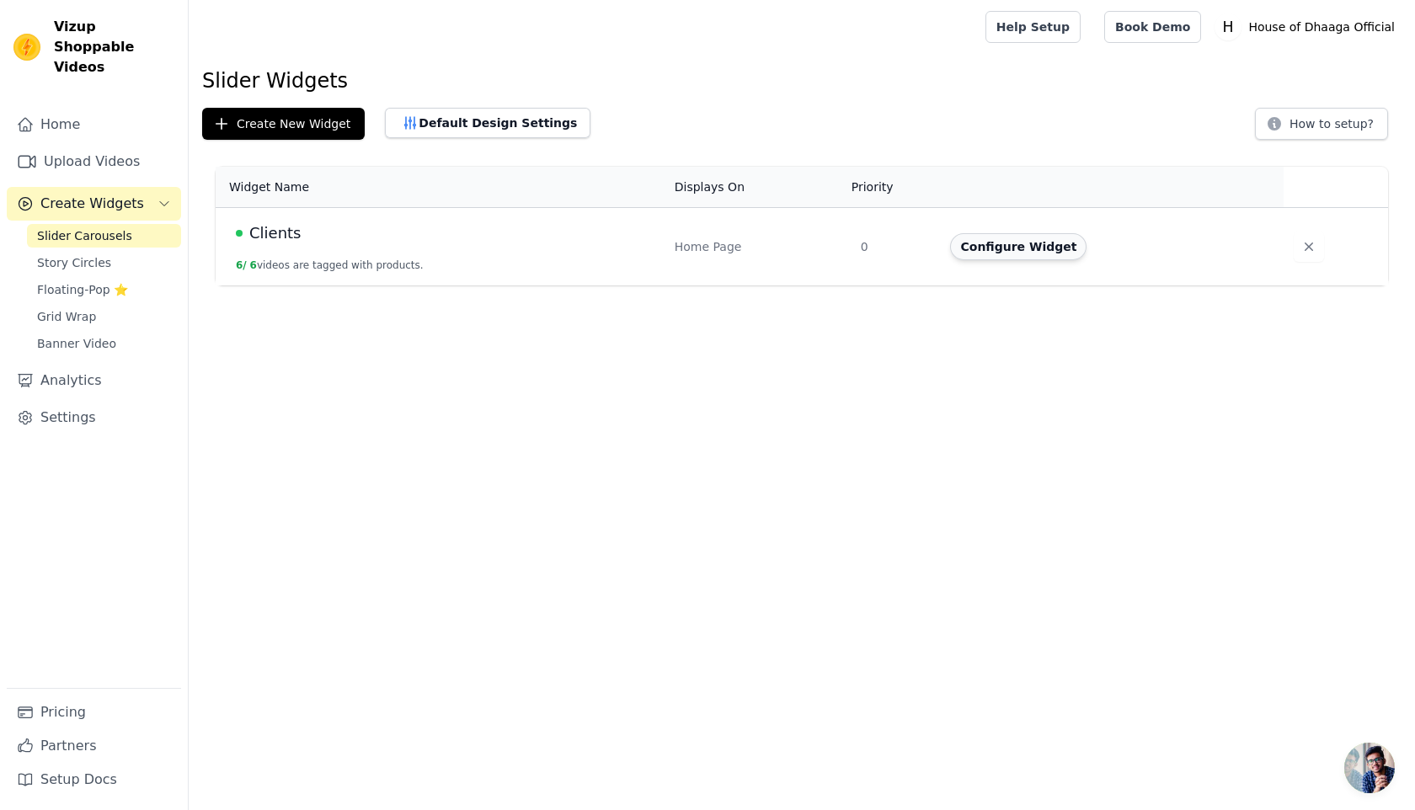
click at [1025, 243] on button "Configure Widget" at bounding box center [1018, 246] width 136 height 27
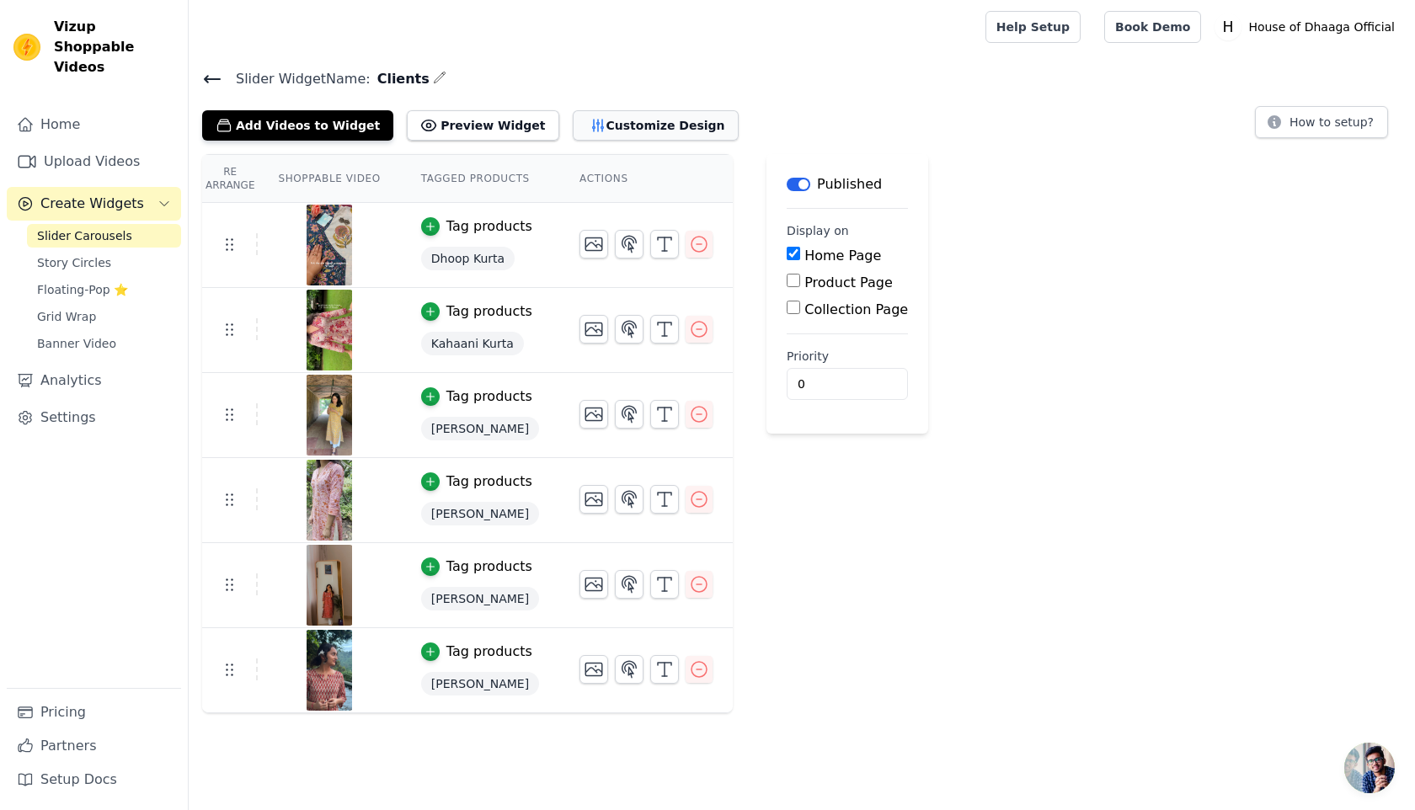
click at [628, 117] on button "Customize Design" at bounding box center [656, 125] width 166 height 30
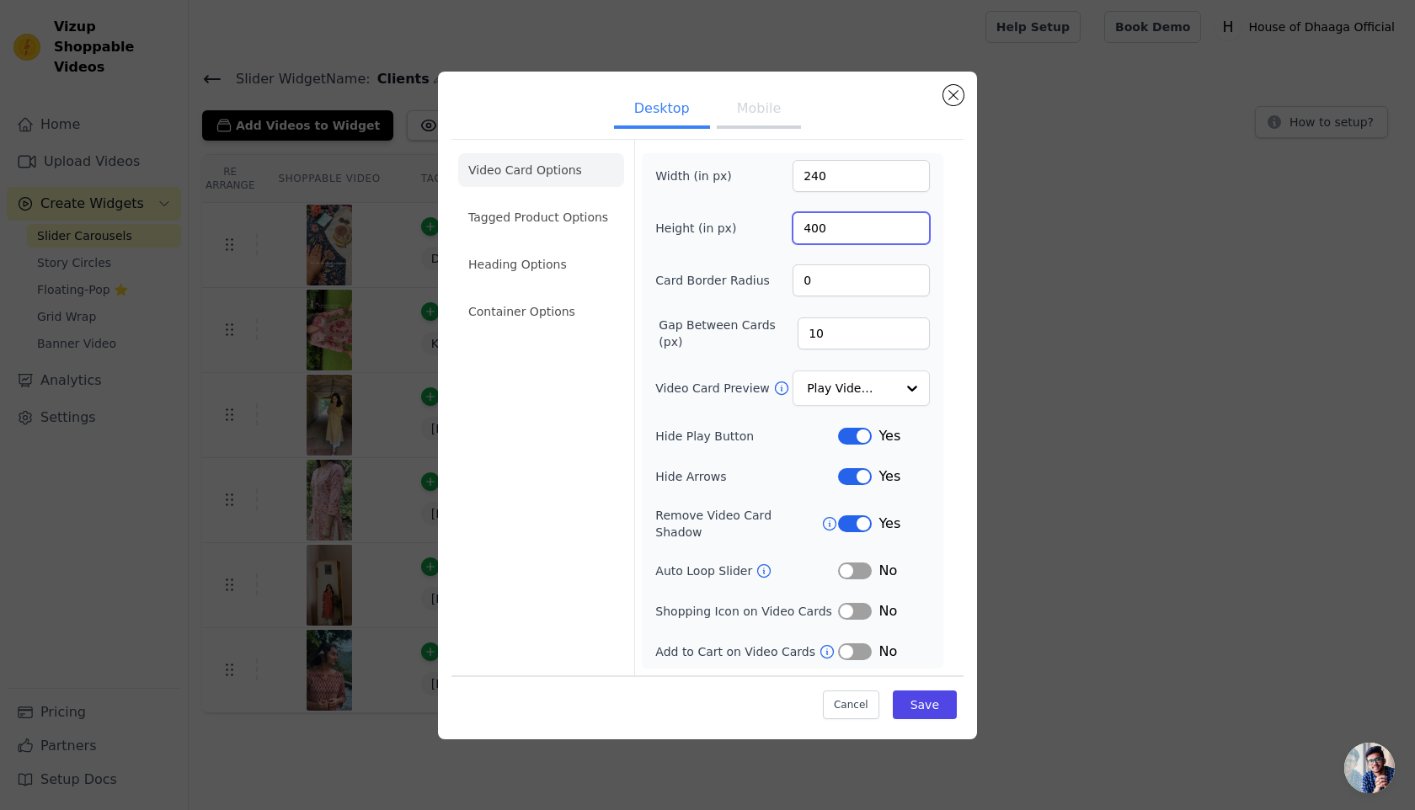
click at [810, 239] on input "400" at bounding box center [861, 228] width 137 height 32
click at [839, 238] on input "4805" at bounding box center [861, 228] width 137 height 32
type input "500"
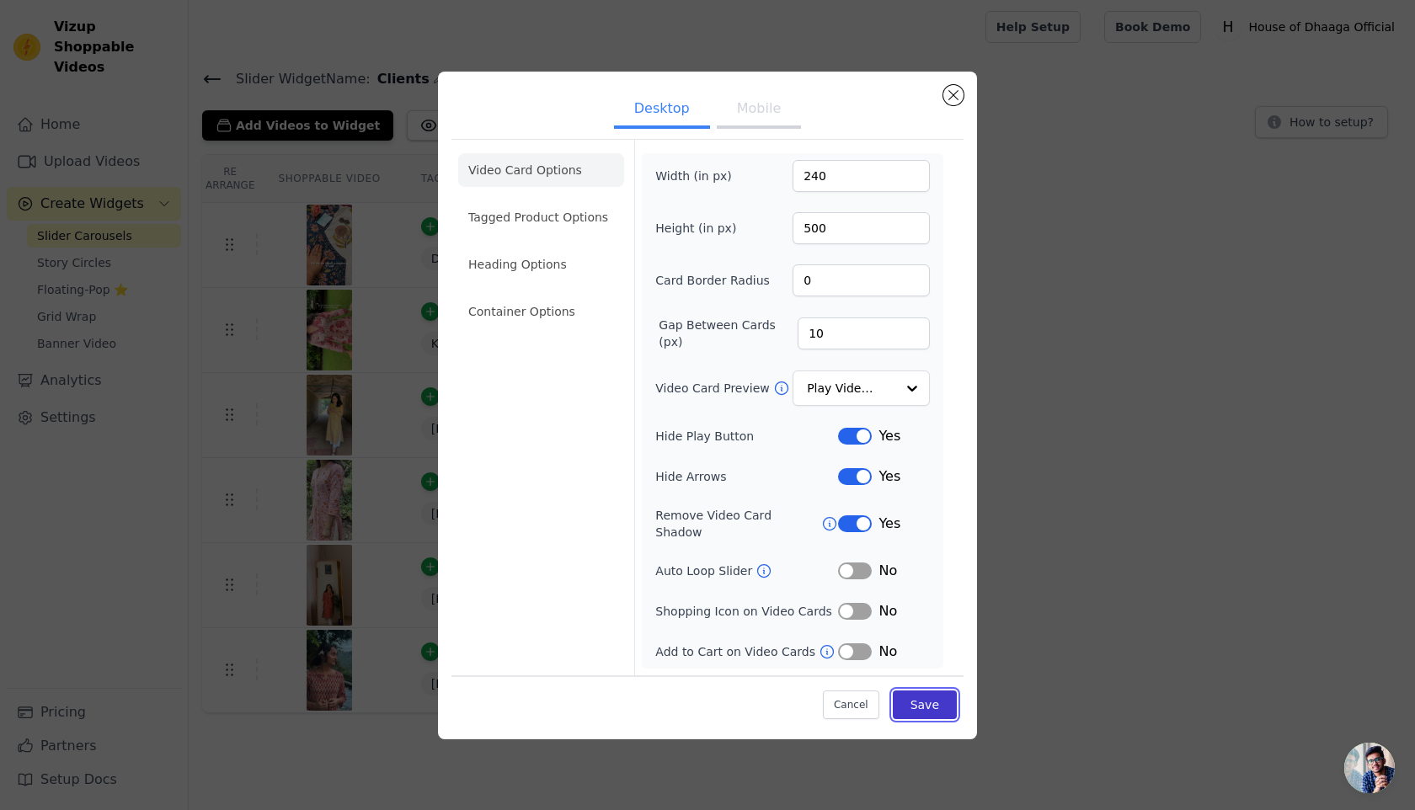
click at [931, 691] on button "Save" at bounding box center [925, 705] width 64 height 29
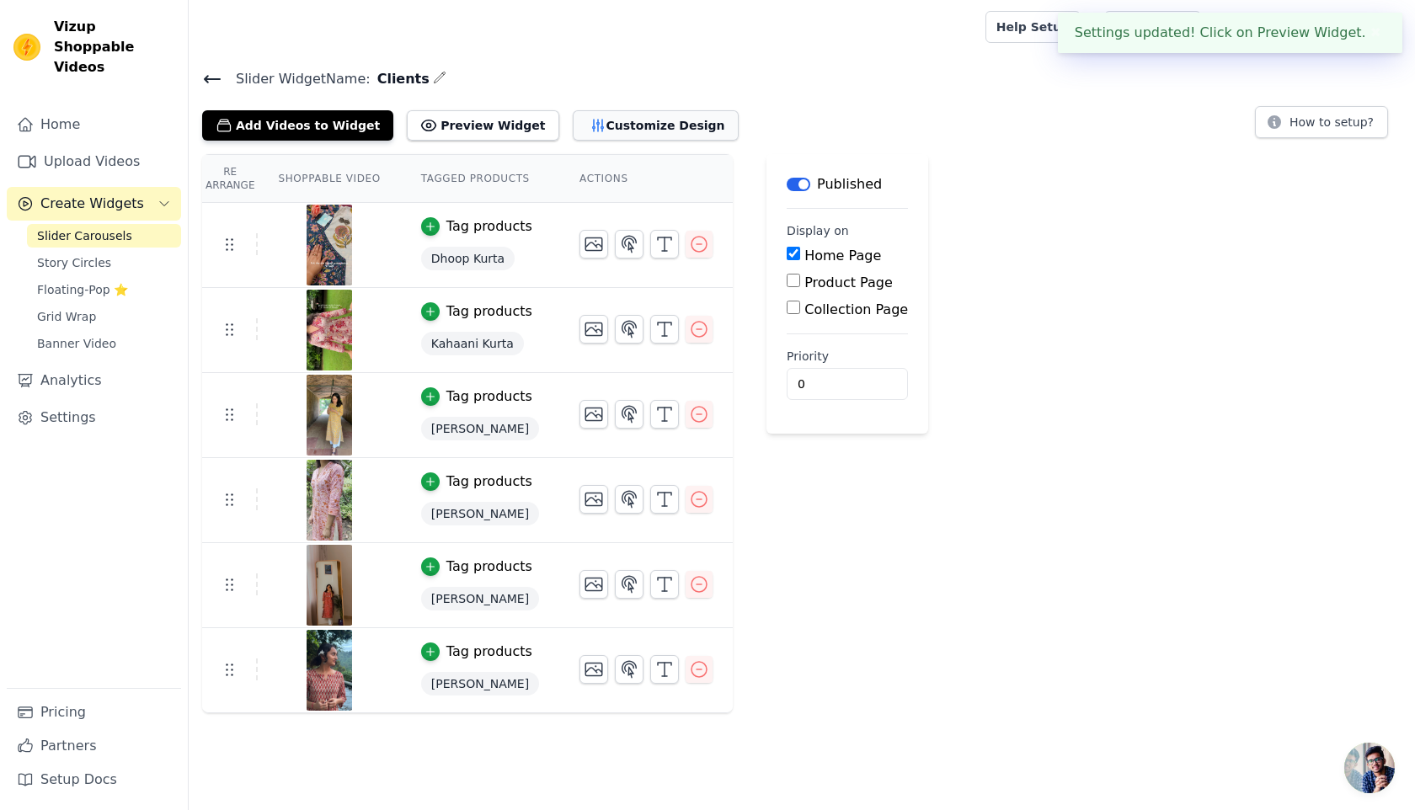
click at [650, 121] on button "Customize Design" at bounding box center [656, 125] width 166 height 30
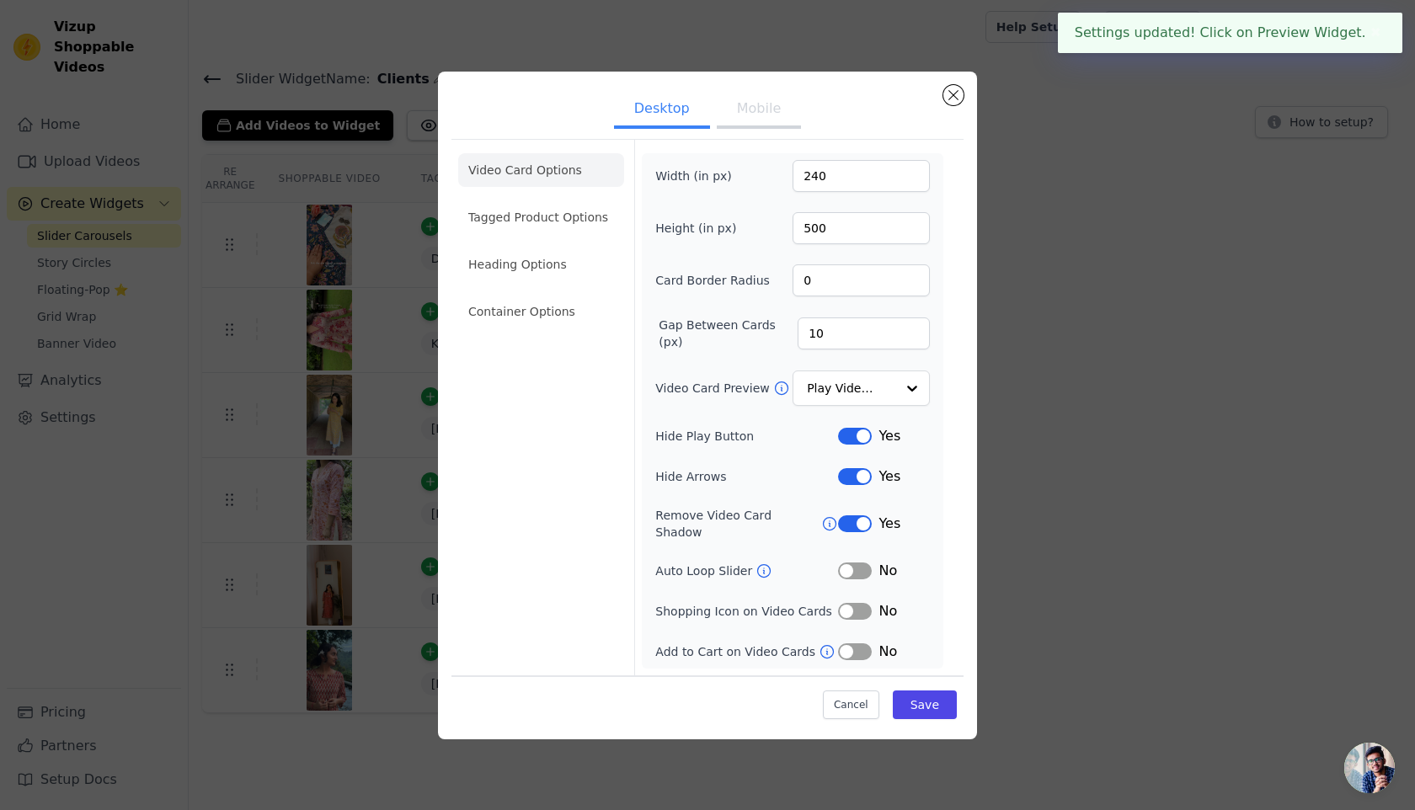
click at [749, 120] on button "Mobile" at bounding box center [759, 110] width 84 height 37
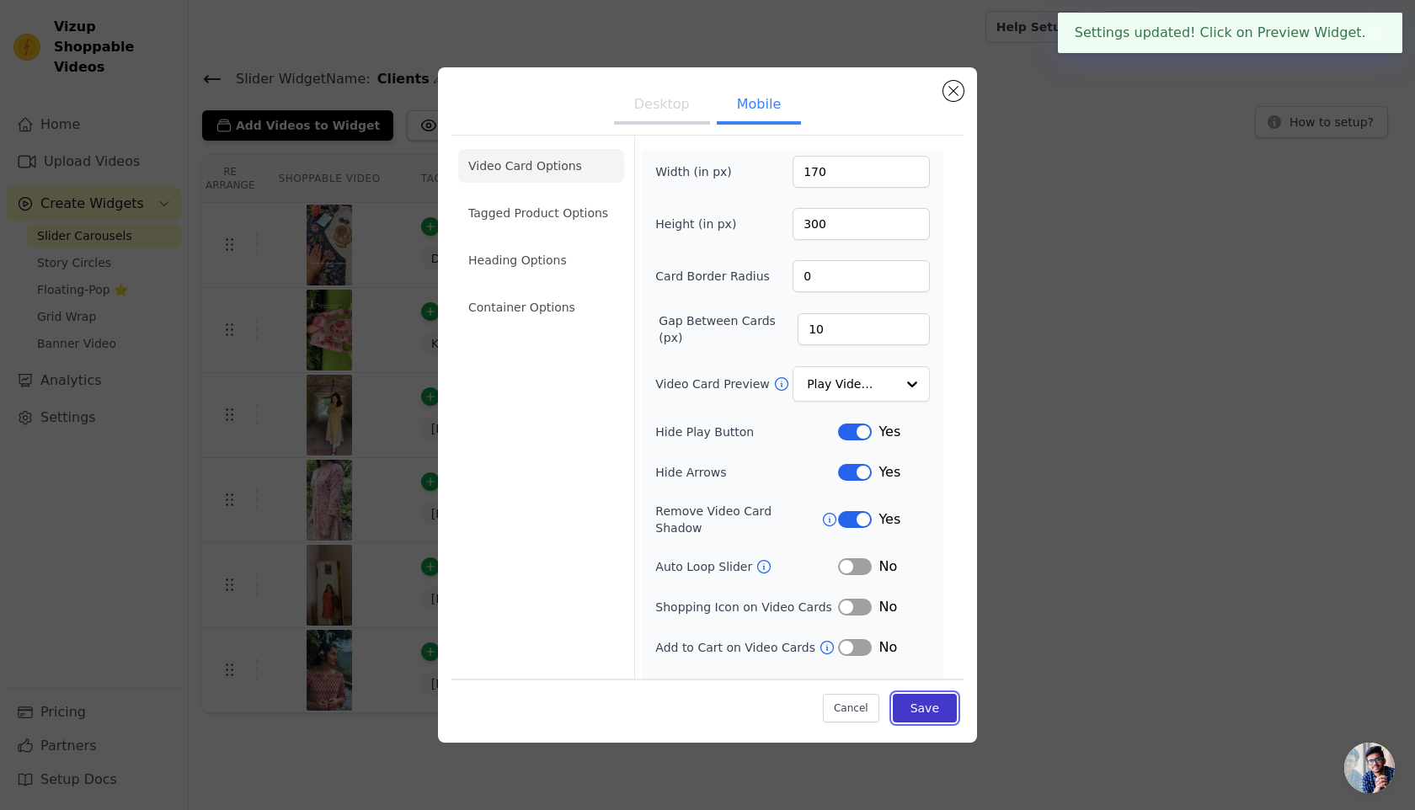
click at [928, 717] on button "Save" at bounding box center [925, 708] width 64 height 29
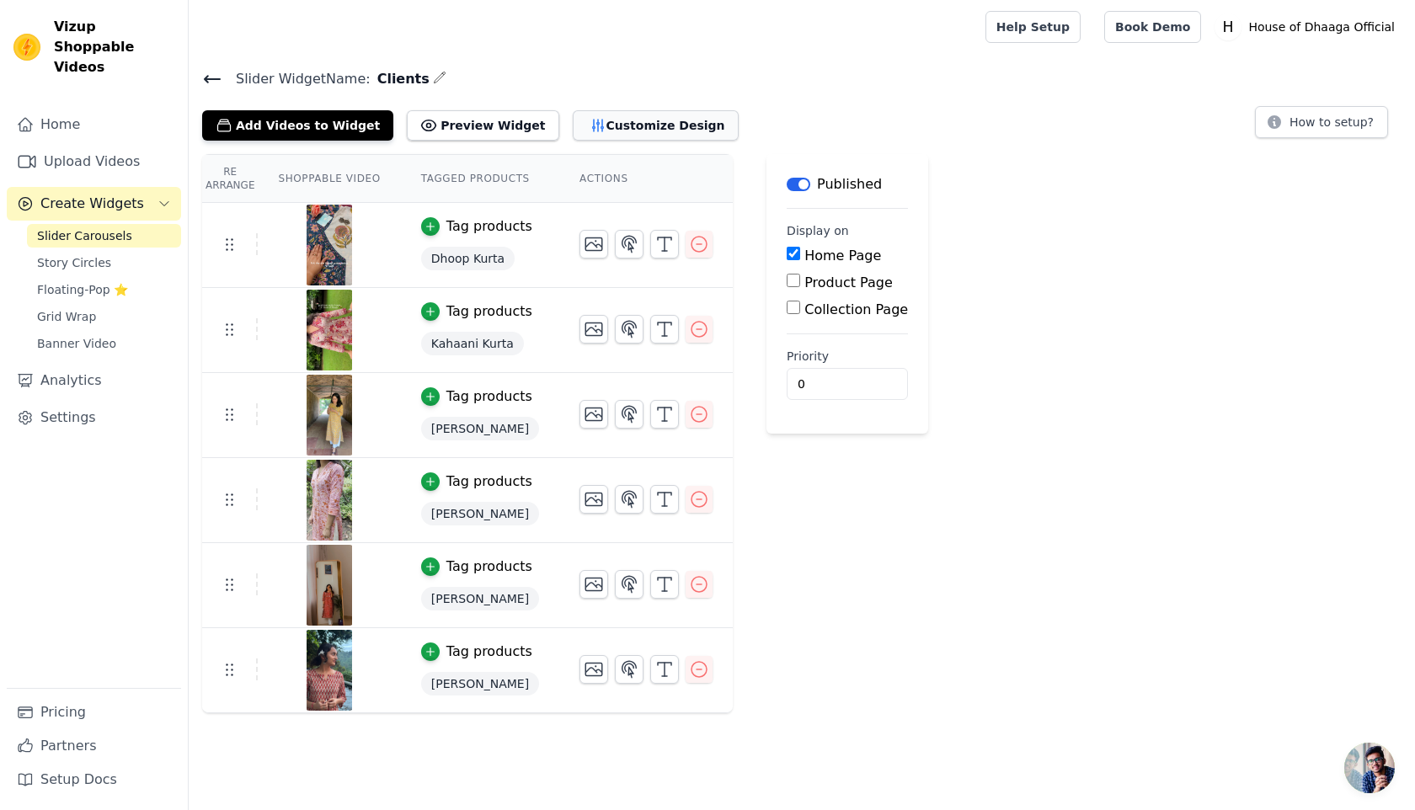
click at [605, 130] on button "Customize Design" at bounding box center [656, 125] width 166 height 30
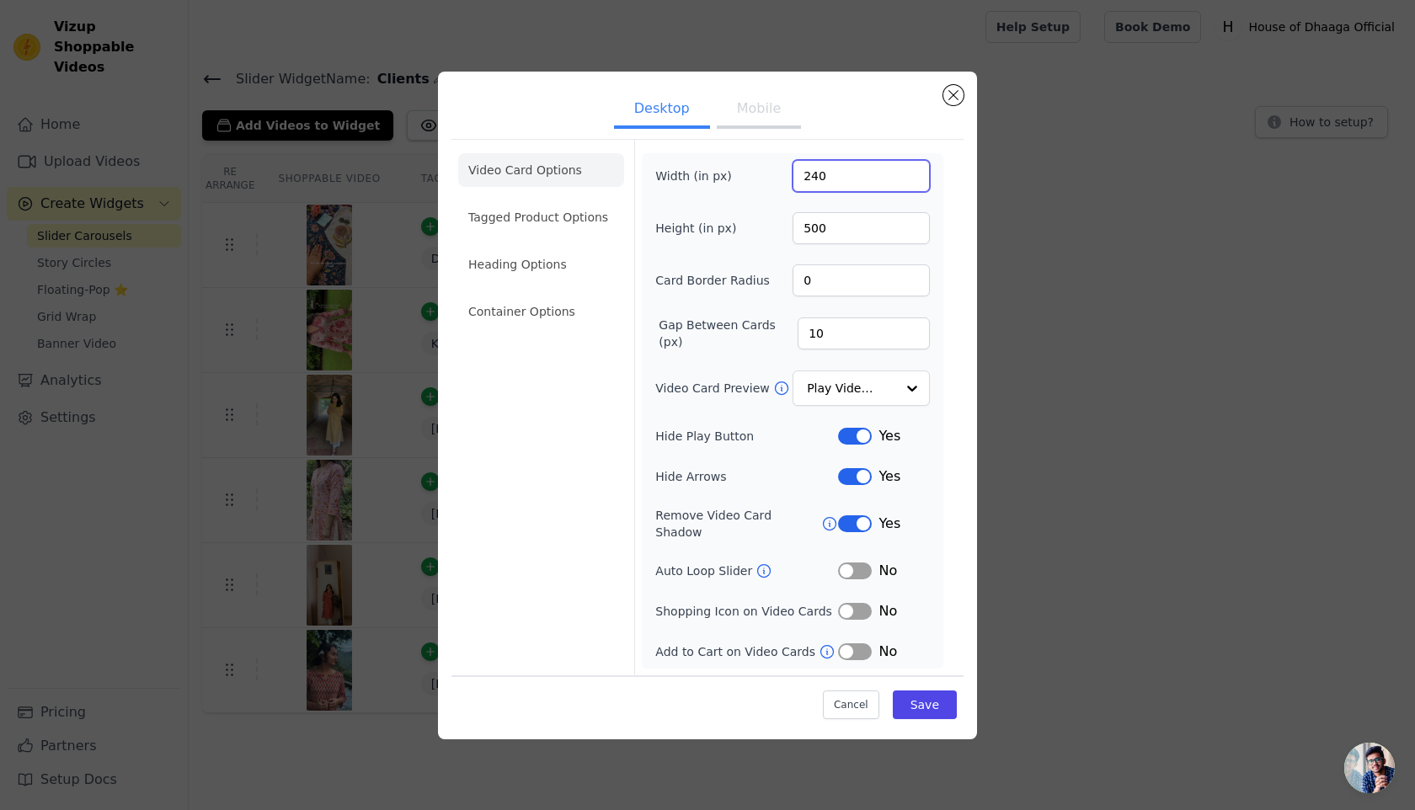
click at [818, 184] on input "240" at bounding box center [861, 176] width 137 height 32
type input "260"
click at [934, 710] on button "Save" at bounding box center [925, 705] width 64 height 29
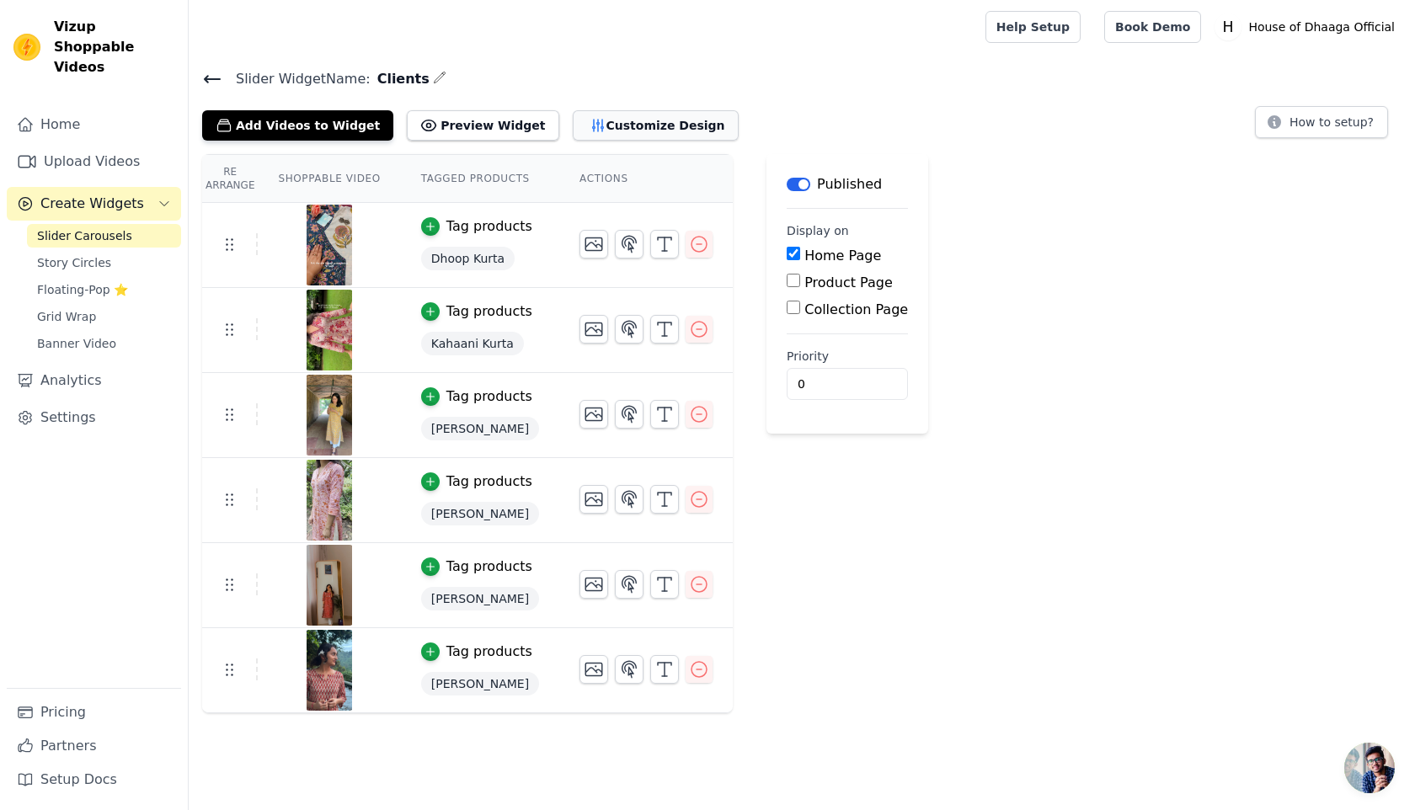
click at [617, 126] on button "Customize Design" at bounding box center [656, 125] width 166 height 30
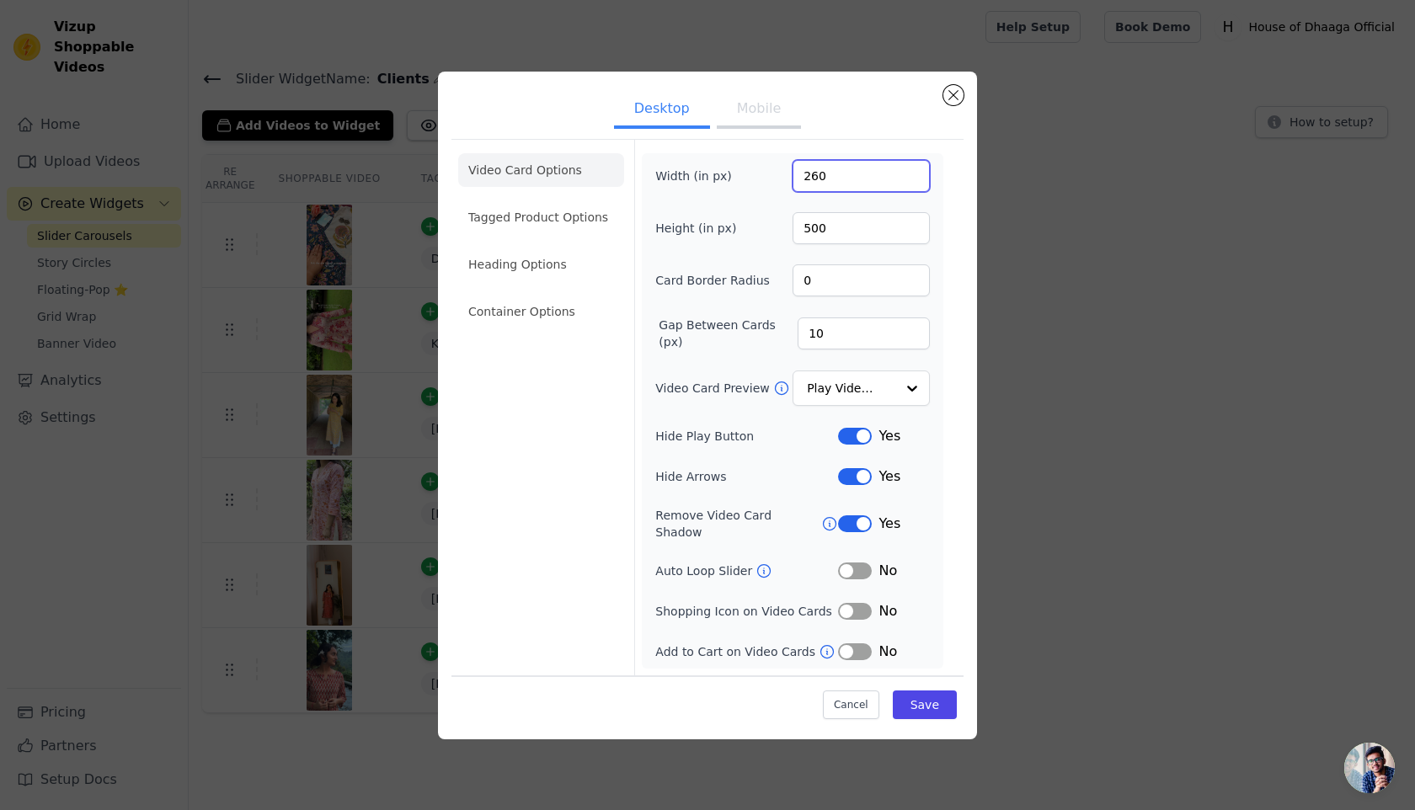
click at [819, 187] on input "260" at bounding box center [861, 176] width 137 height 32
type input "270"
click at [940, 691] on button "Save" at bounding box center [925, 705] width 64 height 29
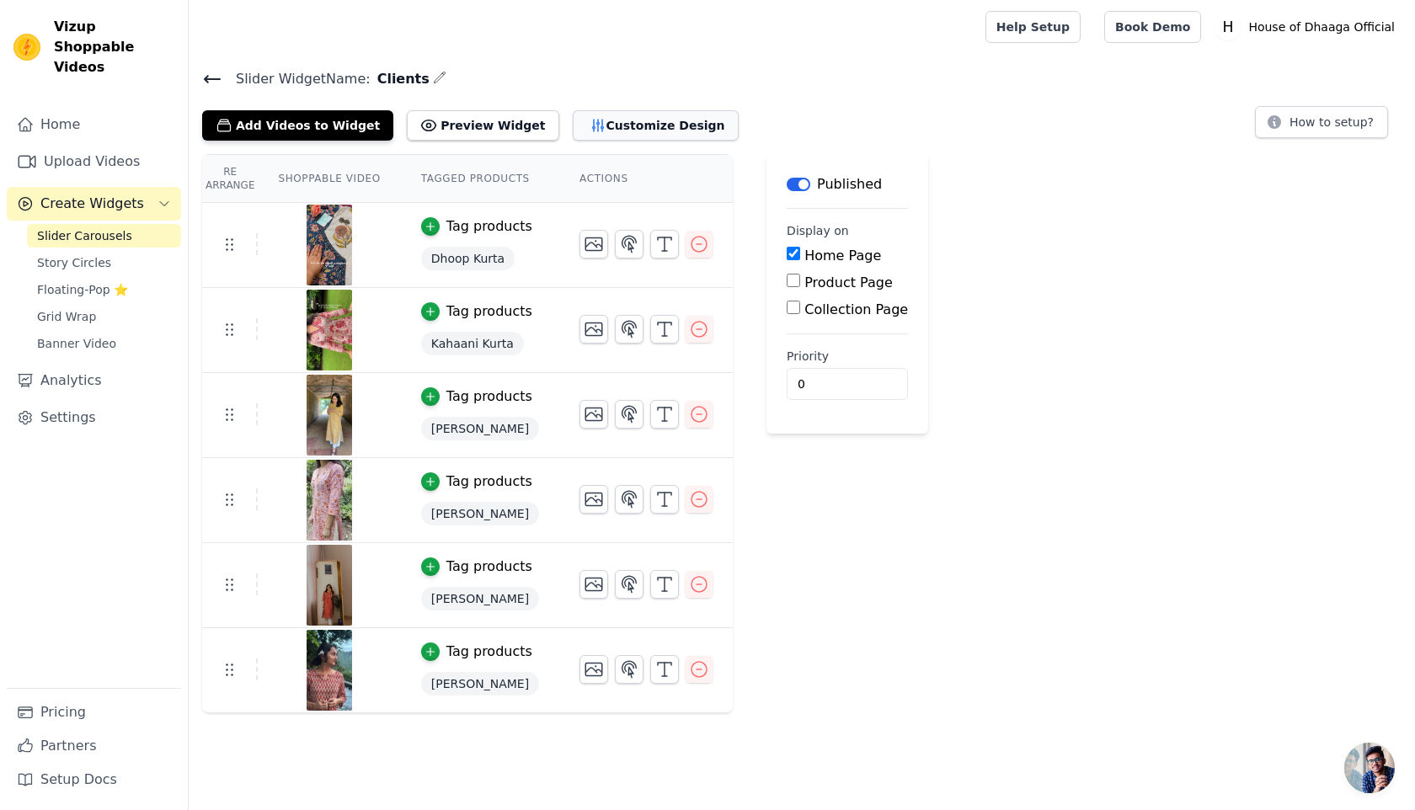
click at [583, 122] on button "Customize Design" at bounding box center [656, 125] width 166 height 30
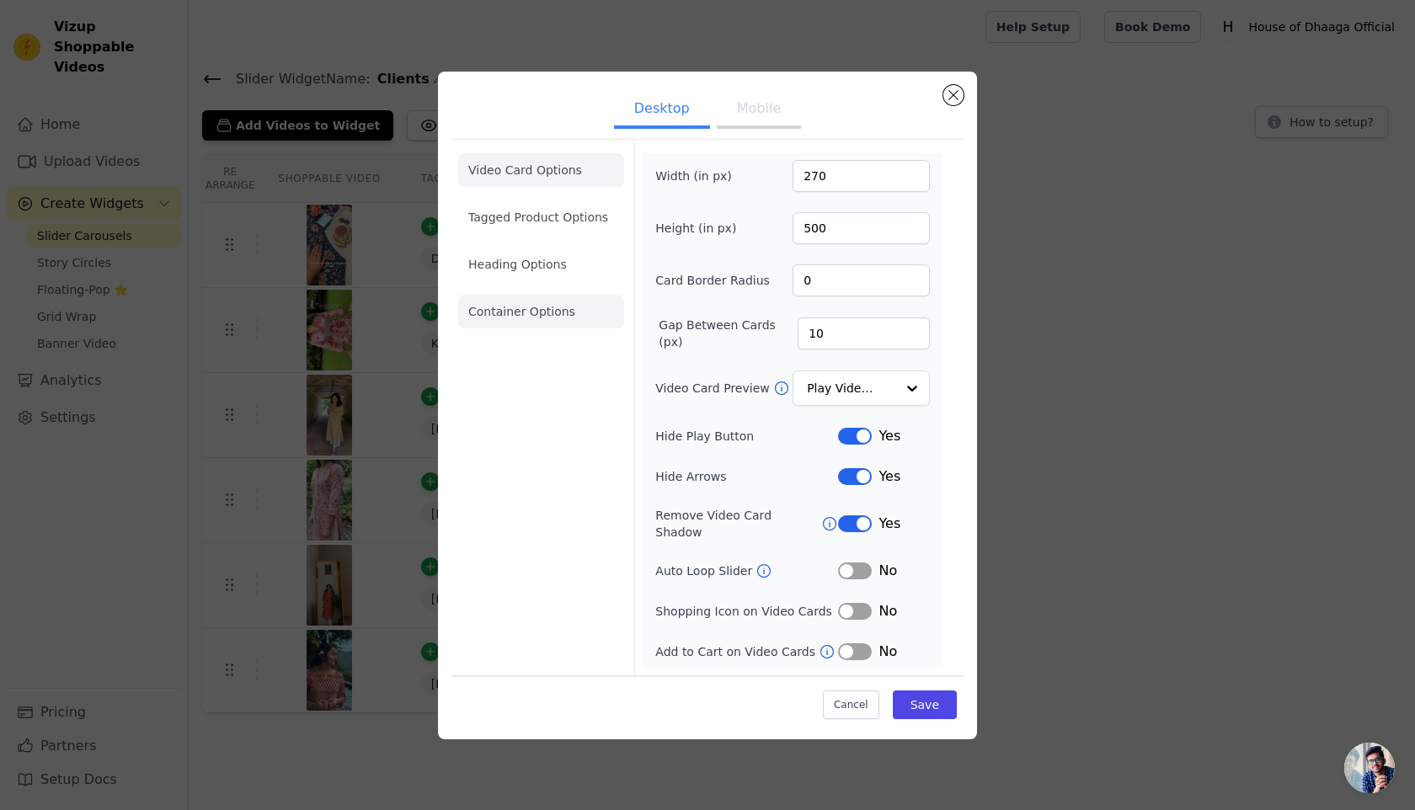
click at [516, 305] on li "Container Options" at bounding box center [541, 312] width 166 height 34
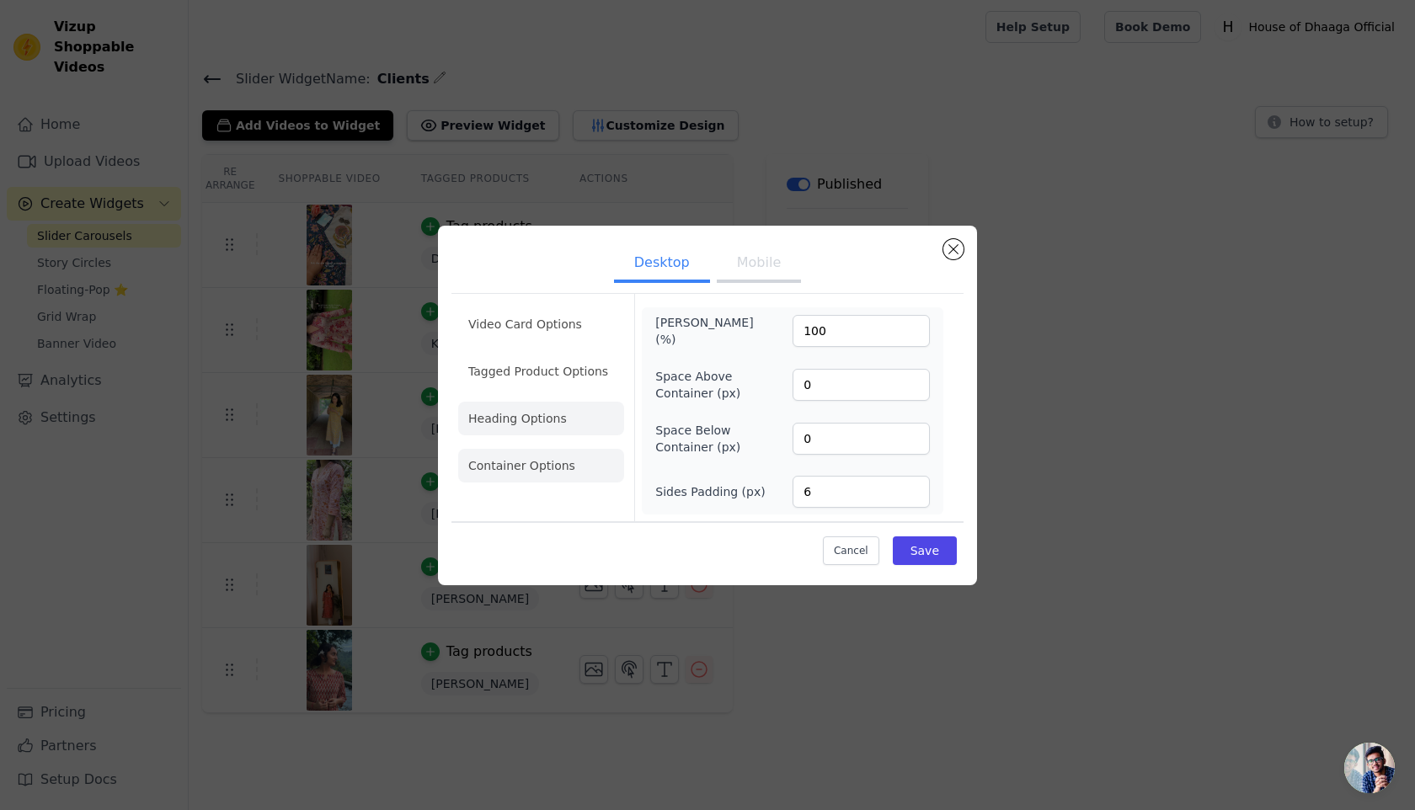
click at [504, 416] on li "Heading Options" at bounding box center [541, 419] width 166 height 34
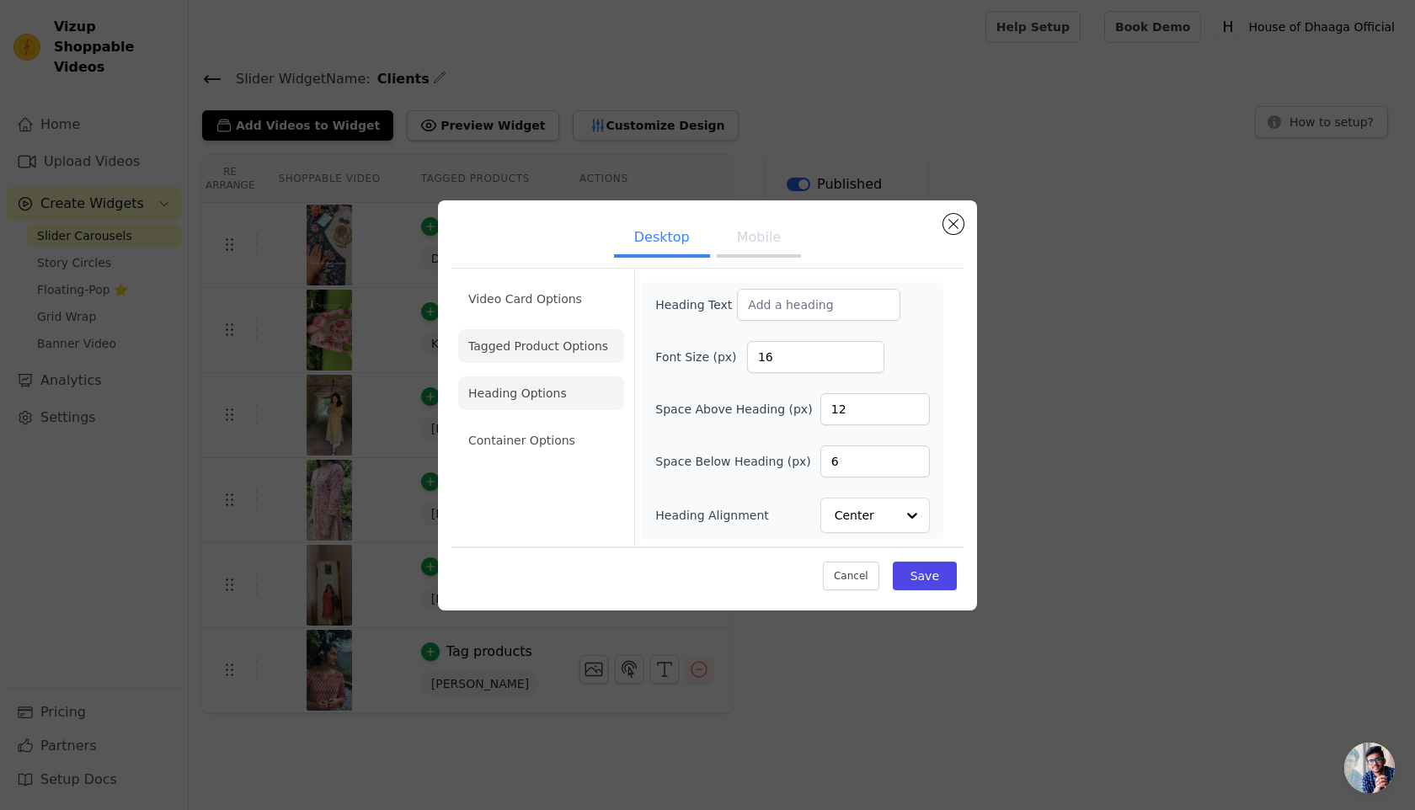
click at [522, 339] on li "Tagged Product Options" at bounding box center [541, 346] width 166 height 34
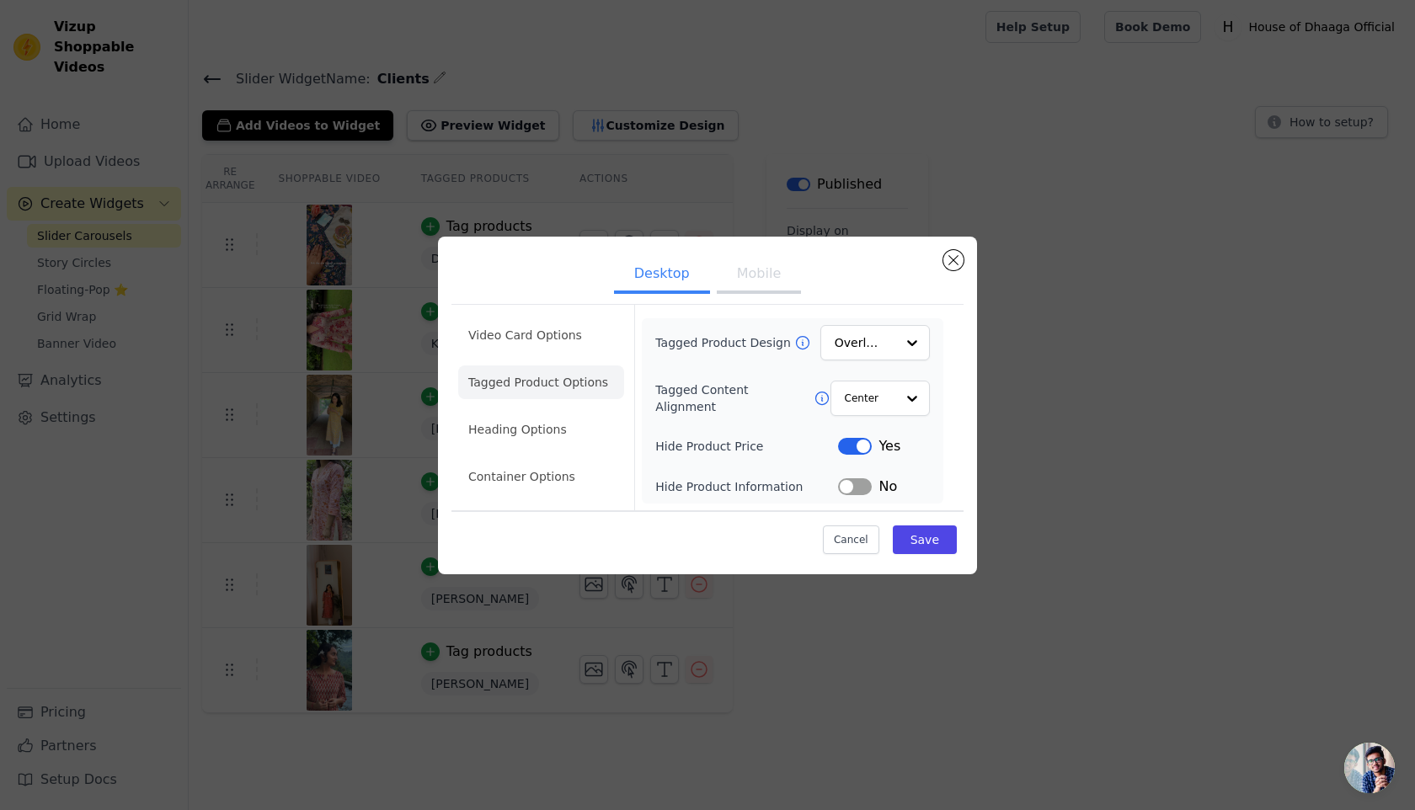
click at [853, 450] on button "Label" at bounding box center [855, 446] width 34 height 17
click at [921, 541] on button "Save" at bounding box center [925, 540] width 64 height 29
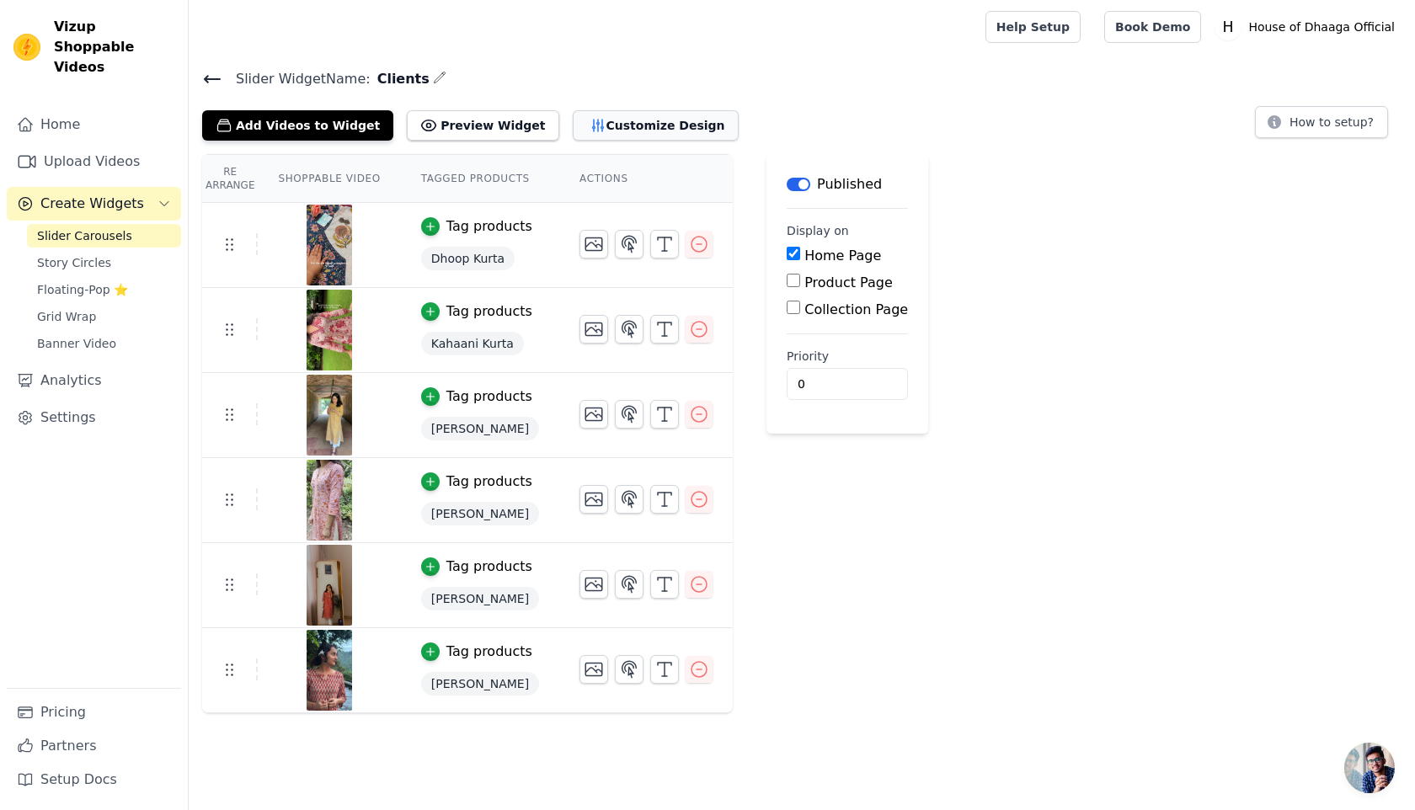
click at [636, 131] on button "Customize Design" at bounding box center [656, 125] width 166 height 30
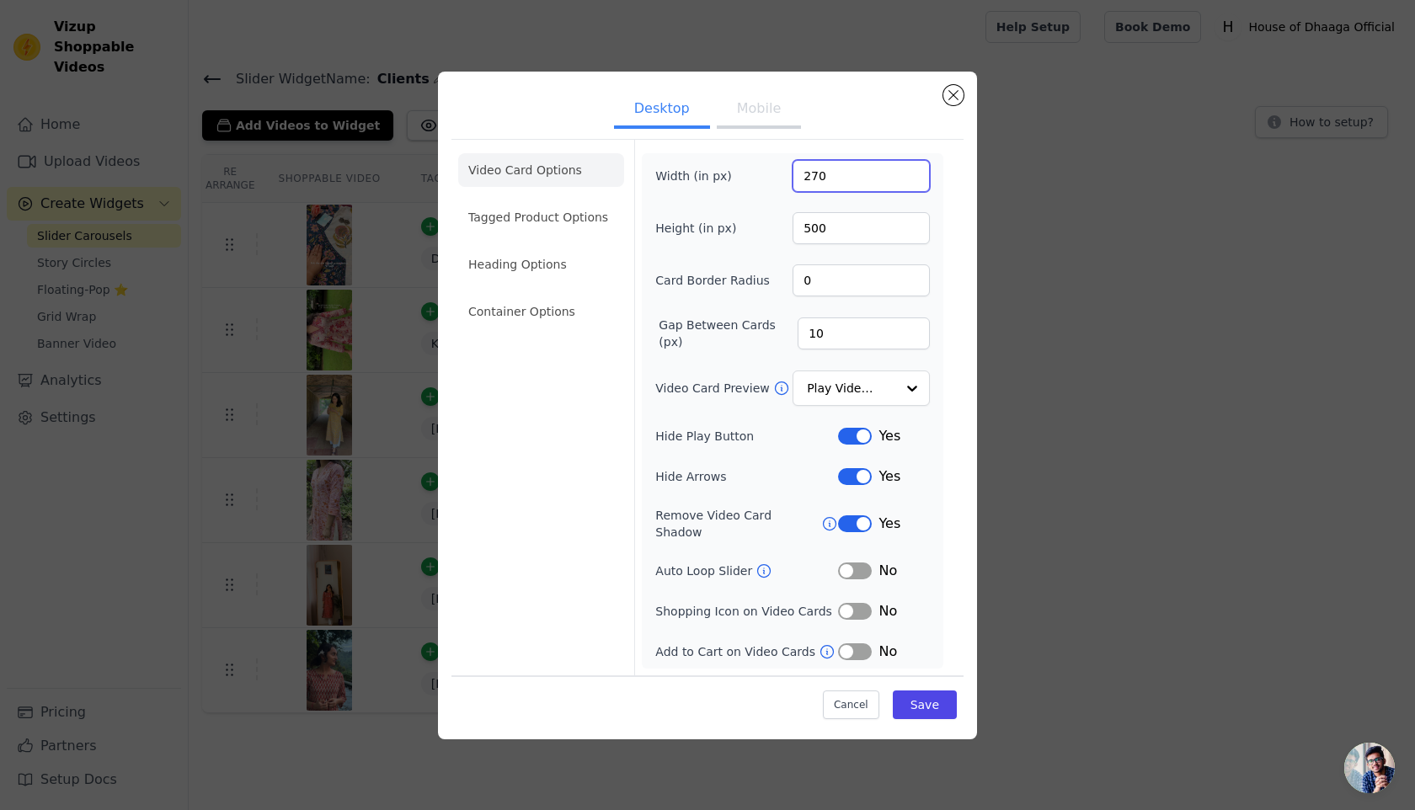
click at [817, 187] on input "270" at bounding box center [861, 176] width 137 height 32
type input "280"
click at [924, 698] on button "Save" at bounding box center [925, 705] width 64 height 29
